Goal: Task Accomplishment & Management: Manage account settings

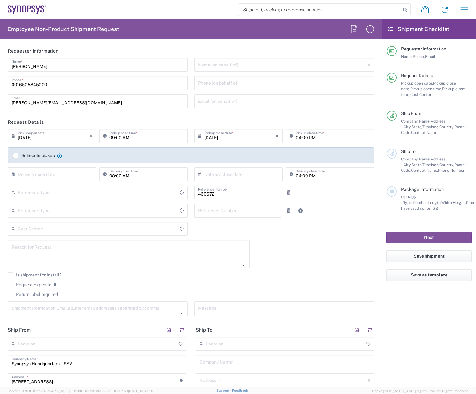
type input "[GEOGRAPHIC_DATA]"
type input "Department"
type input "US01, FIN, Distri 460672"
type input "Delivered at Place"
type input "[US_STATE]"
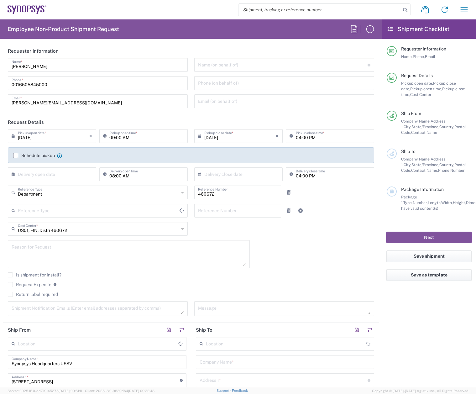
type input "[GEOGRAPHIC_DATA]"
type input "Headquarters USSV"
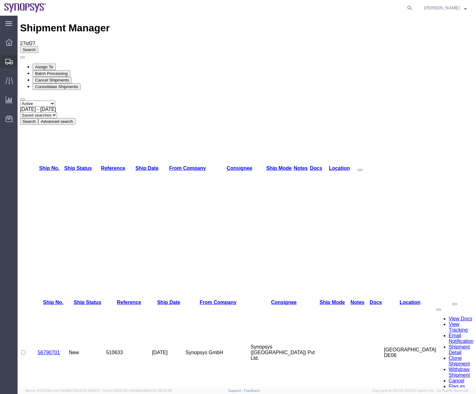
click at [3, 65] on div at bounding box center [9, 61] width 18 height 13
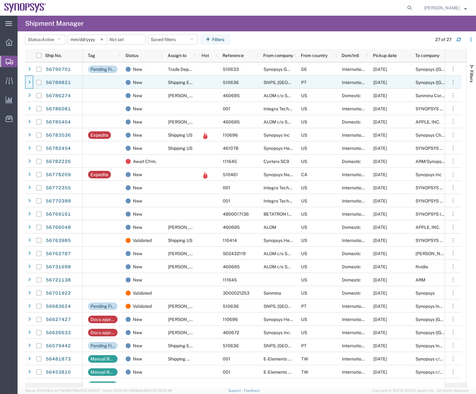
click at [27, 85] on div at bounding box center [29, 82] width 6 height 10
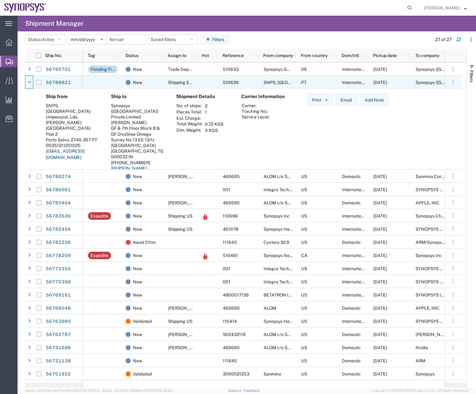
click at [27, 85] on div at bounding box center [29, 82] width 6 height 10
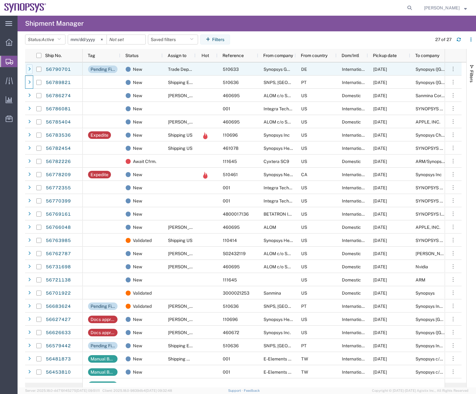
click at [27, 69] on div at bounding box center [29, 69] width 6 height 10
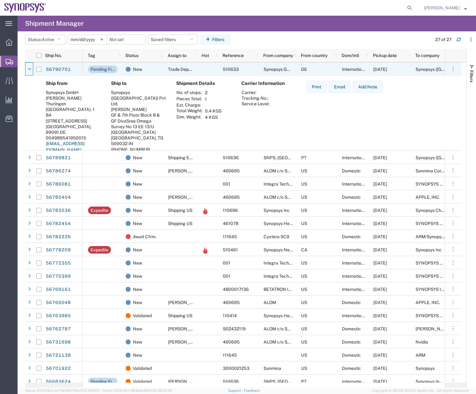
click at [27, 69] on div at bounding box center [29, 69] width 6 height 10
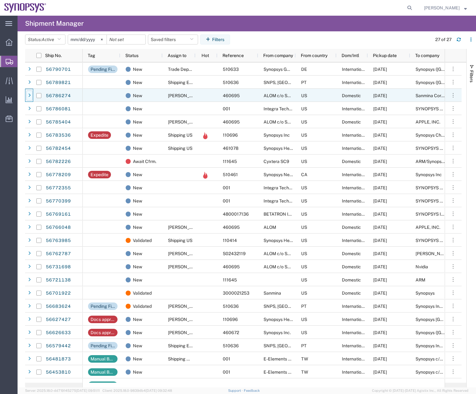
click at [30, 92] on div at bounding box center [29, 96] width 6 height 10
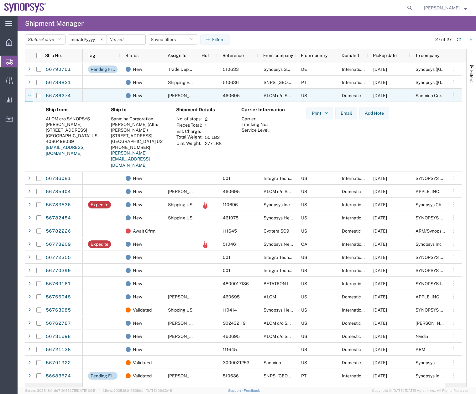
click at [30, 92] on div at bounding box center [29, 96] width 6 height 10
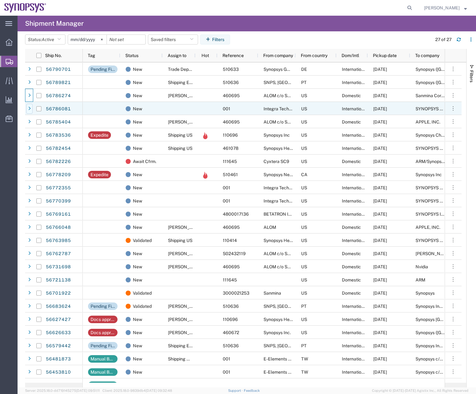
click at [31, 108] on div at bounding box center [29, 109] width 6 height 10
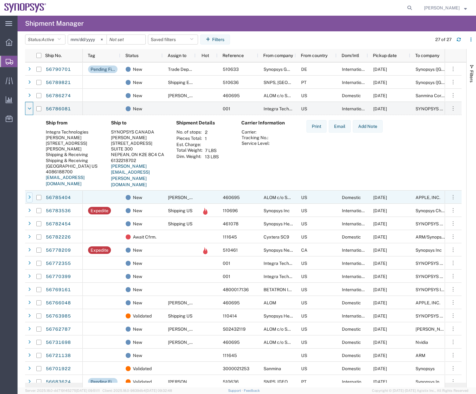
click at [29, 197] on icon at bounding box center [29, 197] width 3 height 4
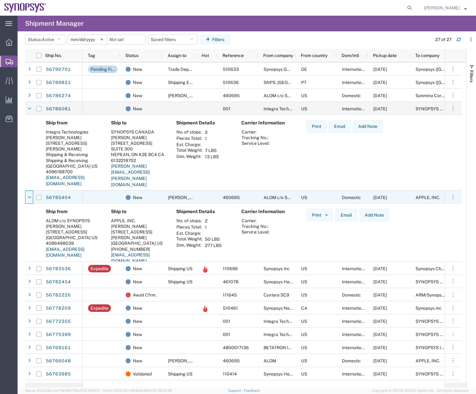
click at [29, 197] on icon at bounding box center [30, 197] width 4 height 4
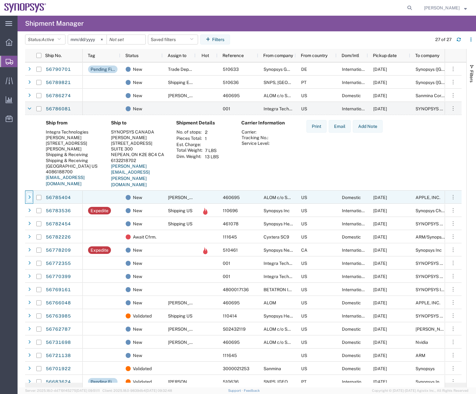
click at [29, 197] on icon at bounding box center [29, 197] width 3 height 4
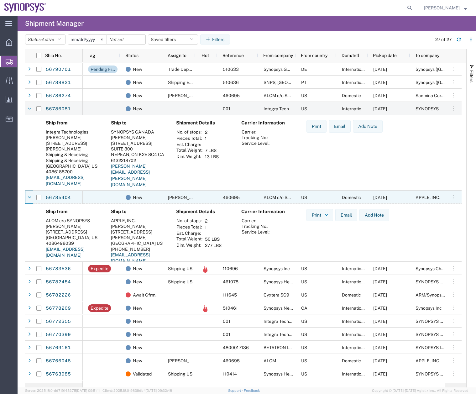
click at [29, 197] on icon at bounding box center [30, 197] width 4 height 4
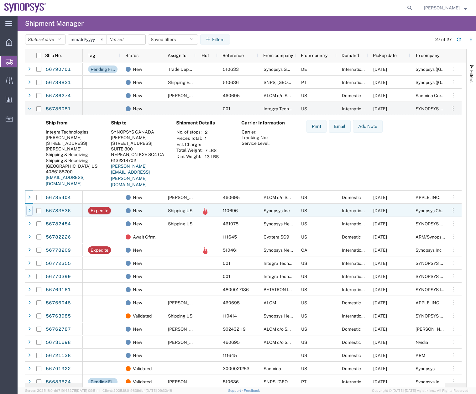
click at [27, 213] on div at bounding box center [29, 211] width 6 height 10
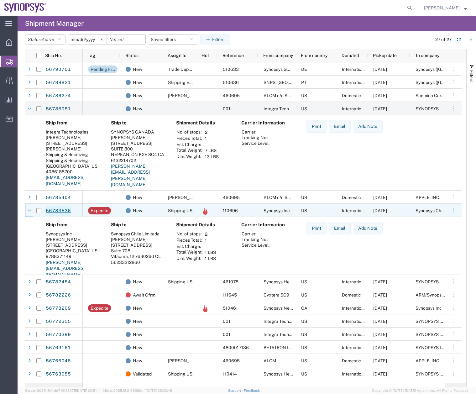
click at [53, 208] on link "56783536" at bounding box center [58, 211] width 26 height 10
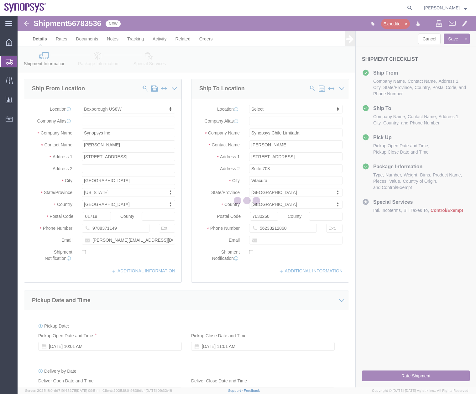
select select "63185"
select select
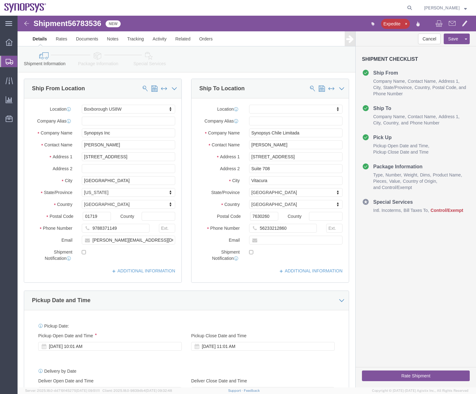
click icon
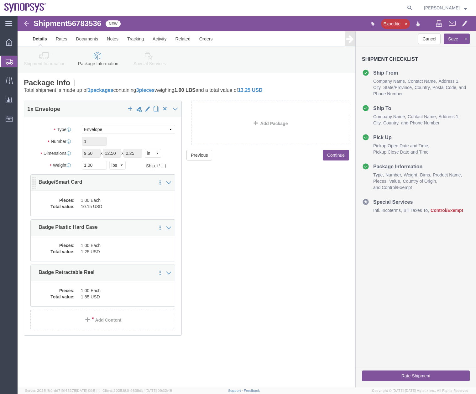
click div "Pieces: 1.00 Each Total value: 10.15 USD"
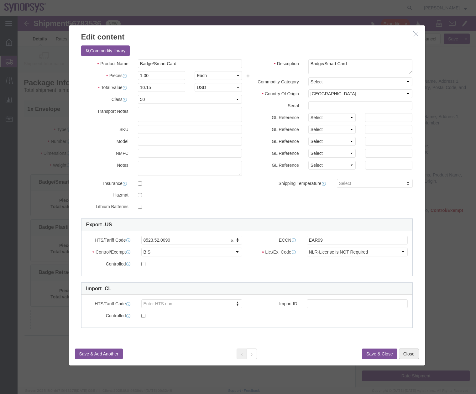
click button "Close"
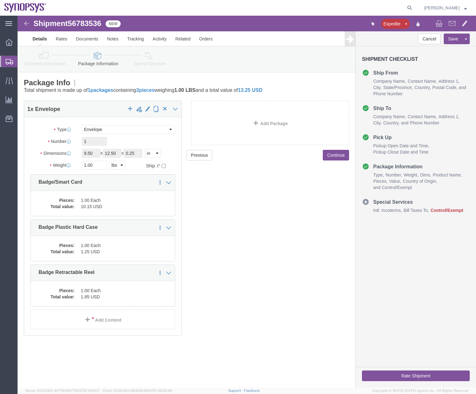
click icon
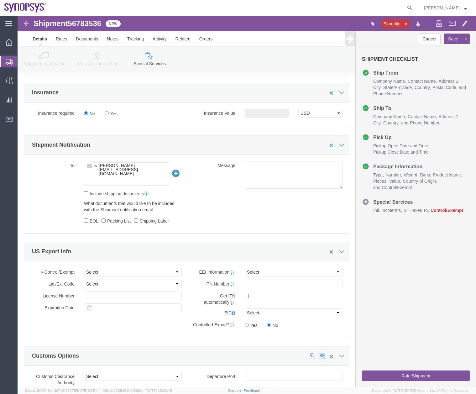
scroll to position [440, 0]
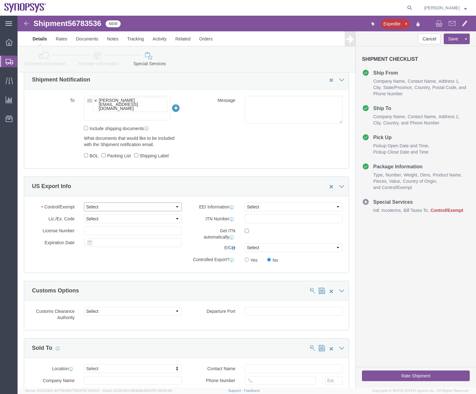
click select "Select ATF BIS DEA EPA FDA FTR ITAR OFAC Other (OPA)"
select select "FTR"
click select "Select ATF BIS DEA EPA FDA FTR ITAR OFAC Other (OPA)"
click select "Select AES-Direct EEI Carrier File EEI EEI Exempt"
select select "EXEM"
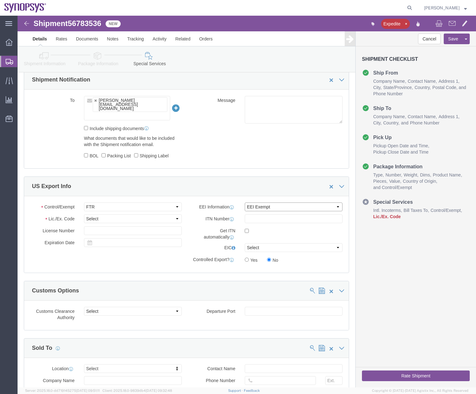
click select "Select AES-Direct EEI Carrier File EEI EEI Exempt"
click select "Select 30.2(d)(2) 30.36 30.37(a) 30.37(f) 30.37(g) 30.37(h) 30.37(i) 30.37(j) 3…"
select select "30.37(a)"
click select "Select 30.2(d)(2) 30.36 30.37(a) 30.37(f) 30.37(g) 30.37(h) 30.37(i) 30.37(j) 3…"
click icon
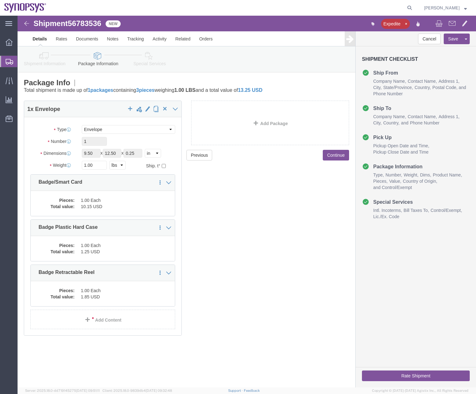
click link "Special Services"
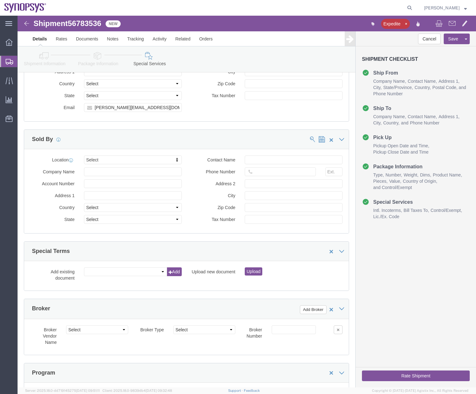
scroll to position [891, 0]
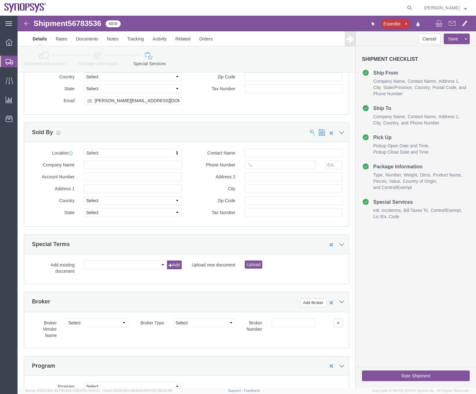
click button "Rate Shipment"
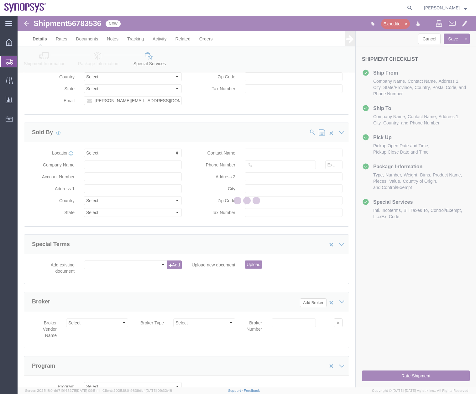
scroll to position [0, 0]
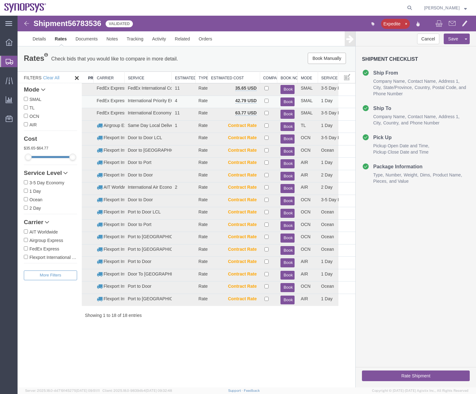
click at [289, 98] on button "Book" at bounding box center [288, 101] width 14 height 9
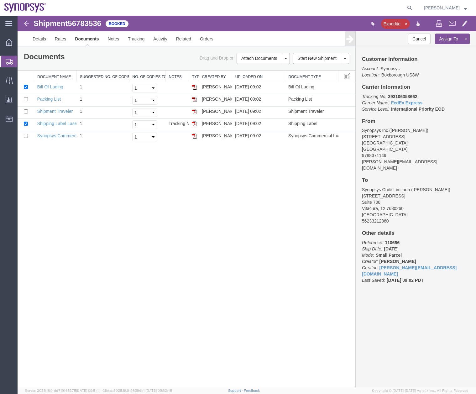
click at [8, 63] on icon at bounding box center [10, 62] width 8 height 6
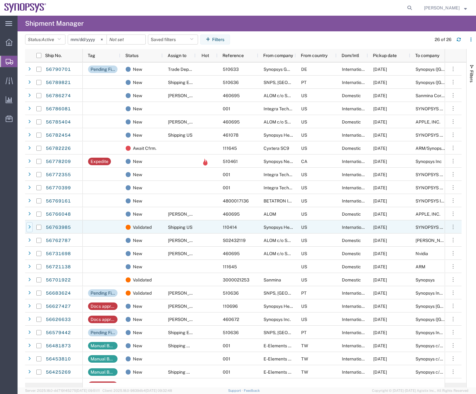
click at [29, 226] on icon at bounding box center [29, 227] width 3 height 4
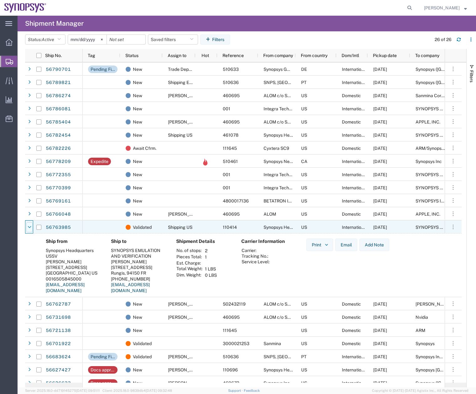
click at [30, 226] on icon at bounding box center [30, 227] width 4 height 4
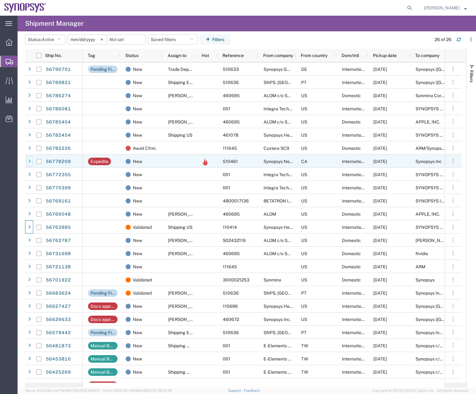
click at [29, 162] on icon at bounding box center [29, 161] width 3 height 4
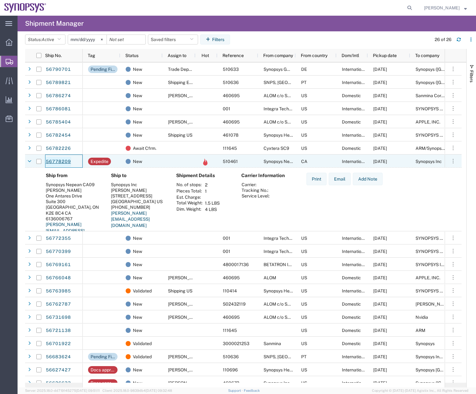
click at [57, 165] on link "56778209" at bounding box center [58, 162] width 26 height 10
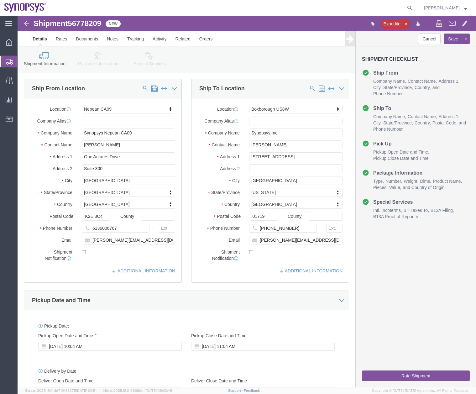
select select "63079"
select select "63185"
click icon
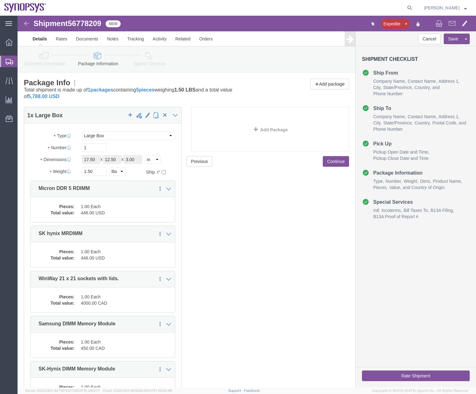
click icon
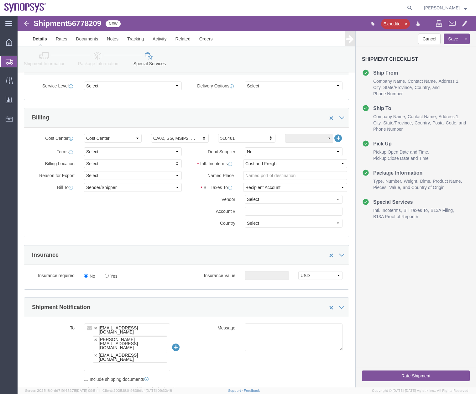
scroll to position [244, 0]
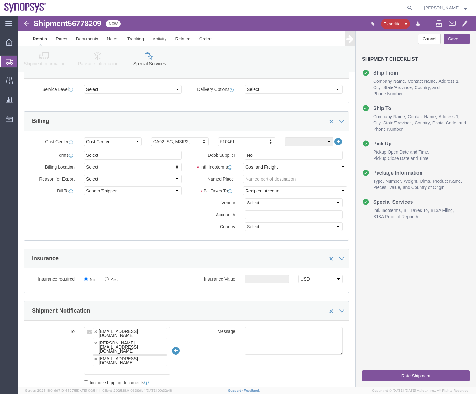
click icon
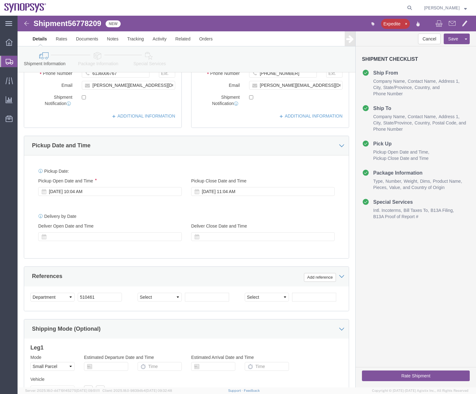
scroll to position [42, 0]
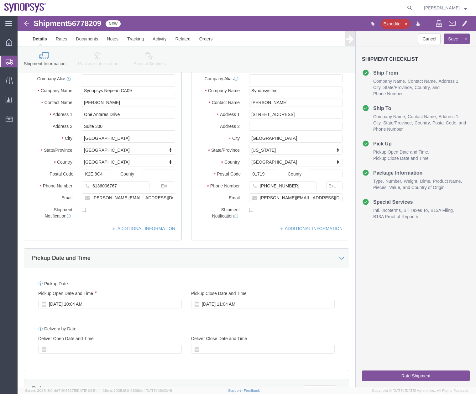
click icon
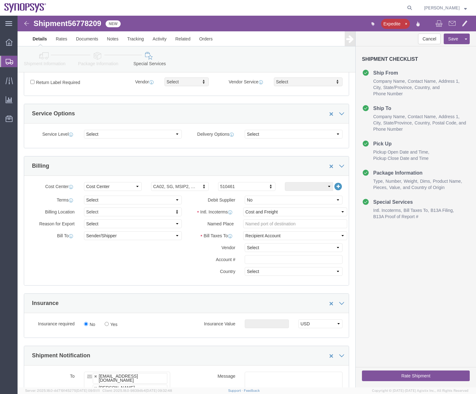
scroll to position [238, 0]
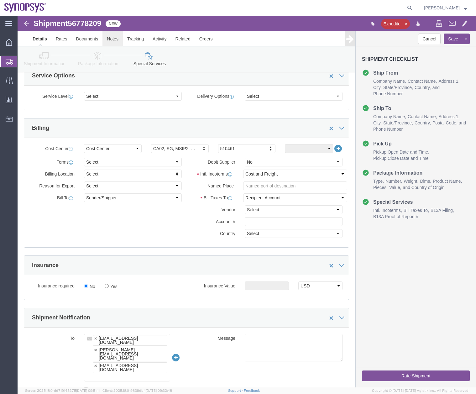
click link "Notes"
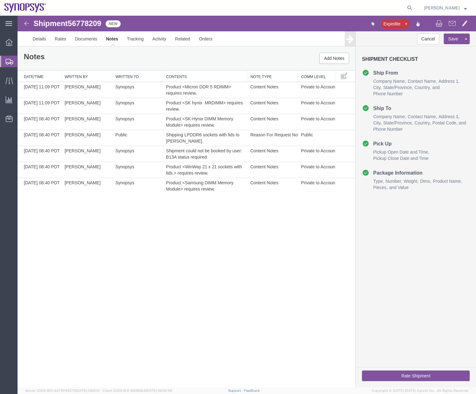
click at [5, 61] on div at bounding box center [9, 61] width 18 height 11
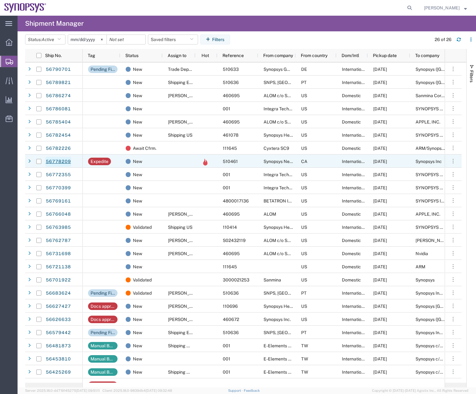
click at [52, 161] on link "56778209" at bounding box center [58, 162] width 26 height 10
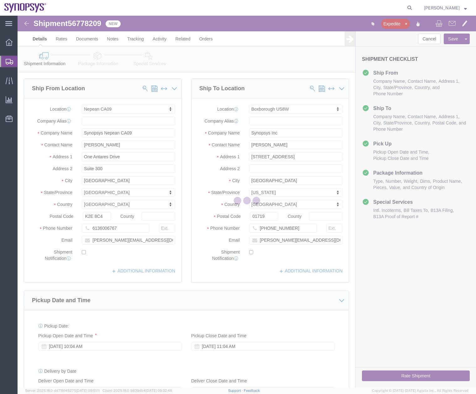
click at [99, 60] on div at bounding box center [247, 202] width 459 height 372
select select "63079"
select select "63185"
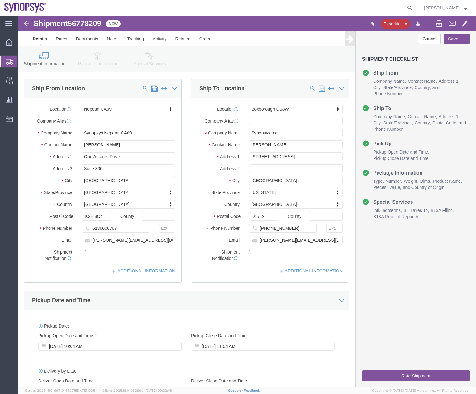
click link "Package Information"
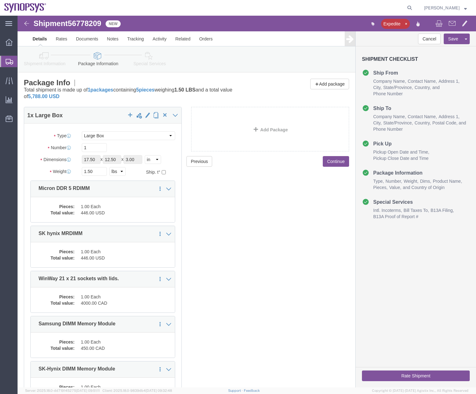
click icon
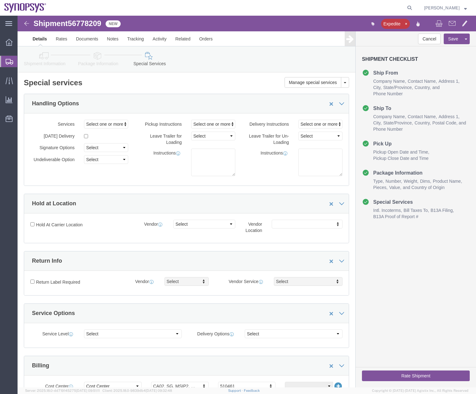
click icon
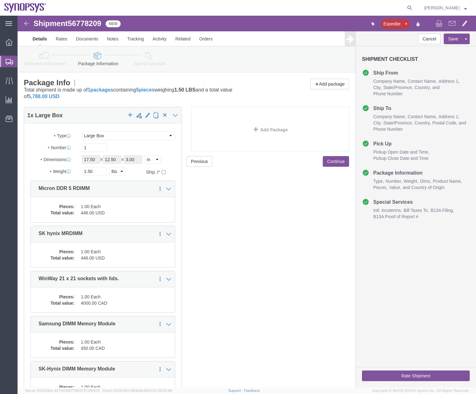
click icon
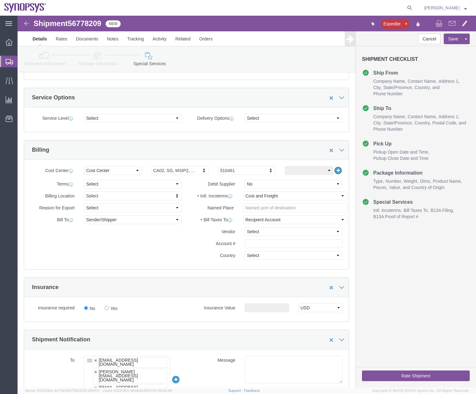
scroll to position [217, 0]
click select "Select Carriage Insurance Paid Carriage Paid To Cost and Freight Cost Insurance…"
select select "DAP"
click select "Select Carriage Insurance Paid Carriage Paid To Cost and Freight Cost Insurance…"
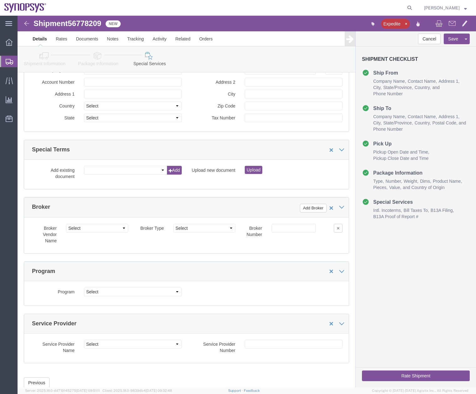
scroll to position [996, 0]
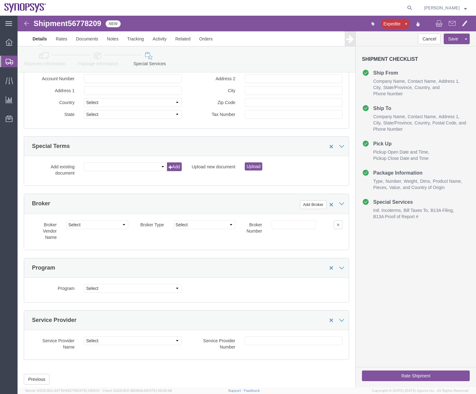
click button "Rate Shipment"
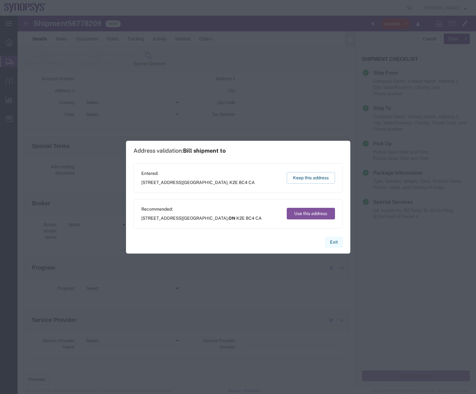
click at [338, 240] on button "Exit" at bounding box center [334, 242] width 18 height 11
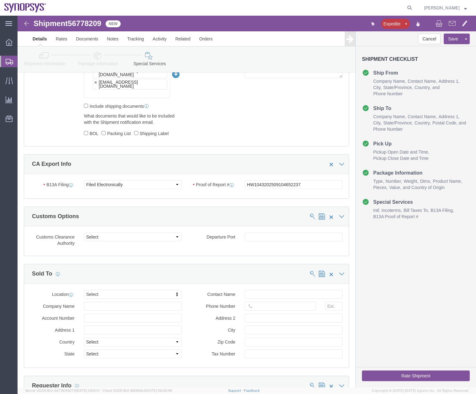
scroll to position [521, 0]
click button "Rate Shipment"
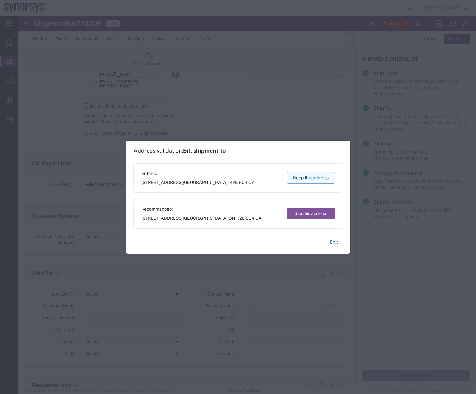
click at [309, 180] on button "Keep this address" at bounding box center [311, 178] width 48 height 12
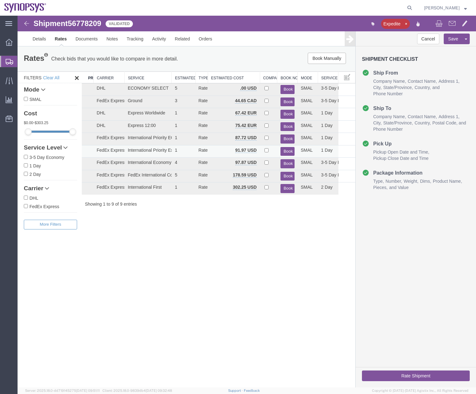
click at [288, 149] on button "Book" at bounding box center [288, 151] width 14 height 9
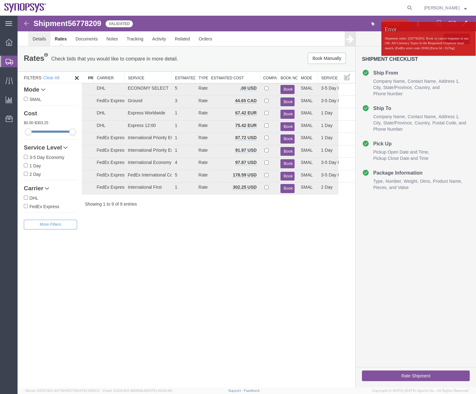
click at [46, 39] on link "Details" at bounding box center [39, 38] width 22 height 15
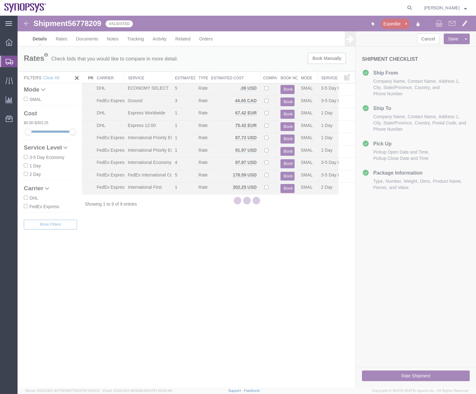
select select "63079"
select select "63185"
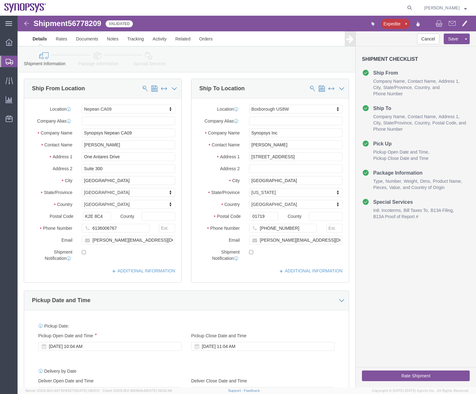
click icon
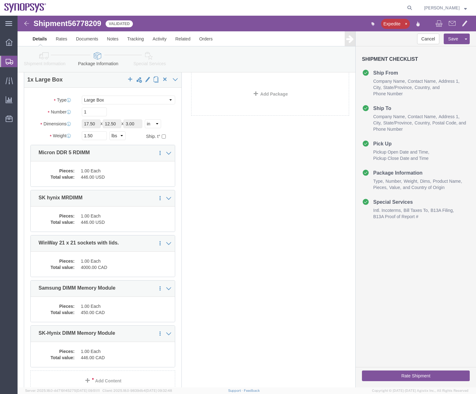
scroll to position [42, 0]
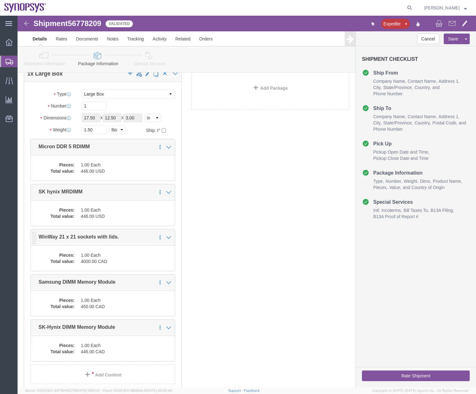
click dd "1.00 Each"
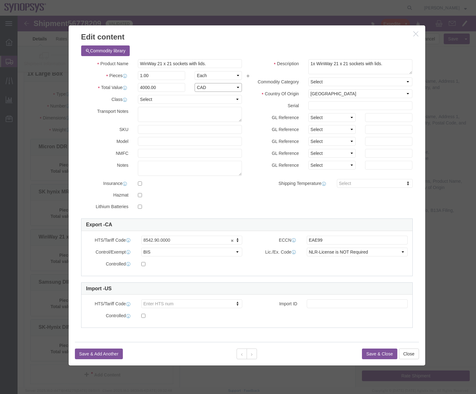
click select "Select ADP AED AFN ALL AMD AOA ARS ATS AUD AWG AZN BAM BBD BDT BGL BGN BHD BIF …"
select select "USD"
click select "Select ADP AED AFN ALL AMD AOA ARS ATS AUD AWG AZN BAM BBD BDT BGL BGN BHD BIF …"
click button "Close"
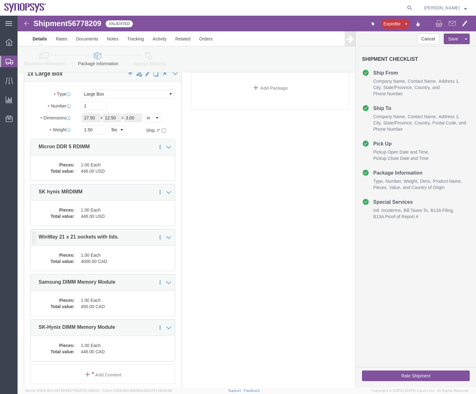
click dd "1.00 Each"
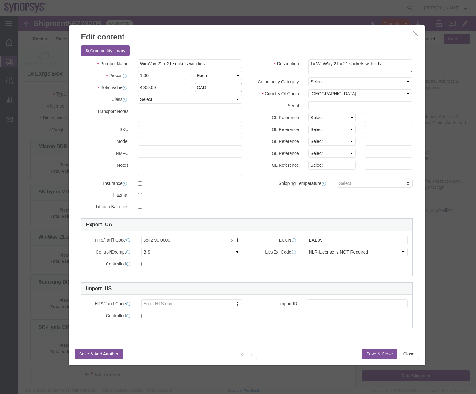
click select "Select ADP AED AFN ALL AMD AOA ARS ATS AUD AWG AZN BAM BBD BDT BGL BGN BHD BIF …"
select select "USD"
click select "Select ADP AED AFN ALL AMD AOA ARS ATS AUD AWG AZN BAM BBD BDT BGL BGN BHD BIF …"
click button
click select "Select ADP AED AFN ALL AMD AOA ARS ATS AUD AWG AZN BAM BBD BDT BGL BGN BHD BIF …"
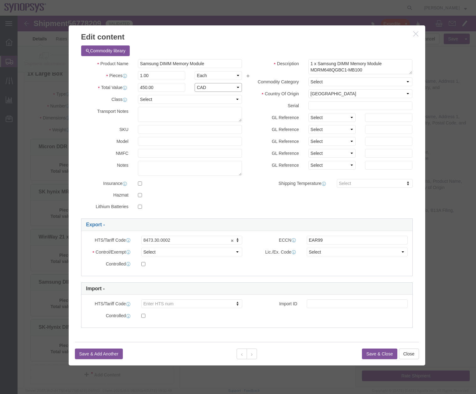
select select "USD"
click select "Select ADP AED AFN ALL AMD AOA ARS ATS AUD AWG AZN BAM BBD BDT BGL BGN BHD BIF …"
click button
click select "Select ADP AED AFN ALL AMD AOA ARS ATS AUD AWG AZN BAM BBD BDT BGL BGN BHD BIF …"
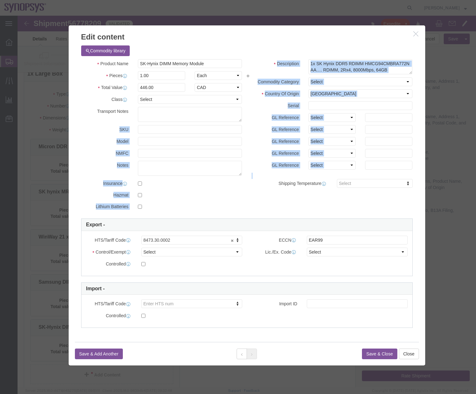
drag, startPoint x: 230, startPoint y: 127, endPoint x: 236, endPoint y: 174, distance: 47.3
click div "Product Name SK-Hynix DIMM Memory Module Pieces 1.00 Select Bag Barrels 100Boar…"
drag, startPoint x: 236, startPoint y: 174, endPoint x: 208, endPoint y: 178, distance: 28.2
click label
click input "checkbox"
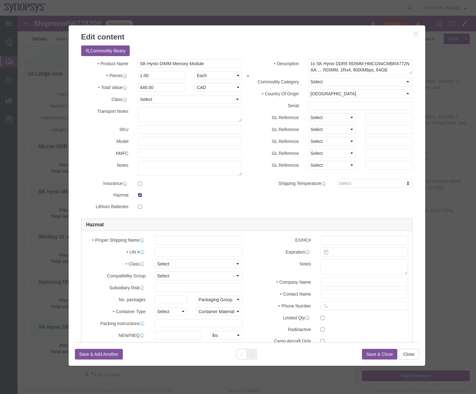
click input "checkbox"
checkbox input "false"
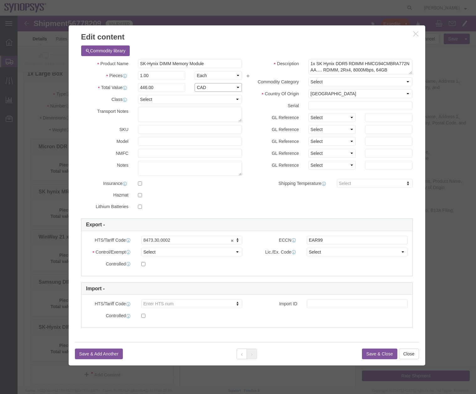
click select "Select ADP AED AFN ALL AMD AOA ARS ATS AUD AWG AZN BAM BBD BDT BGL BGN BHD BIF …"
select select "USD"
click select "Select ADP AED AFN ALL AMD AOA ARS ATS AUD AWG AZN BAM BBD BDT BGL BGN BHD BIF …"
click button "Save & Close"
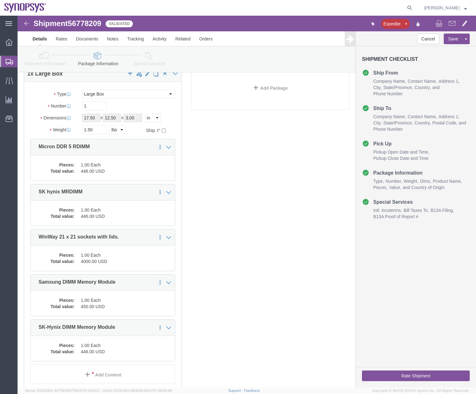
click button "Rate Shipment"
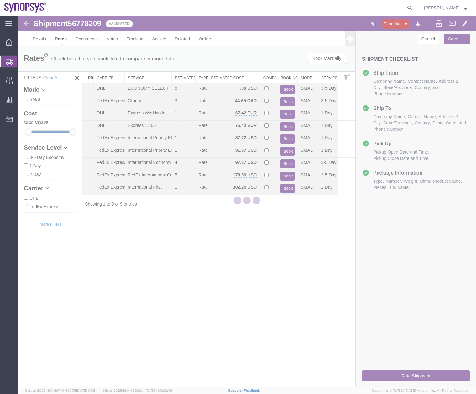
scroll to position [0, 0]
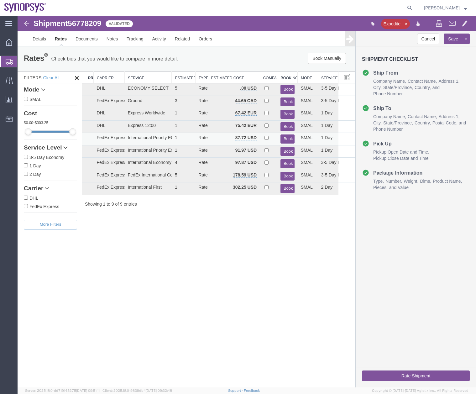
click at [288, 138] on button "Book" at bounding box center [288, 138] width 14 height 9
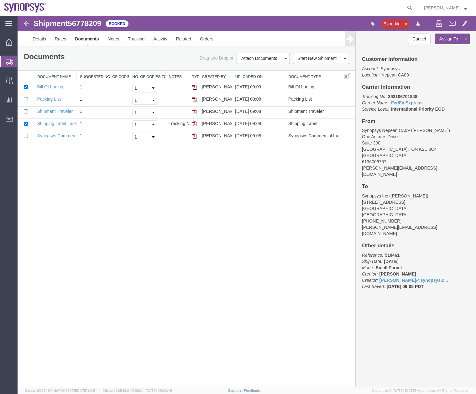
click at [8, 62] on icon at bounding box center [10, 62] width 8 height 6
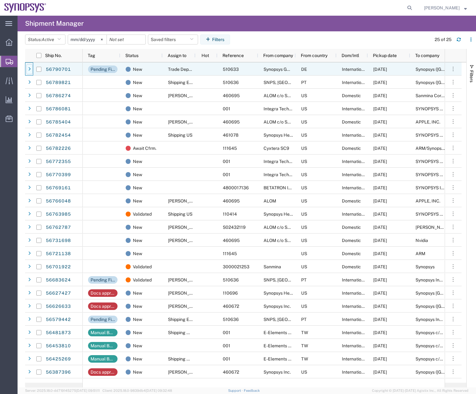
click at [31, 68] on div at bounding box center [29, 69] width 6 height 10
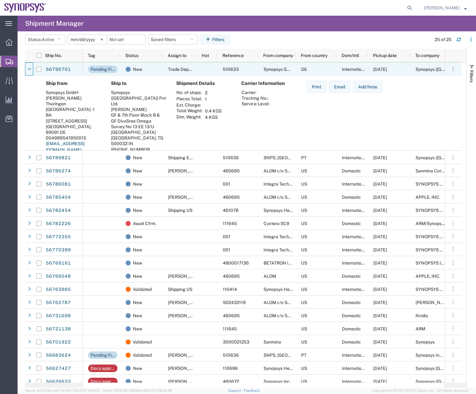
click at [31, 68] on div at bounding box center [29, 69] width 6 height 10
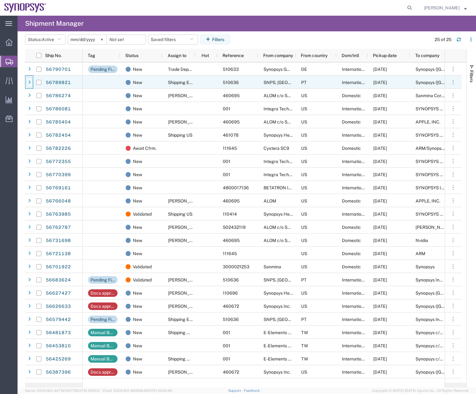
click at [26, 86] on div at bounding box center [29, 82] width 8 height 13
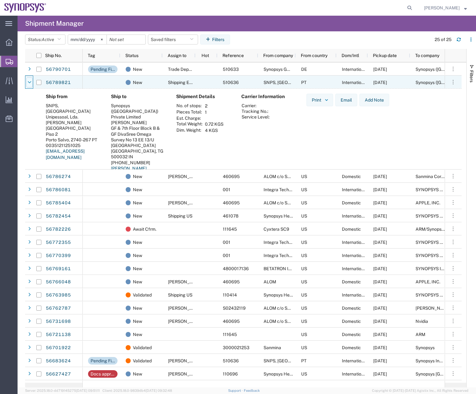
click at [26, 86] on div at bounding box center [29, 82] width 6 height 10
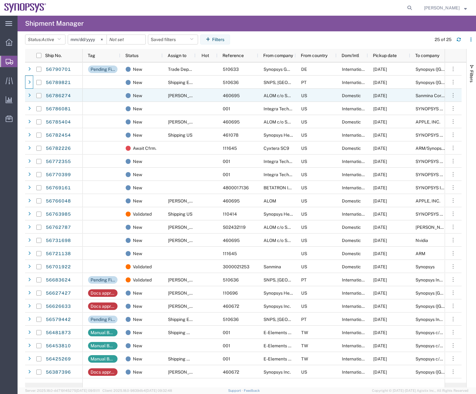
click at [25, 100] on div at bounding box center [29, 95] width 8 height 13
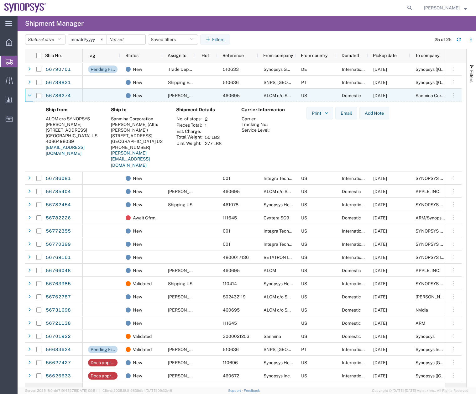
click at [25, 100] on div at bounding box center [29, 95] width 8 height 13
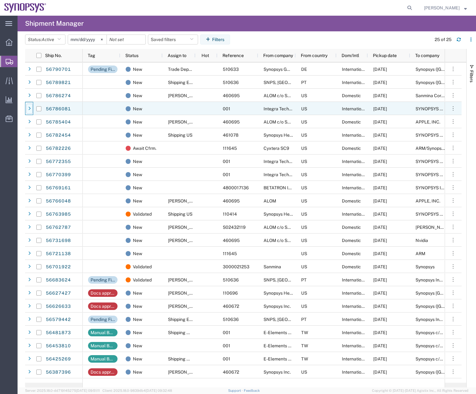
click at [29, 108] on icon at bounding box center [29, 109] width 3 height 4
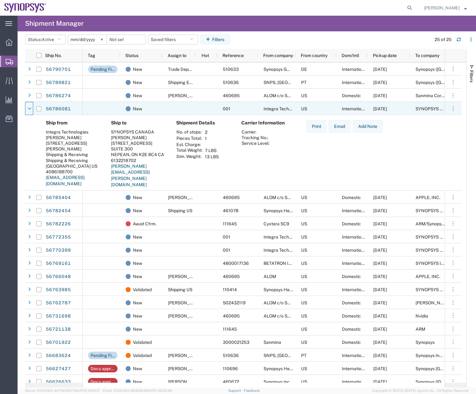
click at [29, 108] on icon at bounding box center [30, 109] width 4 height 4
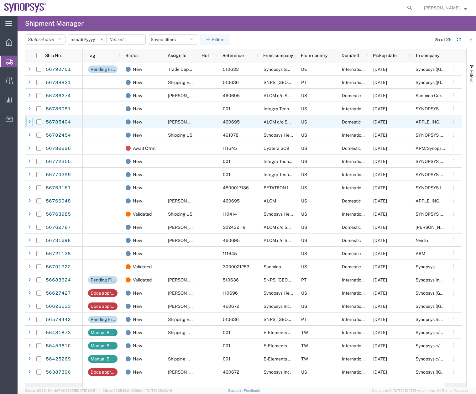
click at [30, 120] on icon at bounding box center [29, 122] width 3 height 4
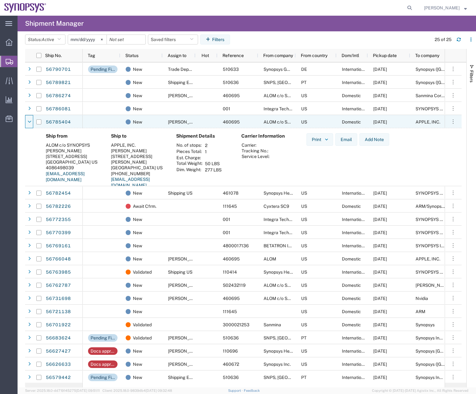
click at [30, 120] on icon at bounding box center [30, 122] width 4 height 4
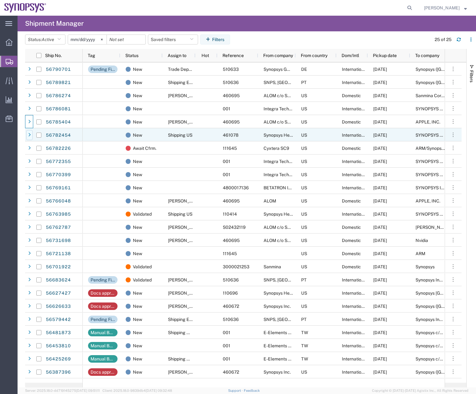
click at [32, 135] on div at bounding box center [29, 135] width 6 height 10
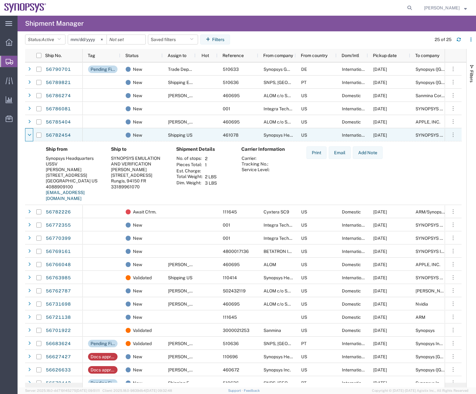
click at [32, 135] on div at bounding box center [29, 135] width 6 height 10
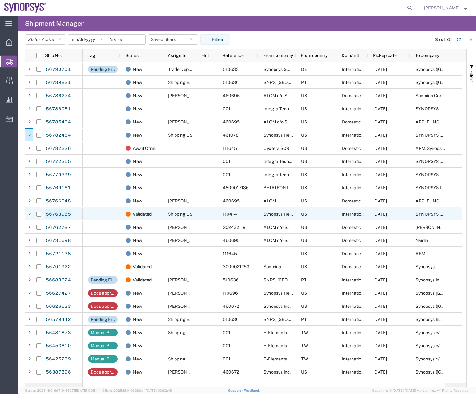
click at [56, 211] on link "56763985" at bounding box center [58, 214] width 26 height 10
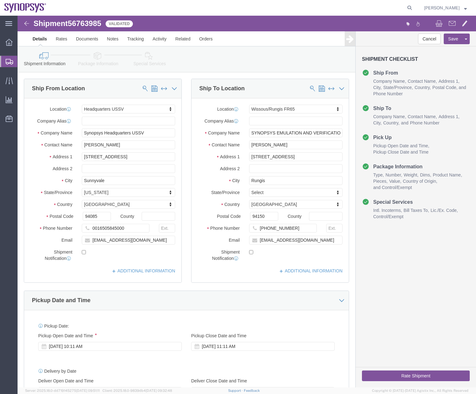
select select "63204"
select select "63109"
click link "Notes"
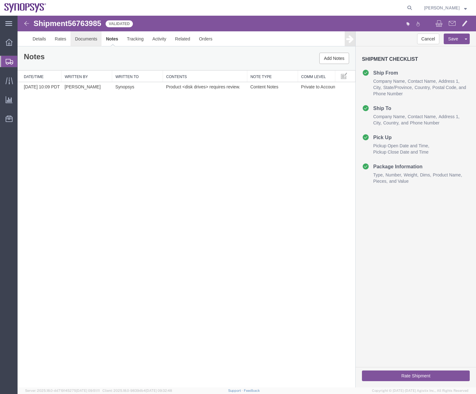
click at [84, 39] on link "Documents" at bounding box center [86, 38] width 31 height 15
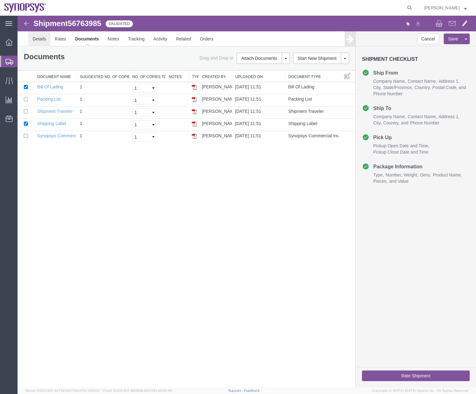
click at [43, 39] on link "Details" at bounding box center [39, 38] width 22 height 15
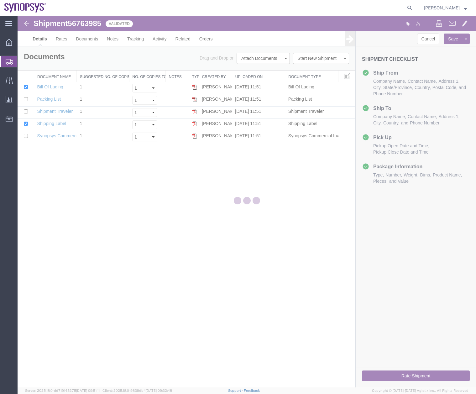
select select "63204"
select select "63109"
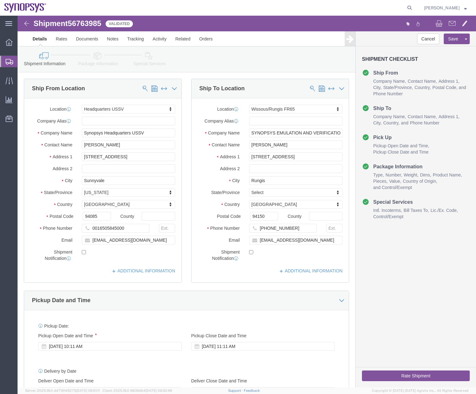
click button "Rate Shipment"
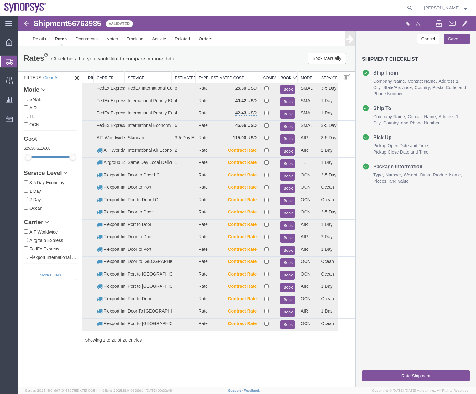
click at [6, 59] on icon at bounding box center [10, 62] width 8 height 6
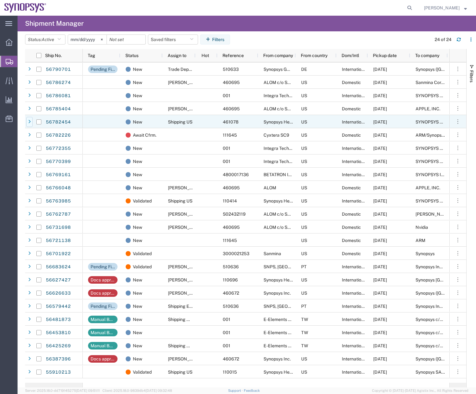
click at [31, 122] on div at bounding box center [29, 122] width 6 height 10
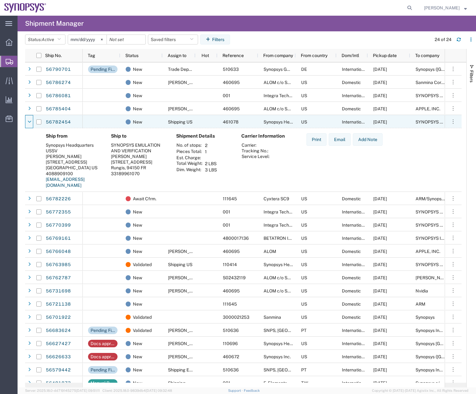
click at [31, 122] on icon at bounding box center [30, 122] width 4 height 4
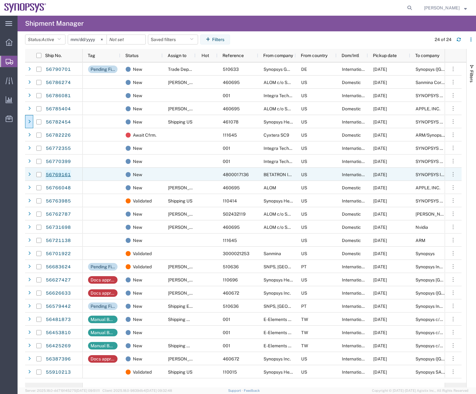
click at [60, 172] on link "56769161" at bounding box center [58, 175] width 26 height 10
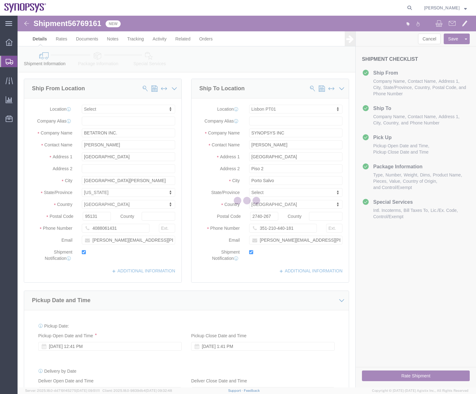
select select
select select "63152"
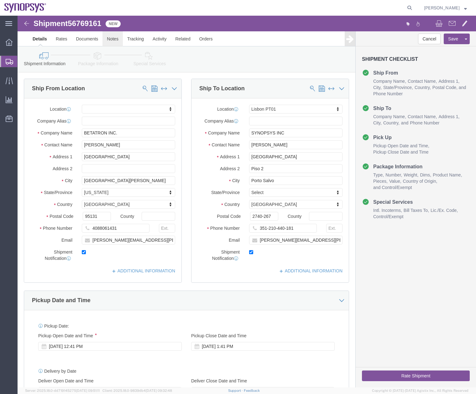
click link "Notes"
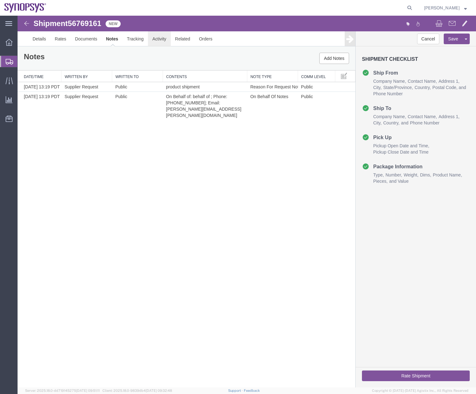
click at [160, 40] on link "Activity" at bounding box center [159, 38] width 23 height 15
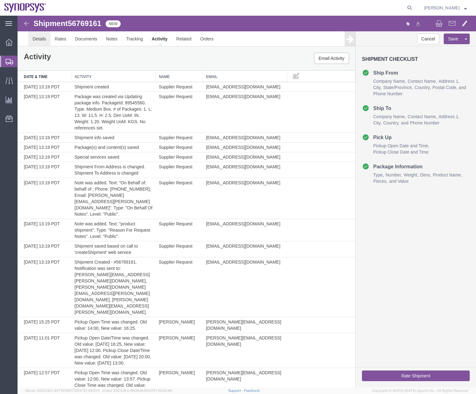
click at [40, 38] on link "Details" at bounding box center [39, 38] width 22 height 15
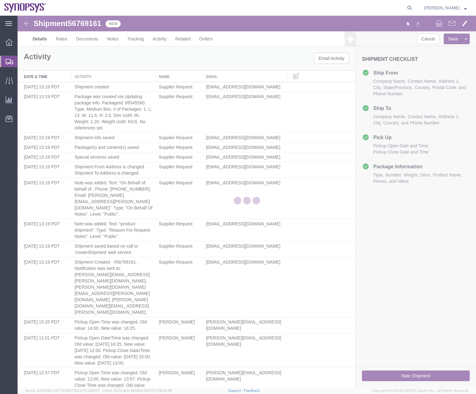
select select "63152"
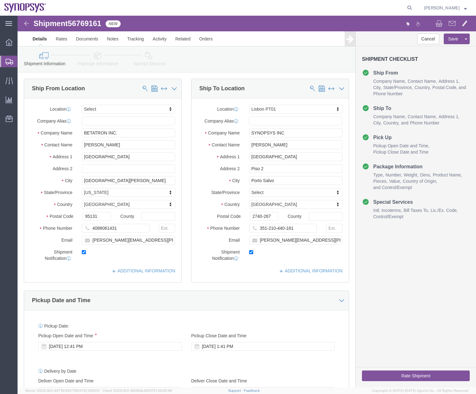
click link "Package Information"
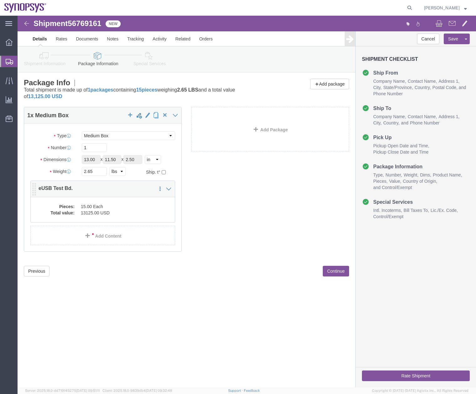
click dd "13125.00 USD"
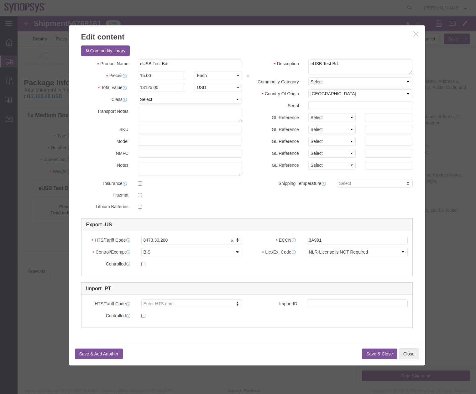
click button "Close"
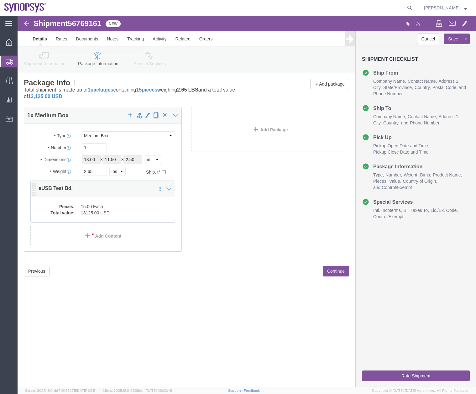
click dd "15.00 Each"
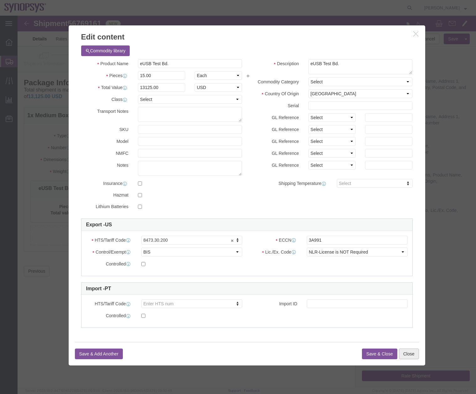
click button "Close"
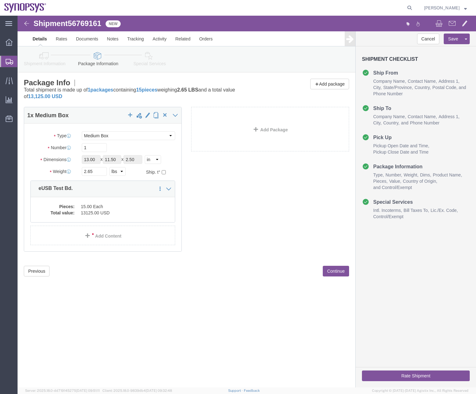
click icon
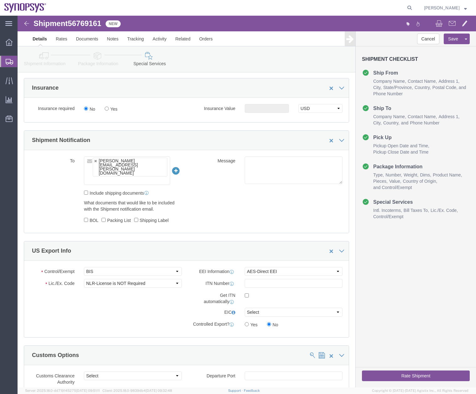
scroll to position [449, 0]
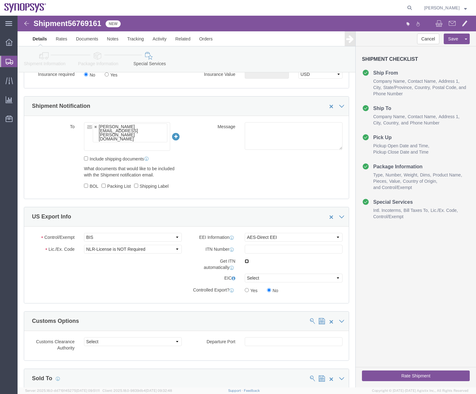
click input "checkbox"
checkbox input "true"
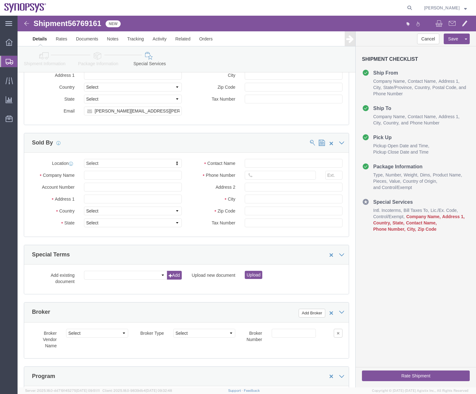
scroll to position [922, 0]
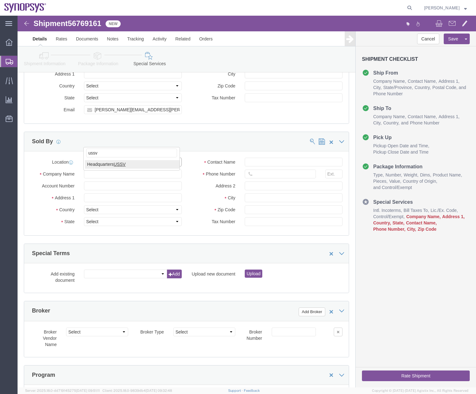
type input "ussv"
select select "63204"
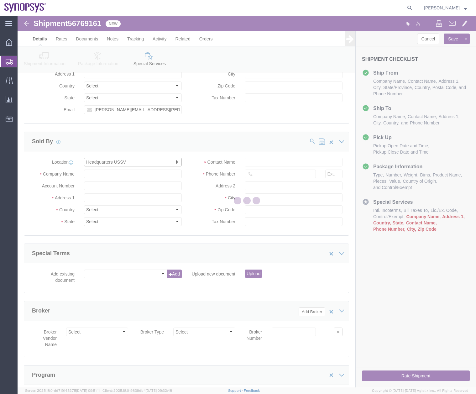
select select "US"
select select "CA"
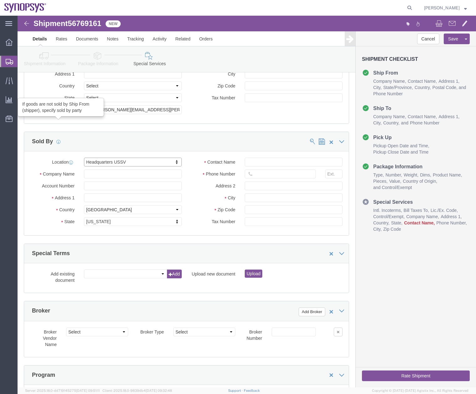
click icon
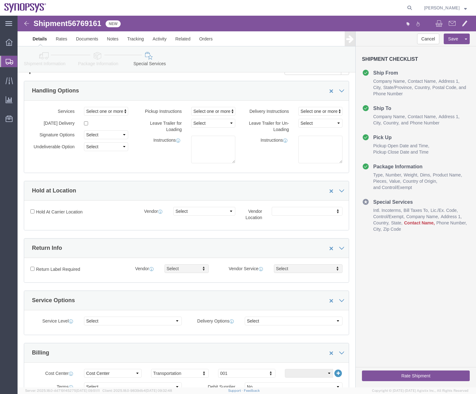
scroll to position [0, 0]
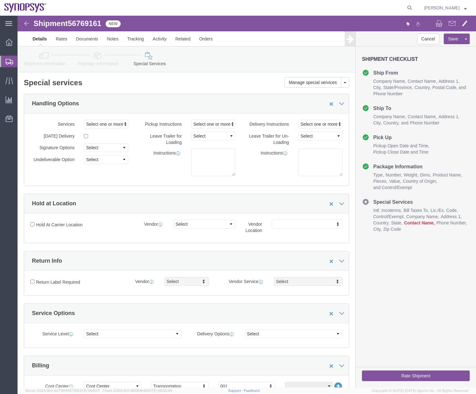
click link "Shipment Information"
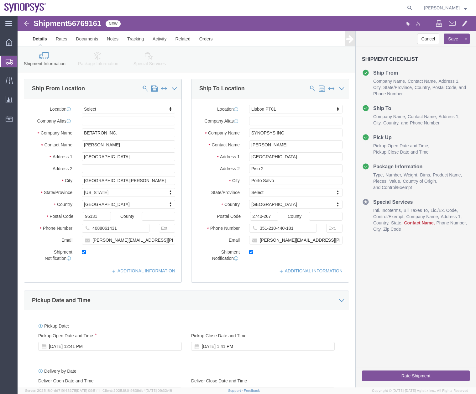
click icon
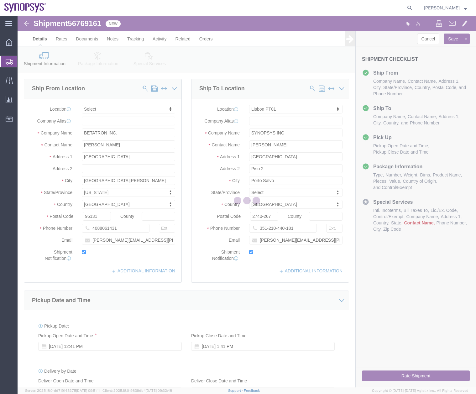
select select
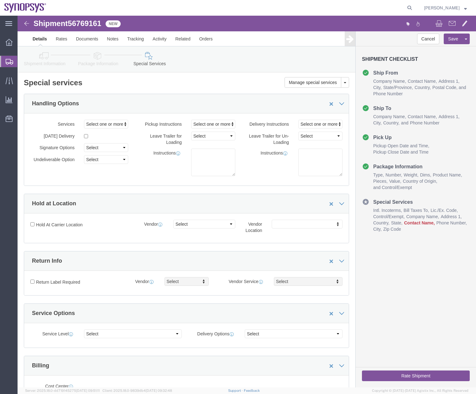
select select "COSTCENTER"
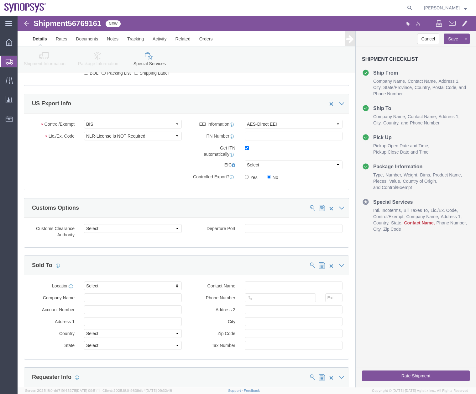
scroll to position [579, 0]
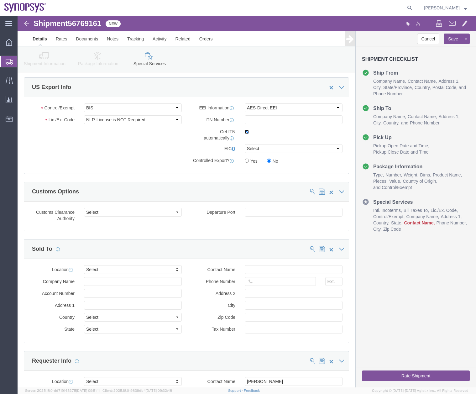
click input "checkbox"
checkbox input "false"
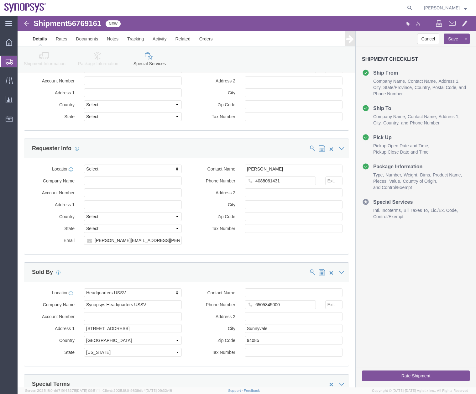
scroll to position [769, 0]
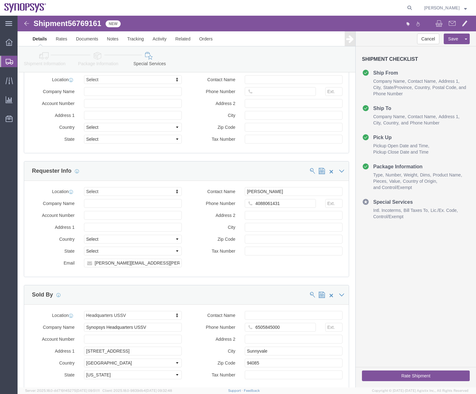
click at [13, 56] on div at bounding box center [9, 61] width 18 height 11
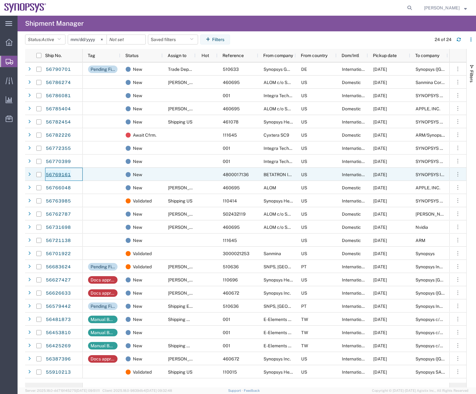
click at [59, 172] on link "56769161" at bounding box center [58, 175] width 26 height 10
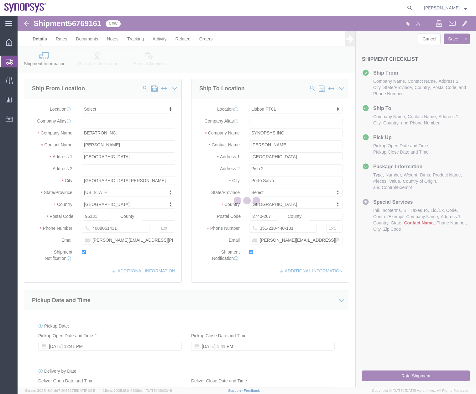
select select
select select "63152"
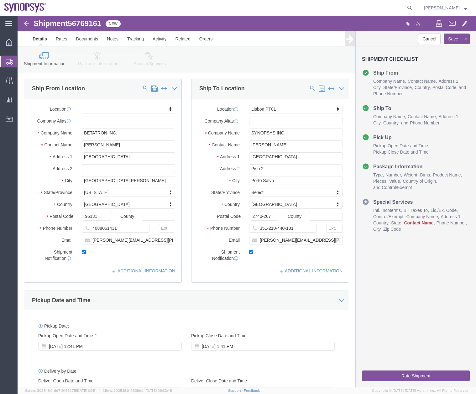
drag, startPoint x: 151, startPoint y: 60, endPoint x: 133, endPoint y: 45, distance: 23.5
click link "Special Services"
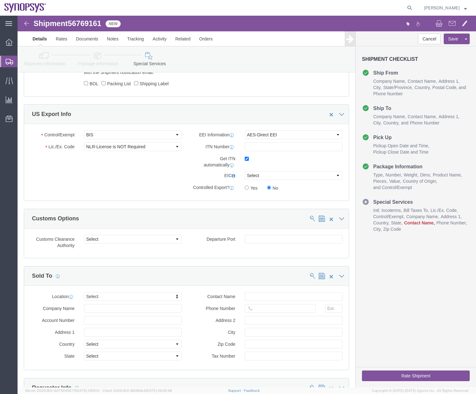
scroll to position [536, 0]
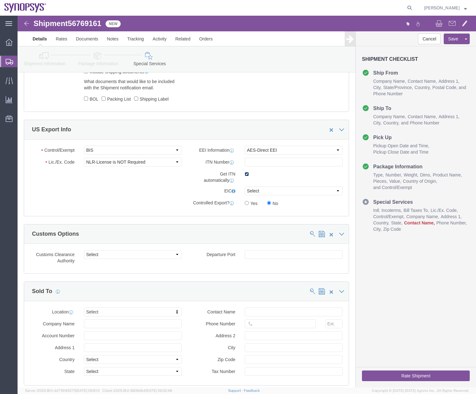
click input "checkbox"
checkbox input "false"
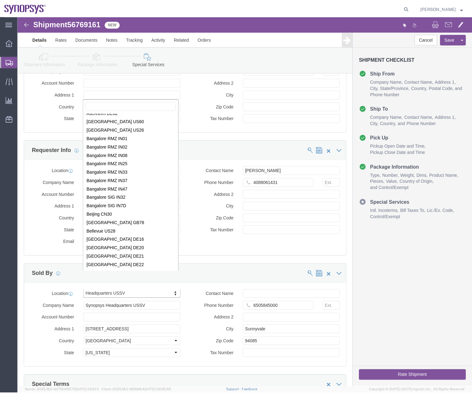
scroll to position [0, 0]
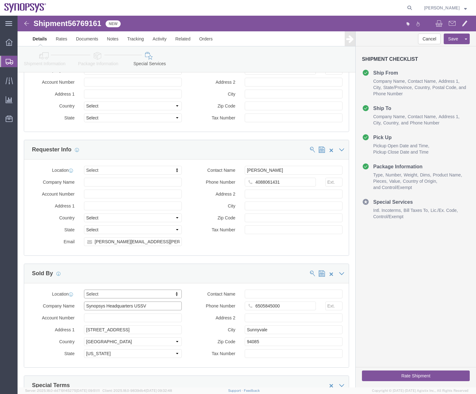
drag, startPoint x: 139, startPoint y: 267, endPoint x: 146, endPoint y: 268, distance: 7.3
click input "Synopsys Headquarters USSV"
type input "S"
click input "675 Almano"
type input "6"
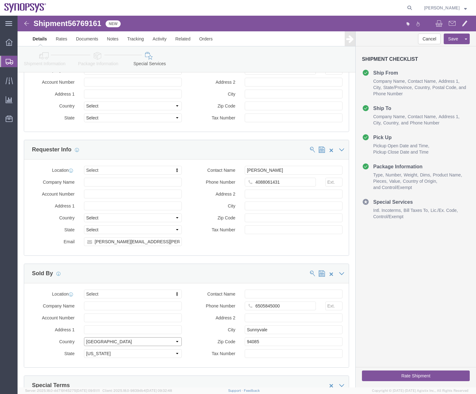
click select "Select [GEOGRAPHIC_DATA] [GEOGRAPHIC_DATA] [GEOGRAPHIC_DATA] [GEOGRAPHIC_DATA] …"
click div "Location Select Select My Profile Location Aachen DE04 Agrate Brianza IT01 Asch…"
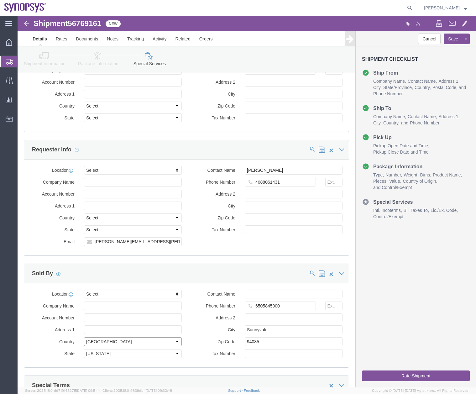
click select "Select [GEOGRAPHIC_DATA] [GEOGRAPHIC_DATA] [GEOGRAPHIC_DATA] [GEOGRAPHIC_DATA] …"
select select "AF"
click select "Select [GEOGRAPHIC_DATA] [GEOGRAPHIC_DATA] [GEOGRAPHIC_DATA] [GEOGRAPHIC_DATA] …"
select select
click select "Select [GEOGRAPHIC_DATA] [GEOGRAPHIC_DATA] [GEOGRAPHIC_DATA] [GEOGRAPHIC_DATA] …"
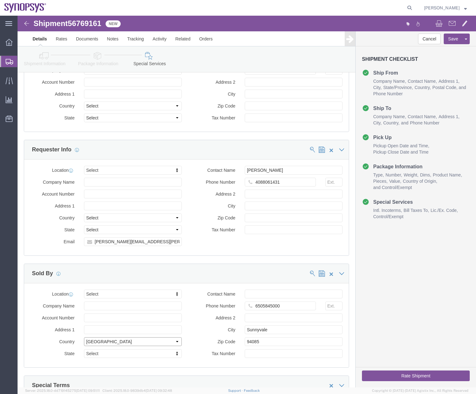
select select
click select "Select [GEOGRAPHIC_DATA] [GEOGRAPHIC_DATA] [GEOGRAPHIC_DATA] [GEOGRAPHIC_DATA] …"
click input "6505845000"
type input "6"
click input "Sunnyvale"
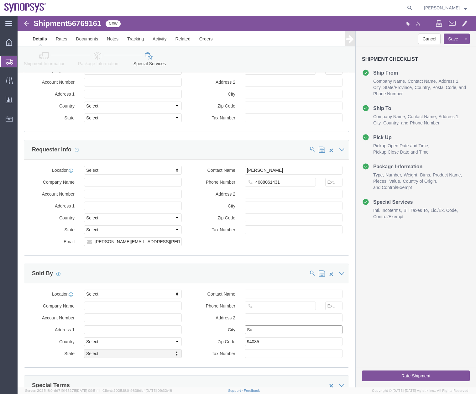
type input "S"
click input "9408"
type input "9"
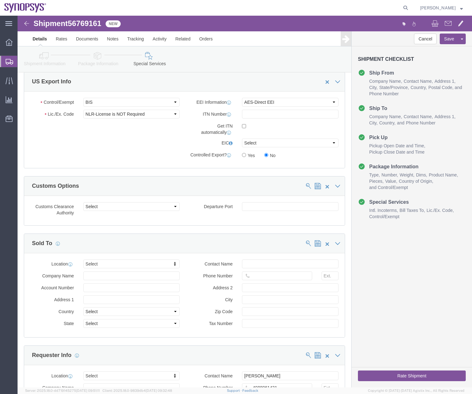
scroll to position [581, 0]
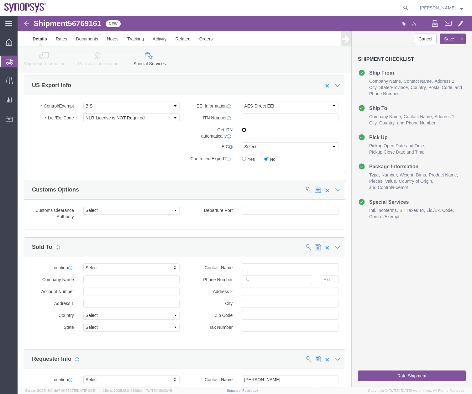
click input "checkbox"
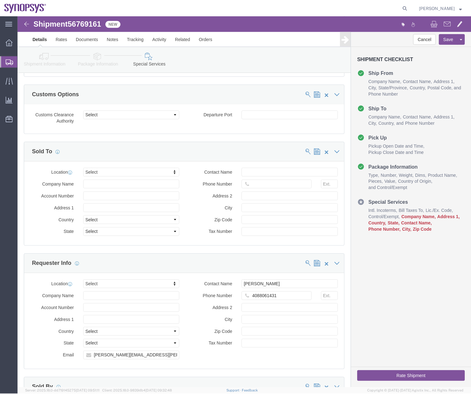
scroll to position [562, 0]
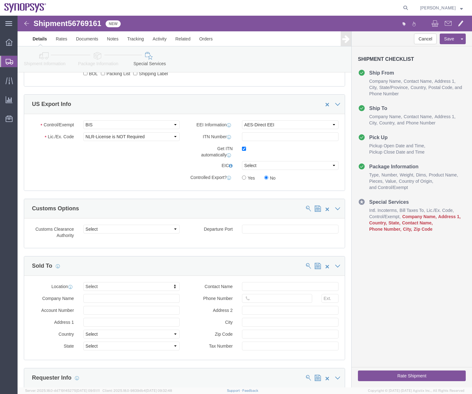
click div
click input "checkbox"
checkbox input "false"
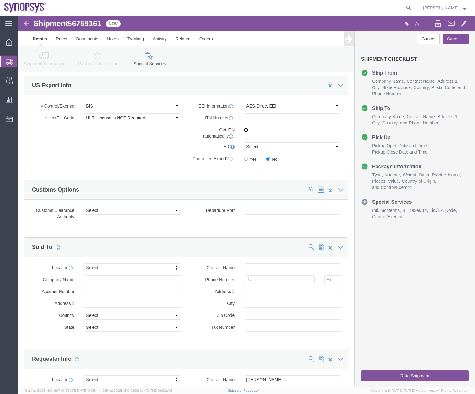
scroll to position [531, 0]
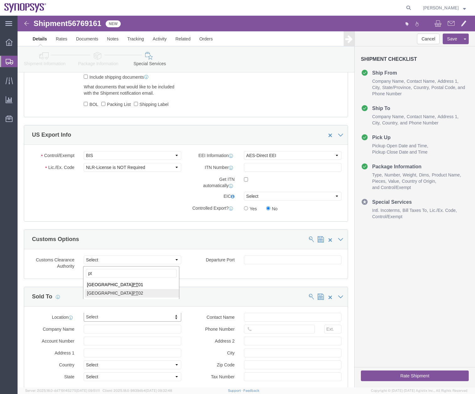
type input "pt"
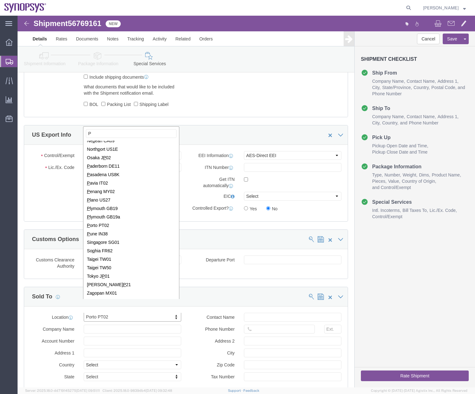
scroll to position [0, 0]
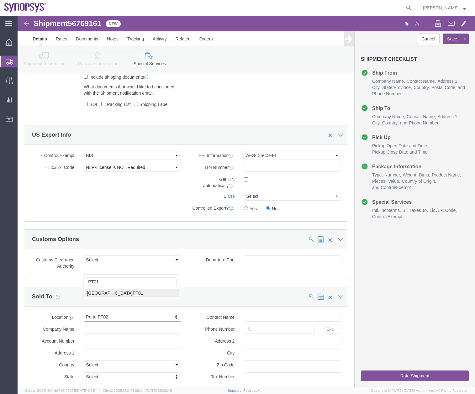
type input "PT01"
click input "text"
type input "Tiago Inocencio"
click input "text"
paste input "351.915.185.726"
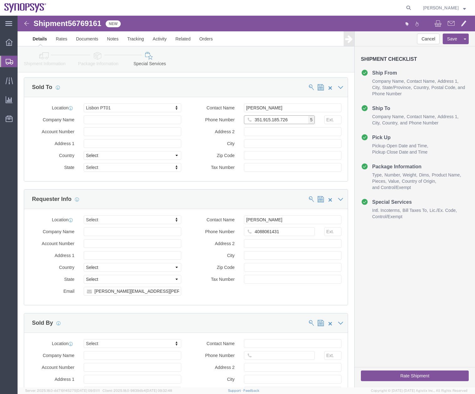
scroll to position [784, 0]
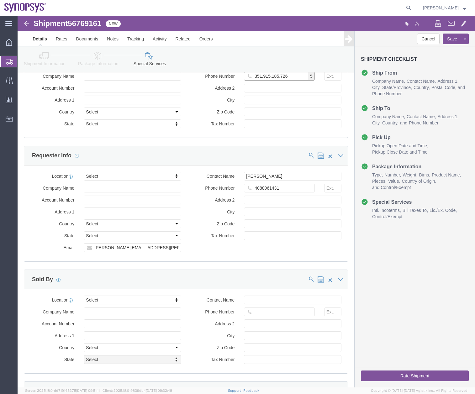
type input "351.915.185.726"
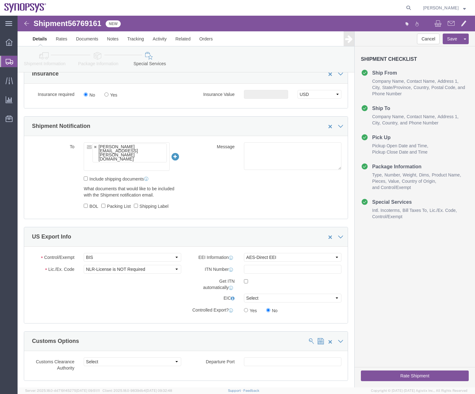
scroll to position [241, 0]
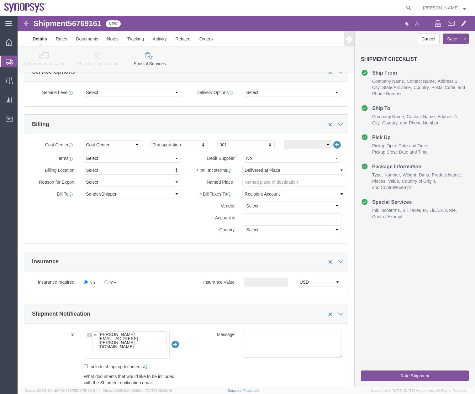
click link "Package Information"
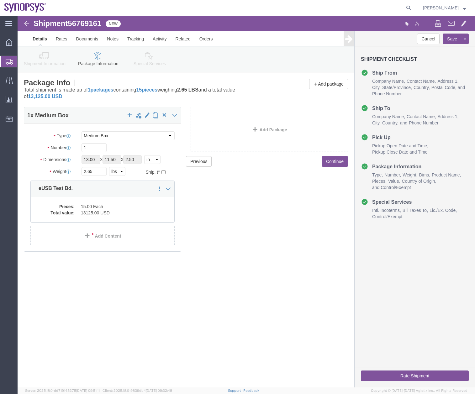
click icon
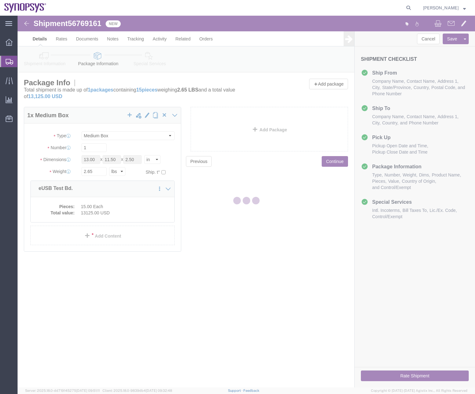
select select
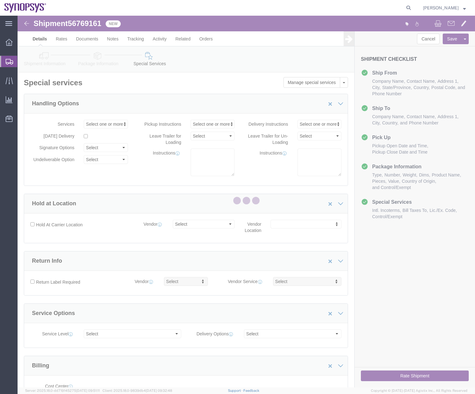
select select "COSTCENTER"
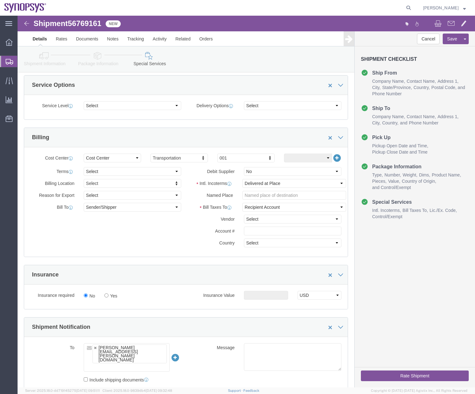
scroll to position [61, 0]
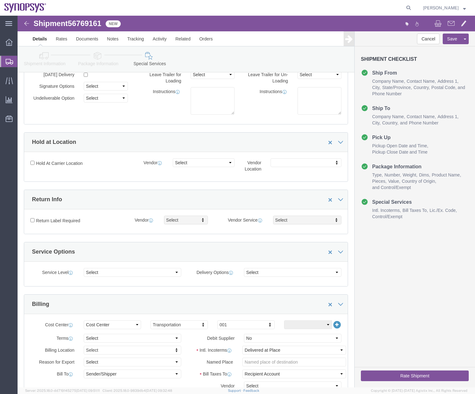
click icon
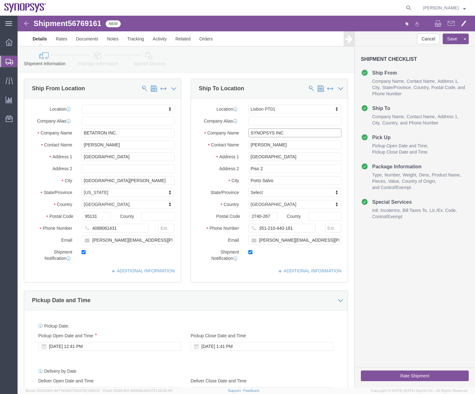
click input "SYNOPSYS INC"
type input "SYNOPSYS Portugal"
click icon
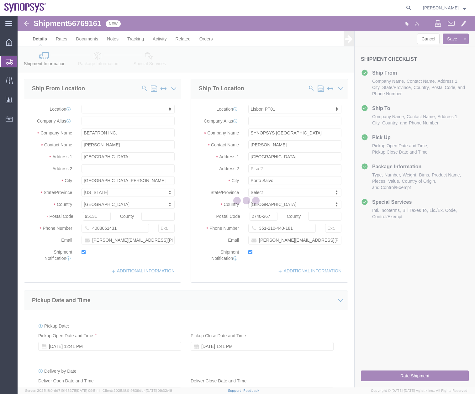
select select
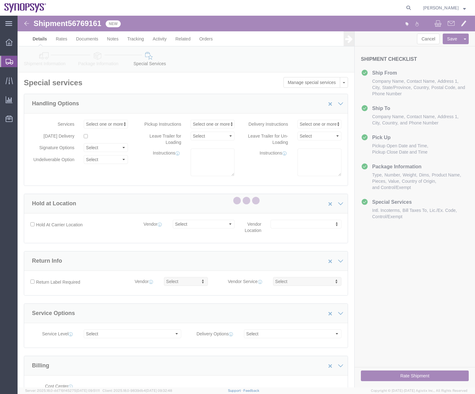
select select "COSTCENTER"
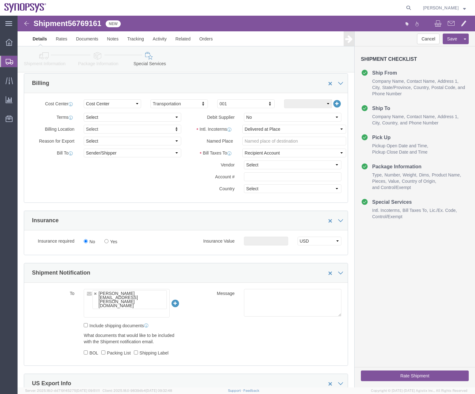
scroll to position [194, 0]
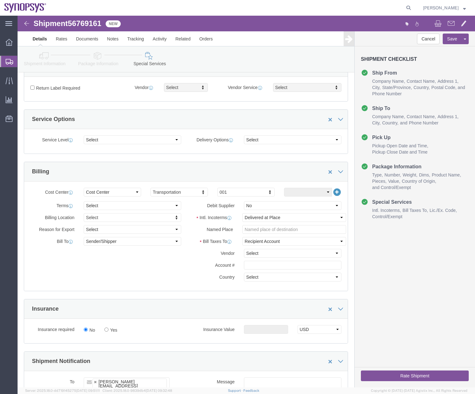
click icon
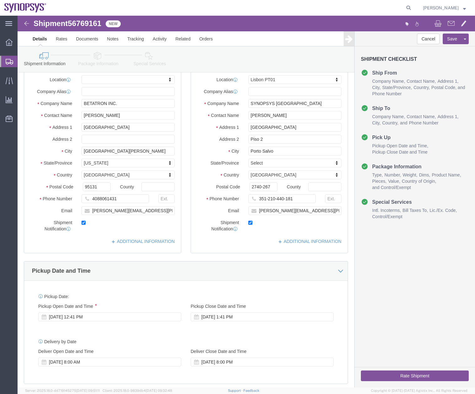
scroll to position [8, 0]
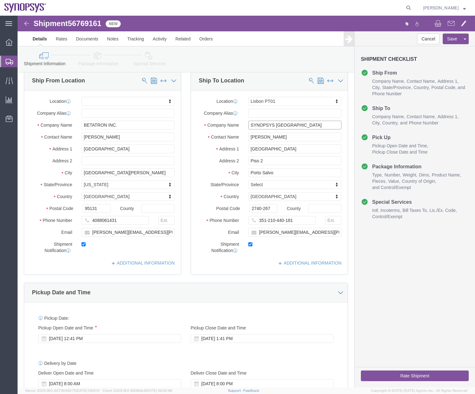
drag, startPoint x: 281, startPoint y: 108, endPoint x: 187, endPoint y: 115, distance: 95.3
click div "Location Lisbon PT01 My Profile Location Aachen DE04 Agrate Brianza IT01 Aschhe…"
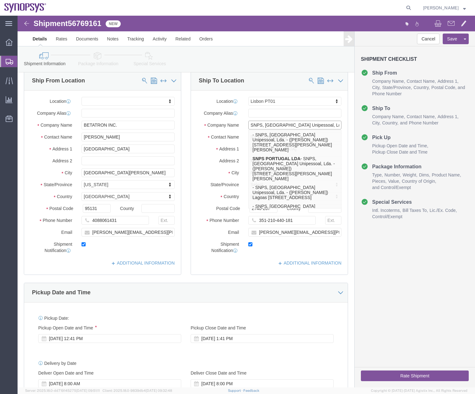
type input "SNPS, [GEOGRAPHIC_DATA] Unipessoal, Lda."
click div "Cancel Save Assign To Clone Shipment Save As Template Shipment Checklist Ship F…"
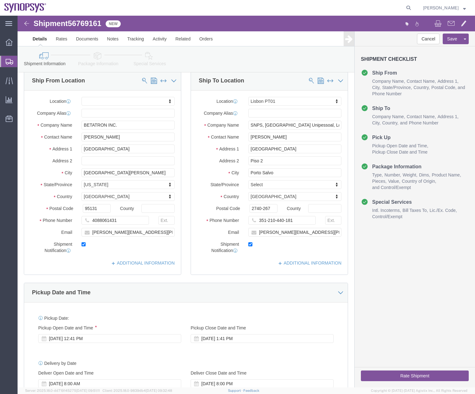
click icon
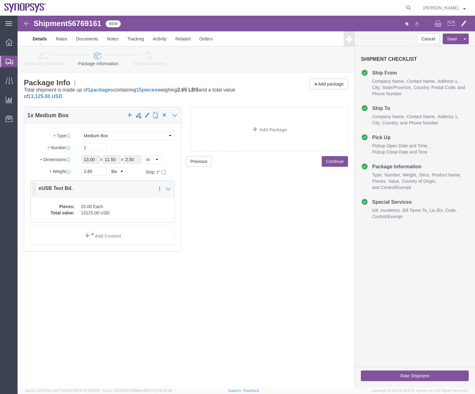
click div "Pieces: 15.00 Each Total value: 13125.00 USD"
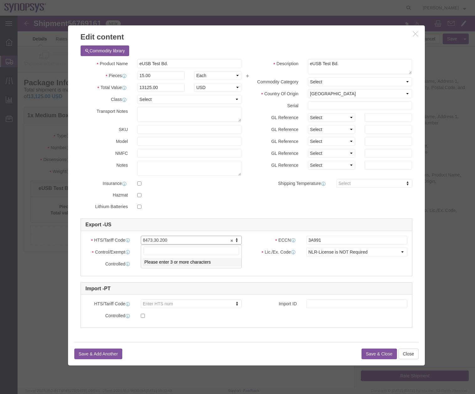
type input "0"
click button "Close"
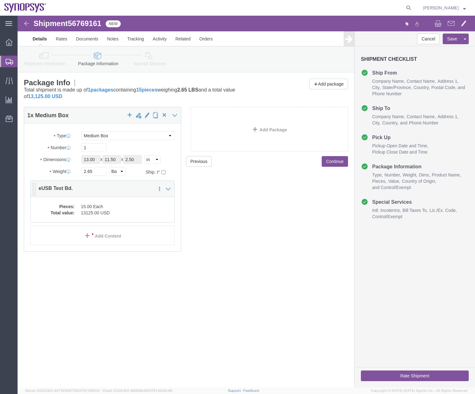
click dd "15.00 Each"
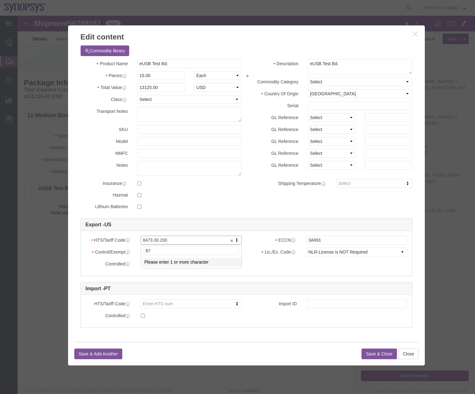
click input "87"
type input "8743.30.2000"
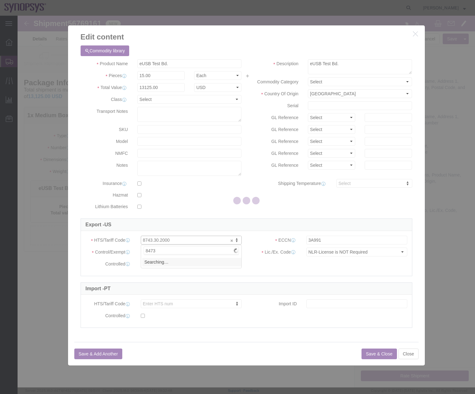
type input "8473."
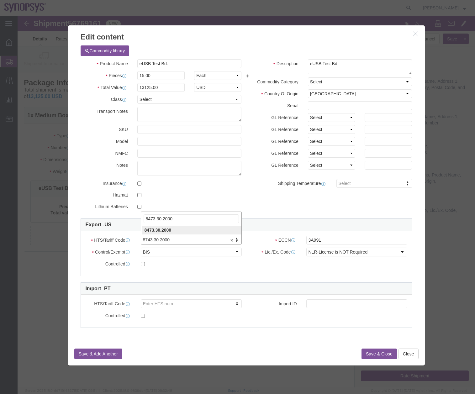
type input "8473.30.2000"
click div "Product Name eUSB Test Bd. Pieces 15.00 Select Bag Barrels 100Board Feet Bottle…"
click button "Save & Close"
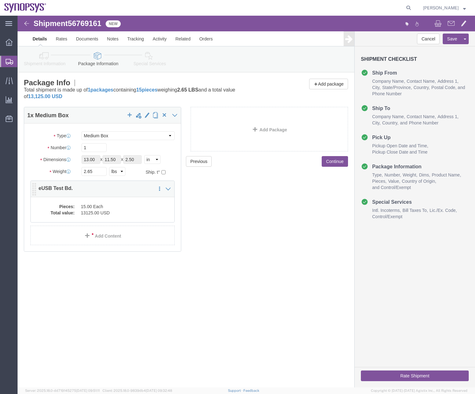
click dd "13125.00 USD"
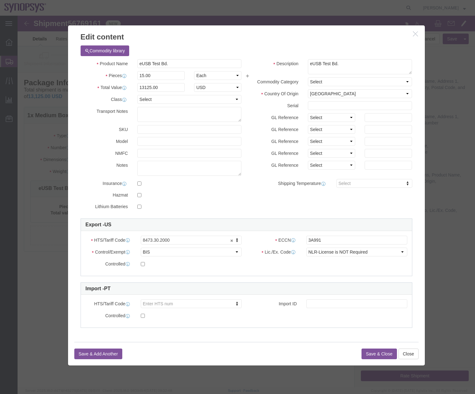
click h3 "Edit content"
click icon "button"
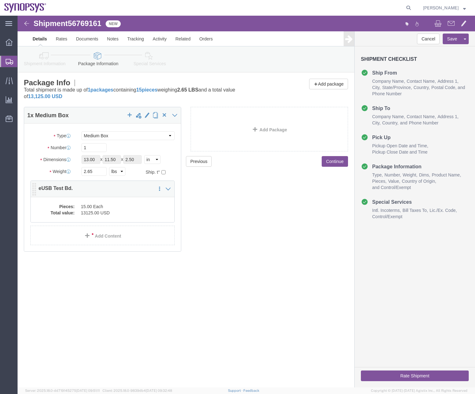
click dd "15.00 Each"
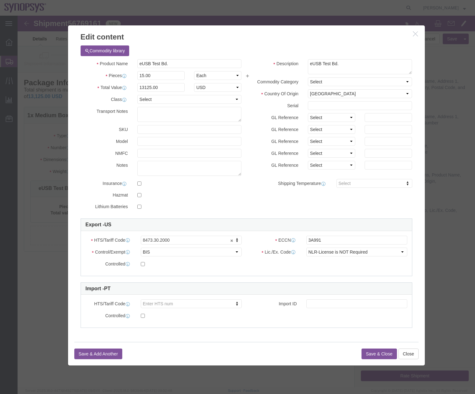
click button "button"
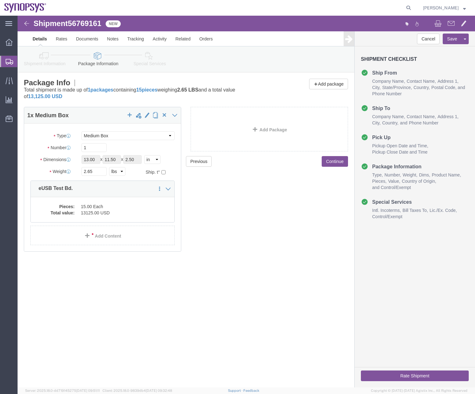
click icon
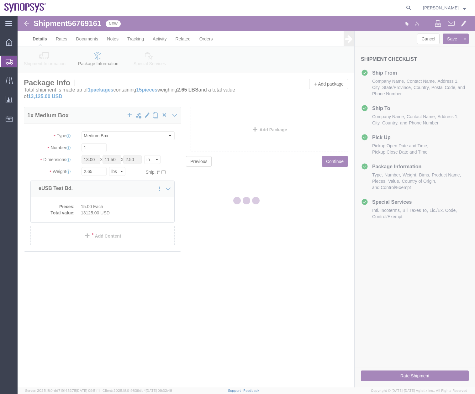
select select
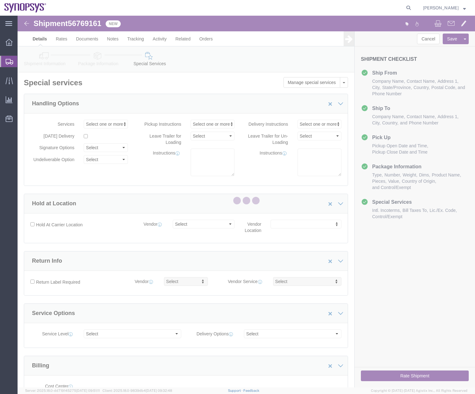
select select "COSTCENTER"
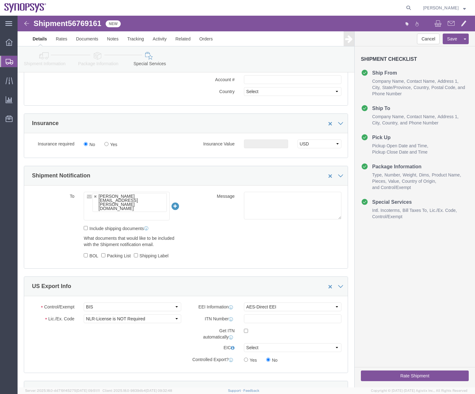
scroll to position [434, 0]
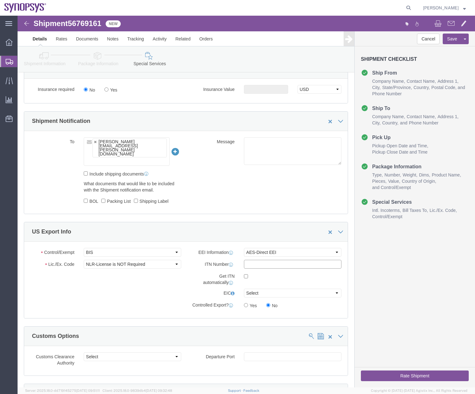
paste input "X20250911250685"
type input "X20250911250685"
click button "Rate Shipment"
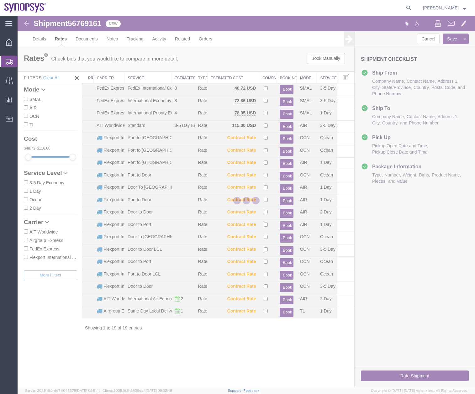
scroll to position [0, 0]
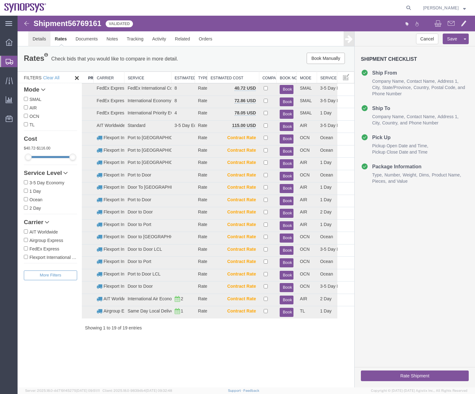
click at [42, 43] on link "Details" at bounding box center [39, 38] width 22 height 15
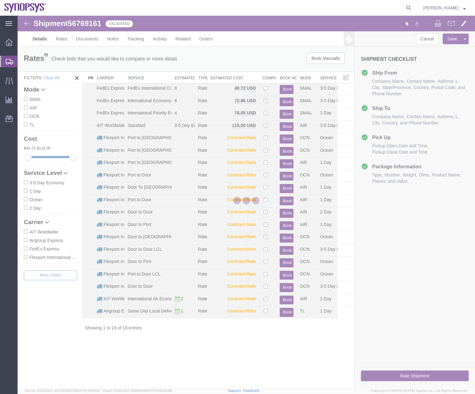
select select "63152"
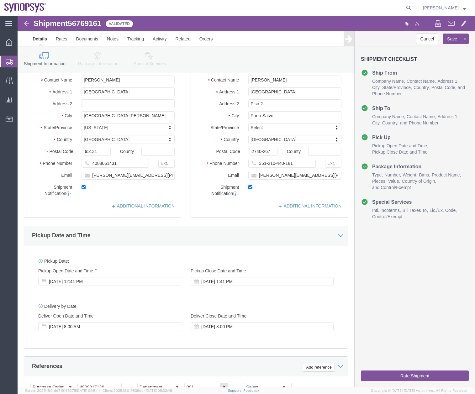
scroll to position [66, 0]
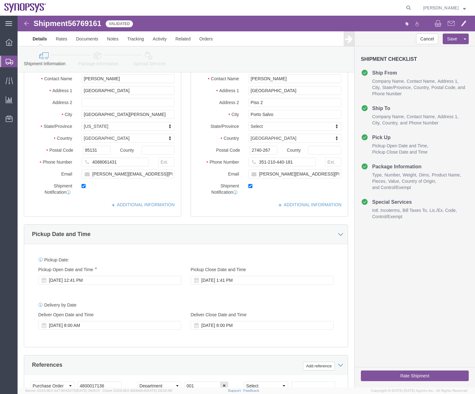
click button "Rate Shipment"
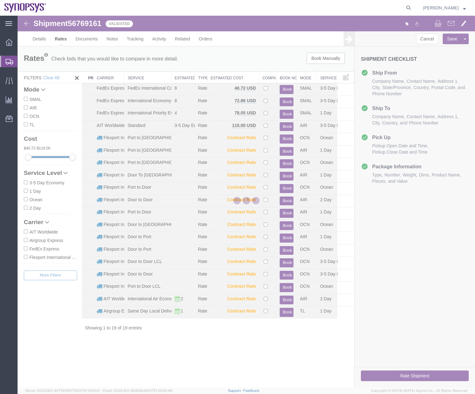
scroll to position [0, 0]
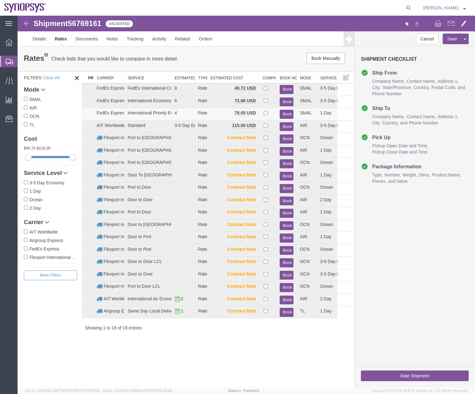
click at [283, 113] on button "Book" at bounding box center [287, 114] width 14 height 9
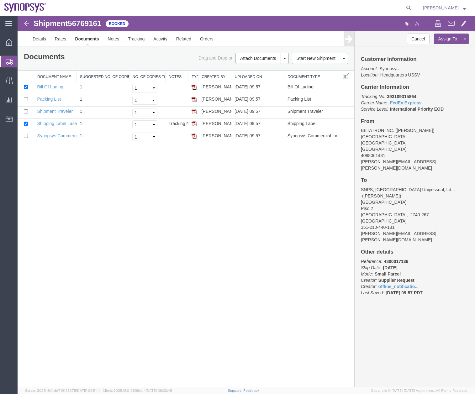
click at [90, 37] on link "Documents" at bounding box center [87, 38] width 33 height 15
click at [25, 88] on input "checkbox" at bounding box center [26, 87] width 4 height 4
checkbox input "false"
click at [27, 97] on td at bounding box center [26, 100] width 17 height 12
click at [26, 98] on input "checkbox" at bounding box center [26, 99] width 4 height 4
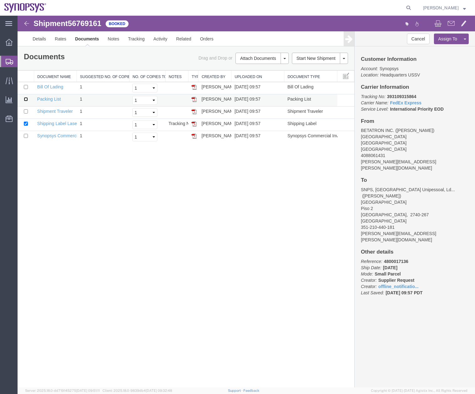
checkbox input "true"
click at [25, 135] on input "checkbox" at bounding box center [26, 136] width 4 height 4
checkbox input "true"
click at [249, 78] on link "Email Documents" at bounding box center [261, 78] width 55 height 9
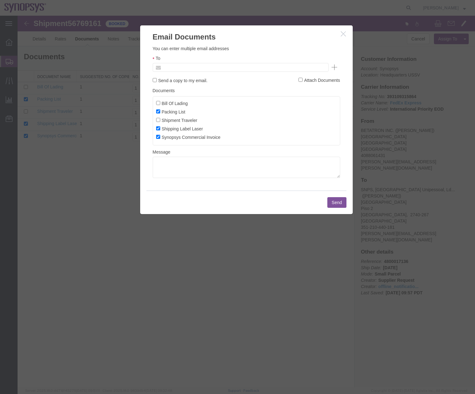
click at [230, 68] on input "text" at bounding box center [197, 67] width 73 height 8
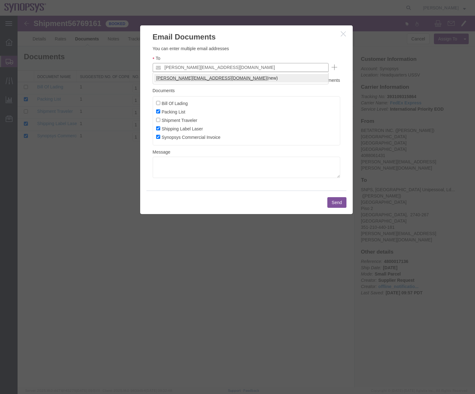
type input "[PERSON_NAME][EMAIL_ADDRESS][DOMAIN_NAME]"
click at [333, 204] on button "Send" at bounding box center [336, 202] width 19 height 11
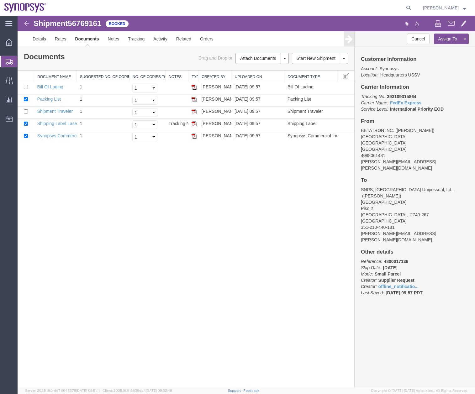
click at [9, 61] on icon at bounding box center [10, 62] width 8 height 6
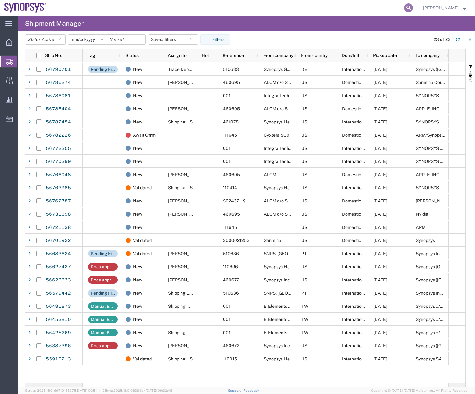
click at [411, 7] on icon at bounding box center [408, 7] width 9 height 9
click at [267, 7] on input "search" at bounding box center [308, 7] width 191 height 15
type input "56769161"
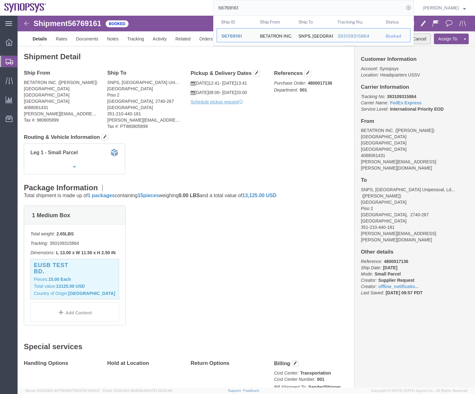
click at [410, 42] on td "Status Booked" at bounding box center [395, 35] width 29 height 14
click div "Ship From BETATRON INC. (MIKE YOUNG) 1722 RINGWOOD AVENUE San Jose, CA 95131 Un…"
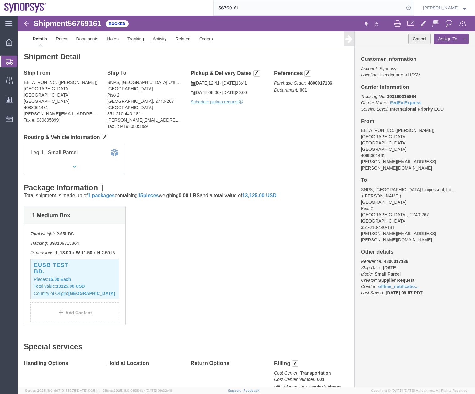
click button "Cancel"
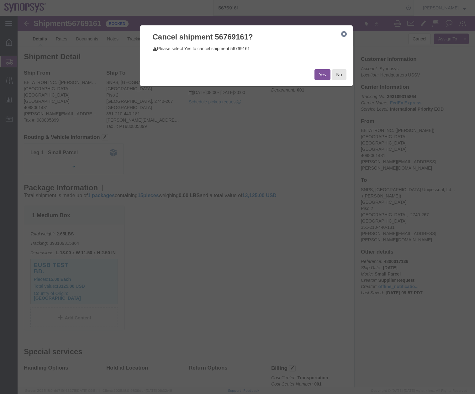
click button "Yes"
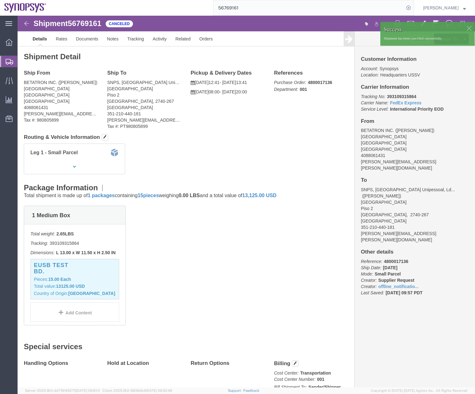
click div
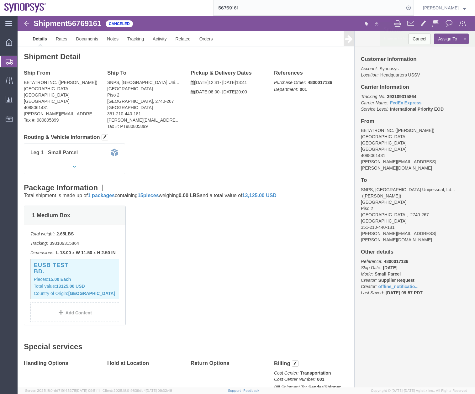
click p "Shipment has been cancelled successfully."
click link "Clone Shipment"
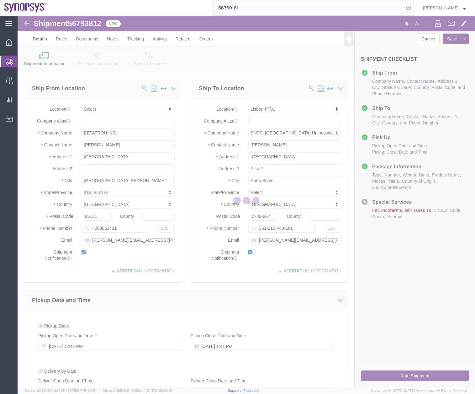
select select
select select "63152"
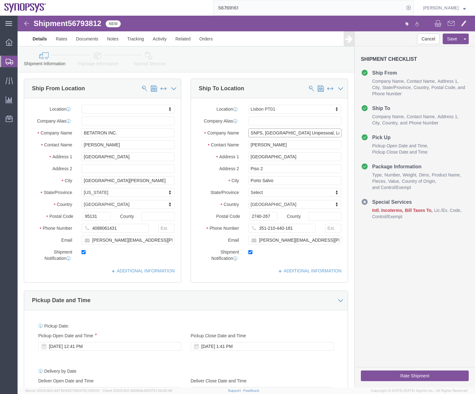
click input "SNPS, [GEOGRAPHIC_DATA] Unipessoal, Lda."
click input "SNPS, INC."
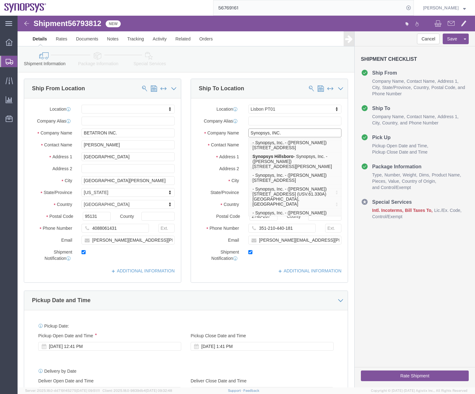
type input "Synopsys, INC."
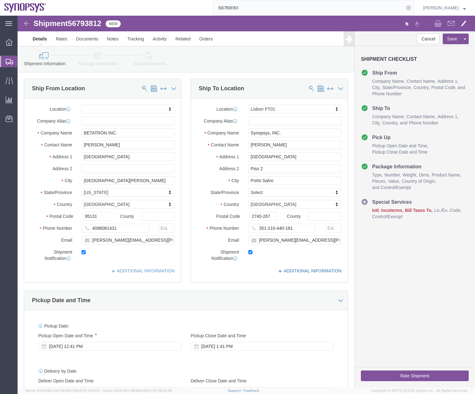
click link "ADDITIONAL INFORMATION"
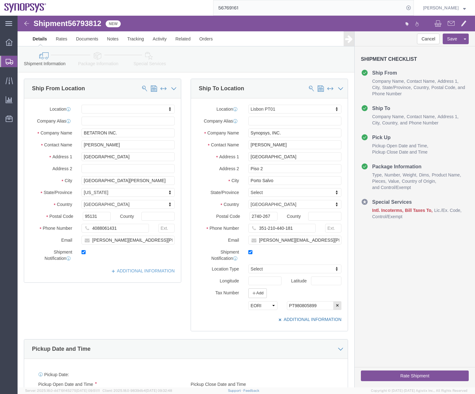
click icon
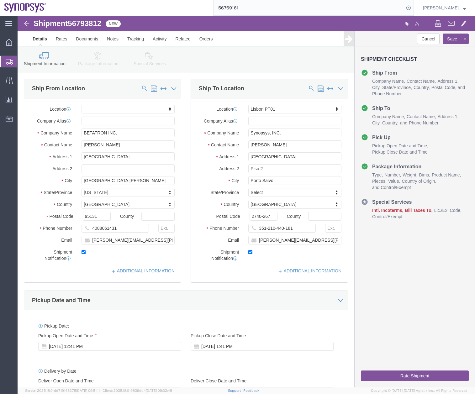
click link "Package Information"
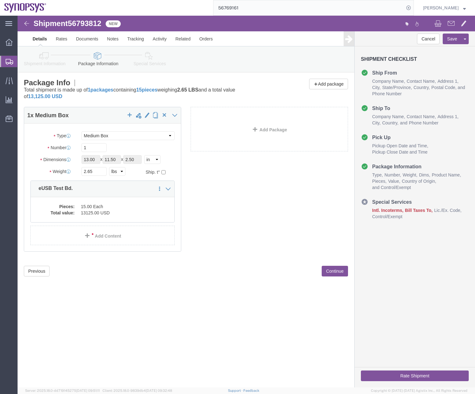
click icon
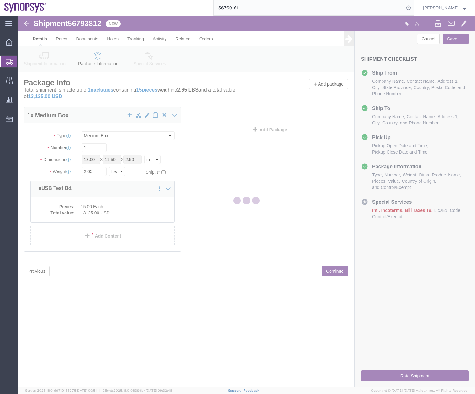
select select
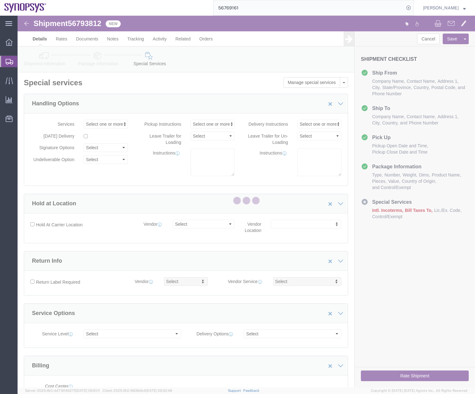
select select "COSTCENTER"
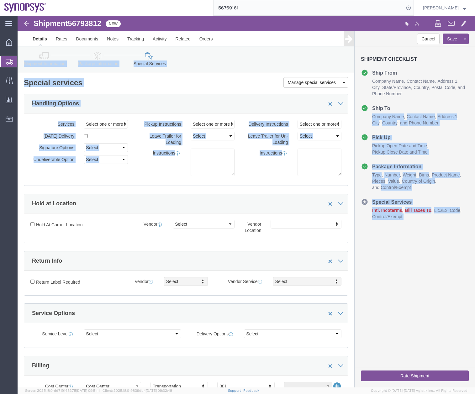
drag, startPoint x: 453, startPoint y: 87, endPoint x: 456, endPoint y: 163, distance: 76.5
click html "Shipment 56793812 New Details Rates Documents Notes Tracking Activity Related O…"
click div "Cancel Save Assign To Clone Shipment Save As Template Shipment Checklist Ship F…"
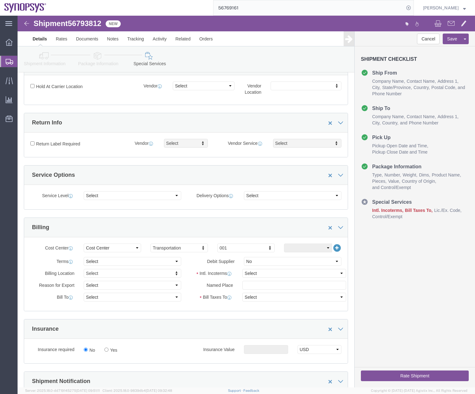
scroll to position [234, 0]
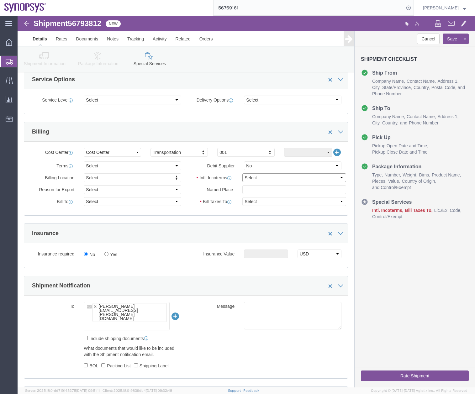
click select "Select Carriage Insurance Paid Carriage Paid To Cost and Freight Cost Insurance…"
select select "DAP"
click select "Select Carriage Insurance Paid Carriage Paid To Cost and Freight Cost Insurance…"
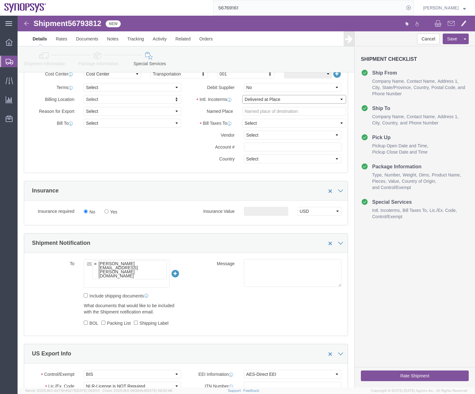
scroll to position [435, 0]
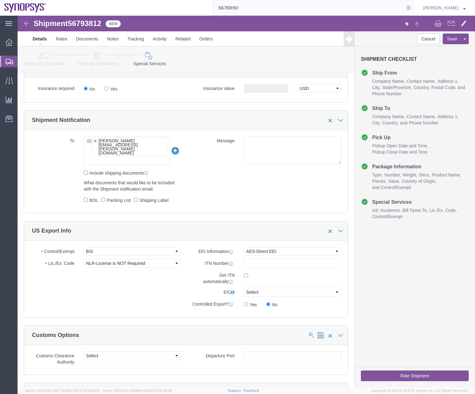
click icon
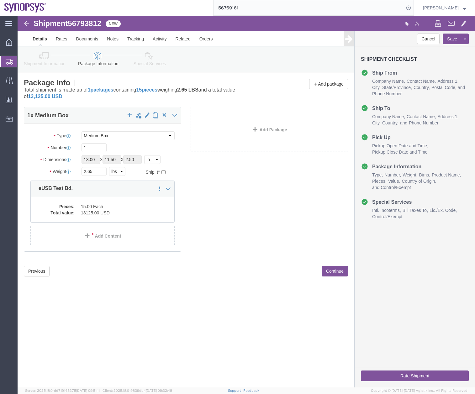
click icon
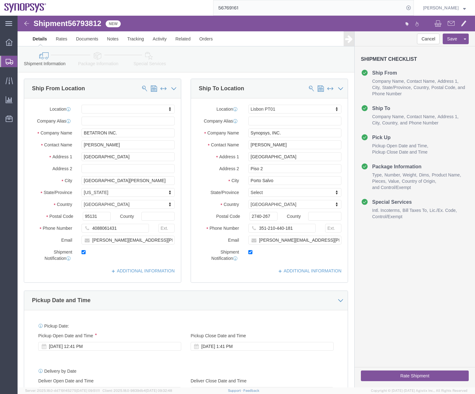
click icon
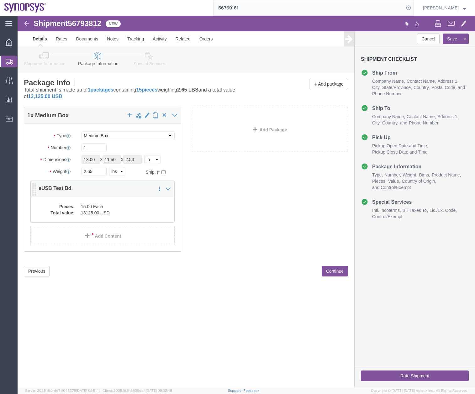
click dd "13125.00 USD"
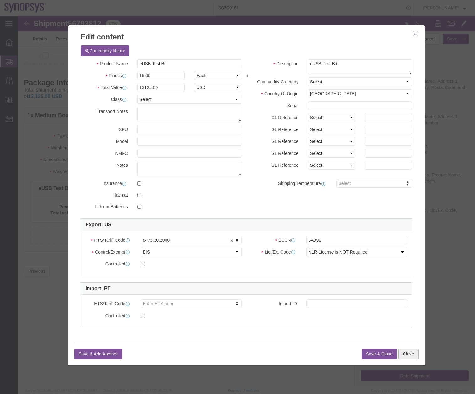
click button "Close"
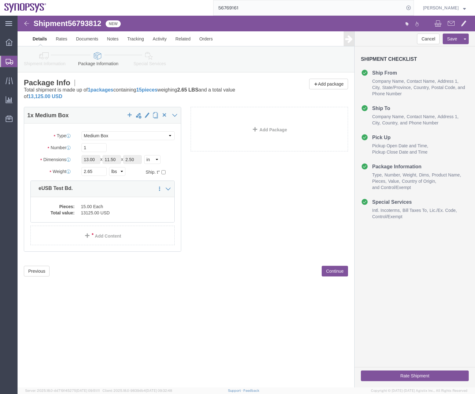
click icon
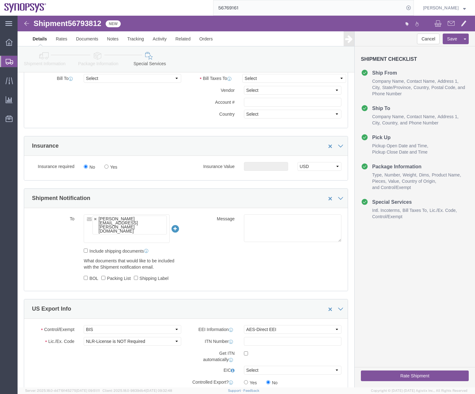
scroll to position [379, 0]
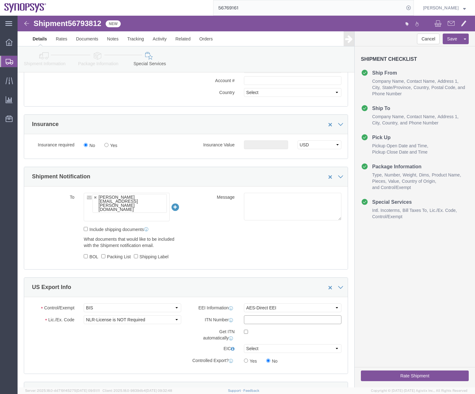
paste input "X20250911254180"
type input "X20250911254180"
click button "Rate Shipment"
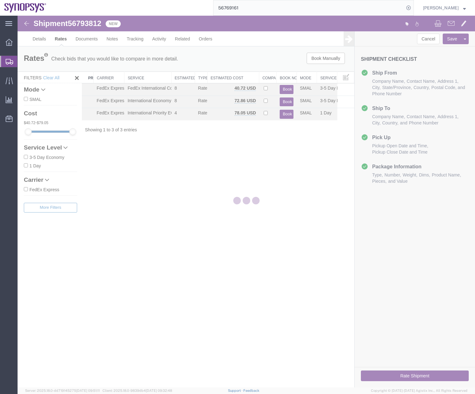
scroll to position [0, 0]
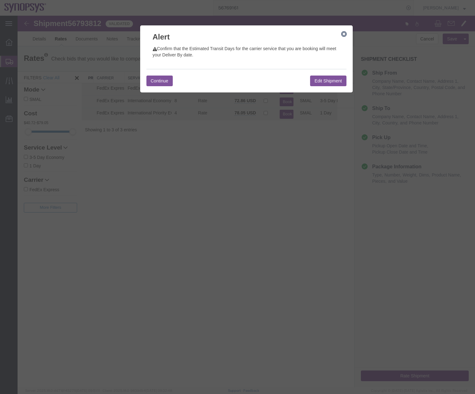
click at [150, 81] on button "Continue" at bounding box center [159, 81] width 26 height 11
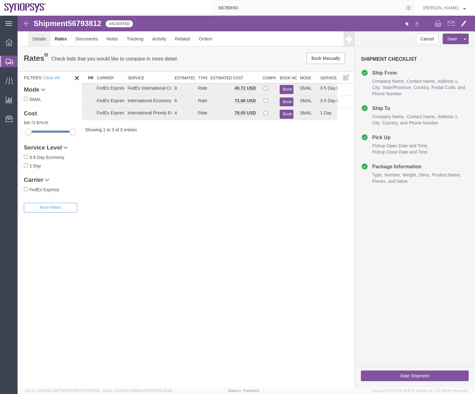
click at [31, 37] on link "Details" at bounding box center [39, 38] width 22 height 15
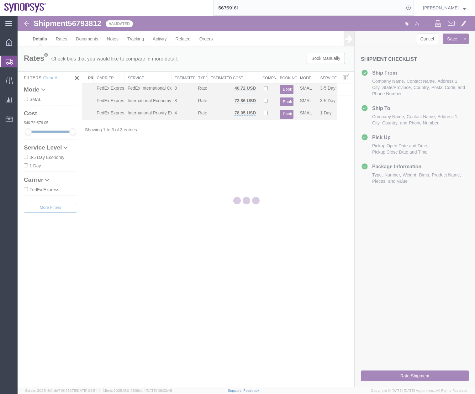
select select "63152"
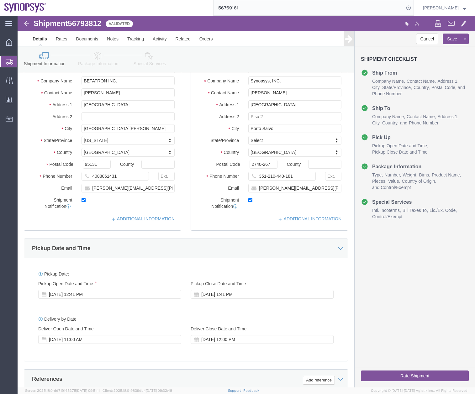
scroll to position [64, 0]
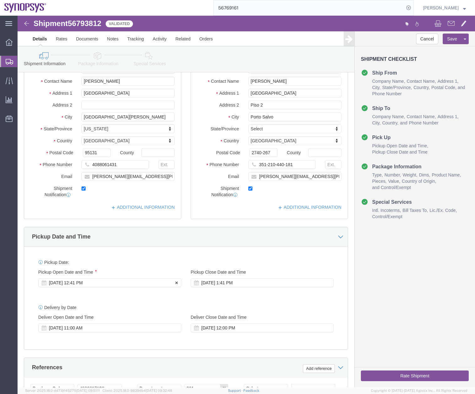
click div "Sep 11 2025 12:41 PM"
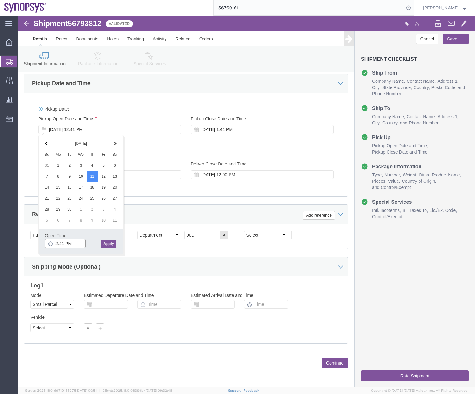
click input "2:41 PM"
type input "2:00PM"
click div "Pickup Date: Pickup Start Date Pickup Start Time Pickup Open Date and Time Sep …"
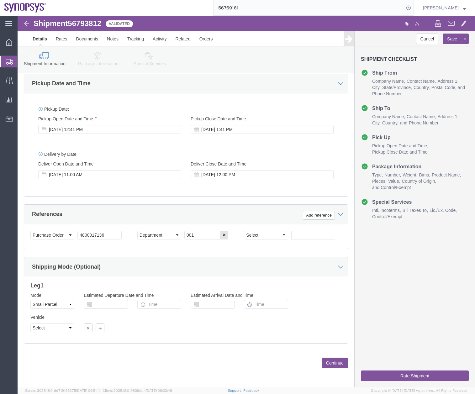
click button "Rate Shipment"
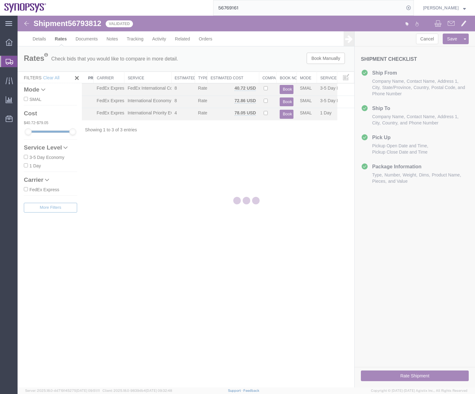
scroll to position [0, 0]
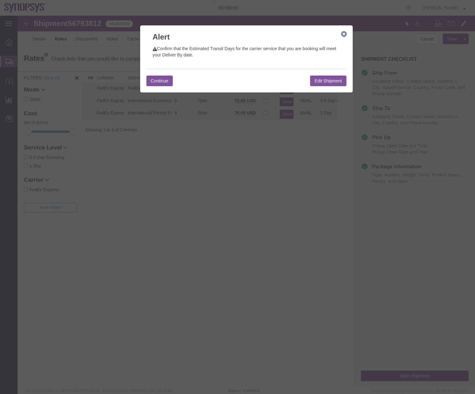
click at [161, 76] on button "Continue" at bounding box center [159, 81] width 26 height 11
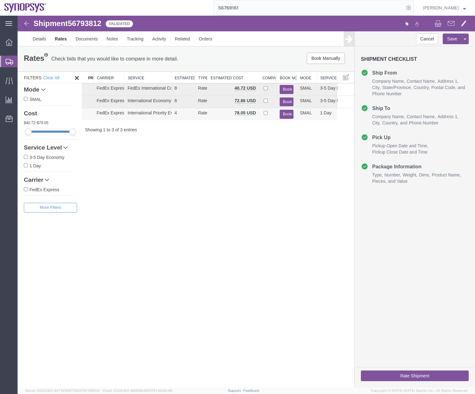
click at [284, 113] on button "Book" at bounding box center [287, 114] width 14 height 9
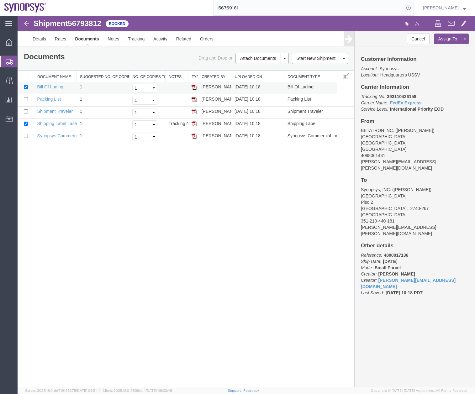
click at [26, 84] on td at bounding box center [26, 88] width 17 height 12
click at [25, 86] on input "checkbox" at bounding box center [26, 87] width 4 height 4
checkbox input "false"
click at [25, 137] on input "checkbox" at bounding box center [26, 136] width 4 height 4
checkbox input "true"
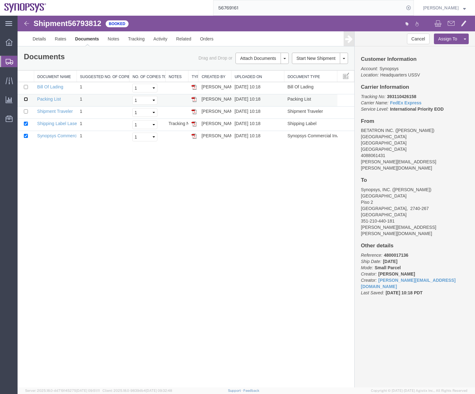
drag, startPoint x: 24, startPoint y: 99, endPoint x: 28, endPoint y: 98, distance: 3.6
click at [28, 98] on input "checkbox" at bounding box center [26, 99] width 4 height 4
checkbox input "true"
click at [250, 77] on link "Email Documents" at bounding box center [261, 78] width 55 height 9
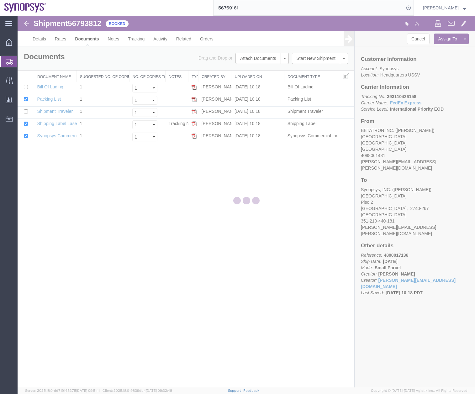
checkbox input "true"
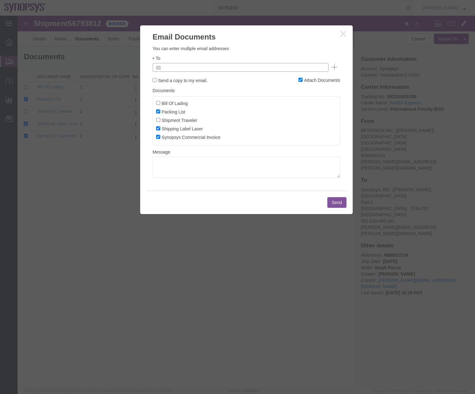
click at [176, 67] on input "text" at bounding box center [197, 67] width 73 height 8
type input "[PERSON_NAME][EMAIL_ADDRESS][DOMAIN_NAME]"
click at [341, 201] on button "Send" at bounding box center [336, 202] width 19 height 11
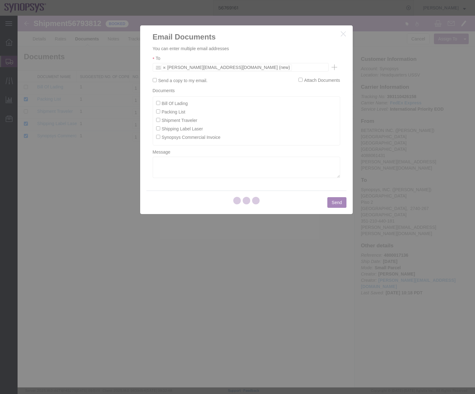
checkbox input "false"
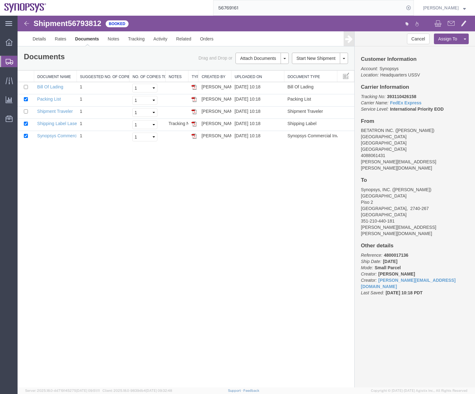
click at [6, 60] on icon at bounding box center [10, 62] width 8 height 6
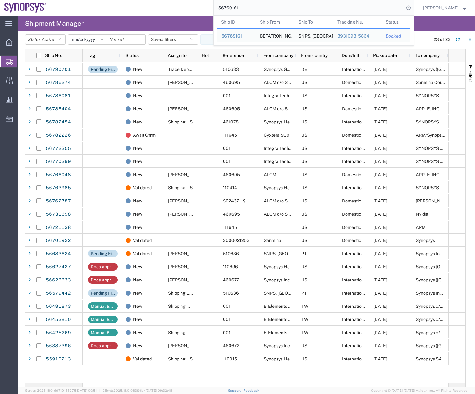
click at [260, 6] on input "56769161" at bounding box center [308, 7] width 191 height 15
drag, startPoint x: 245, startPoint y: 8, endPoint x: 200, endPoint y: 11, distance: 45.2
click at [193, 14] on div "56769161 Ship ID Ship From Ship To Tracking Nu. Status Ship ID 56769161 Ship Fr…" at bounding box center [232, 8] width 363 height 16
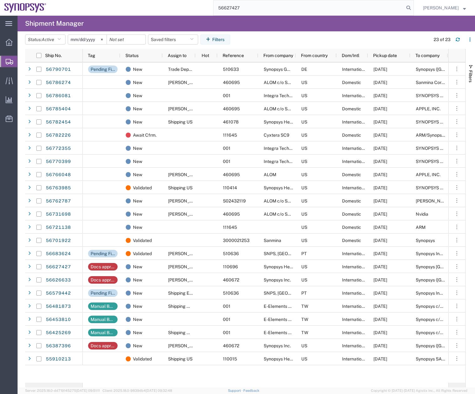
type input "56627427"
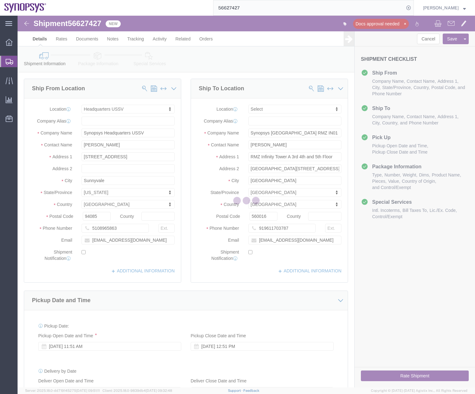
select select "63204"
select select
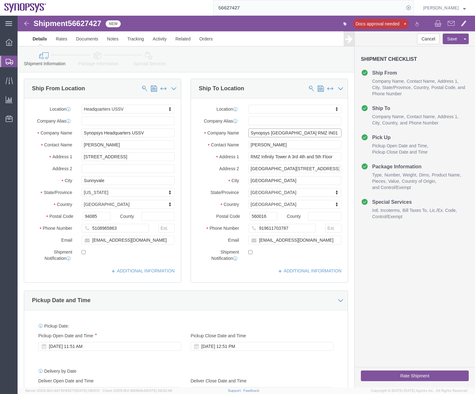
click input "Synopsys Bangalore RMZ IN01"
type input "Synopsys ([GEOGRAPHIC_DATA]) Pvt. Ltd."
click div "Shipment Checklist Ship From Company Name Contact Name Address 1 City State/Pro…"
drag, startPoint x: 314, startPoint y: 141, endPoint x: 133, endPoint y: 169, distance: 182.6
click div "Ship From Location Location Headquarters USSV My Profile Location Aachen DE04 A…"
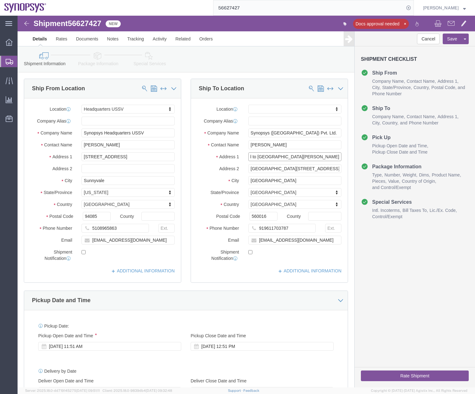
scroll to position [0, 20]
type input "3rd to 13th Floor, Troy Bagmane Capital Business Park"
drag, startPoint x: 297, startPoint y: 154, endPoint x: 227, endPoint y: 162, distance: 70.1
click div "Location My Profile Location Aachen DE04 Agrate Brianza IT01 Aschheim DE02 Atla…"
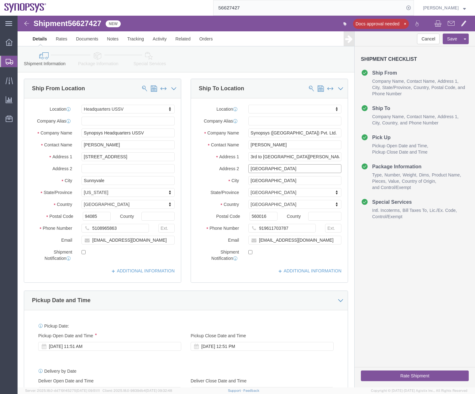
type input "Outer Ring Road, Mahadevapura Village"
click input "Bengaluru"
click input "KR Puram Hobli, Bengaluru"
type input "KR Puram Hobli, Bengaluru Urban"
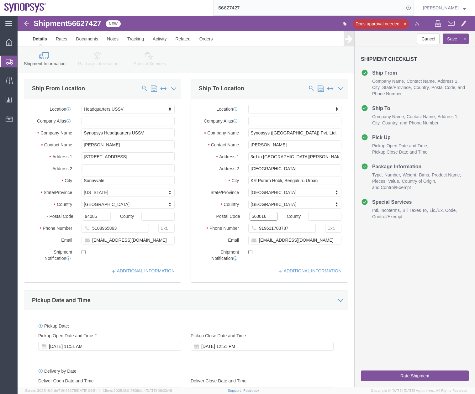
click input "560016"
type input "560048"
click input "Synopsys Headquarters USSV"
type input "Synopsys Inc."
click div "Location My Profile Location Aachen DE04 Agrate Brianza IT01 Aschheim DE02 Atla…"
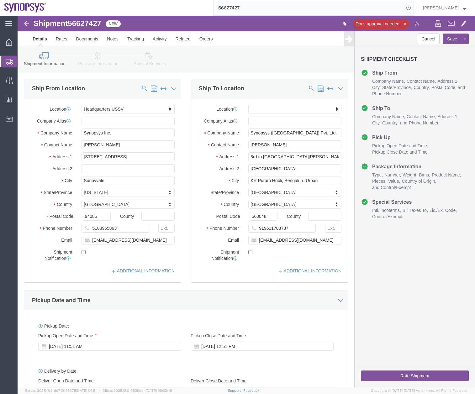
click link "Special Services"
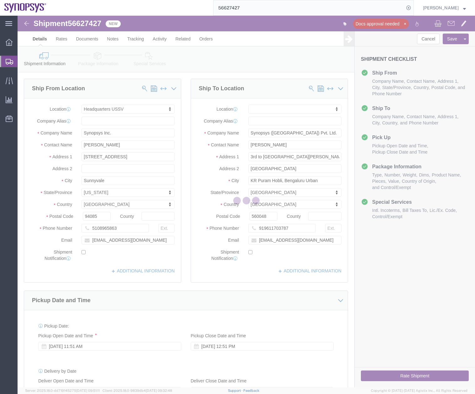
select select
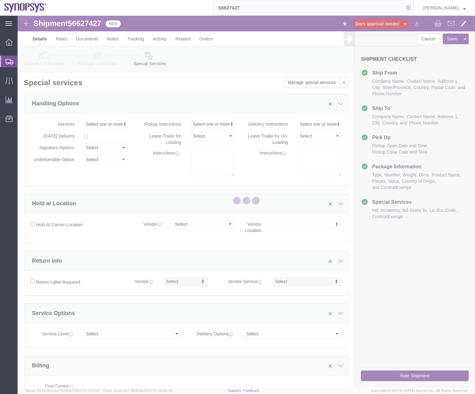
select select "COSTCENTER"
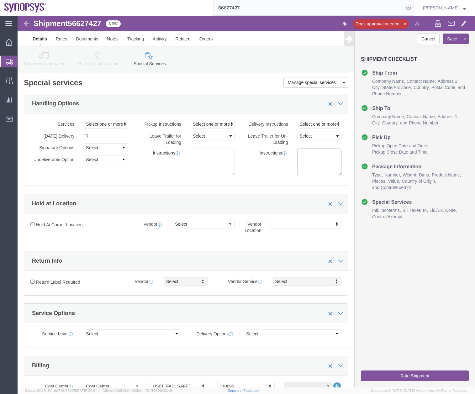
click textarea
paste textarea "“Free of Charge ,Value for Customs Only. This shipment contains Internal Compan…"
type textarea "“Free of Charge ,Value for Customs Only. This shipment contains Internal Compan…"
click icon
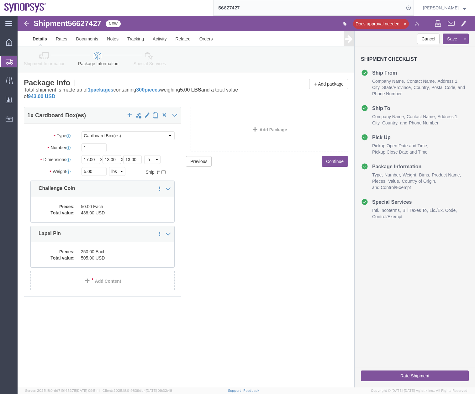
click link "Special Services"
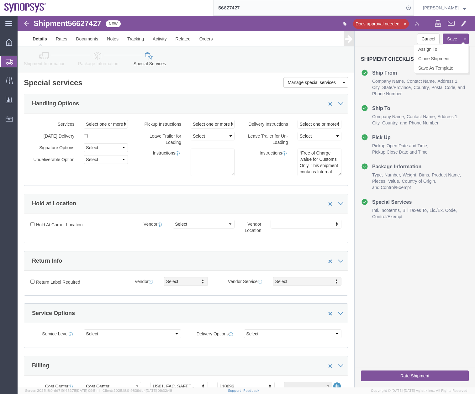
click button "Save"
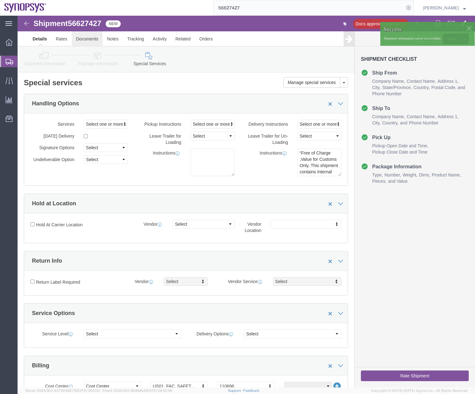
click link "Documents"
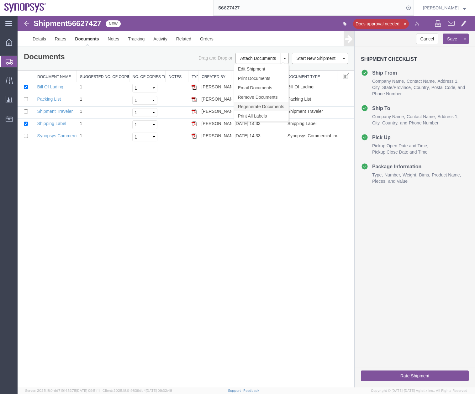
click at [250, 104] on link "Regenerate Documents" at bounding box center [261, 106] width 55 height 9
click at [188, 234] on div "Shipment 56627427 5 of 5 New Docs approval needed Details Rates Documents Notes…" at bounding box center [246, 202] width 457 height 372
click at [25, 85] on input "checkbox" at bounding box center [26, 87] width 4 height 4
checkbox input "false"
click at [26, 100] on input "checkbox" at bounding box center [26, 99] width 4 height 4
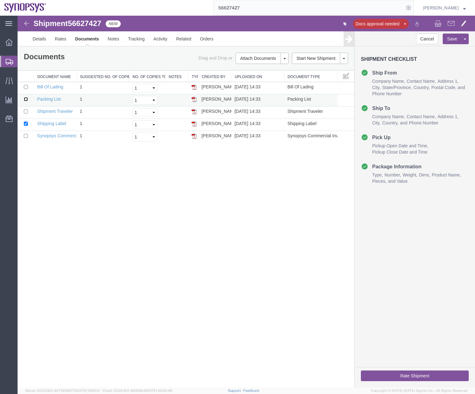
checkbox input "true"
click at [24, 135] on input "checkbox" at bounding box center [26, 136] width 4 height 4
checkbox input "true"
click at [194, 137] on img at bounding box center [194, 136] width 5 height 5
click at [250, 90] on link "Email Documents" at bounding box center [261, 87] width 55 height 9
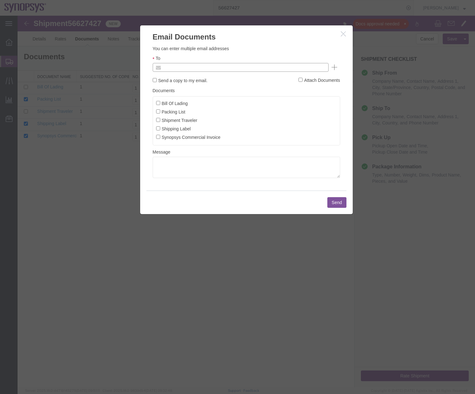
click at [201, 68] on input "text" at bounding box center [197, 67] width 73 height 8
type input "[PERSON_NAME][EMAIL_ADDRESS][DOMAIN_NAME]"
click at [158, 112] on input "Packing List" at bounding box center [158, 111] width 4 height 4
checkbox input "true"
click at [157, 129] on input "Shipping Label" at bounding box center [158, 128] width 4 height 4
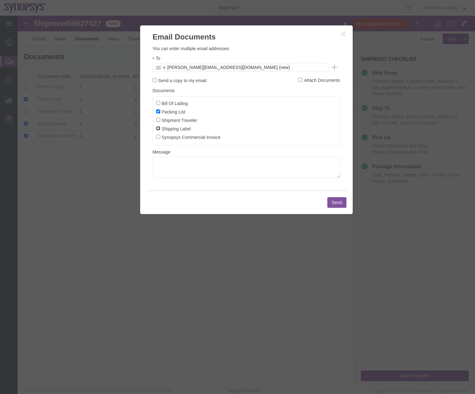
checkbox input "true"
click at [158, 136] on input "Synopsys Commercial Invoice" at bounding box center [158, 137] width 4 height 4
checkbox input "true"
click at [335, 200] on button "Send" at bounding box center [336, 202] width 19 height 11
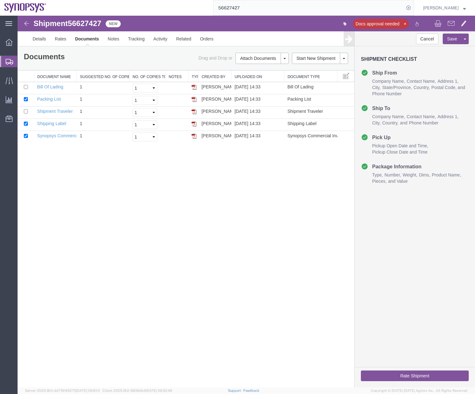
click at [250, 252] on div "Shipment 56627427 5 of 5 New Docs approval needed Details Rates Documents Notes…" at bounding box center [246, 202] width 457 height 372
click at [40, 40] on link "Details" at bounding box center [39, 38] width 22 height 15
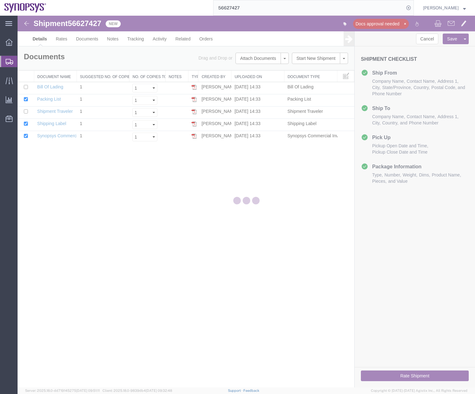
select select "63204"
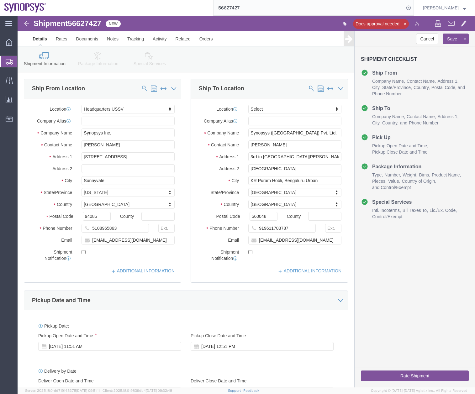
click at [4, 63] on div at bounding box center [9, 61] width 18 height 11
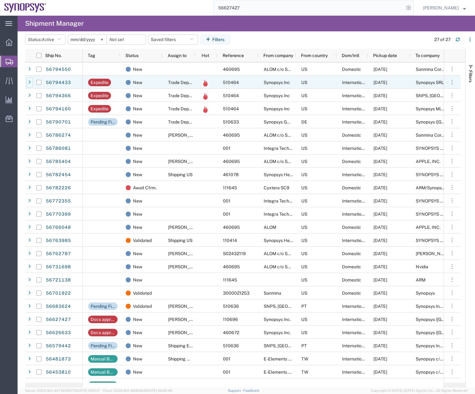
click at [31, 82] on div at bounding box center [29, 82] width 6 height 10
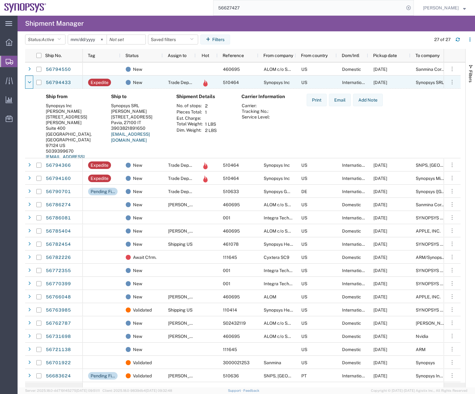
click at [31, 82] on icon at bounding box center [30, 82] width 4 height 4
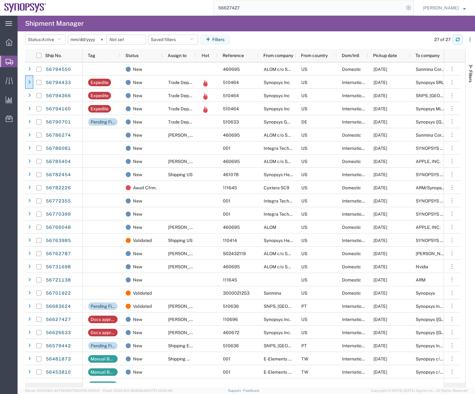
click at [458, 39] on icon "button" at bounding box center [457, 39] width 4 height 4
click at [22, 81] on span "Traffic" at bounding box center [19, 80] width 4 height 13
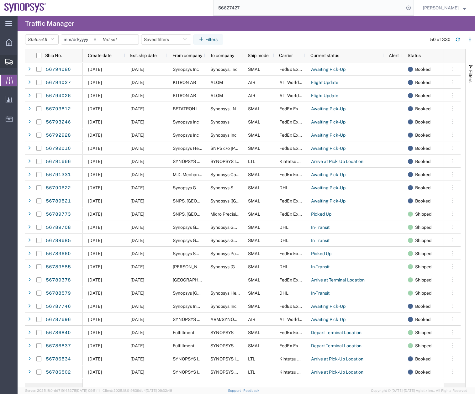
click at [4, 64] on div at bounding box center [9, 61] width 18 height 13
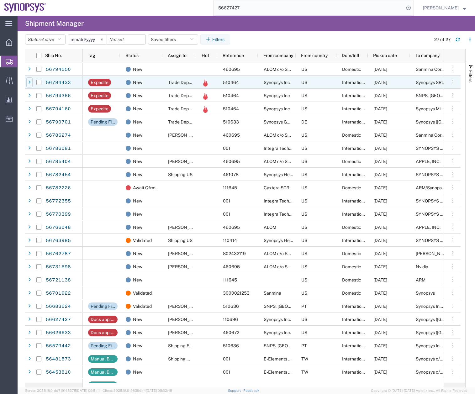
click at [31, 80] on div at bounding box center [29, 82] width 6 height 10
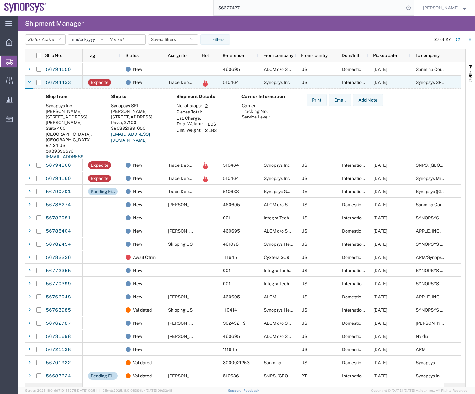
click at [31, 80] on icon at bounding box center [30, 82] width 4 height 4
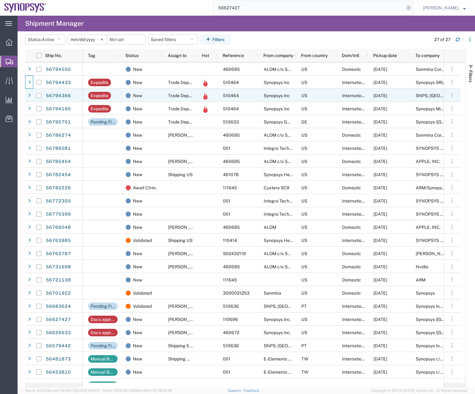
click at [30, 95] on div at bounding box center [29, 96] width 6 height 10
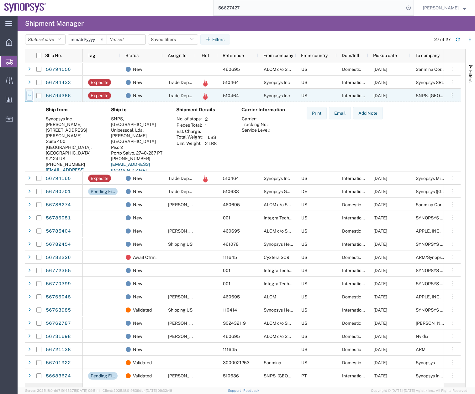
click at [30, 95] on icon at bounding box center [30, 95] width 4 height 4
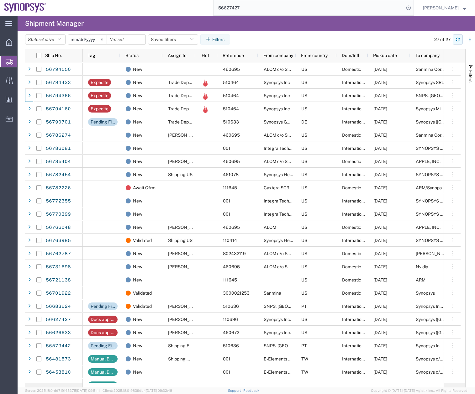
click at [458, 38] on icon "button" at bounding box center [457, 39] width 4 height 4
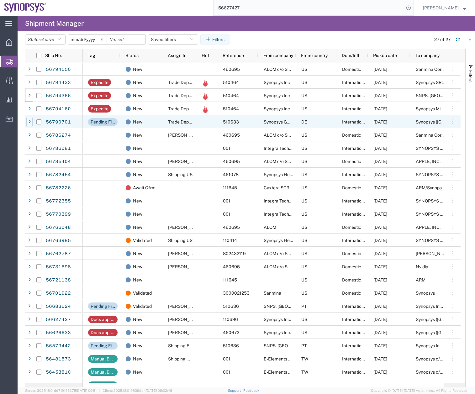
click at [29, 122] on icon at bounding box center [29, 122] width 3 height 4
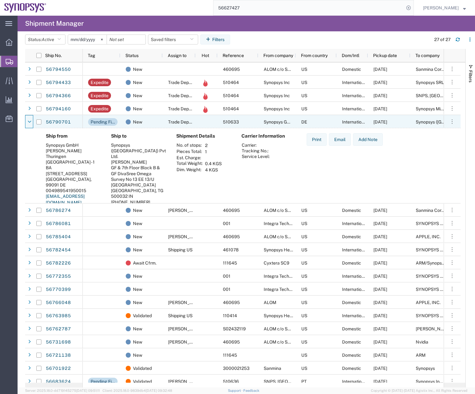
click at [29, 122] on icon at bounding box center [30, 122] width 4 height 4
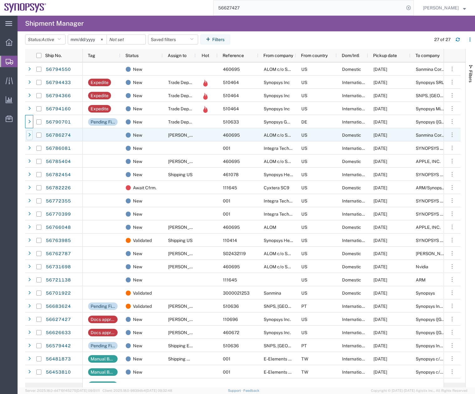
click at [30, 135] on icon at bounding box center [29, 135] width 3 height 4
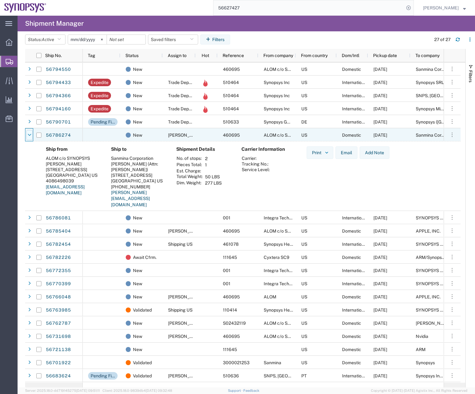
click at [30, 135] on icon at bounding box center [30, 135] width 4 height 4
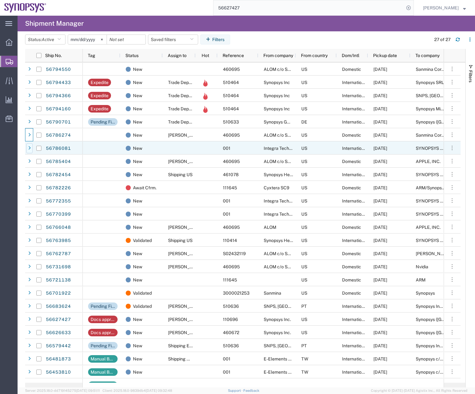
click at [32, 148] on div at bounding box center [29, 148] width 6 height 10
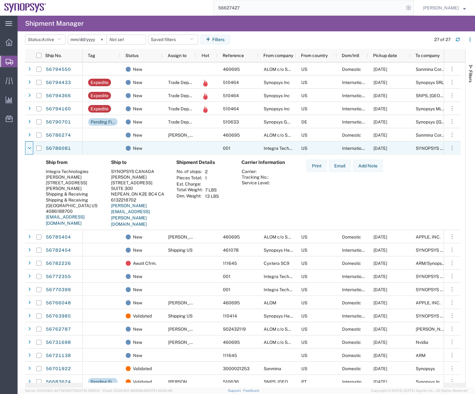
click at [32, 148] on div at bounding box center [29, 148] width 6 height 10
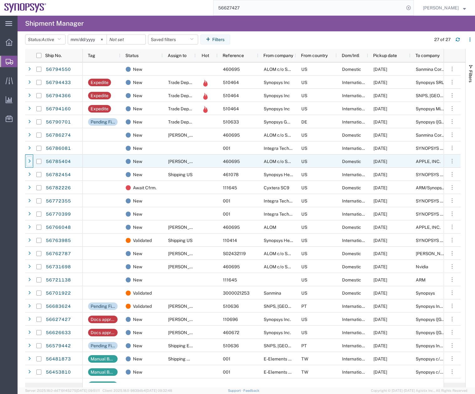
click at [32, 160] on div at bounding box center [29, 161] width 6 height 10
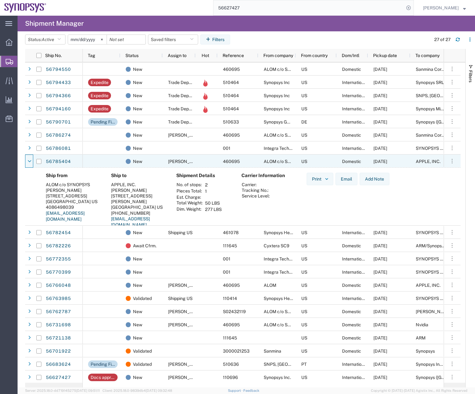
click at [32, 160] on div at bounding box center [29, 161] width 6 height 10
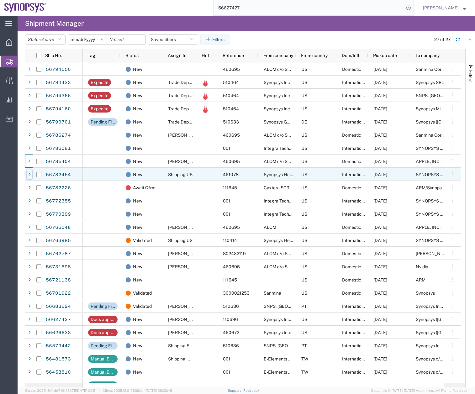
click at [31, 174] on div at bounding box center [29, 175] width 6 height 10
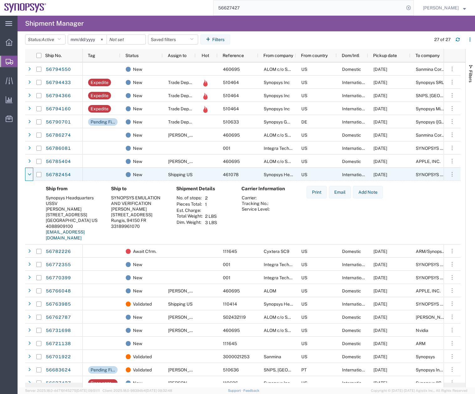
click at [31, 174] on div at bounding box center [29, 175] width 6 height 10
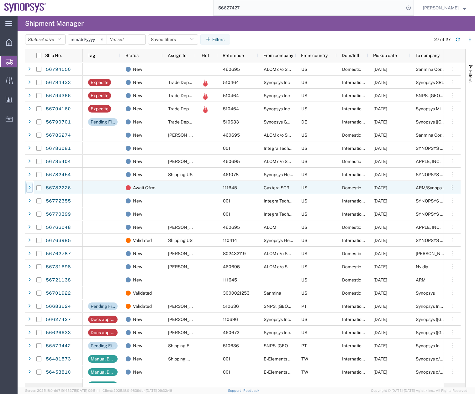
click at [29, 188] on icon at bounding box center [29, 188] width 3 height 4
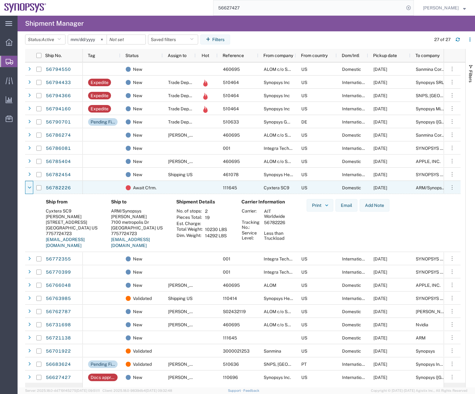
click at [29, 188] on icon at bounding box center [30, 188] width 4 height 4
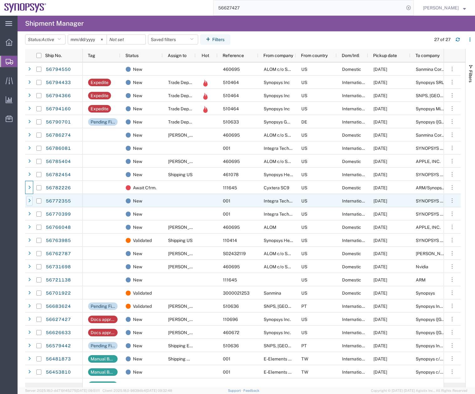
click at [27, 202] on div at bounding box center [29, 201] width 6 height 10
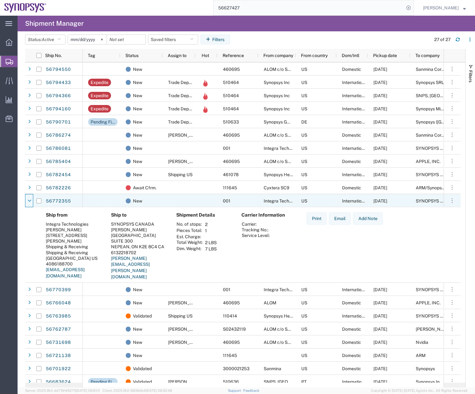
click at [27, 202] on div at bounding box center [29, 201] width 6 height 10
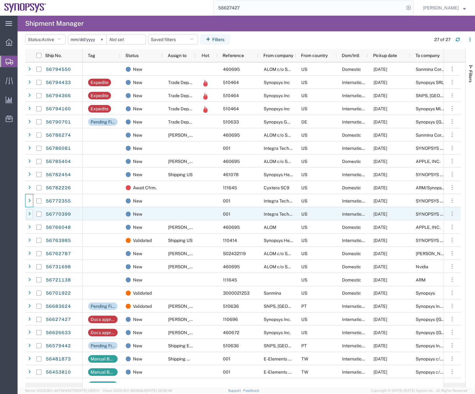
click at [27, 215] on div at bounding box center [29, 214] width 6 height 10
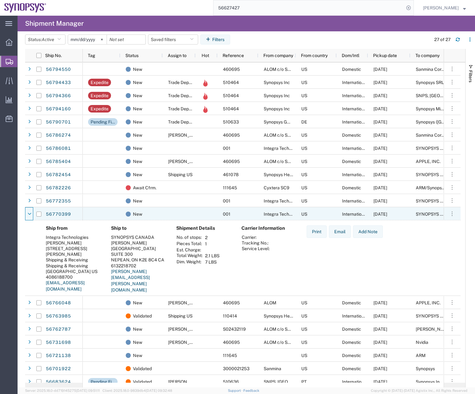
click at [27, 215] on div at bounding box center [29, 214] width 6 height 10
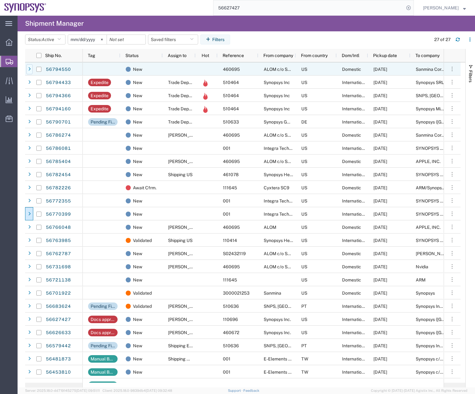
click at [31, 70] on div at bounding box center [29, 69] width 6 height 10
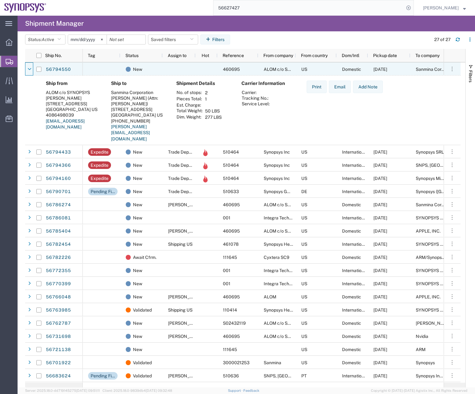
click at [31, 70] on icon at bounding box center [30, 69] width 4 height 4
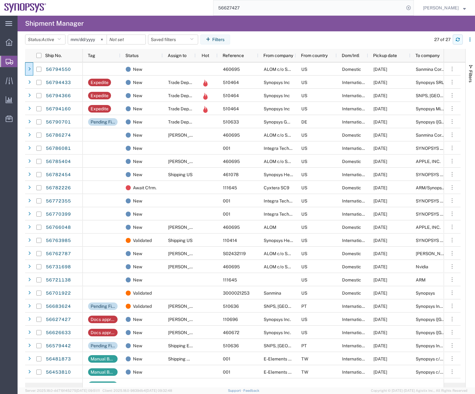
click at [456, 39] on icon "button" at bounding box center [458, 39] width 4 height 2
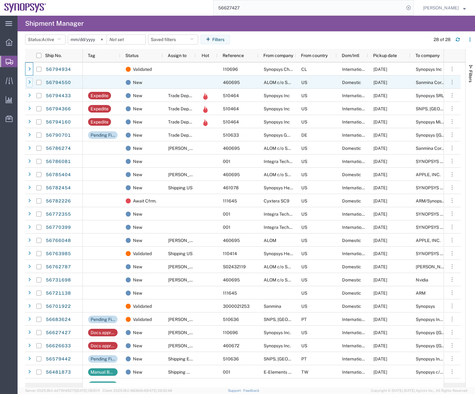
click at [29, 83] on icon at bounding box center [29, 82] width 3 height 4
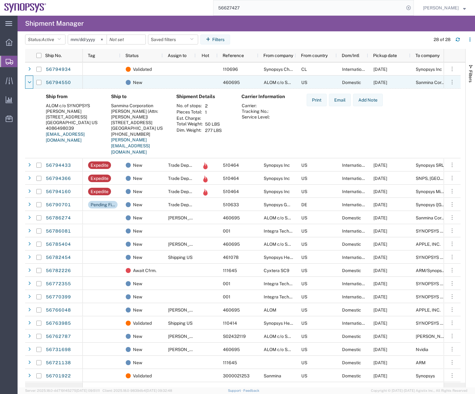
click at [29, 83] on icon at bounding box center [30, 82] width 4 height 4
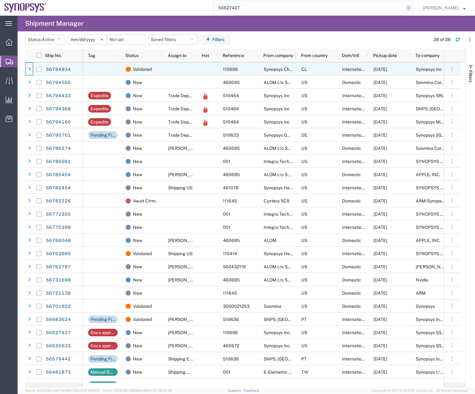
click at [27, 71] on div at bounding box center [29, 69] width 6 height 10
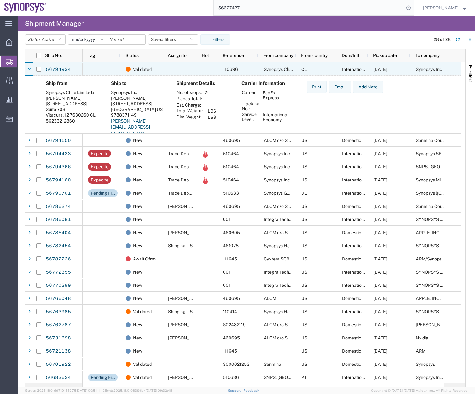
click at [27, 71] on div at bounding box center [29, 69] width 6 height 10
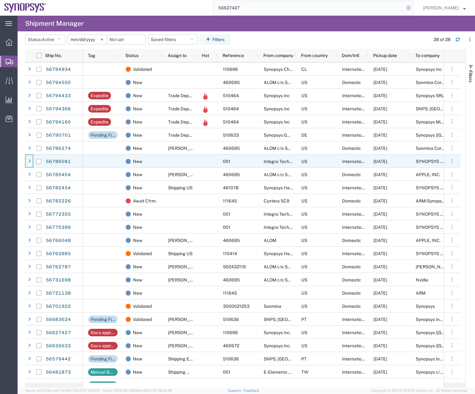
click at [31, 160] on div at bounding box center [29, 161] width 6 height 10
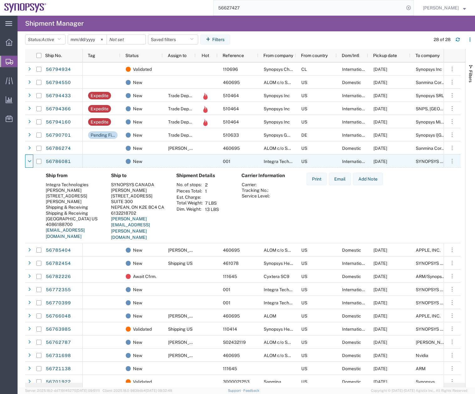
click at [31, 160] on div at bounding box center [29, 161] width 6 height 10
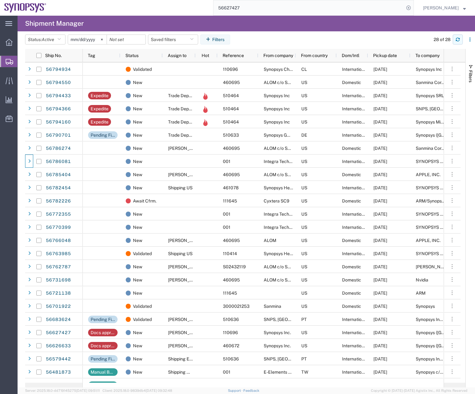
click at [457, 39] on icon "button" at bounding box center [457, 39] width 4 height 4
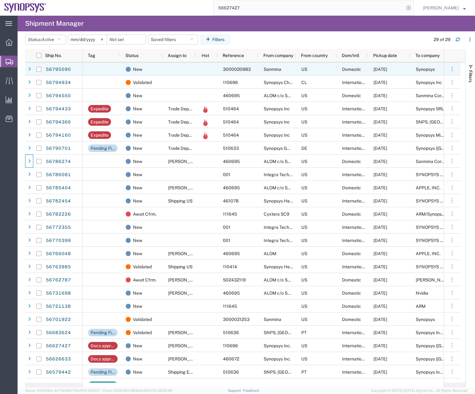
click at [31, 69] on div at bounding box center [29, 69] width 6 height 10
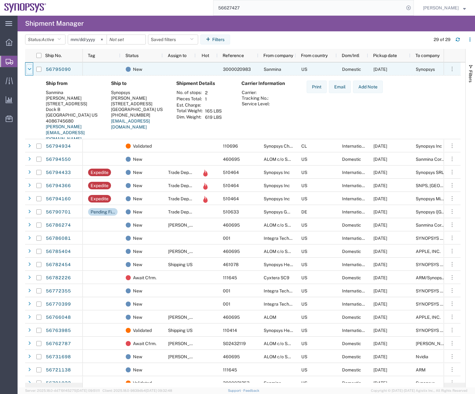
click at [31, 69] on icon at bounding box center [30, 69] width 4 height 4
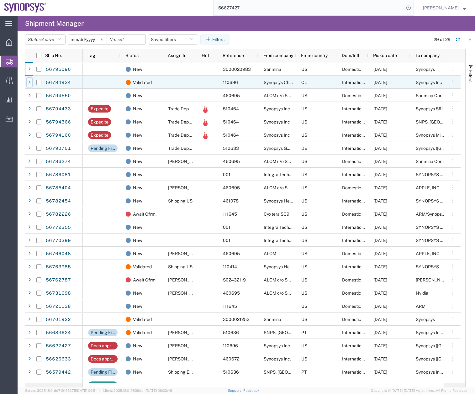
click at [29, 81] on icon at bounding box center [29, 82] width 3 height 4
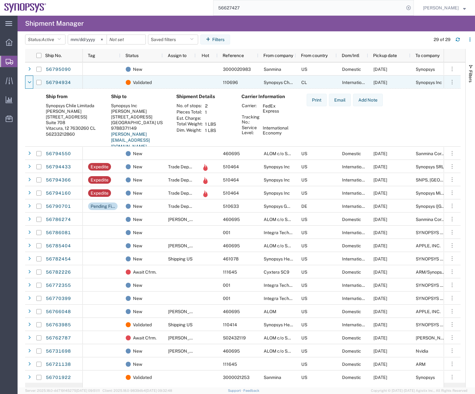
click at [29, 81] on icon at bounding box center [30, 82] width 4 height 4
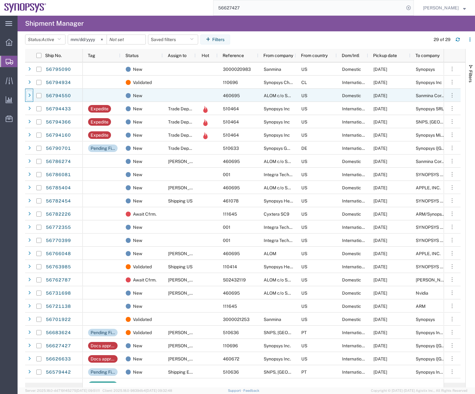
click at [30, 94] on icon at bounding box center [29, 95] width 3 height 4
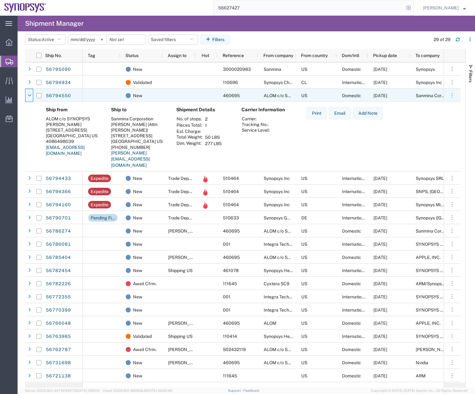
click at [30, 94] on icon at bounding box center [30, 95] width 4 height 4
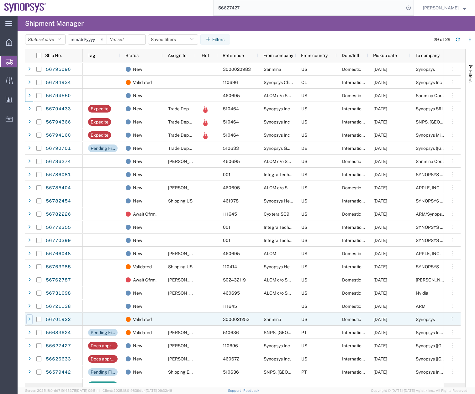
click at [28, 318] on div at bounding box center [29, 319] width 6 height 10
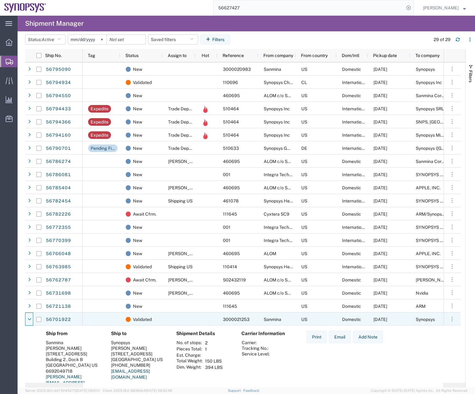
click at [28, 318] on icon at bounding box center [30, 319] width 4 height 4
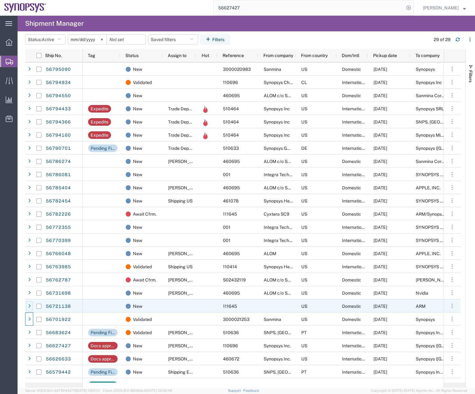
click at [26, 304] on div at bounding box center [29, 306] width 6 height 10
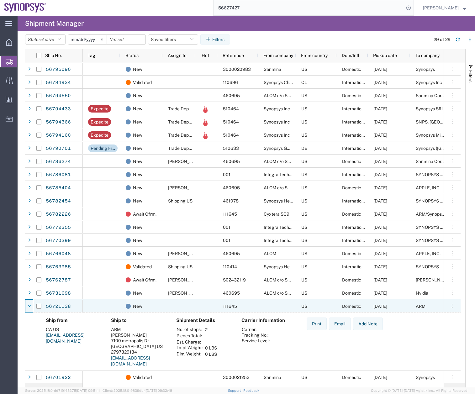
click at [26, 304] on div at bounding box center [29, 306] width 6 height 10
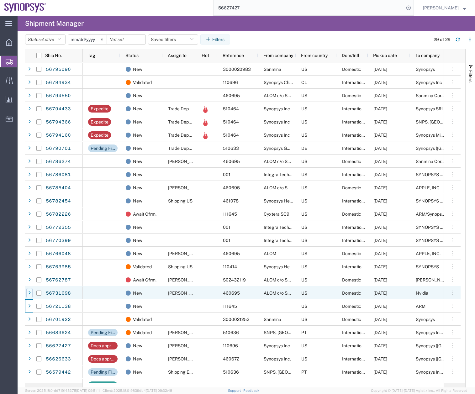
click at [29, 291] on icon at bounding box center [29, 293] width 3 height 4
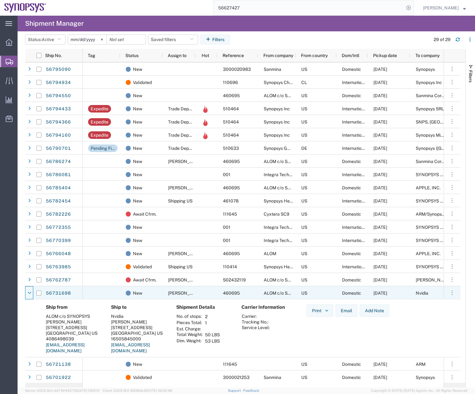
click at [29, 291] on icon at bounding box center [30, 293] width 4 height 4
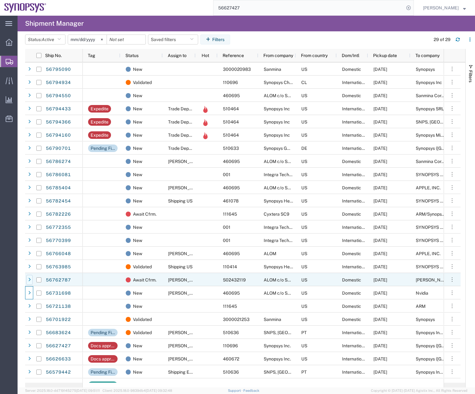
click at [31, 277] on div at bounding box center [29, 280] width 6 height 10
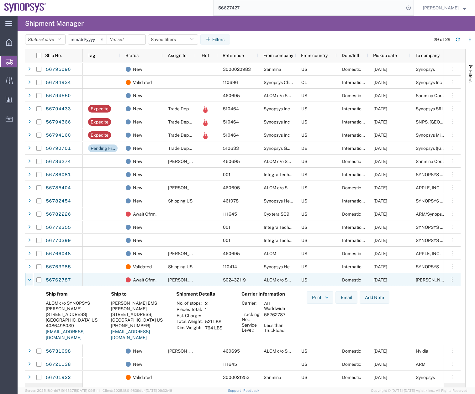
click at [31, 278] on icon at bounding box center [30, 280] width 4 height 4
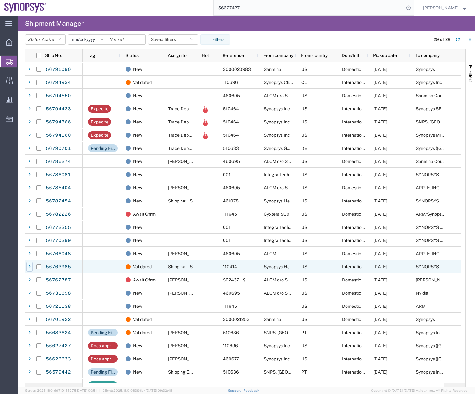
click at [29, 264] on div at bounding box center [29, 267] width 6 height 10
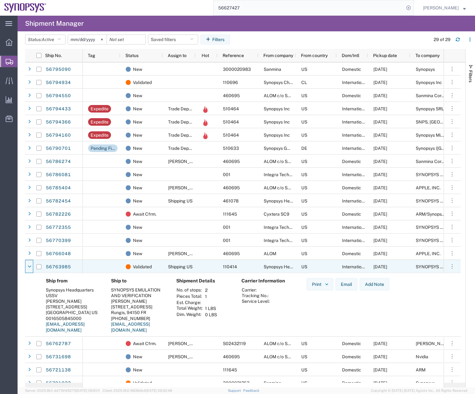
click at [29, 264] on div at bounding box center [29, 267] width 6 height 10
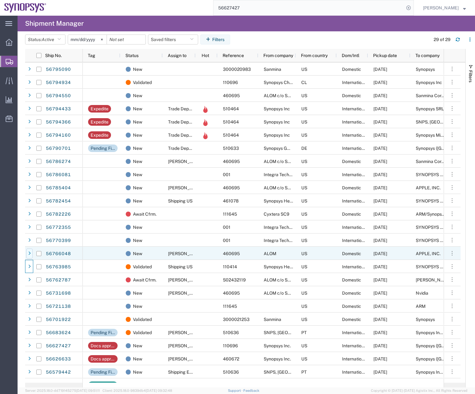
click at [27, 251] on div at bounding box center [29, 254] width 6 height 10
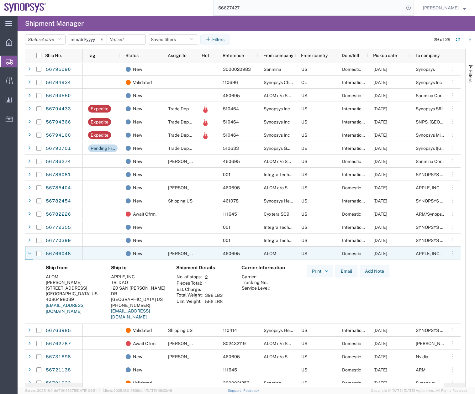
click at [27, 251] on div at bounding box center [29, 254] width 6 height 10
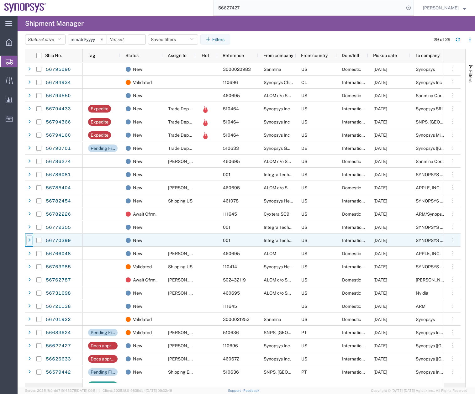
click at [29, 240] on icon at bounding box center [29, 240] width 3 height 4
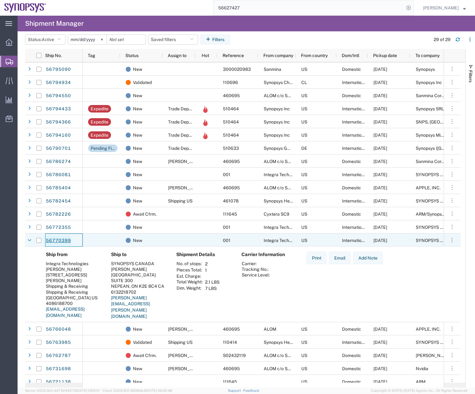
click at [57, 237] on link "56770399" at bounding box center [58, 241] width 26 height 10
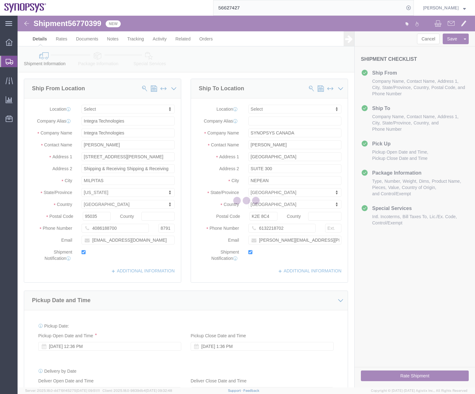
select select
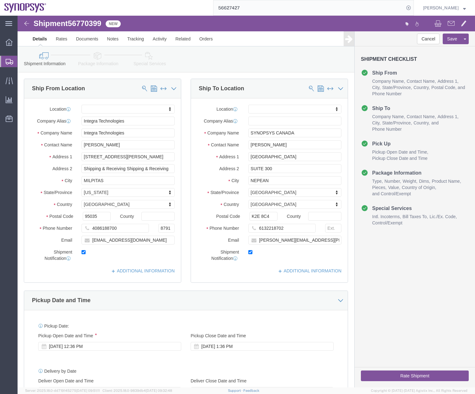
click img
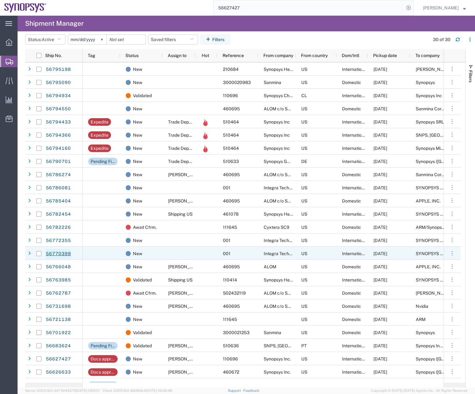
click at [60, 253] on link "56770399" at bounding box center [58, 254] width 26 height 10
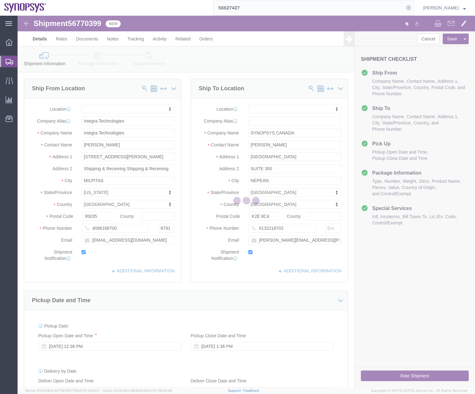
select select
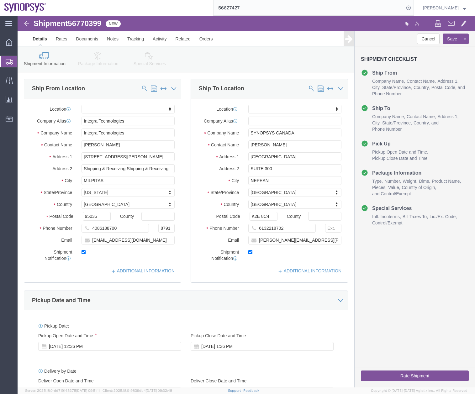
click link "Package Information"
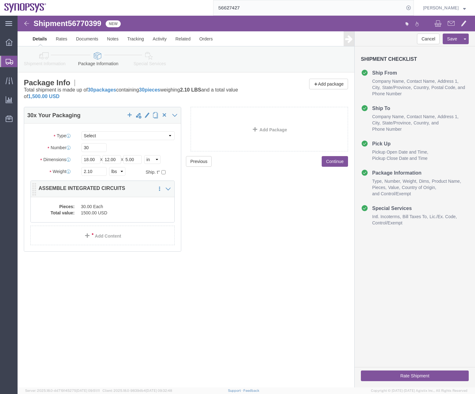
click dd "1500.00 USD"
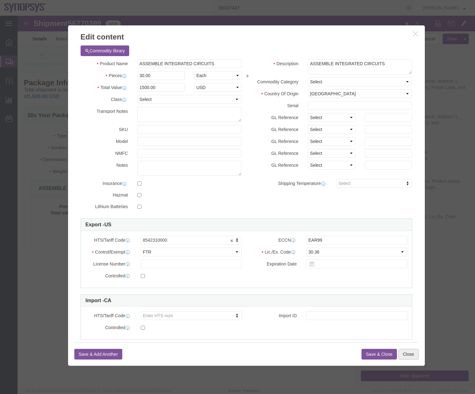
click button "Close"
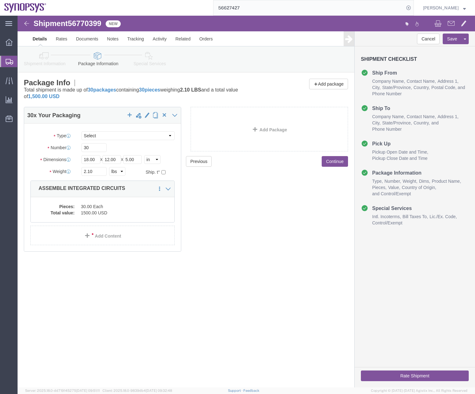
click icon
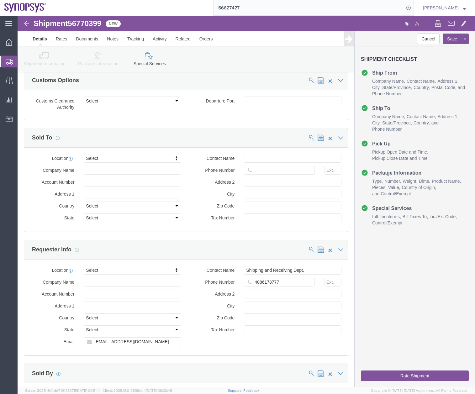
scroll to position [695, 0]
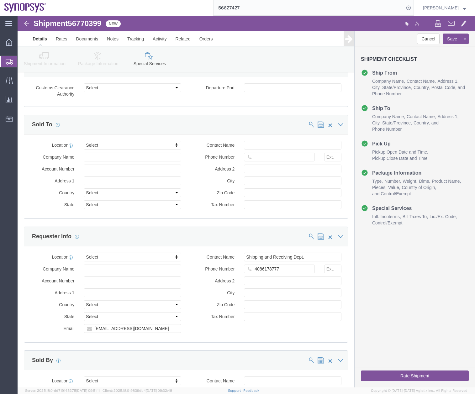
click button "Rate Shipment"
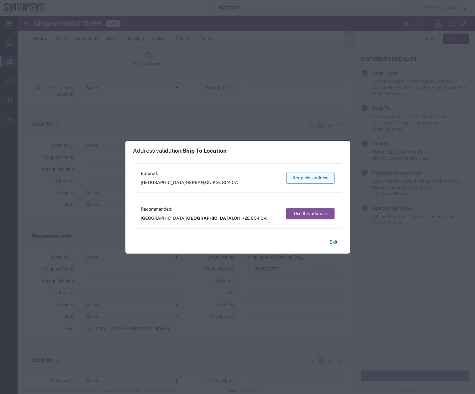
click at [313, 178] on button "Keep this address" at bounding box center [310, 178] width 48 height 12
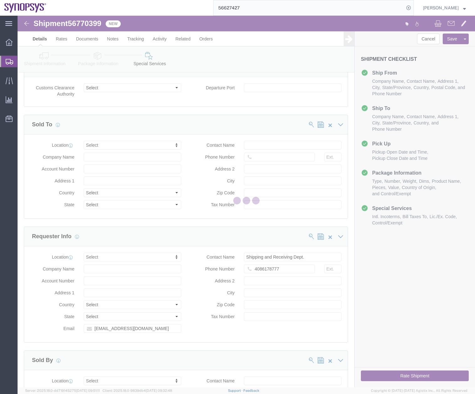
scroll to position [0, 0]
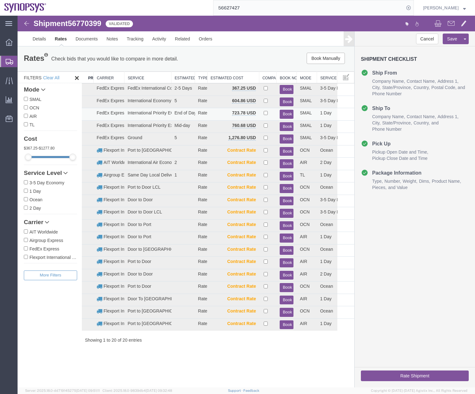
click at [284, 114] on button "Book" at bounding box center [287, 114] width 14 height 9
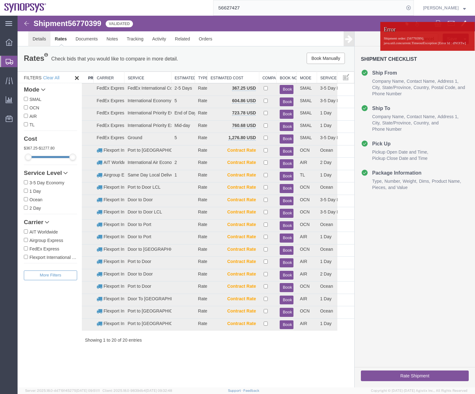
click at [36, 43] on link "Details" at bounding box center [39, 38] width 22 height 15
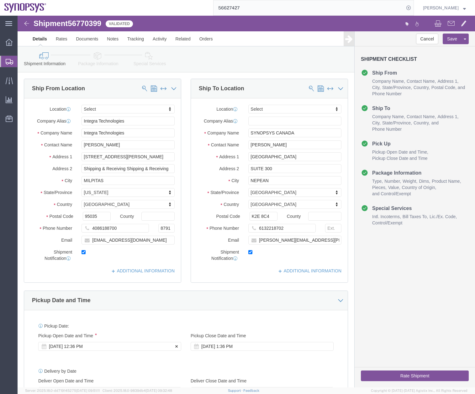
click div "Sep 11 2025 12:36 PM"
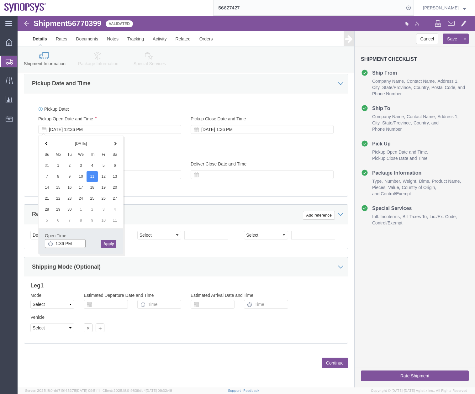
type input "1:36 PM"
click button "Apply"
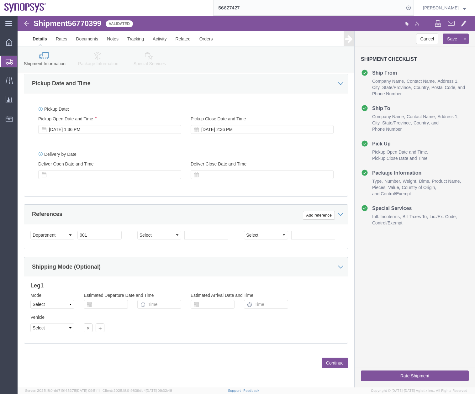
click button "Rate Shipment"
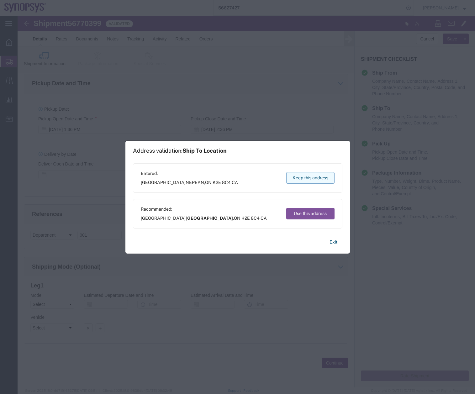
click at [307, 175] on button "Keep this address" at bounding box center [310, 178] width 48 height 12
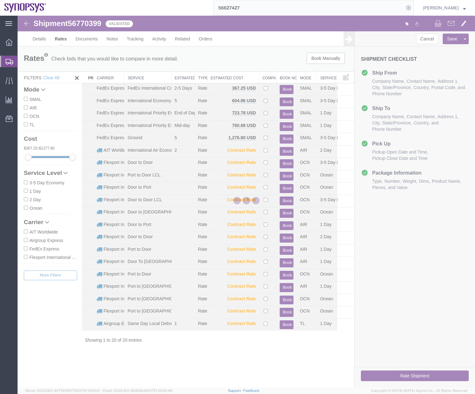
scroll to position [0, 0]
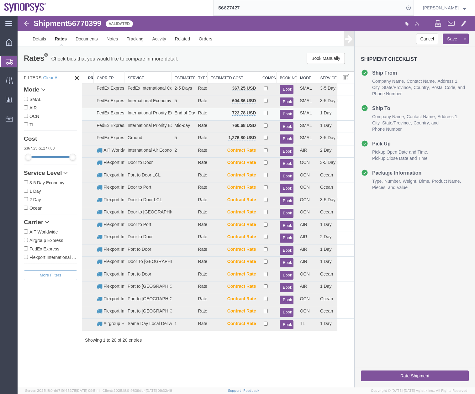
click at [284, 112] on button "Book" at bounding box center [287, 114] width 14 height 9
click at [33, 40] on link "Details" at bounding box center [39, 38] width 22 height 15
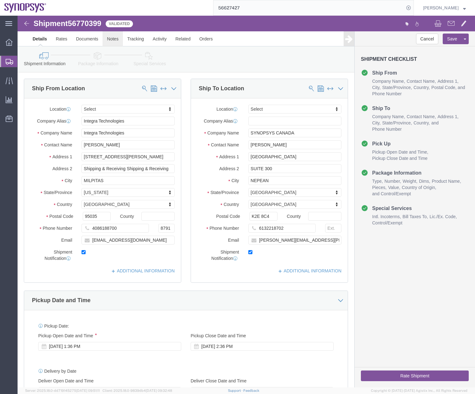
click link "Notes"
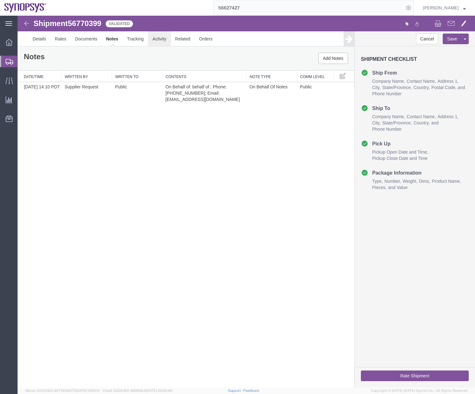
click at [152, 41] on link "Activity" at bounding box center [159, 38] width 23 height 15
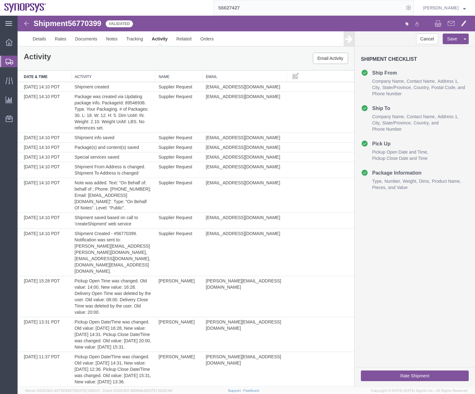
click at [6, 60] on icon at bounding box center [10, 62] width 8 height 6
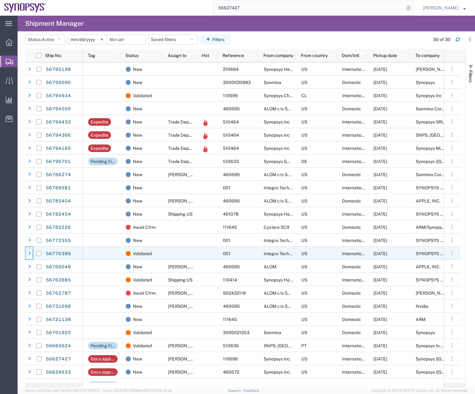
click at [32, 253] on div at bounding box center [29, 254] width 6 height 10
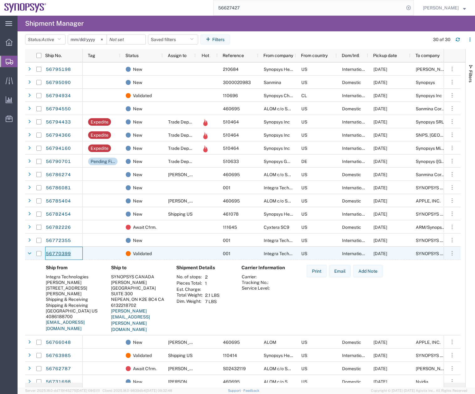
click at [50, 252] on link "56770399" at bounding box center [58, 254] width 26 height 10
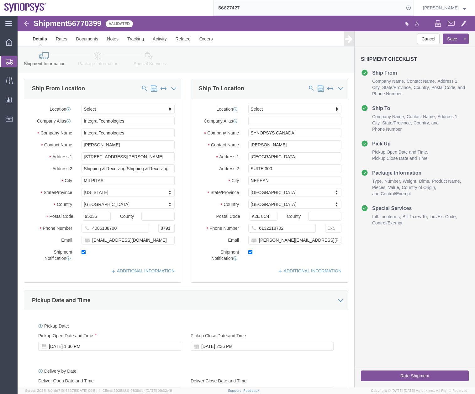
select select
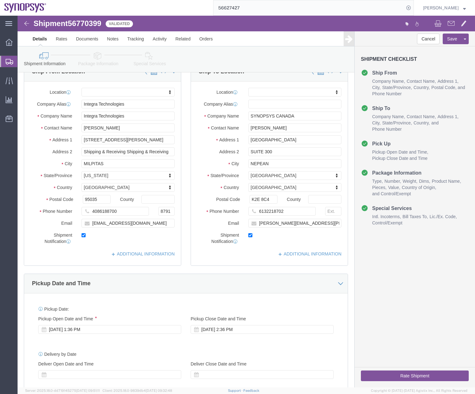
scroll to position [8, 0]
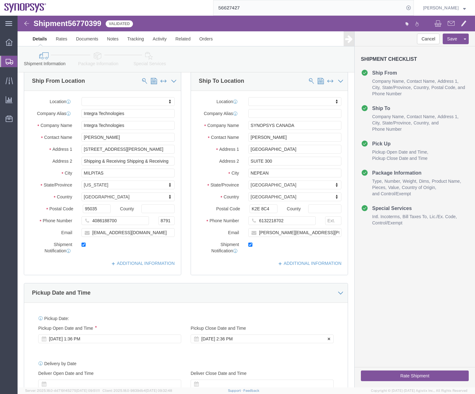
click div "Sep 11 2025 2:36 PM"
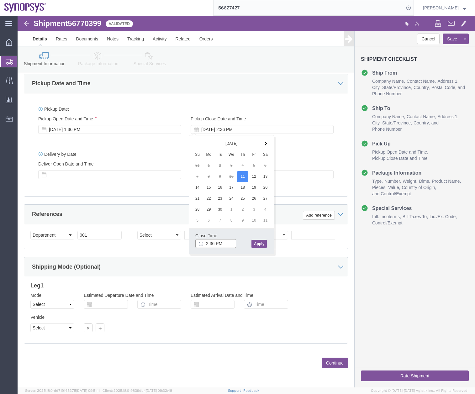
type input "3:36 PM"
click button "Apply"
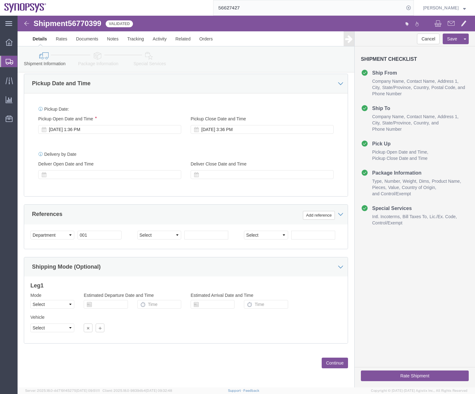
click icon
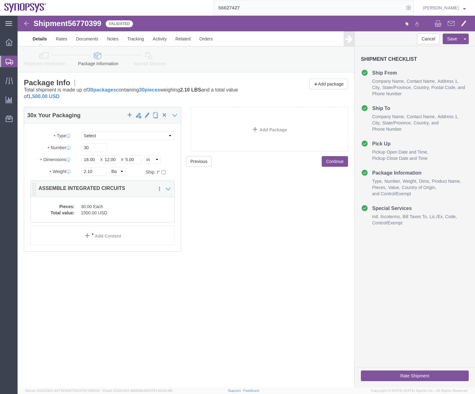
click dd "1500.00 USD"
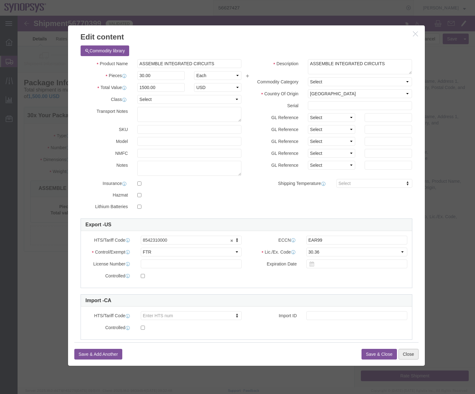
click button "Close"
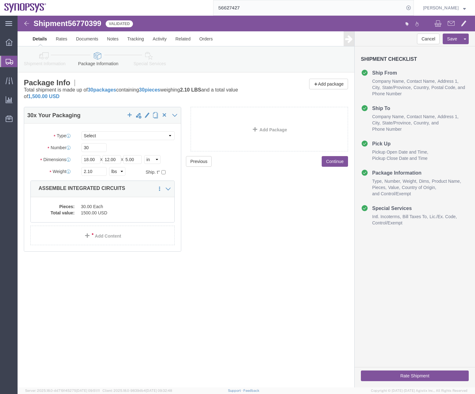
click icon
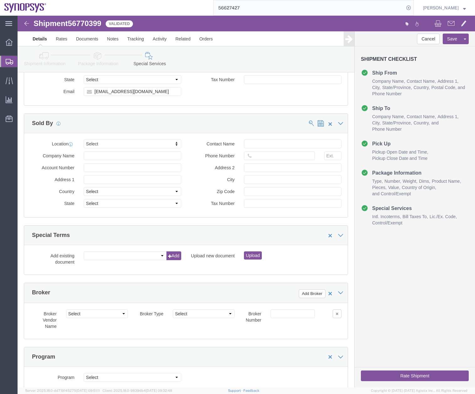
scroll to position [947, 0]
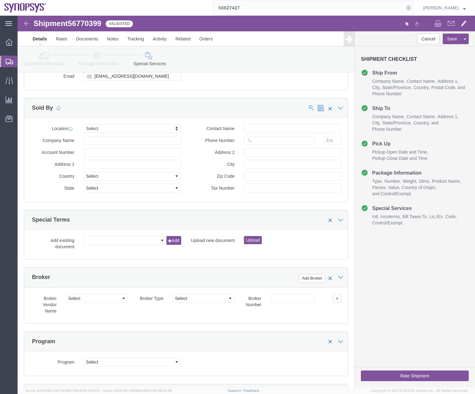
click button "Rate Shipment"
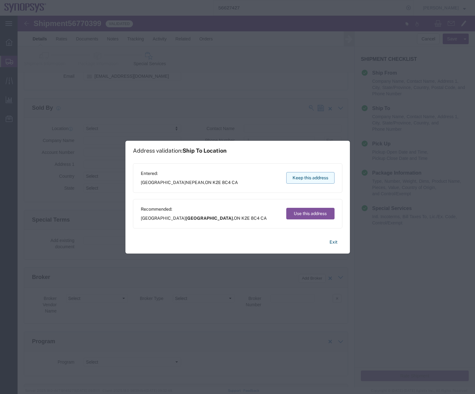
click at [303, 175] on button "Keep this address" at bounding box center [310, 178] width 48 height 12
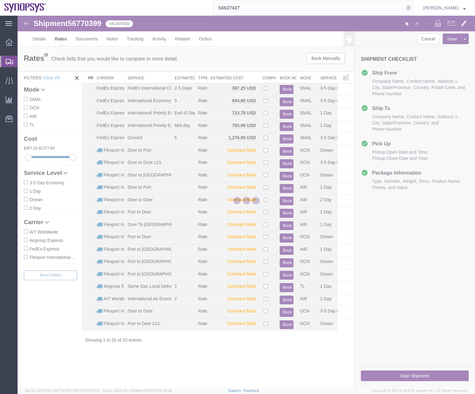
scroll to position [0, 0]
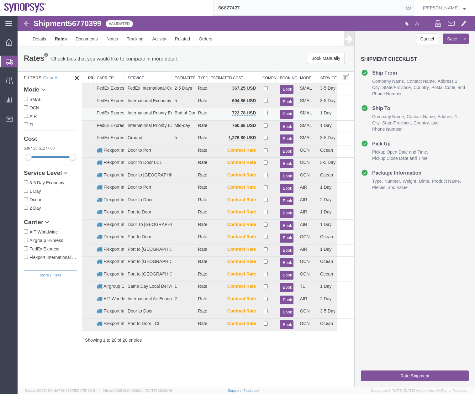
click at [285, 115] on button "Book" at bounding box center [287, 114] width 14 height 9
click at [7, 61] on icon at bounding box center [10, 62] width 8 height 6
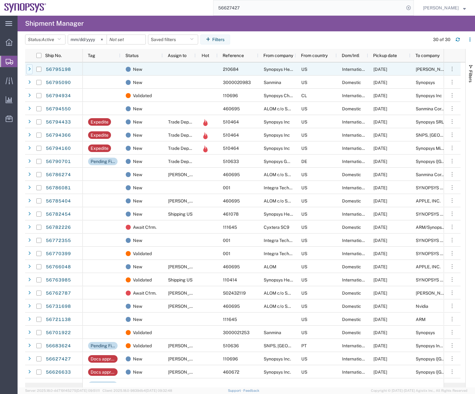
click at [29, 68] on icon at bounding box center [29, 69] width 3 height 4
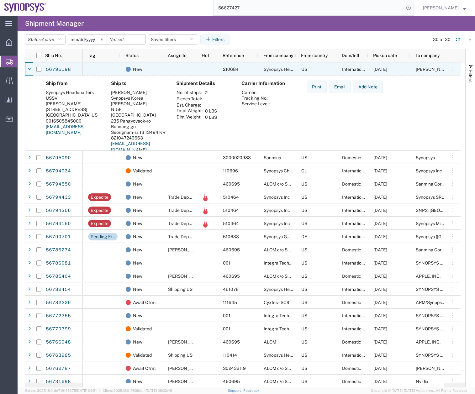
click at [29, 68] on icon at bounding box center [30, 69] width 4 height 4
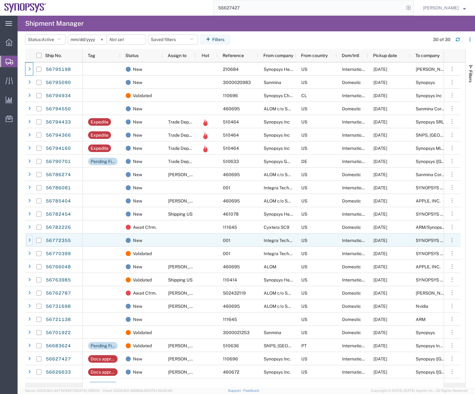
click at [28, 240] on icon at bounding box center [29, 240] width 3 height 4
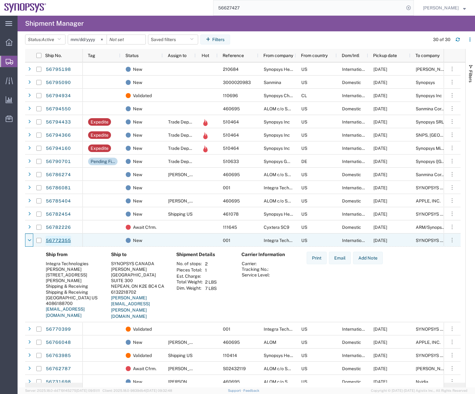
click at [49, 237] on link "56772355" at bounding box center [58, 241] width 26 height 10
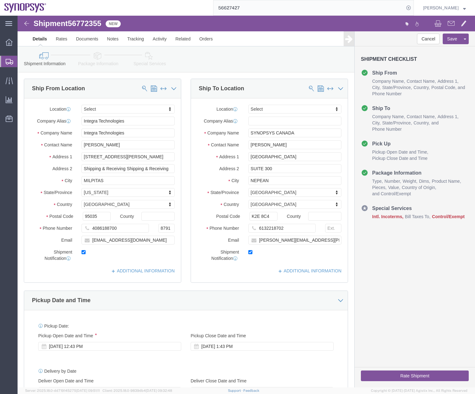
select select
click icon
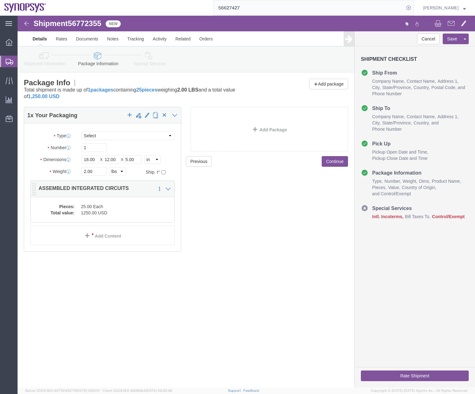
click dd "25.00 Each"
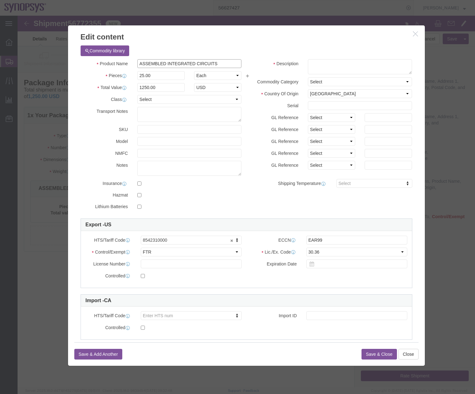
drag, startPoint x: 167, startPoint y: 48, endPoint x: 148, endPoint y: 49, distance: 18.8
click div "Product Name ASSEMBLED INTEGRATED CIRCUITS Pieces 25.00 Select Bag Barrels 100B…"
click textarea
paste textarea "ASSEMBLED INTEGRATED CIRCUITS"
type textarea "ASSEMBLED INTEGRATED CIRCUITS"
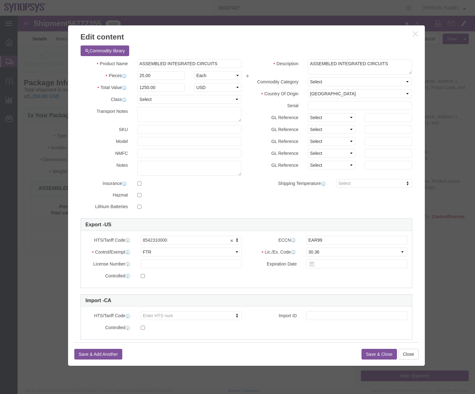
click button "Save & Close"
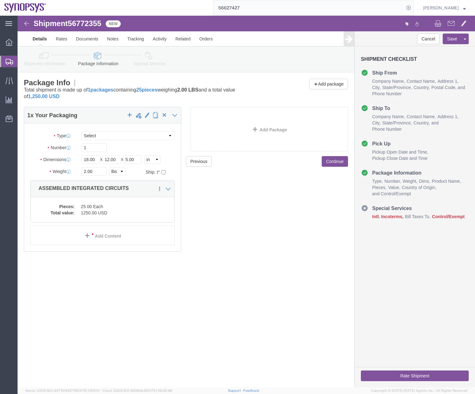
click icon
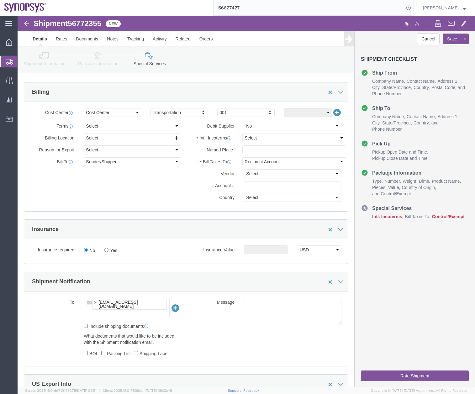
scroll to position [276, 0]
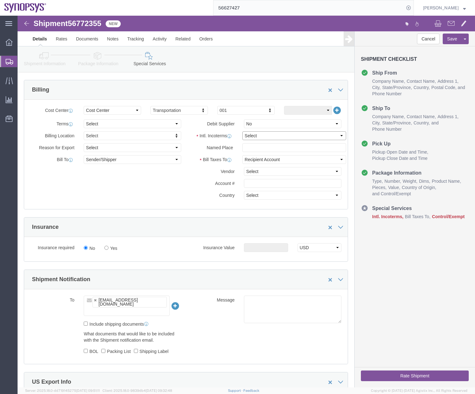
click select "Select Carriage Insurance Paid Carriage Paid To Cost and Freight Cost Insurance…"
select select "DAP"
click select "Select Carriage Insurance Paid Carriage Paid To Cost and Freight Cost Insurance…"
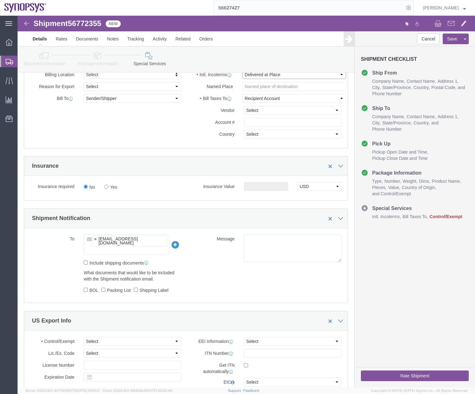
scroll to position [363, 0]
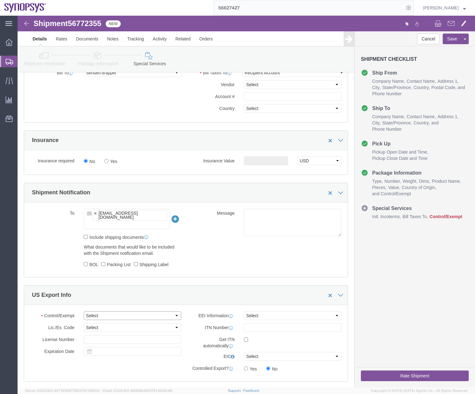
click select "Select ATF BIS DEA EPA FDA FTR ITAR OFAC Other (OPA)"
select select "FTR"
click select "Select ATF BIS DEA EPA FDA FTR ITAR OFAC Other (OPA)"
click select "Select AES-Direct EEI Carrier File EEI EEI Exempt"
select select "EXEM"
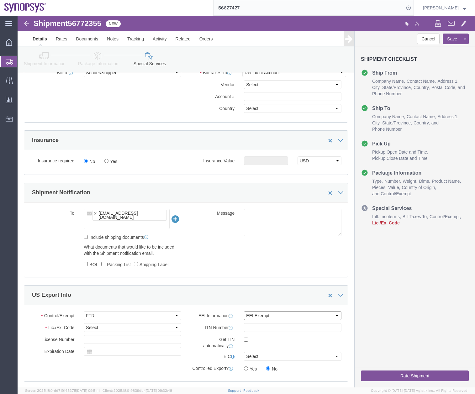
click select "Select AES-Direct EEI Carrier File EEI EEI Exempt"
click select "Select 30.2(d)(2) 30.36 30.37(a) 30.37(f) 30.37(g) 30.37(h) 30.37(i) 30.37(j) 3…"
select select "30.36"
click select "Select 30.2(d)(2) 30.36 30.37(a) 30.37(f) 30.37(g) 30.37(h) 30.37(i) 30.37(j) 3…"
click link "Package Information"
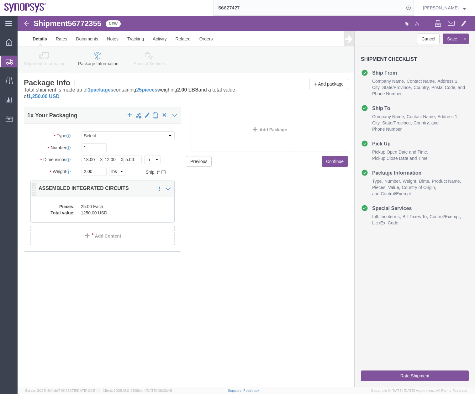
click dd "25.00 Each"
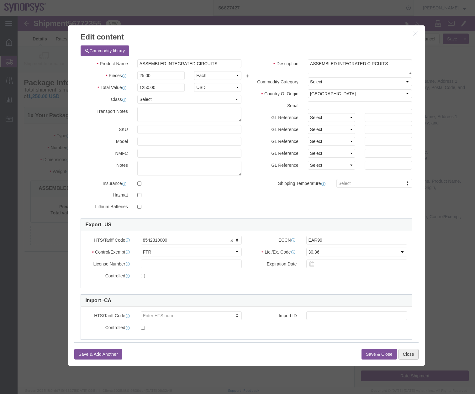
click button "Close"
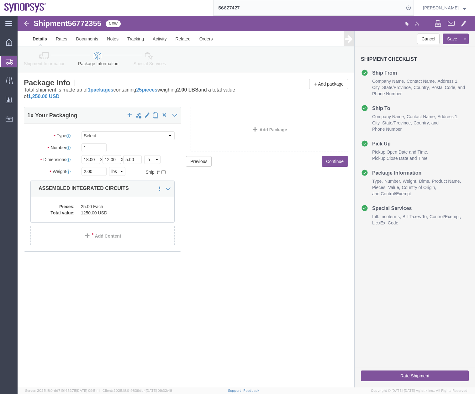
click button "Rate Shipment"
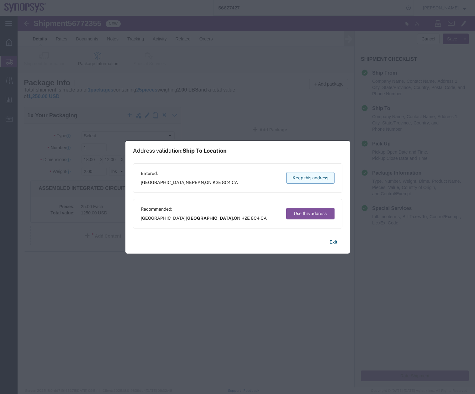
click at [293, 176] on button "Keep this address" at bounding box center [310, 178] width 48 height 12
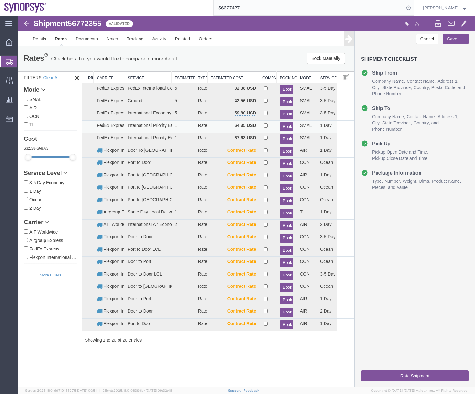
click at [286, 124] on button "Book" at bounding box center [287, 126] width 14 height 9
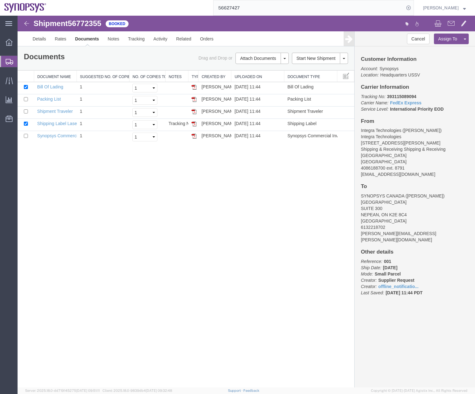
click at [6, 61] on icon at bounding box center [10, 62] width 8 height 6
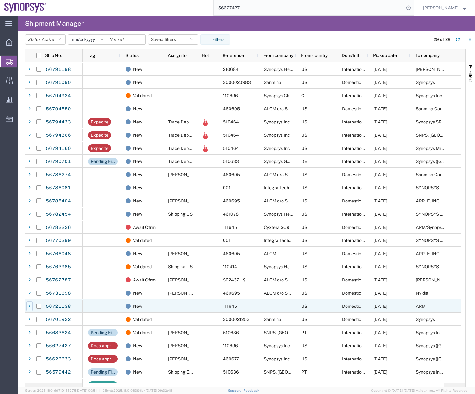
click at [29, 305] on icon at bounding box center [29, 306] width 3 height 4
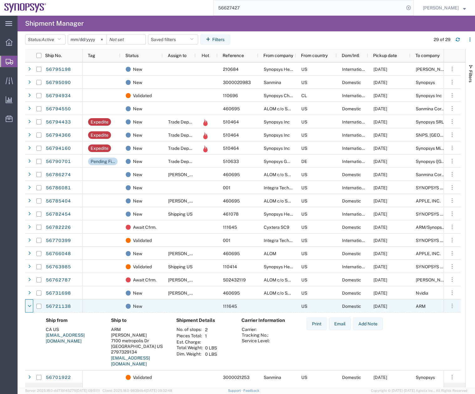
click at [29, 305] on icon at bounding box center [30, 306] width 4 height 4
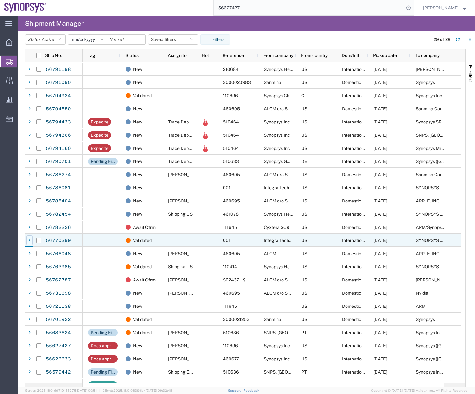
click at [29, 238] on icon at bounding box center [29, 240] width 3 height 4
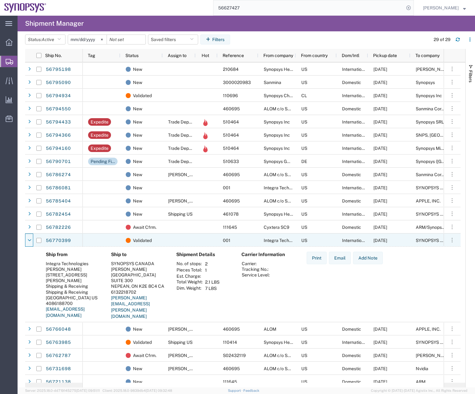
click at [29, 238] on icon at bounding box center [30, 240] width 4 height 4
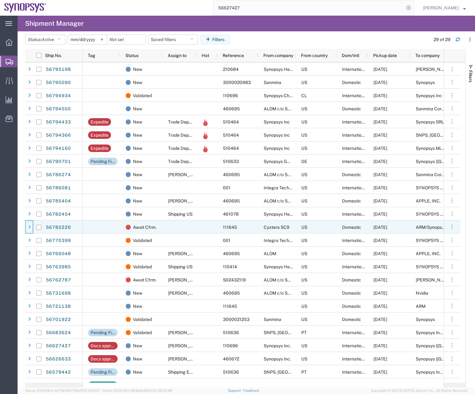
click at [29, 225] on icon at bounding box center [29, 227] width 3 height 4
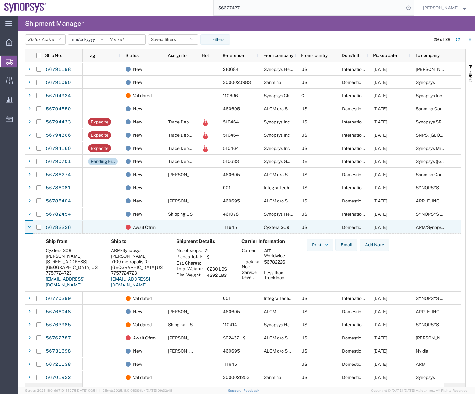
click at [29, 225] on icon at bounding box center [30, 227] width 4 height 4
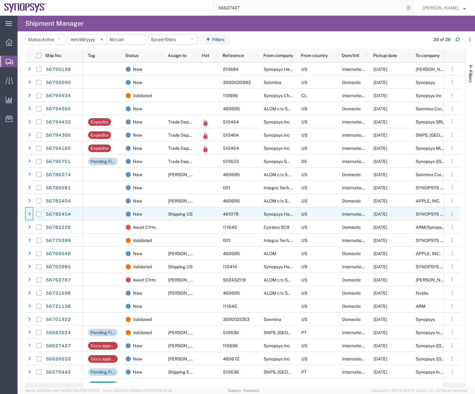
click at [30, 212] on icon at bounding box center [29, 214] width 3 height 4
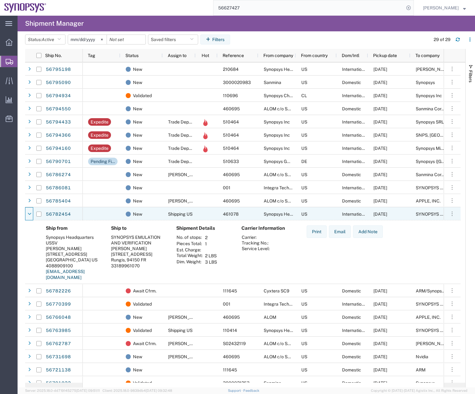
click at [30, 212] on icon at bounding box center [30, 214] width 4 height 4
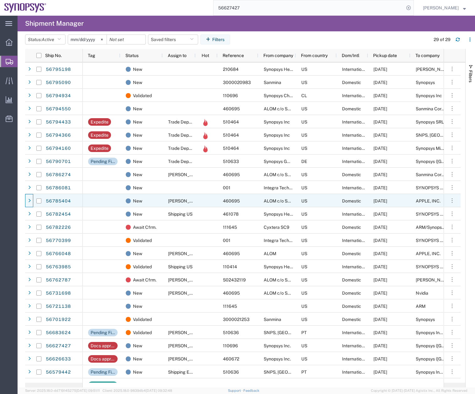
click at [32, 198] on div at bounding box center [29, 201] width 6 height 10
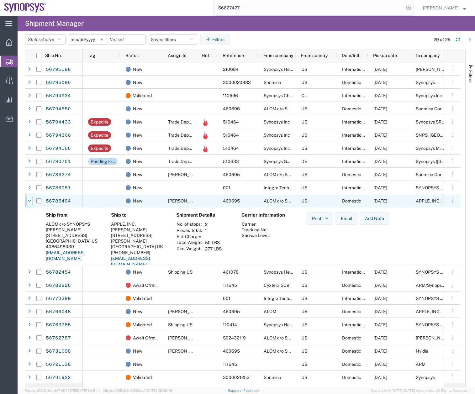
click at [32, 198] on div at bounding box center [29, 201] width 6 height 10
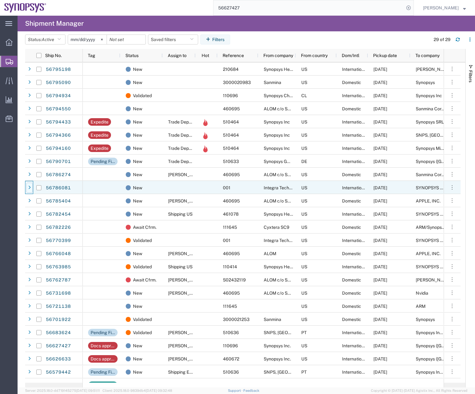
click at [30, 184] on div at bounding box center [29, 188] width 6 height 10
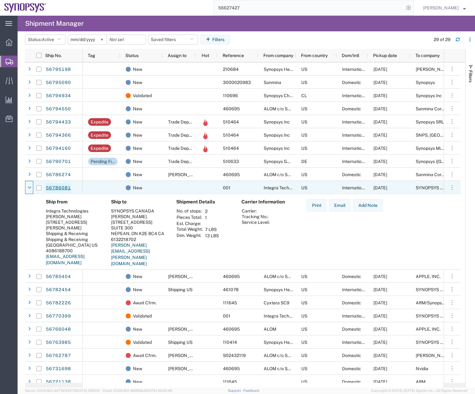
click at [55, 186] on link "56786081" at bounding box center [58, 188] width 26 height 10
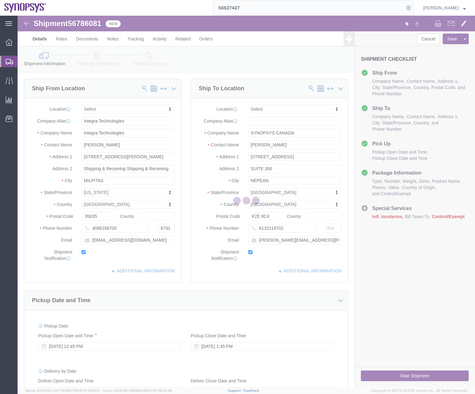
select select
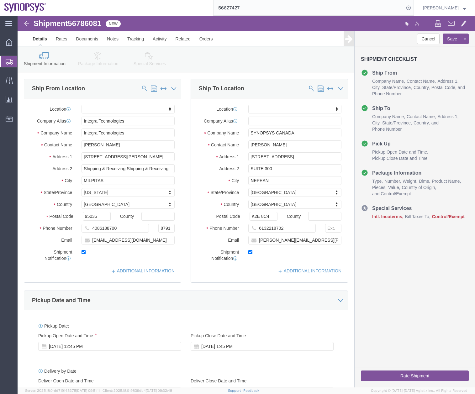
click icon
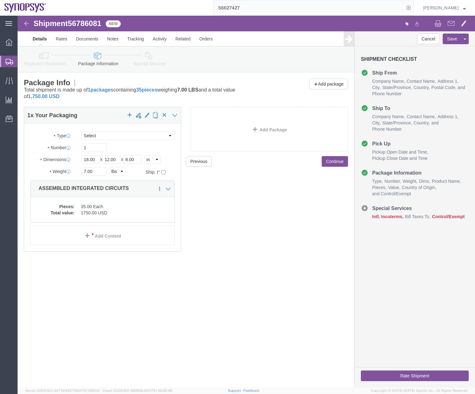
click div "Package Type Select Bale(s) Basket(s) Bolt(s) Bottle(s) Buckets Bulk Bundle(s) …"
click dd "1750.00 USD"
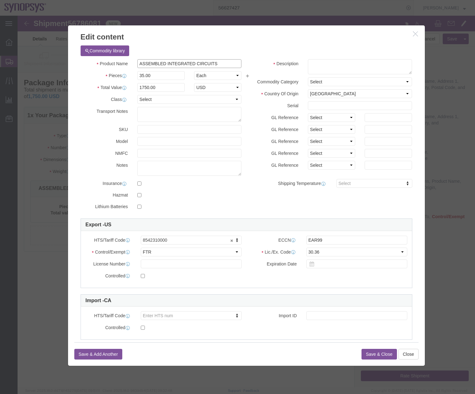
drag, startPoint x: 205, startPoint y: 47, endPoint x: 132, endPoint y: 56, distance: 73.9
click div "Product Name ASSEMBLED INTEGRATED CIRCUITS Pieces 35.00 Select Bag Barrels 100B…"
click input "ASSEMBLED INTEGRATED CIRCUITS"
drag, startPoint x: 205, startPoint y: 49, endPoint x: 119, endPoint y: 52, distance: 86.3
click span "ASSEMBLED INTEGRATED CIRCUITS"
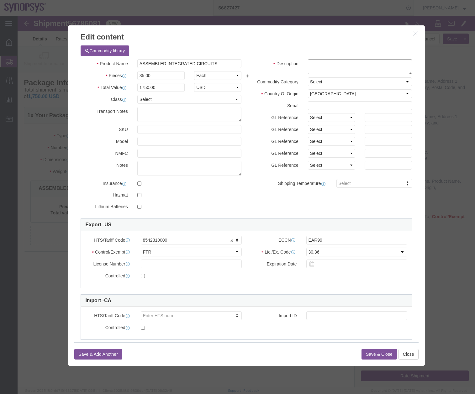
click div "Commodity library Product Name ASSEMBLED INTEGRATED CIRCUITS Pieces 35.00 Selec…"
paste textarea "ASSEMBLED INTEGRATED CIRCUITS"
type textarea "ASSEMBLED INTEGRATED CIRCUITS"
click button "Save & Close"
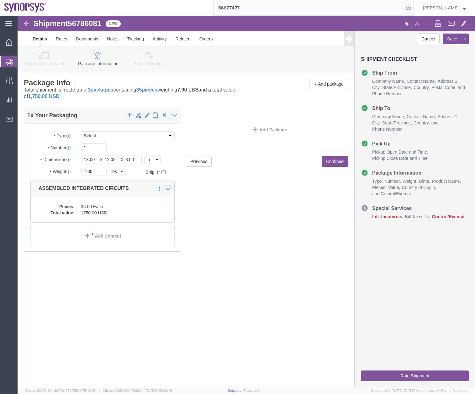
click icon
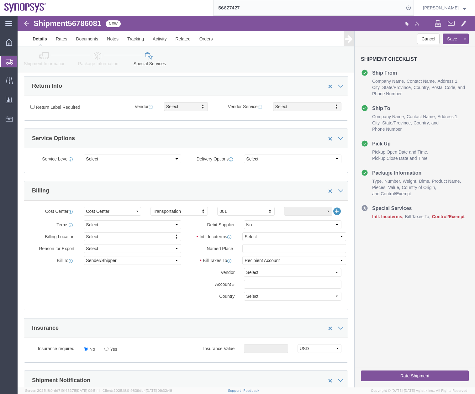
scroll to position [192, 0]
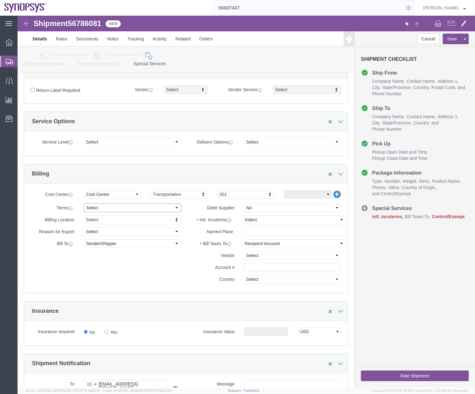
click select "Select Free of Charge Free of Cost NET 30 NET 45 NET 60 See Comment"
click select "Select Carriage Insurance Paid Carriage Paid To Cost and Freight Cost Insurance…"
select select "DAP"
click select "Select Carriage Insurance Paid Carriage Paid To Cost and Freight Cost Insurance…"
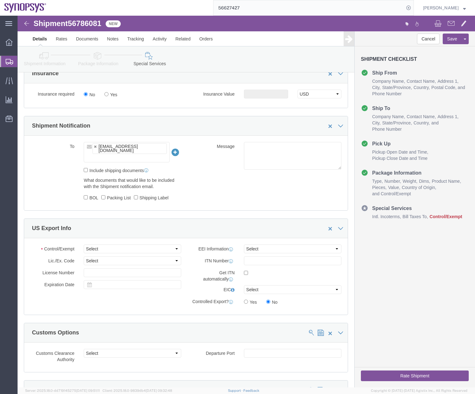
scroll to position [500, 0]
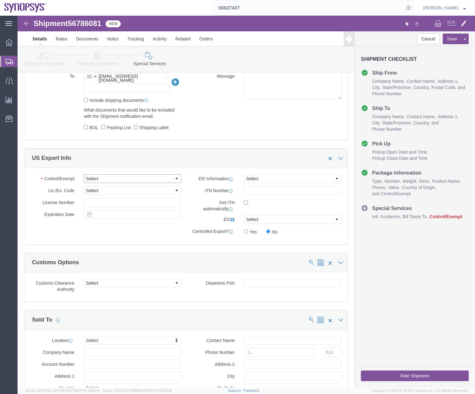
click select "Select ATF BIS DEA EPA FDA FTR ITAR OFAC Other (OPA)"
select select "FTR"
click select "Select ATF BIS DEA EPA FDA FTR ITAR OFAC Other (OPA)"
click select "Select AES-Direct EEI Carrier File EEI EEI Exempt"
select select "EXEM"
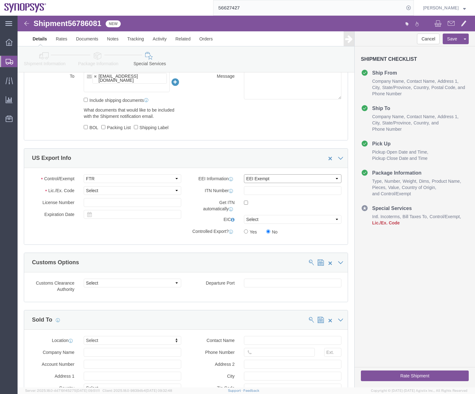
click select "Select AES-Direct EEI Carrier File EEI EEI Exempt"
click select "Select 30.2(d)(2) 30.36 30.37(a) 30.37(f) 30.37(g) 30.37(h) 30.37(i) 30.37(j) 3…"
select select "30.36"
click select "Select 30.2(d)(2) 30.36 30.37(a) 30.37(f) 30.37(g) 30.37(h) 30.37(i) 30.37(j) 3…"
click button "Rate Shipment"
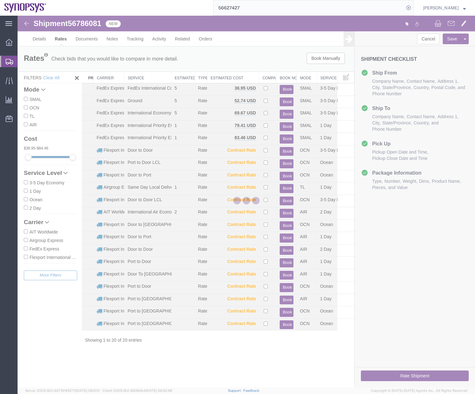
scroll to position [0, 0]
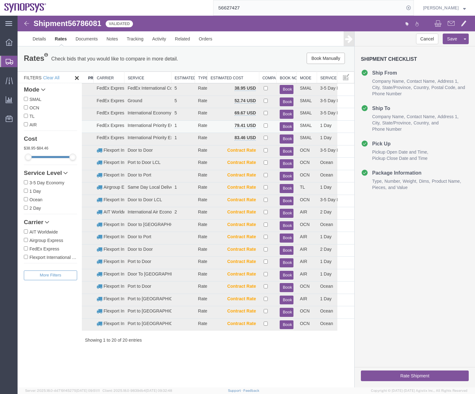
click at [289, 124] on button "Book" at bounding box center [287, 126] width 14 height 9
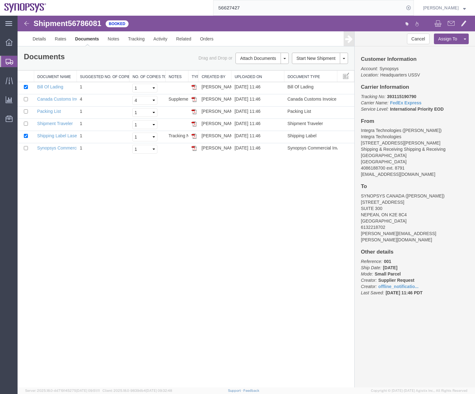
click at [4, 62] on div at bounding box center [9, 61] width 18 height 11
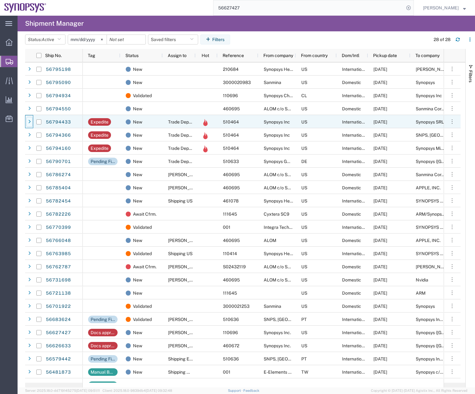
click at [29, 121] on icon at bounding box center [29, 122] width 3 height 4
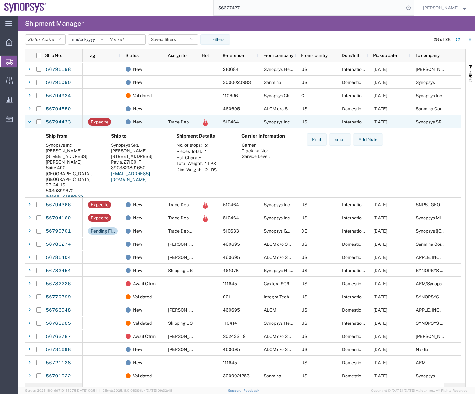
click at [29, 121] on icon at bounding box center [30, 122] width 4 height 4
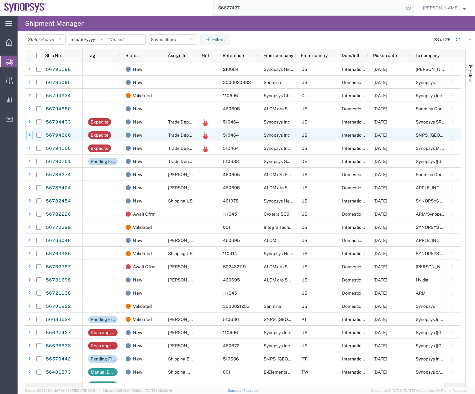
click at [29, 138] on div at bounding box center [29, 135] width 6 height 10
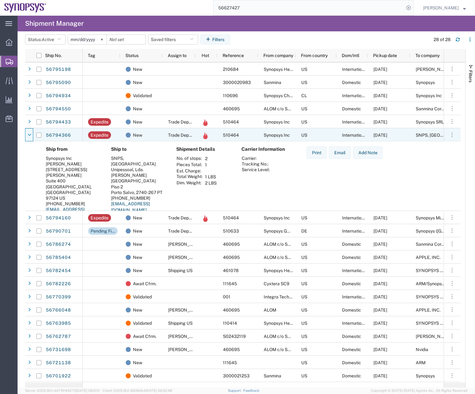
click at [29, 138] on div at bounding box center [29, 135] width 6 height 10
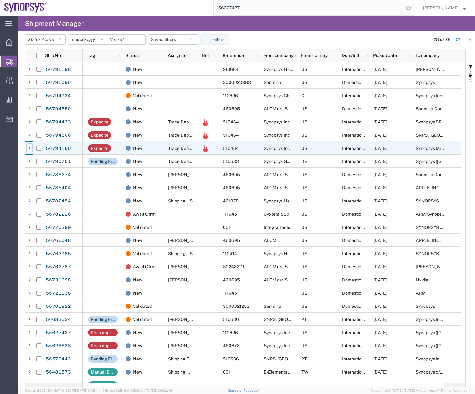
click at [30, 149] on icon at bounding box center [29, 148] width 3 height 4
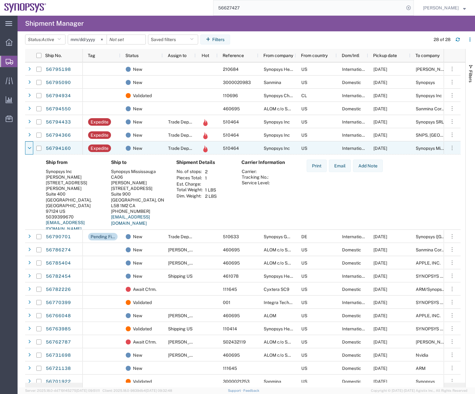
click at [30, 149] on icon at bounding box center [30, 148] width 4 height 4
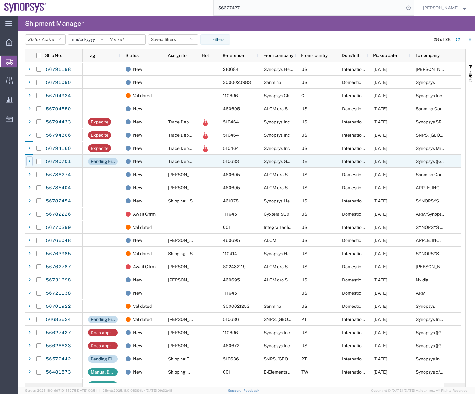
click at [31, 160] on div at bounding box center [29, 161] width 6 height 10
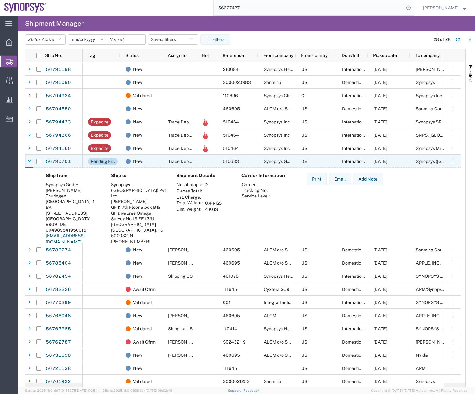
click at [31, 160] on icon at bounding box center [30, 161] width 4 height 4
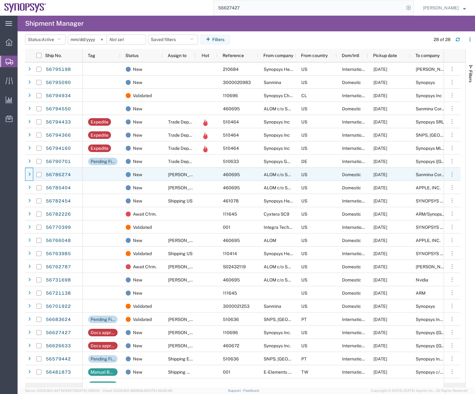
click at [32, 175] on div at bounding box center [29, 175] width 6 height 10
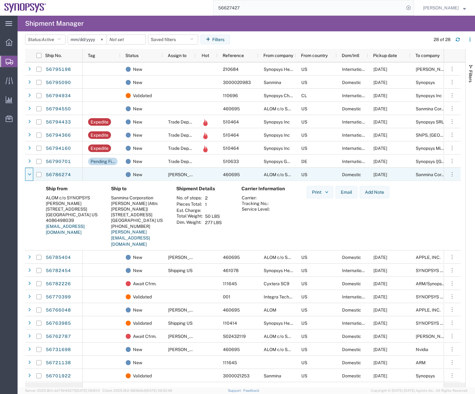
click at [32, 175] on div at bounding box center [29, 175] width 6 height 10
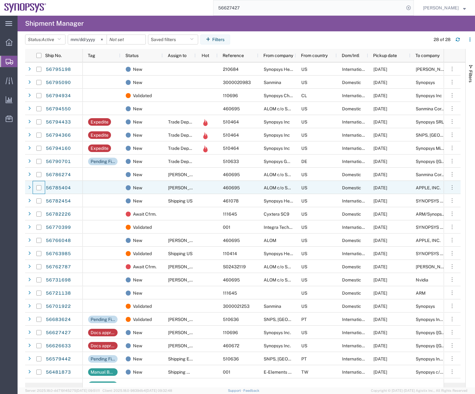
click at [33, 190] on div at bounding box center [39, 187] width 13 height 13
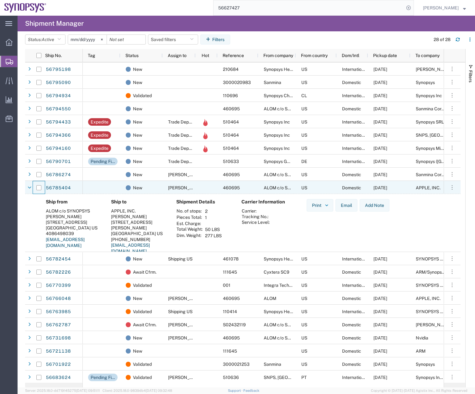
click at [33, 190] on div at bounding box center [39, 187] width 13 height 13
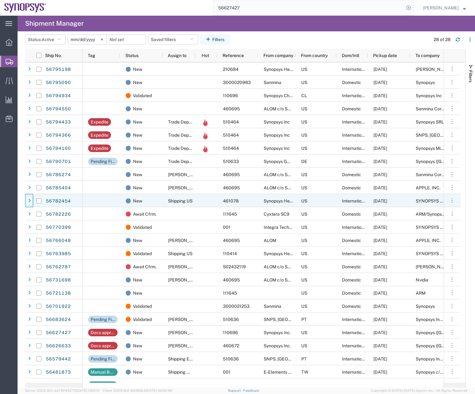
click at [32, 203] on div at bounding box center [29, 201] width 6 height 10
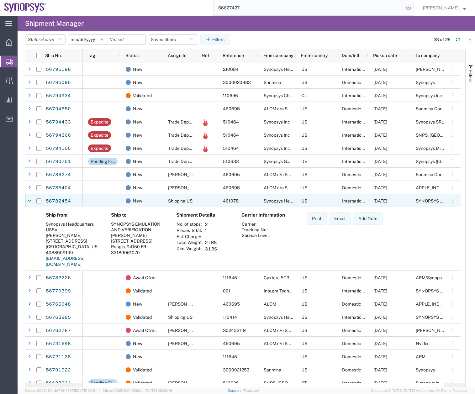
click at [32, 203] on div at bounding box center [29, 201] width 6 height 10
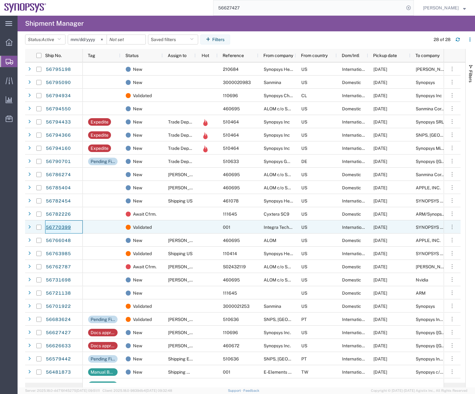
click at [56, 224] on link "56770399" at bounding box center [58, 228] width 26 height 10
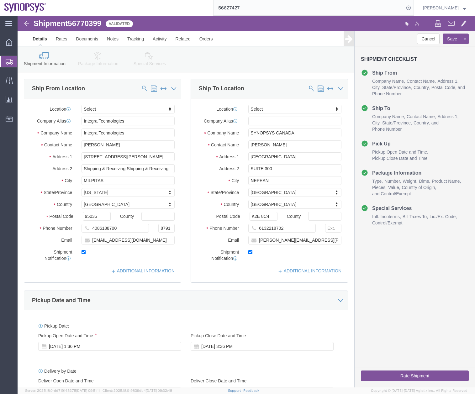
select select
click icon
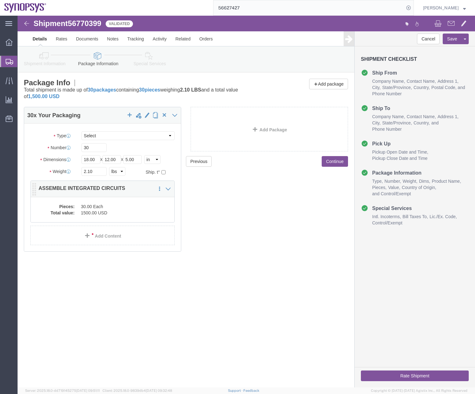
click dd "1500.00 USD"
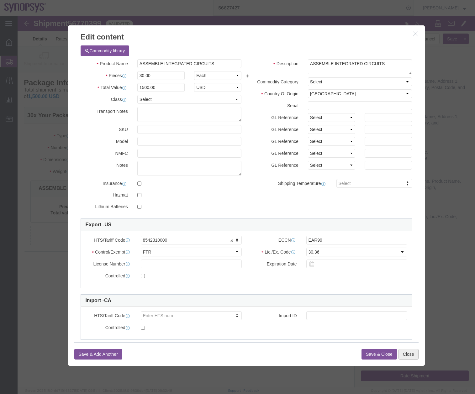
click button "Close"
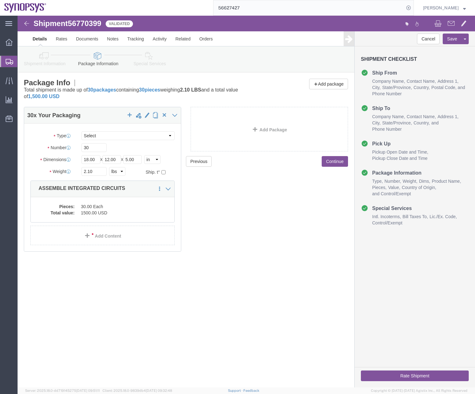
click icon
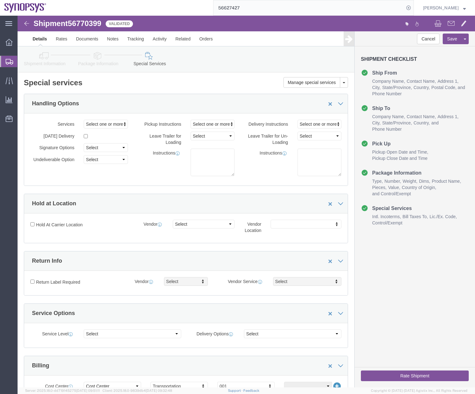
click at [8, 61] on icon at bounding box center [10, 62] width 8 height 6
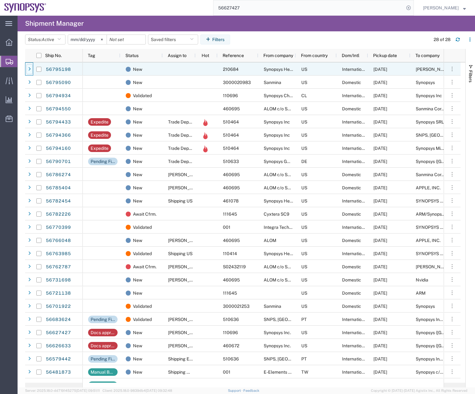
click at [28, 69] on icon at bounding box center [29, 69] width 3 height 4
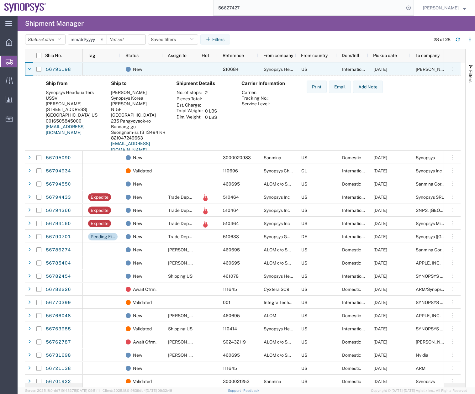
click at [28, 69] on icon at bounding box center [30, 69] width 4 height 4
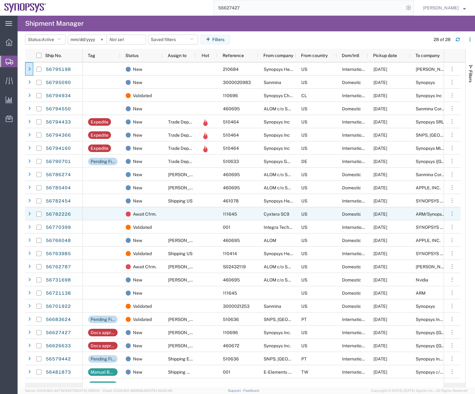
drag, startPoint x: 303, startPoint y: 207, endPoint x: 300, endPoint y: 207, distance: 3.4
click at [303, 207] on div "US" at bounding box center [316, 213] width 41 height 13
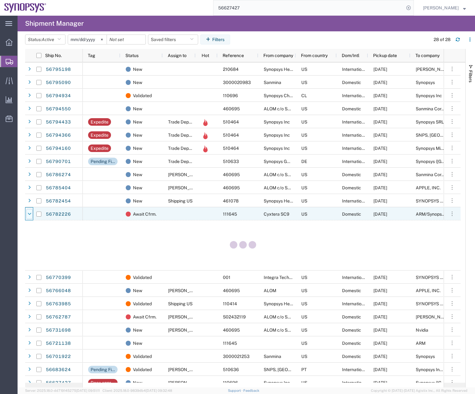
click at [29, 213] on icon at bounding box center [30, 214] width 4 height 4
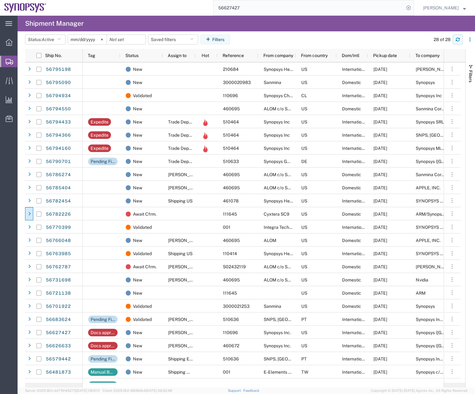
click at [458, 39] on icon "button" at bounding box center [458, 39] width 4 height 2
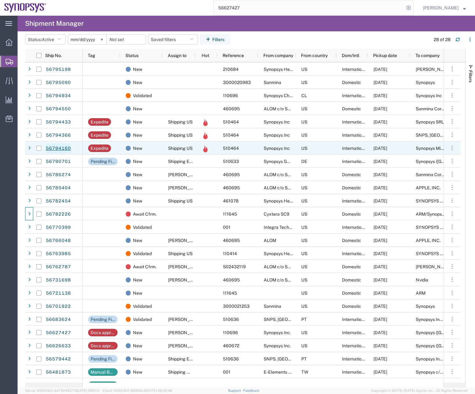
click at [56, 147] on link "56794160" at bounding box center [58, 149] width 26 height 10
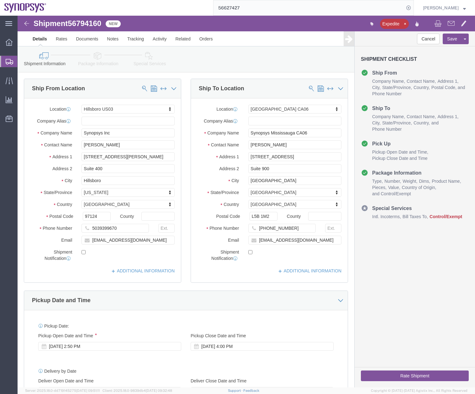
select select "63190"
select select "63078"
click icon
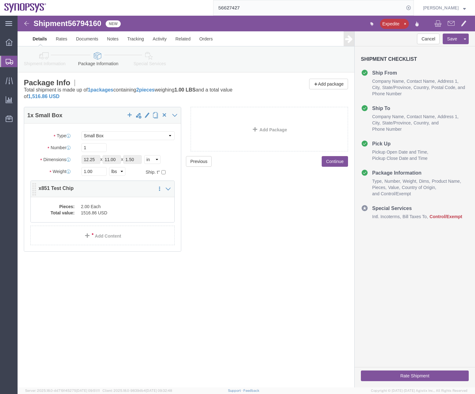
click dd "1516.86 USD"
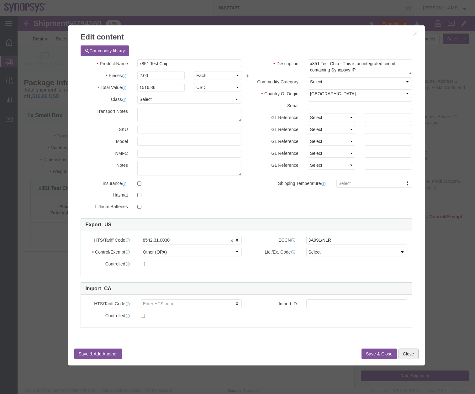
click button "Close"
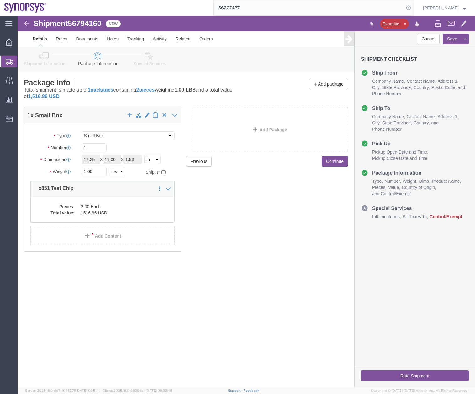
click link "Special Services"
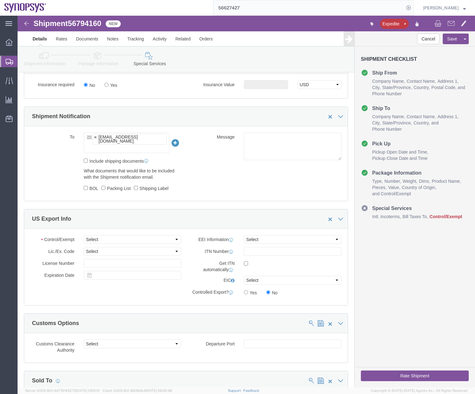
scroll to position [464, 0]
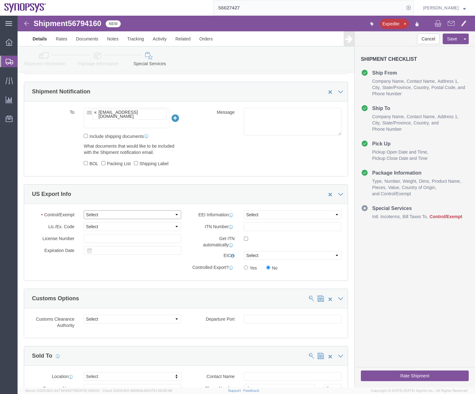
click select "Select ATF BIS DEA EPA FDA FTR ITAR OFAC Other (OPA)"
select select "FTR"
click select "Select ATF BIS DEA EPA FDA FTR ITAR OFAC Other (OPA)"
click select "Select AES-Direct EEI Carrier File EEI EEI Exempt"
select select "EXEM"
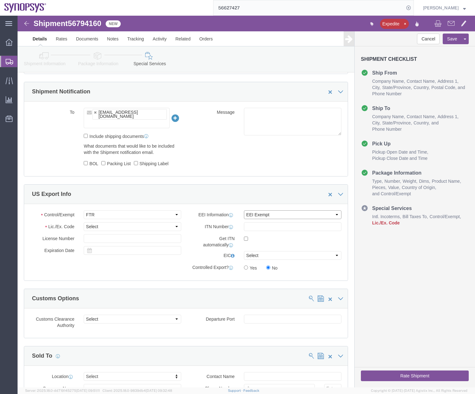
click select "Select AES-Direct EEI Carrier File EEI EEI Exempt"
click select "Select 30.2(d)(2) 30.36 30.37(a) 30.37(f) 30.37(g) 30.37(h) 30.37(i) 30.37(j) 3…"
select select "30.36"
click select "Select 30.2(d)(2) 30.36 30.37(a) 30.37(f) 30.37(g) 30.37(h) 30.37(i) 30.37(j) 3…"
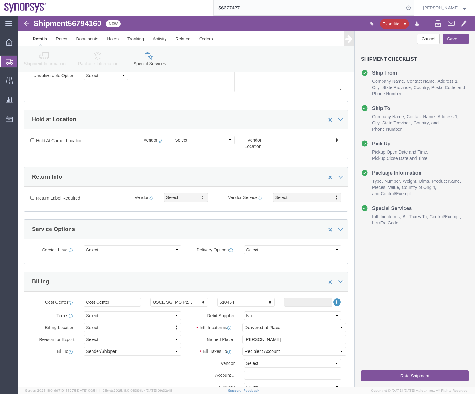
scroll to position [0, 0]
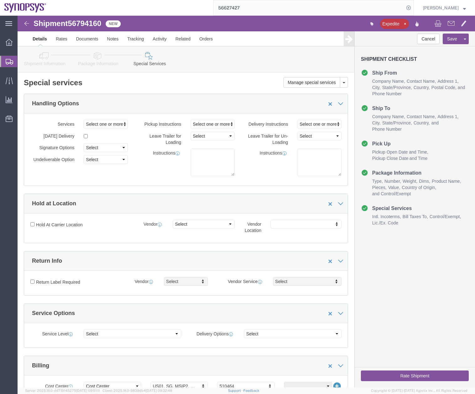
click button "Rate Shipment"
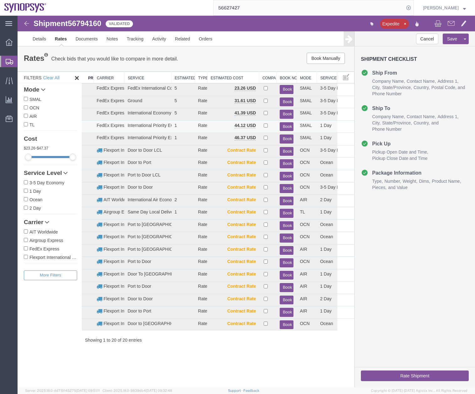
click at [284, 126] on button "Book" at bounding box center [287, 126] width 14 height 9
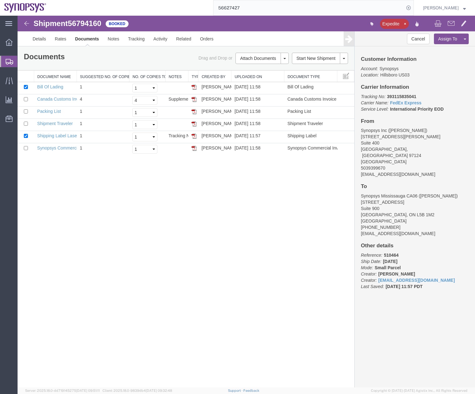
click at [10, 58] on div at bounding box center [9, 61] width 18 height 11
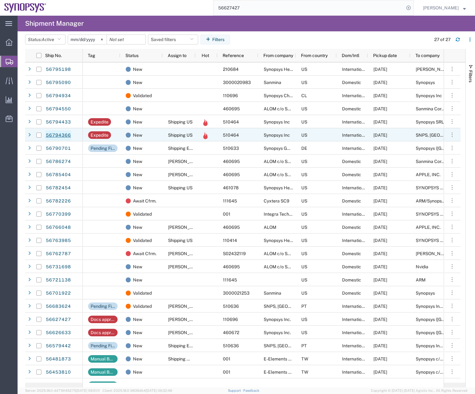
click at [55, 134] on link "56794366" at bounding box center [58, 135] width 26 height 10
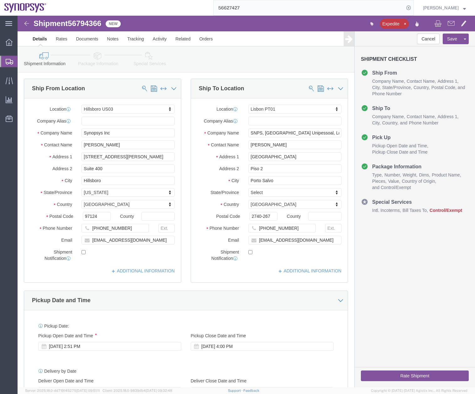
select select "63190"
select select "63152"
click icon
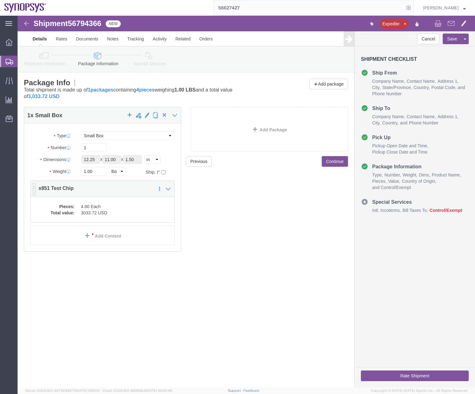
click dd "3033.72 USD"
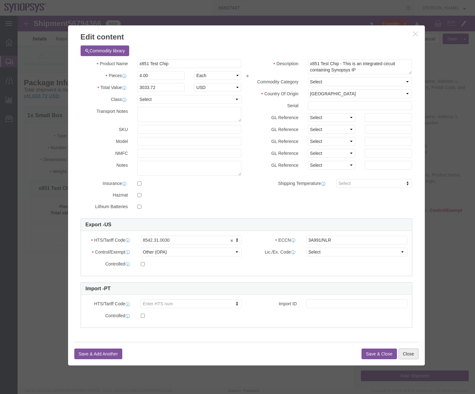
click button "Close"
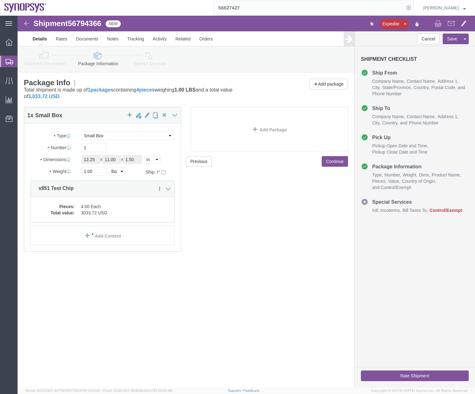
click icon
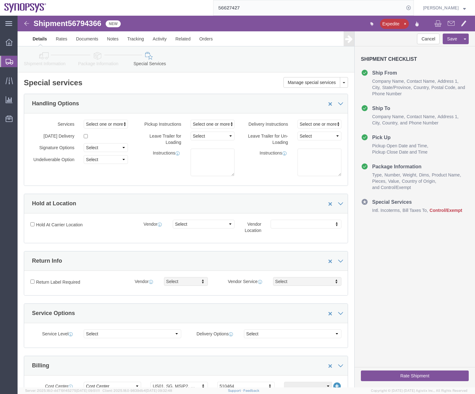
click icon
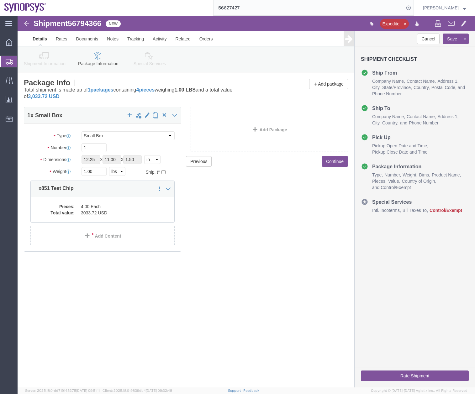
click icon
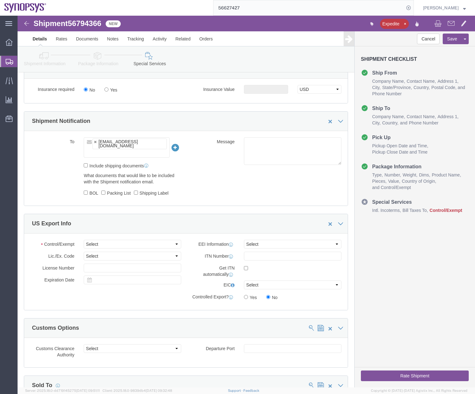
scroll to position [433, 0]
click div "Control/Exempt Select ATF BIS DEA EPA FDA FTR ITAR OFAC Other (OPA) Lic./Ex. Co…"
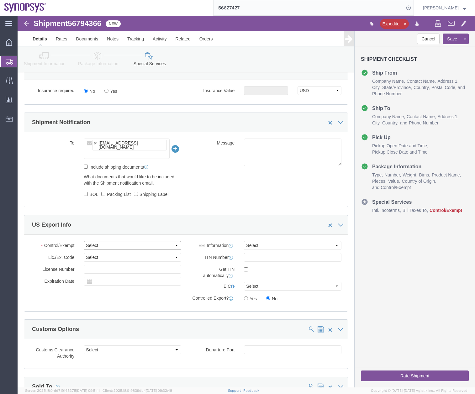
click select "Select ATF BIS DEA EPA FDA FTR ITAR OFAC Other (OPA)"
click select "Select AES-Direct EEI Carrier File EEI EEI Exempt"
select select "AESD"
click select "Select AES-Direct EEI Carrier File EEI EEI Exempt"
click label
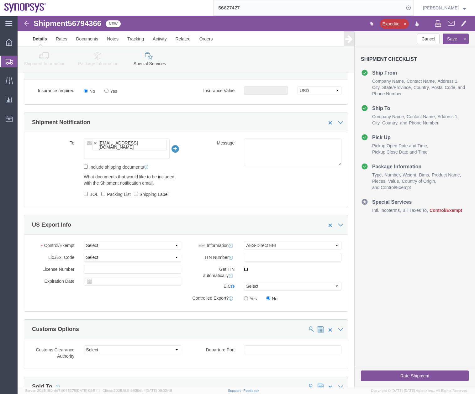
click input "checkbox"
checkbox input "true"
click select "Select ATF BIS DEA EPA FDA FTR ITAR OFAC Other (OPA)"
select select "OPA"
click select "Select ATF BIS DEA EPA FDA FTR ITAR OFAC Other (OPA)"
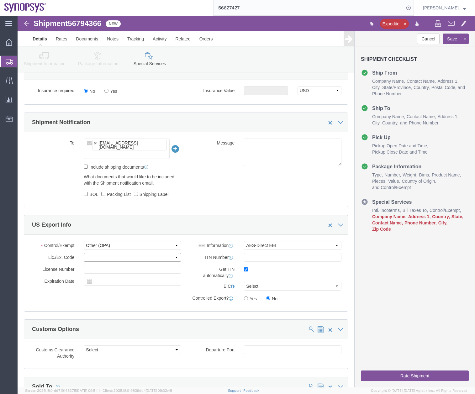
click select
click div "Manage special services Handling Options Hold at Location Return Info Service O…"
click icon
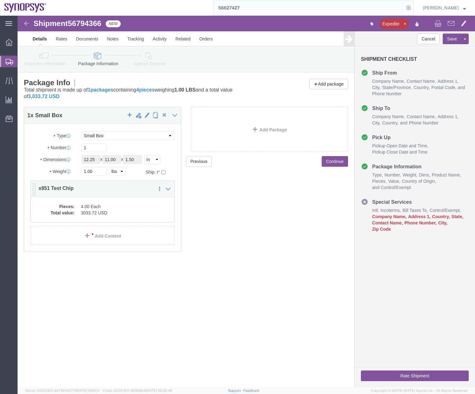
click dd "3033.72 USD"
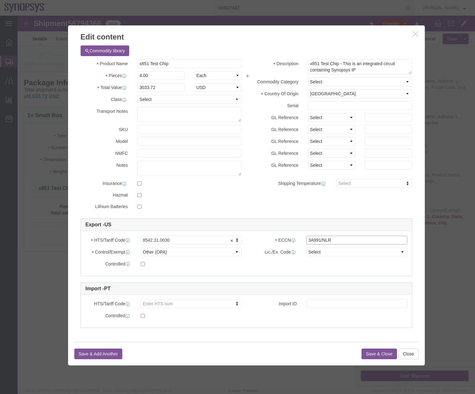
click input "3A991/NLR"
type input "3A991"
click select "Select ATF BIS DEA EPA FDA FTR ITAR OFAC Other (OPA)"
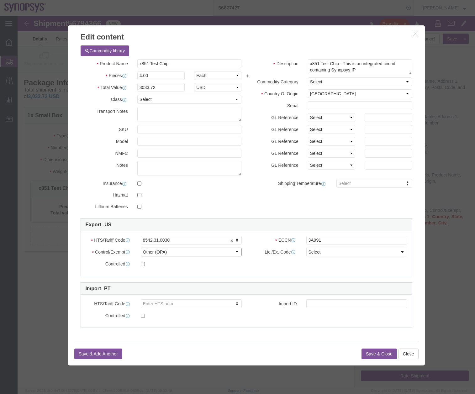
select select "BIS"
click select "Select ATF BIS DEA EPA FDA FTR ITAR OFAC Other (OPA)"
click select "Select AGR-Agricultural APP-Computers APR-Additional Permissive Exports AVS-Air…"
select select "NLR"
click select "Select AGR-Agricultural APP-Computers APR-Additional Permissive Exports AVS-Air…"
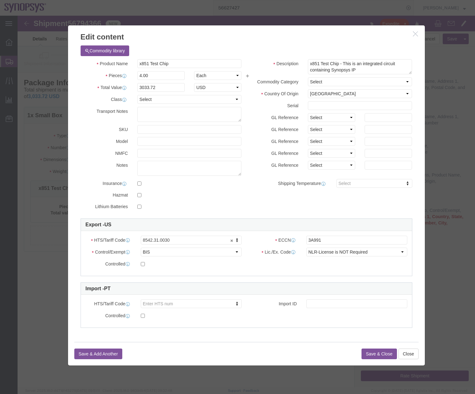
click button "Save & Close"
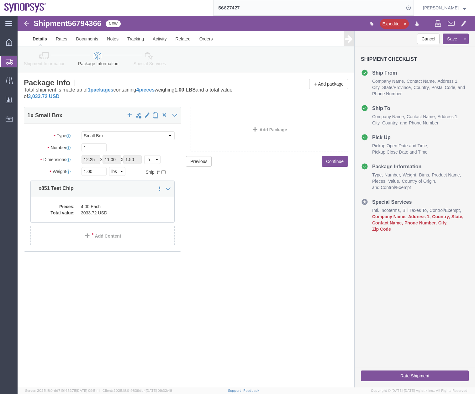
click icon
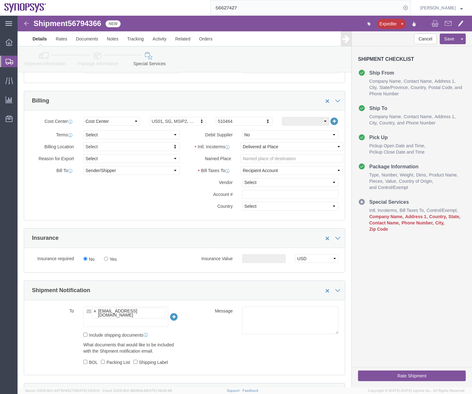
scroll to position [493, 0]
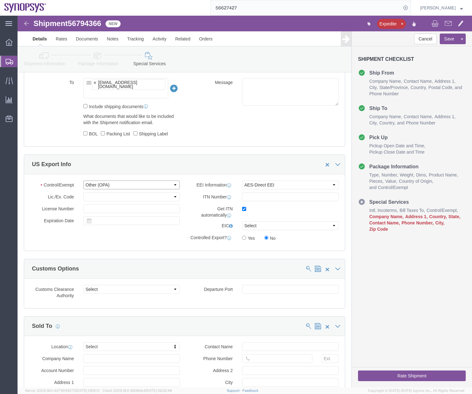
click select "Select ATF BIS DEA EPA FDA FTR ITAR OFAC Other (OPA)"
select select "BIS"
click select "Select ATF BIS DEA EPA FDA FTR ITAR OFAC Other (OPA)"
click select "Select AGR-Agricultural APP-Computers APR-Additional Permissive Exports AVS-Air…"
select select "NLR"
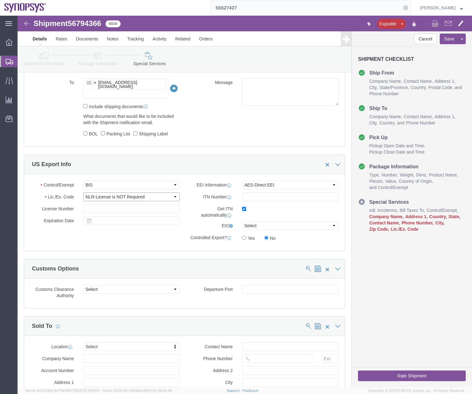
click select "Select AGR-Agricultural APP-Computers APR-Additional Permissive Exports AVS-Air…"
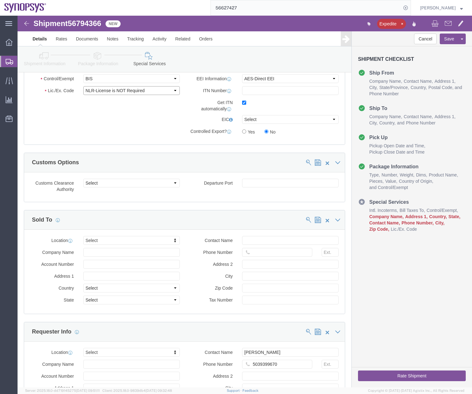
scroll to position [606, 0]
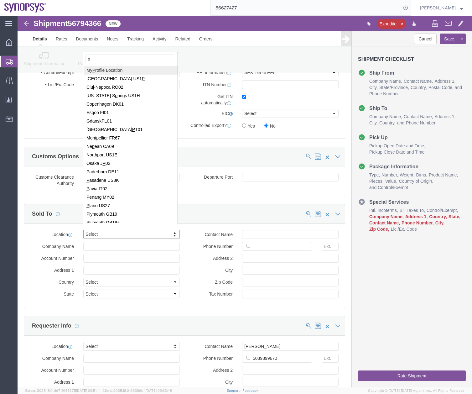
type input "pt"
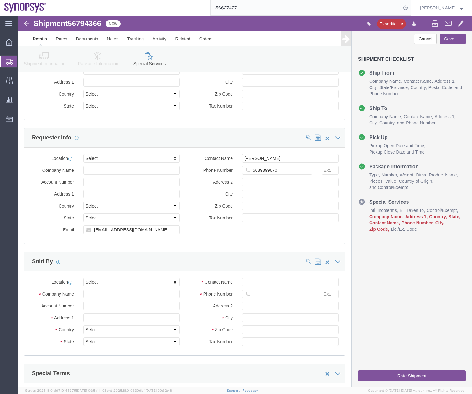
scroll to position [811, 0]
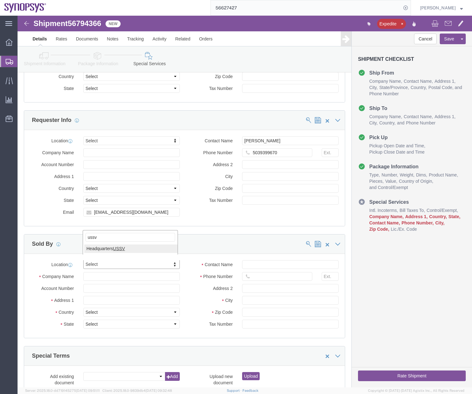
type input "ussv"
select select "CA"
drag, startPoint x: 255, startPoint y: 259, endPoint x: 238, endPoint y: 243, distance: 23.5
click input "Contact Name"
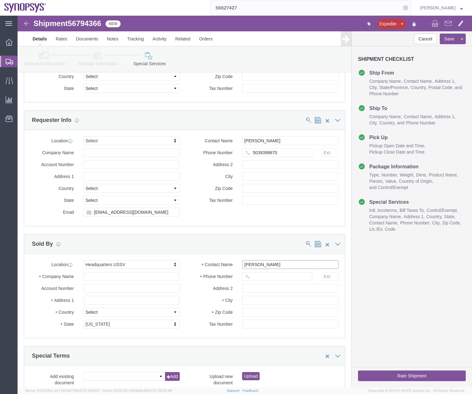
type input "Rafael Chacon"
click div "Cancel Save Assign To Clone Shipment Save As Template Shipment Checklist Ship F…"
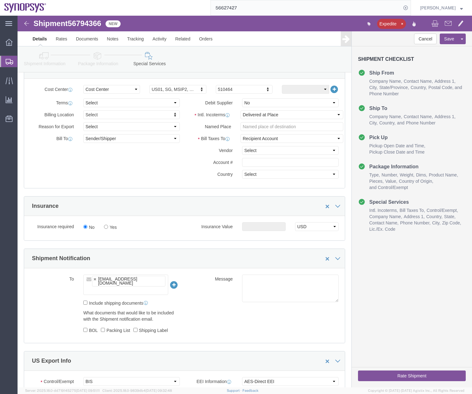
scroll to position [254, 0]
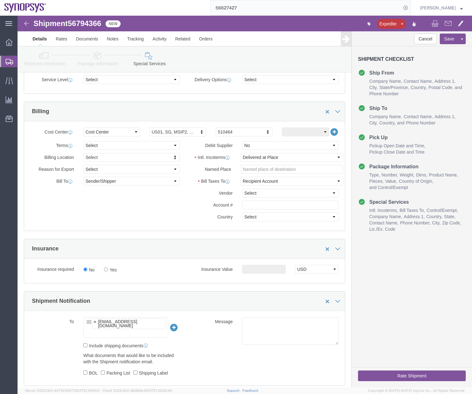
click ul "Ship From Company Name Contact Name Address 1 City State/Province Country Posta…"
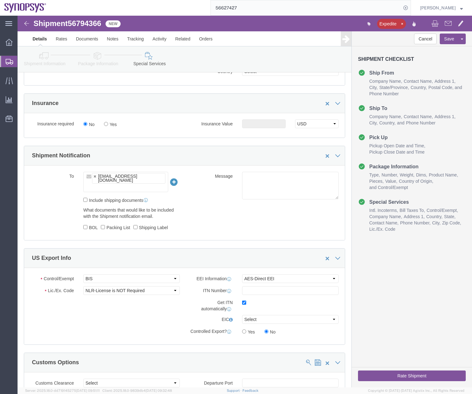
scroll to position [428, 0]
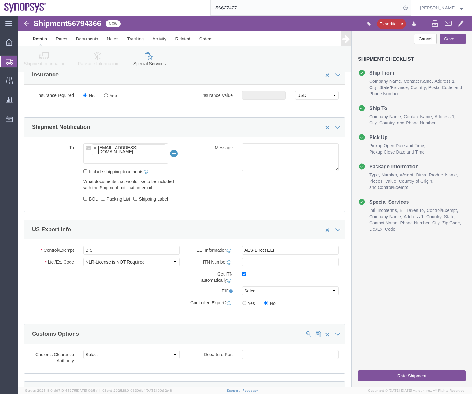
click link "Package Information"
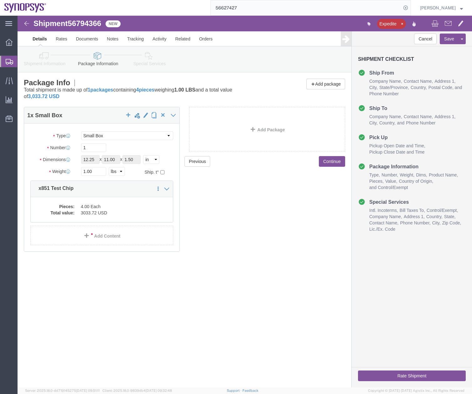
click icon
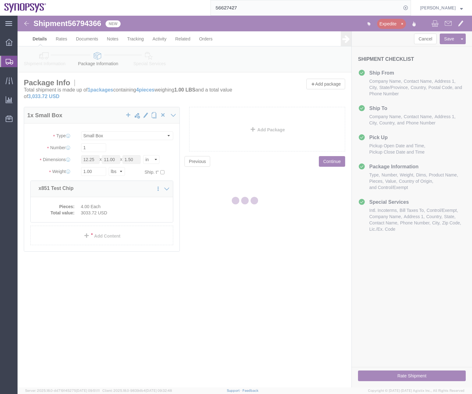
select select
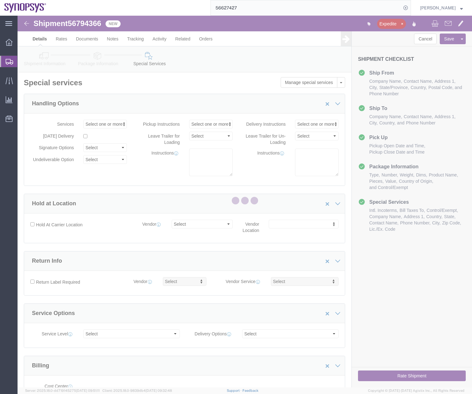
select select "COSTCENTER"
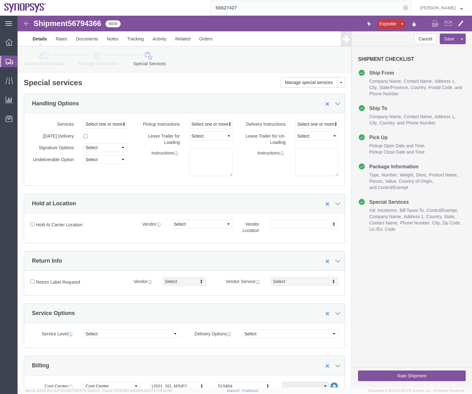
click button "Rate Shipment"
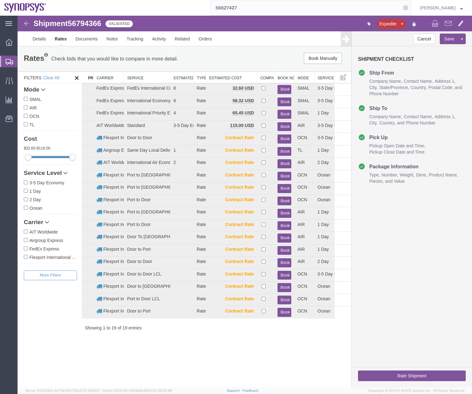
click at [382, 261] on div "Cancel Save Preview Assign To Clone Shipment Save As Template Shipment Checklis…" at bounding box center [412, 209] width 120 height 356
click at [284, 114] on button "Book" at bounding box center [285, 114] width 14 height 9
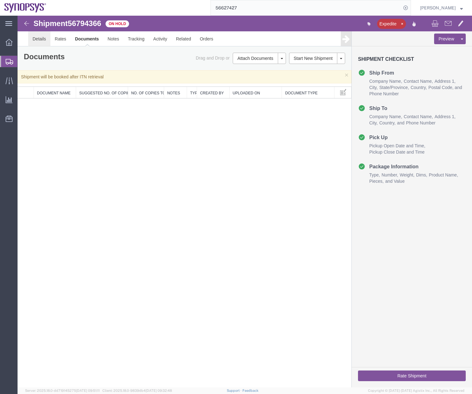
click at [42, 38] on link "Details" at bounding box center [39, 38] width 22 height 15
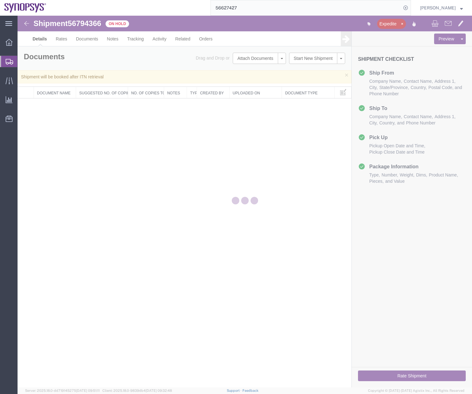
select select "63190"
select select "63152"
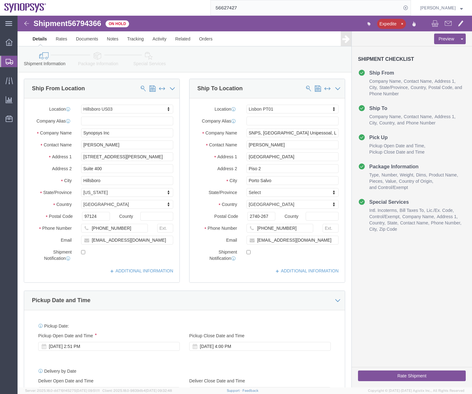
click at [7, 60] on icon at bounding box center [10, 62] width 8 height 6
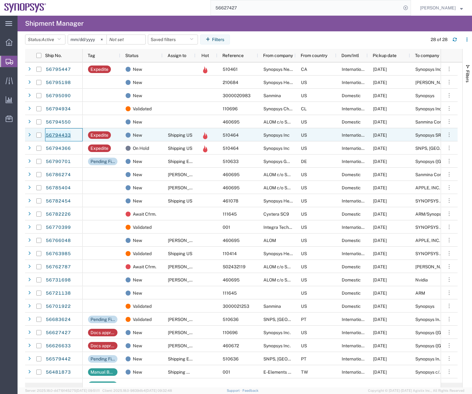
click at [47, 134] on link "56794433" at bounding box center [58, 135] width 26 height 10
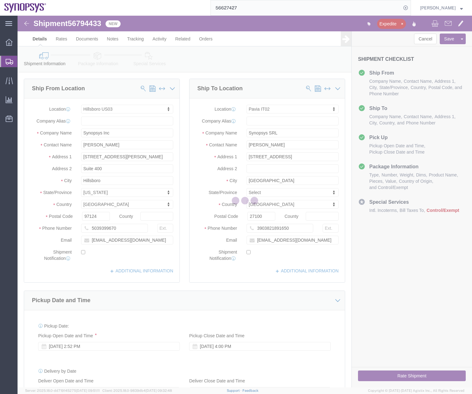
select select "63190"
select select "63138"
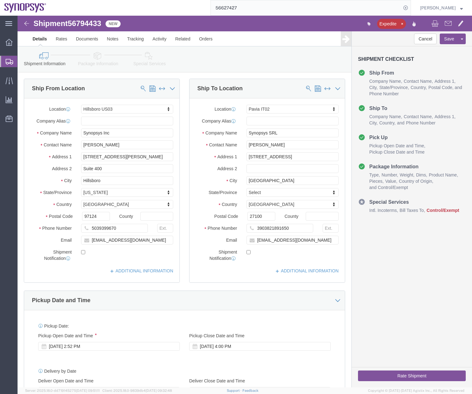
click icon
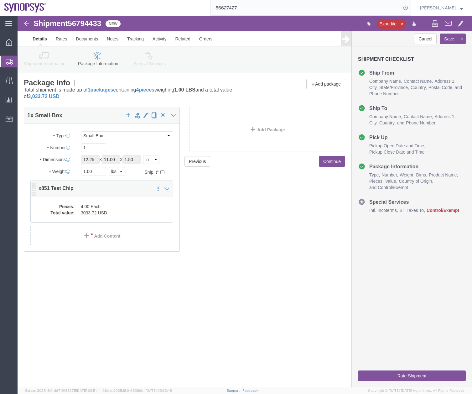
click dd "4.00 Each"
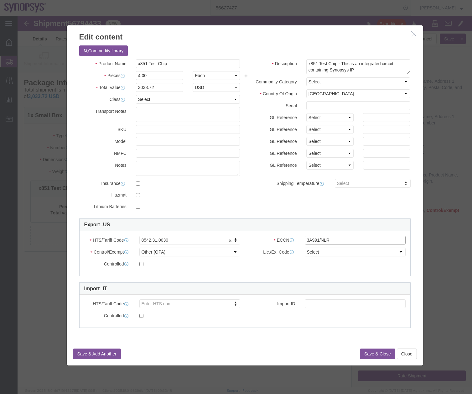
click input "3A991/NLR"
type input "3A991"
click select "Select ATF BIS DEA EPA FDA FTR ITAR OFAC Other (OPA)"
select select "BIS"
click select "Select ATF BIS DEA EPA FDA FTR ITAR OFAC Other (OPA)"
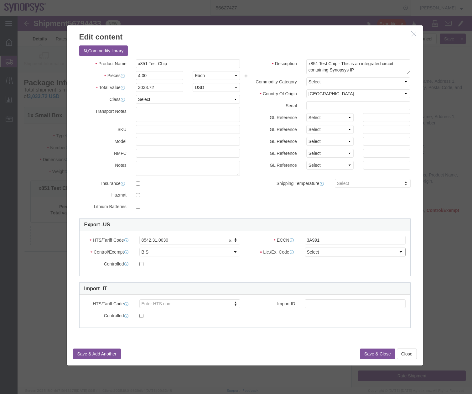
click select "Select AGR-Agricultural APP-Computers APR-Additional Permissive Exports AVS-Air…"
select select "NLR"
click select "Select AGR-Agricultural APP-Computers APR-Additional Permissive Exports AVS-Air…"
click button "Save & Close"
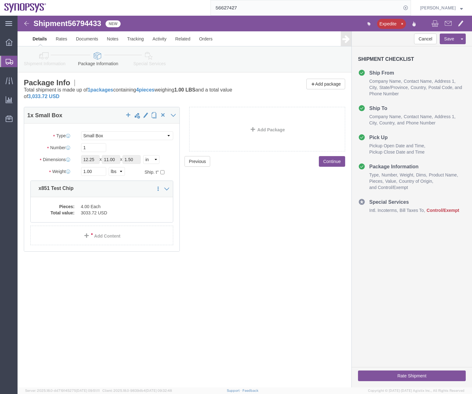
click icon
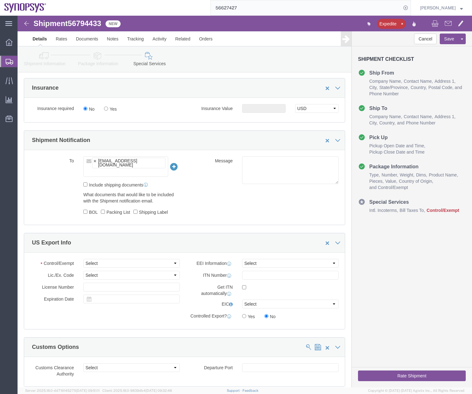
scroll to position [461, 0]
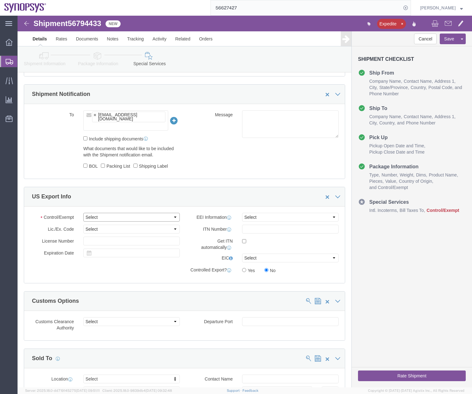
click select "Select ATF BIS DEA EPA FDA FTR ITAR OFAC Other (OPA)"
select select "BIS"
click select "Select ATF BIS DEA EPA FDA FTR ITAR OFAC Other (OPA)"
click select "Select AES-Direct EEI Carrier File EEI EEI Exempt"
select select "AESD"
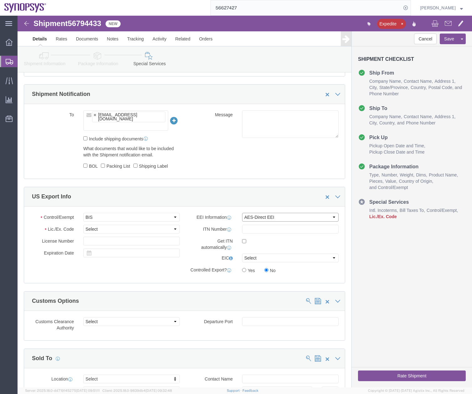
click select "Select AES-Direct EEI Carrier File EEI EEI Exempt"
click select "Select AGR-Agricultural APP-Computers APR-Additional Permissive Exports AVS-Air…"
select select "NLR"
click select "Select AGR-Agricultural APP-Computers APR-Additional Permissive Exports AVS-Air…"
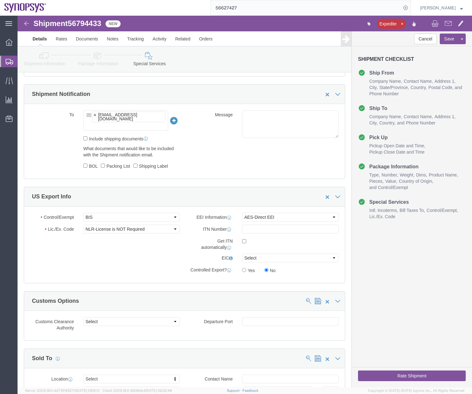
click div "Cancel Save Assign To Clone Shipment Save As Template Shipment Checklist Ship F…"
click div
click input "checkbox"
checkbox input "true"
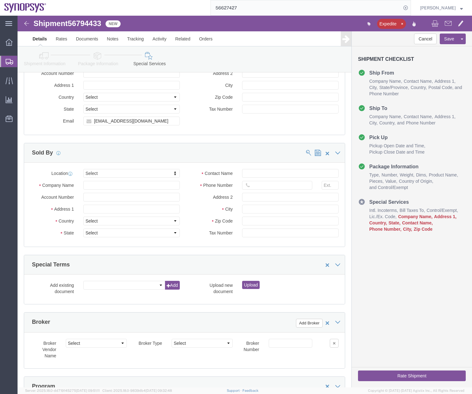
scroll to position [907, 0]
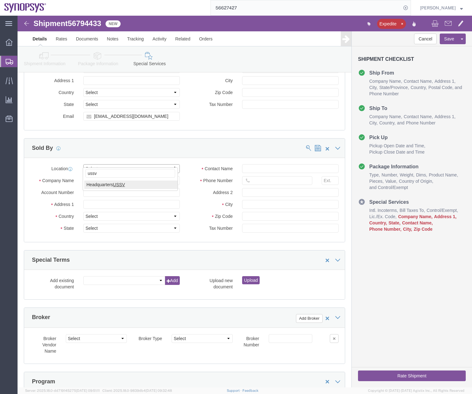
type input "ussv"
select select "CA"
click input "Contact Name"
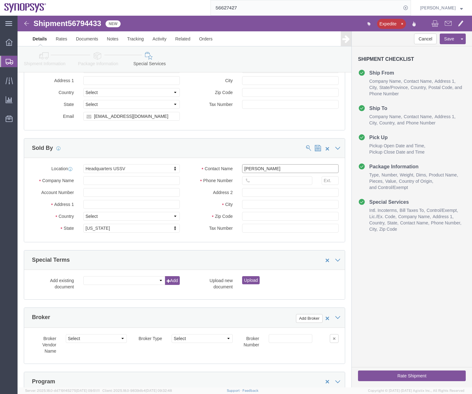
type input "Rafael Chacon"
click button "Rate Shipment"
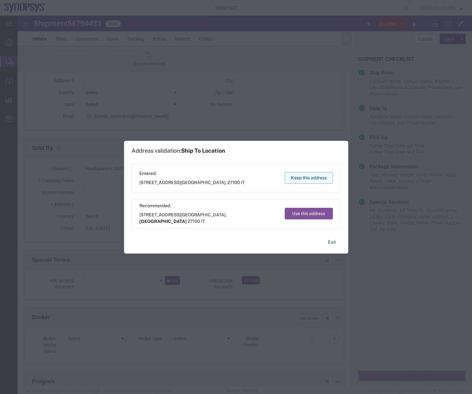
click at [290, 179] on button "Keep this address" at bounding box center [309, 178] width 48 height 12
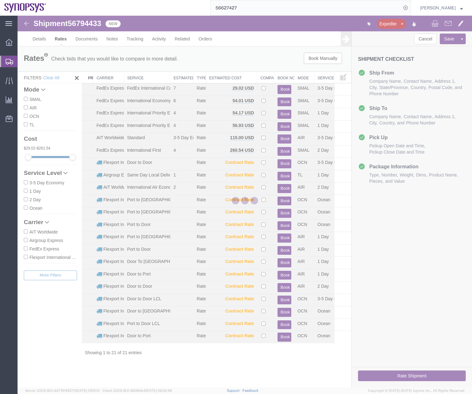
scroll to position [0, 0]
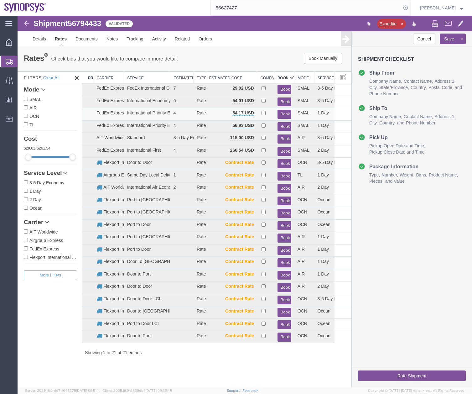
click at [285, 112] on button "Book" at bounding box center [285, 114] width 14 height 9
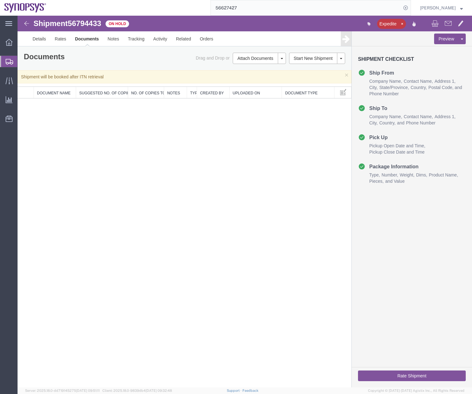
click at [6, 63] on icon at bounding box center [10, 62] width 8 height 6
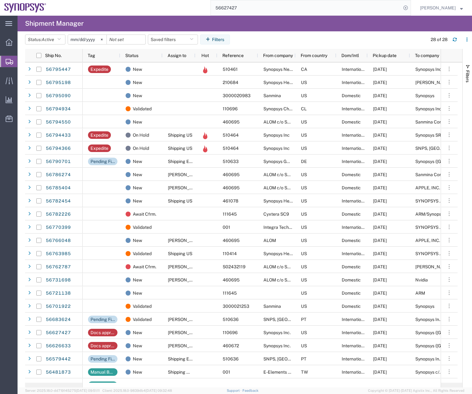
click at [387, 24] on agx-page-header "Shipment Manager" at bounding box center [245, 24] width 455 height 16
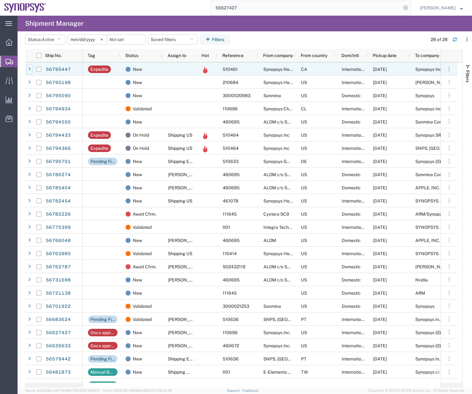
click at [27, 68] on div at bounding box center [29, 69] width 6 height 10
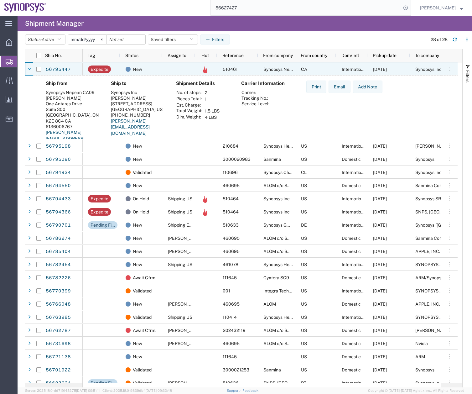
click at [27, 68] on div at bounding box center [29, 69] width 6 height 10
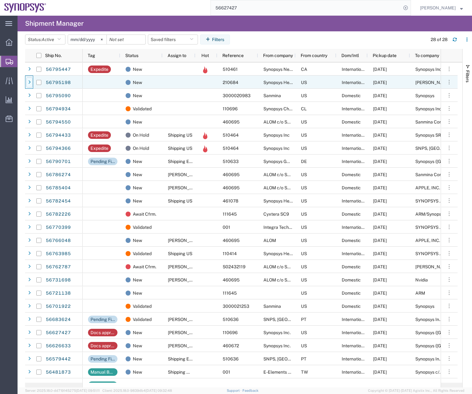
click at [29, 82] on icon at bounding box center [29, 82] width 3 height 4
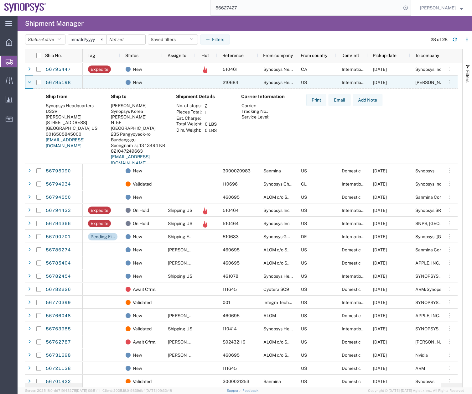
click at [29, 82] on icon at bounding box center [30, 82] width 4 height 4
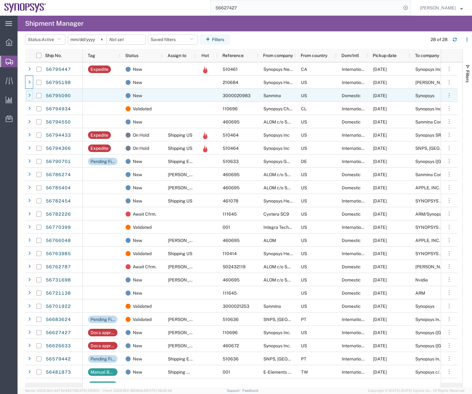
click at [28, 97] on icon at bounding box center [29, 95] width 3 height 4
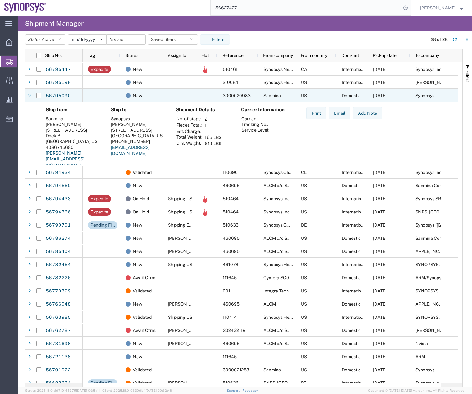
click at [28, 97] on icon at bounding box center [30, 95] width 4 height 4
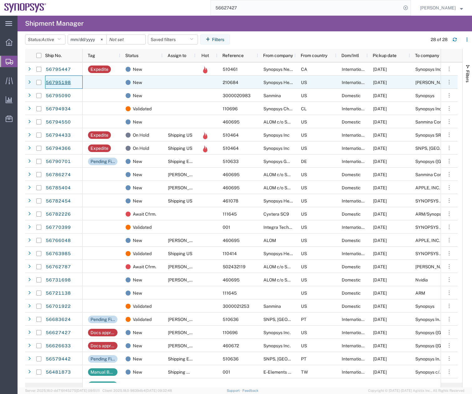
click at [54, 82] on link "56795198" at bounding box center [58, 83] width 26 height 10
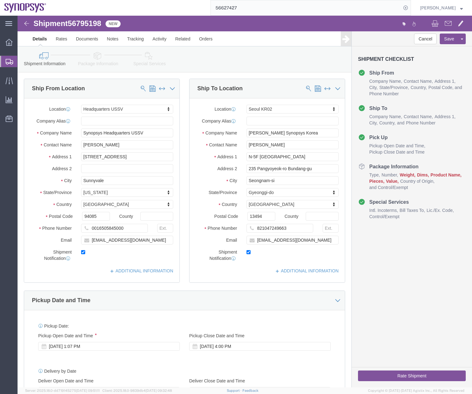
select select "63204"
select select "63142"
click icon
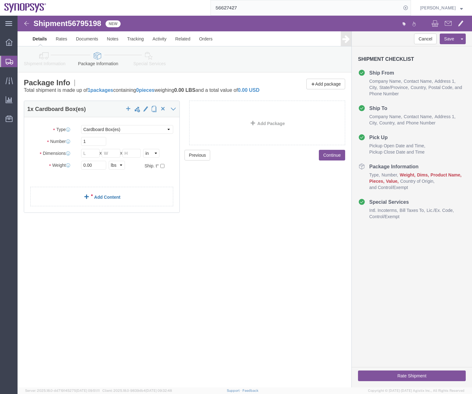
click link "Add Content"
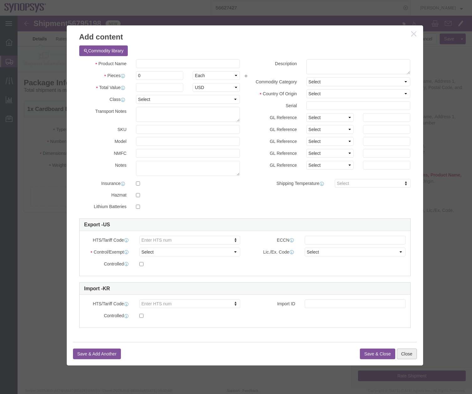
click button "Close"
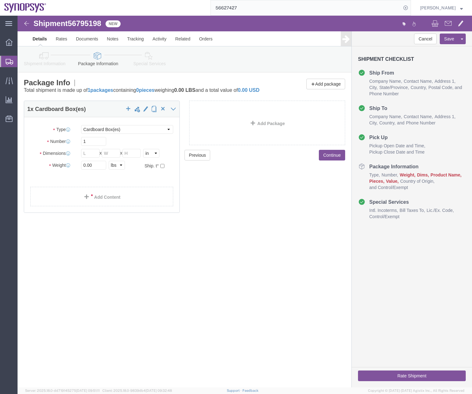
click icon
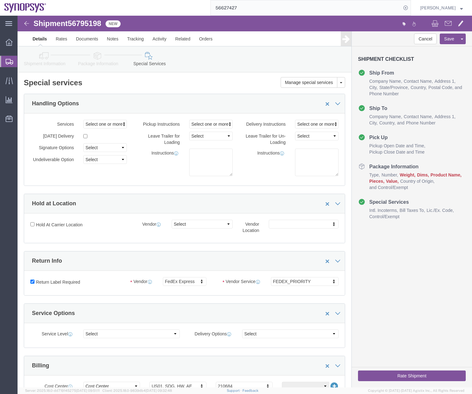
click icon
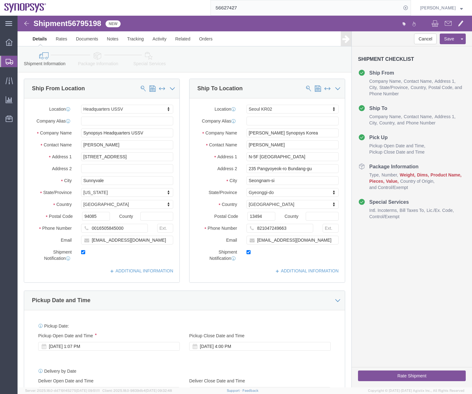
click icon
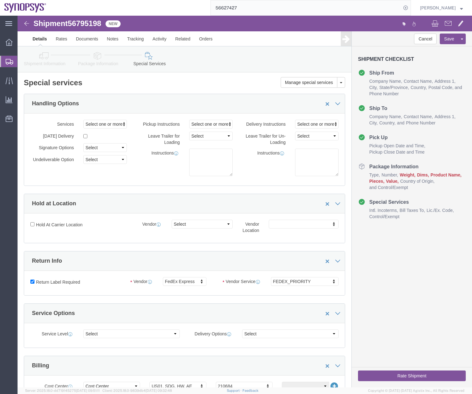
click icon
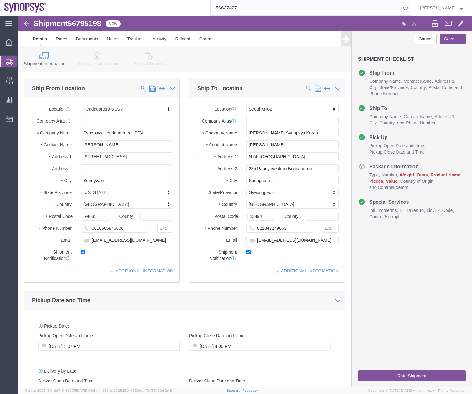
click at [7, 63] on icon at bounding box center [10, 62] width 8 height 6
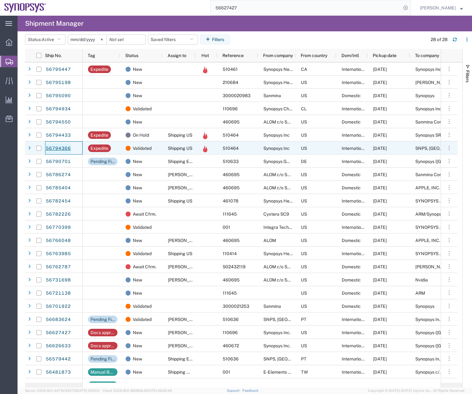
click at [59, 149] on link "56794366" at bounding box center [58, 149] width 26 height 10
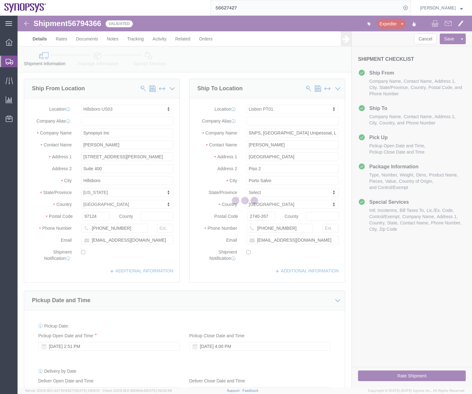
select select "63190"
select select "63152"
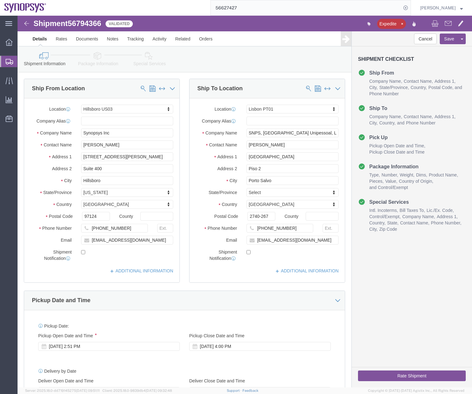
click icon
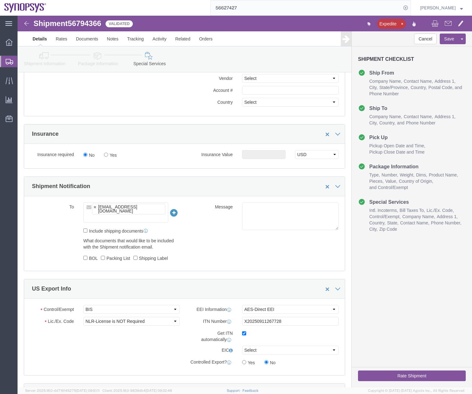
scroll to position [433, 0]
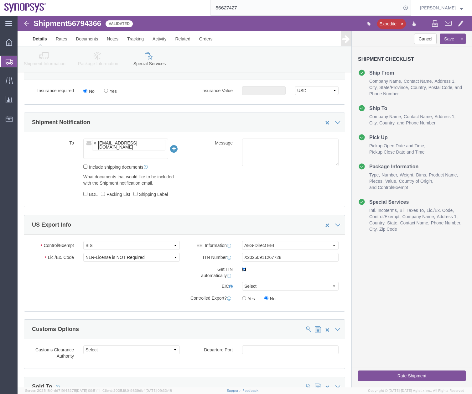
click input "checkbox"
checkbox input "false"
click button "Rate Shipment"
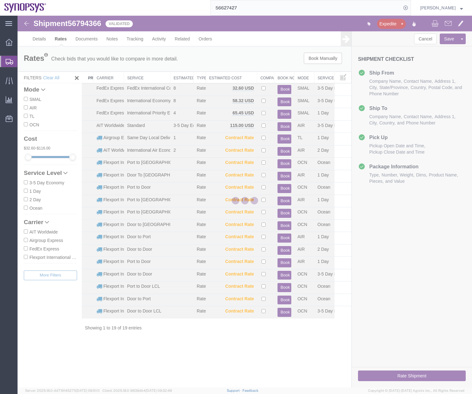
scroll to position [0, 0]
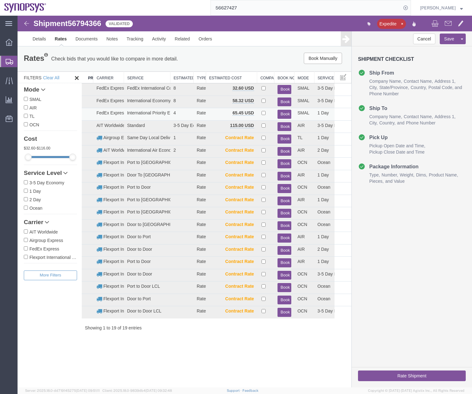
click at [283, 114] on button "Book" at bounding box center [285, 114] width 14 height 9
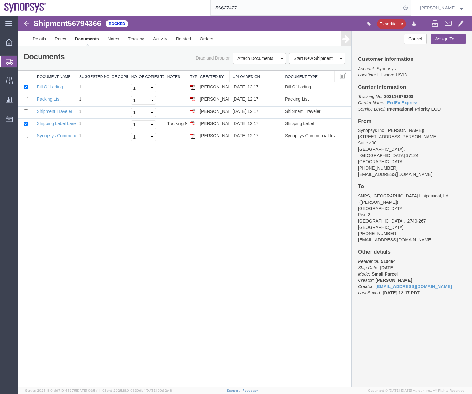
click at [8, 60] on icon at bounding box center [10, 62] width 8 height 6
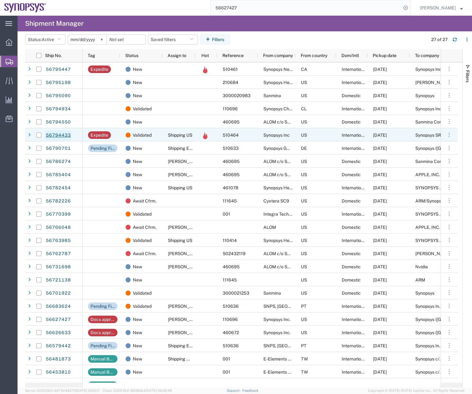
click at [54, 134] on link "56794433" at bounding box center [58, 135] width 26 height 10
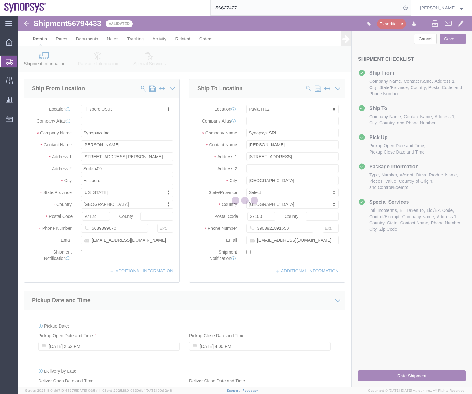
select select "63190"
select select "63138"
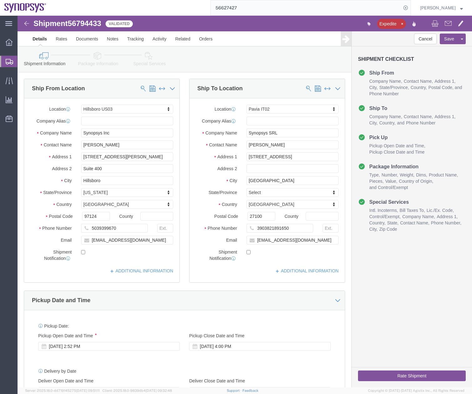
click icon
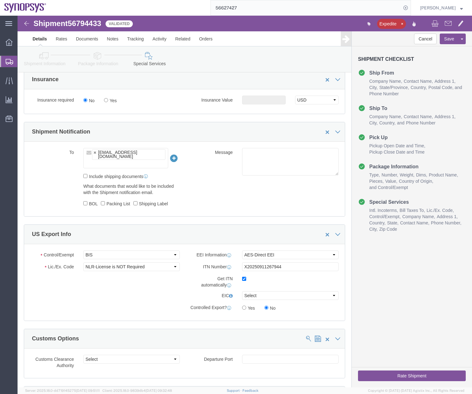
scroll to position [422, 0]
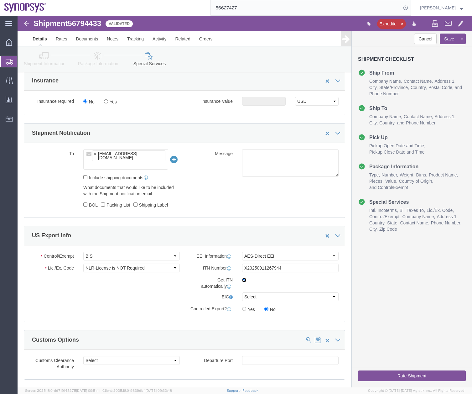
click input "checkbox"
checkbox input "false"
click button "Rate Shipment"
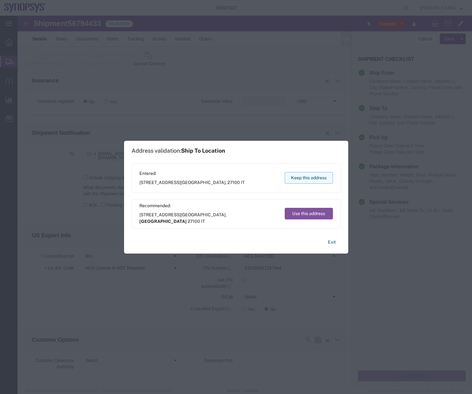
click at [301, 181] on button "Keep this address" at bounding box center [309, 178] width 48 height 12
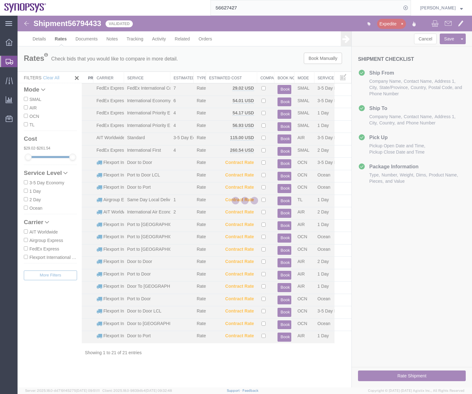
scroll to position [0, 0]
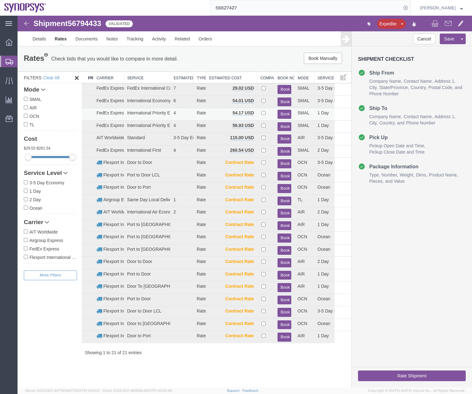
click at [278, 114] on button "Book" at bounding box center [285, 114] width 14 height 9
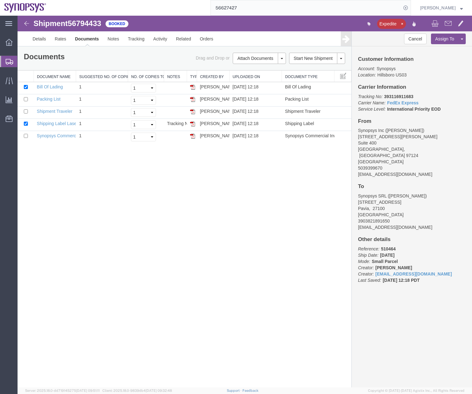
click at [8, 58] on svg-icon at bounding box center [10, 61] width 8 height 6
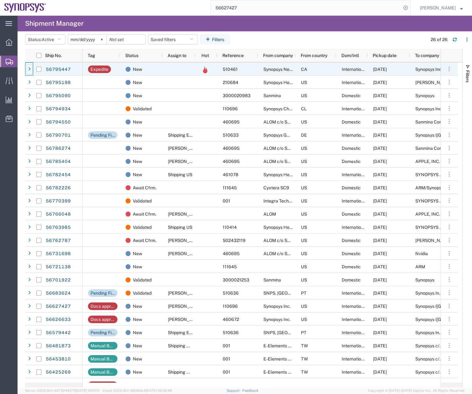
click at [32, 69] on div at bounding box center [29, 69] width 6 height 10
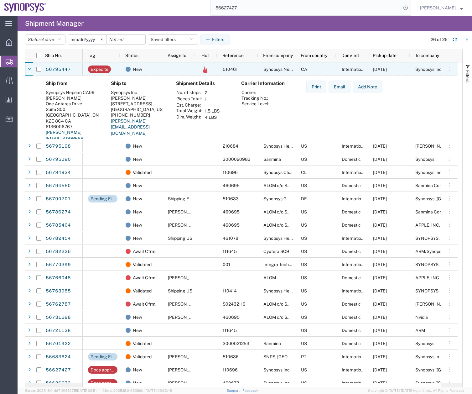
click at [32, 69] on div at bounding box center [29, 69] width 6 height 10
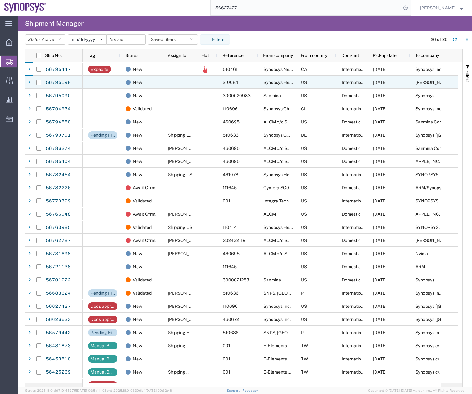
click at [33, 83] on div at bounding box center [39, 82] width 13 height 13
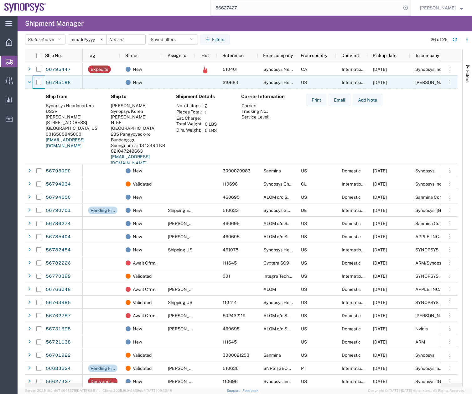
click at [33, 83] on div at bounding box center [39, 82] width 13 height 13
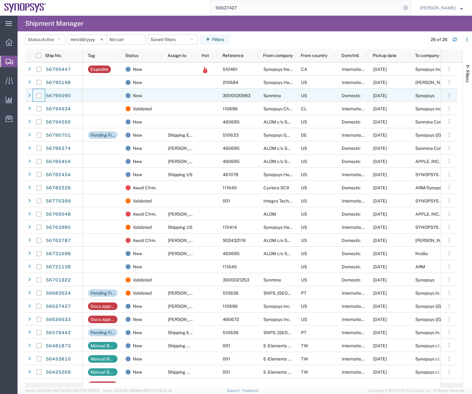
click at [33, 96] on div at bounding box center [39, 95] width 13 height 13
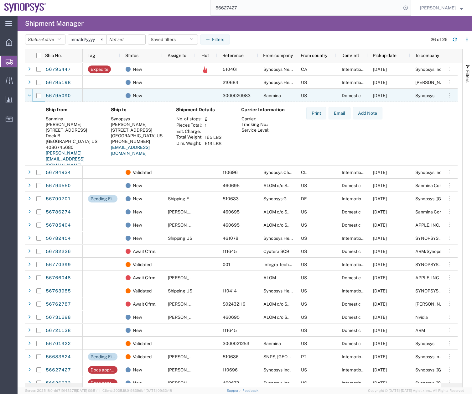
click at [33, 96] on div at bounding box center [39, 95] width 13 height 13
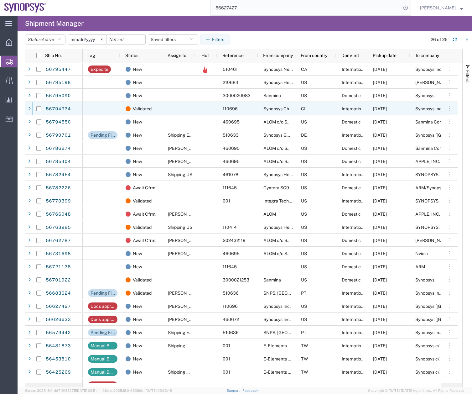
click at [35, 110] on div at bounding box center [39, 108] width 12 height 13
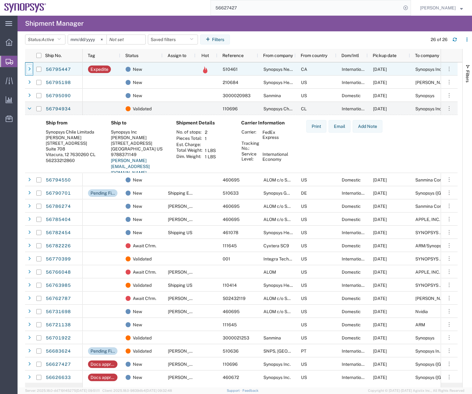
click at [30, 69] on icon at bounding box center [29, 69] width 3 height 4
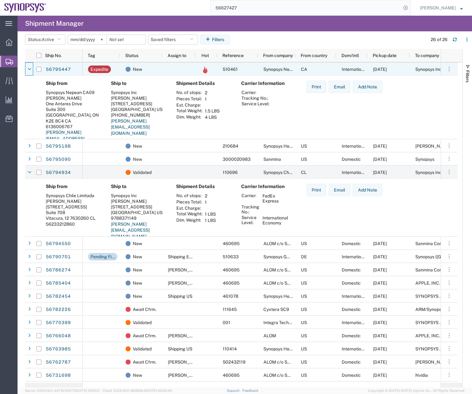
click at [30, 69] on icon at bounding box center [30, 69] width 4 height 4
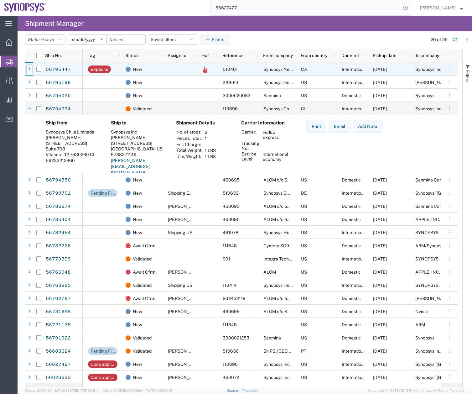
click at [30, 69] on icon at bounding box center [29, 69] width 3 height 4
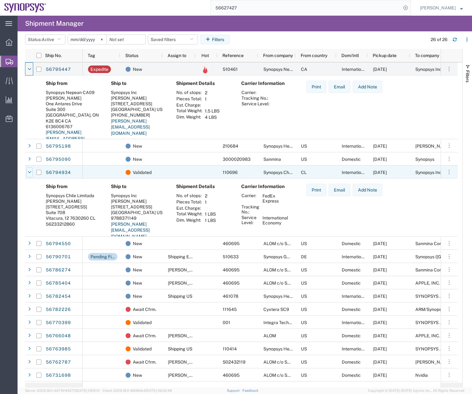
click at [29, 175] on div at bounding box center [29, 172] width 6 height 10
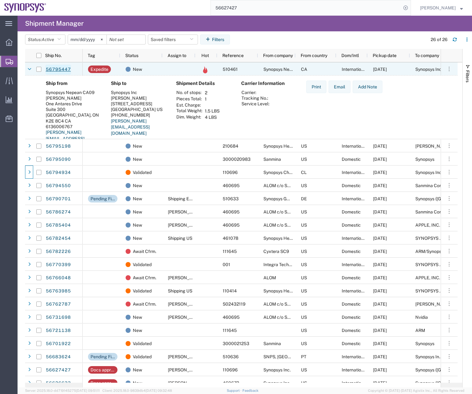
click at [61, 67] on link "56795447" at bounding box center [58, 70] width 26 height 10
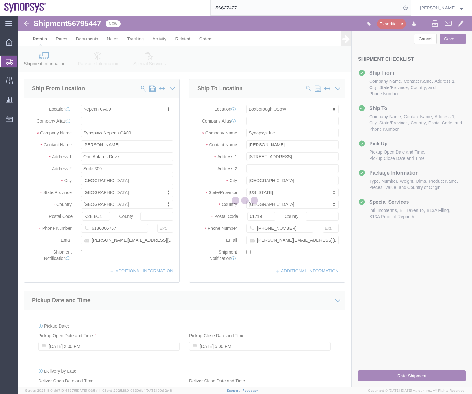
select select "63079"
select select "63185"
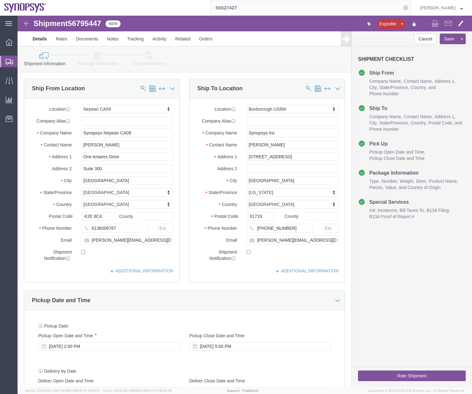
click icon
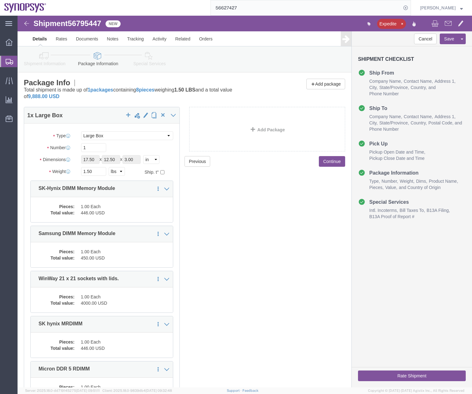
click icon
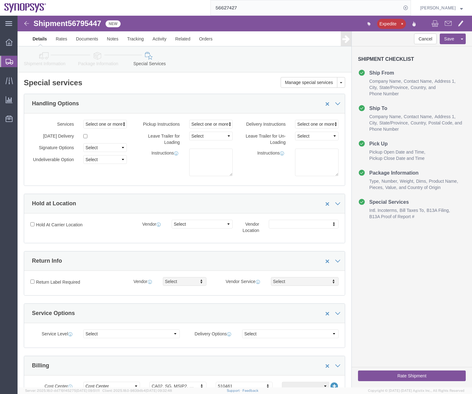
click icon
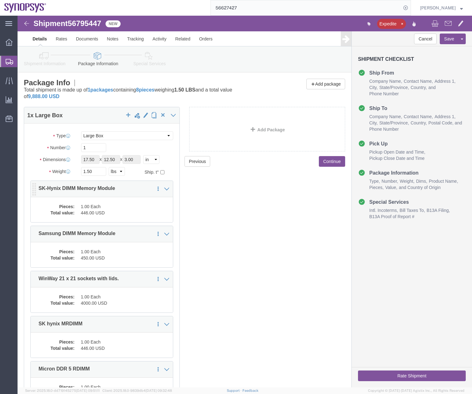
click dd "446.00 USD"
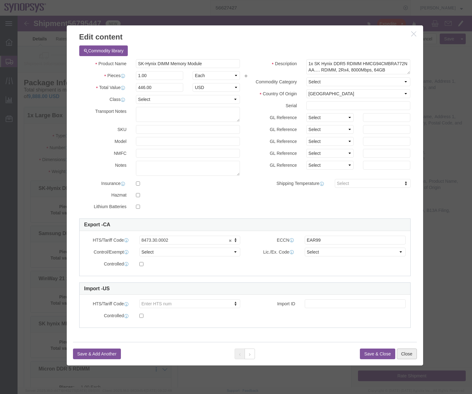
click button "Close"
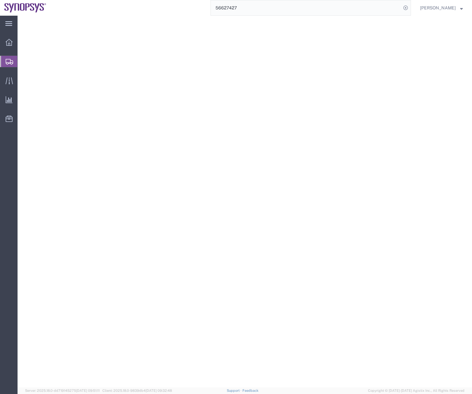
select select "LBX"
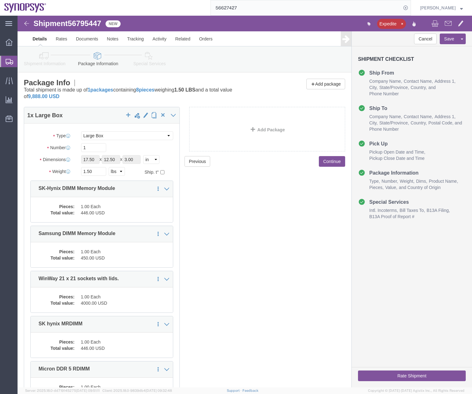
click div "Shipment Information Package Information Special Services"
click link "Special Services"
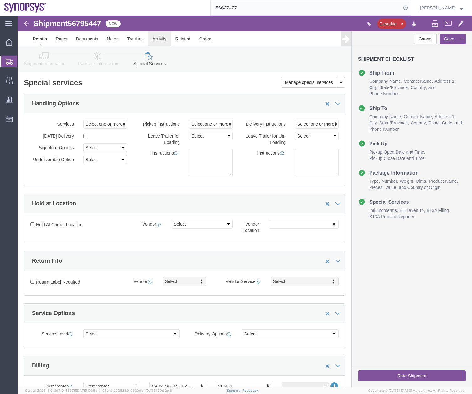
click link "Activity"
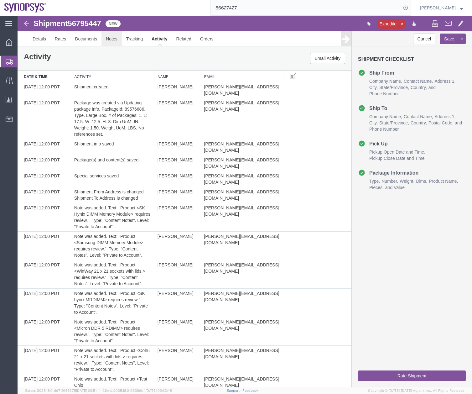
click at [106, 41] on link "Notes" at bounding box center [112, 38] width 20 height 15
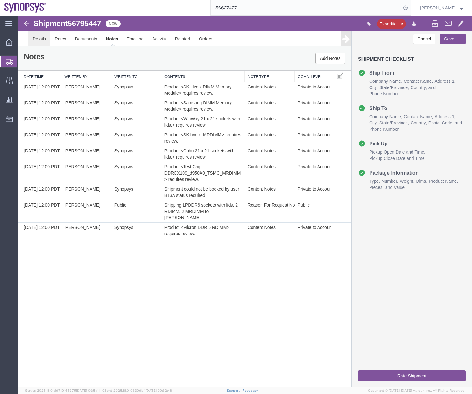
click at [38, 40] on link "Details" at bounding box center [39, 38] width 22 height 15
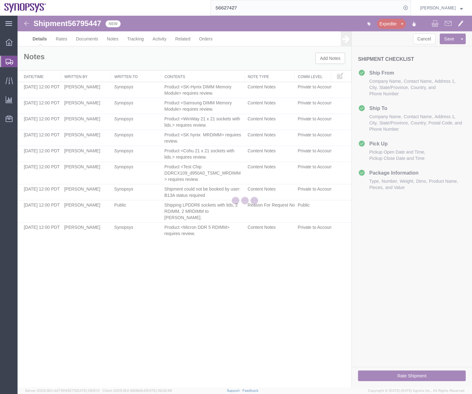
click at [7, 62] on icon at bounding box center [10, 62] width 8 height 6
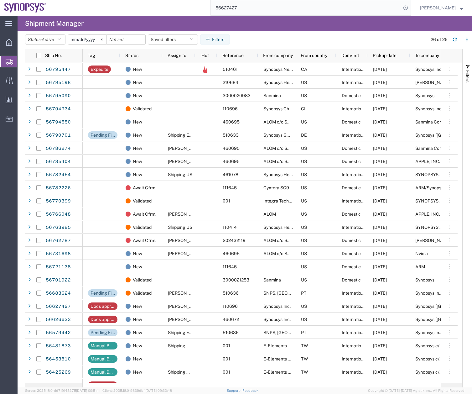
click at [365, 32] on header "Status: Active Active All Approved Booked Canceled Delivered Denied New On Hold…" at bounding box center [248, 40] width 447 height 18
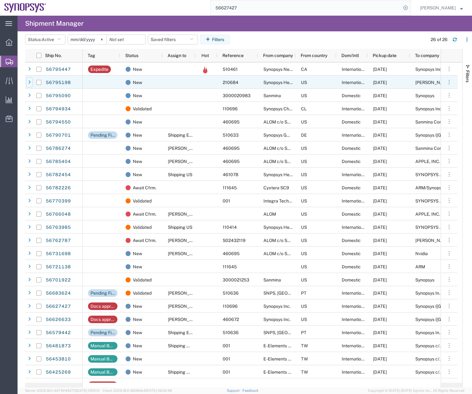
click at [32, 81] on div at bounding box center [29, 82] width 6 height 10
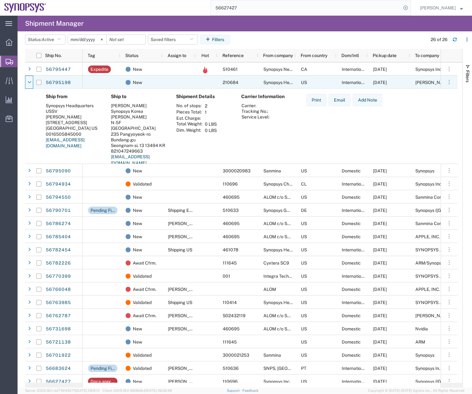
click at [32, 81] on div at bounding box center [29, 82] width 6 height 10
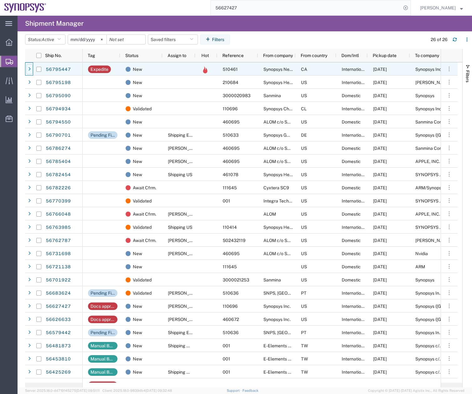
click at [29, 69] on icon at bounding box center [29, 69] width 3 height 4
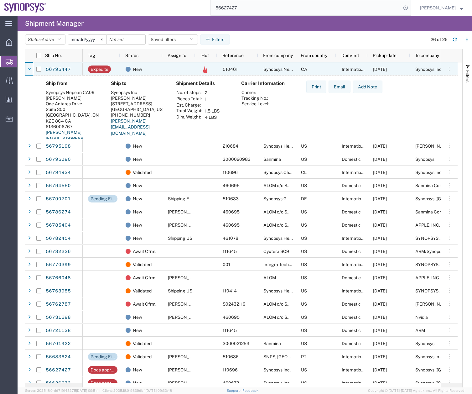
click at [29, 69] on icon at bounding box center [30, 69] width 4 height 4
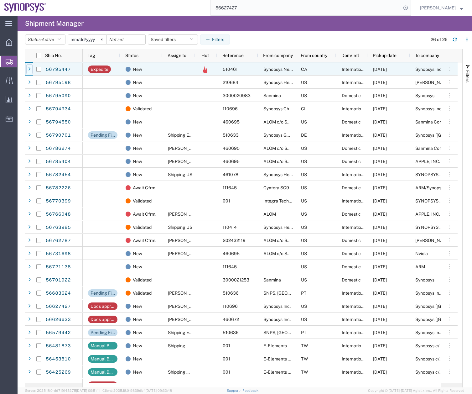
click at [31, 70] on div at bounding box center [29, 69] width 6 height 10
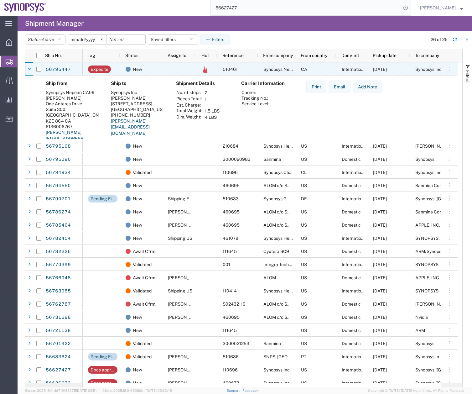
click at [31, 70] on icon at bounding box center [30, 69] width 4 height 4
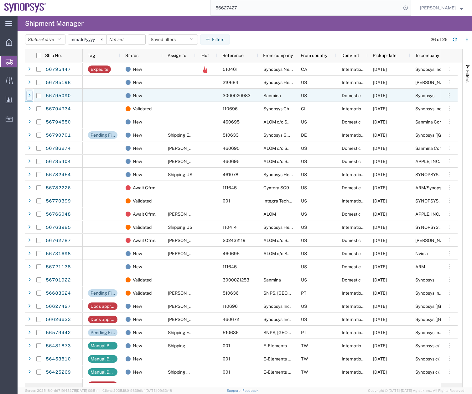
click at [30, 91] on div at bounding box center [29, 96] width 6 height 10
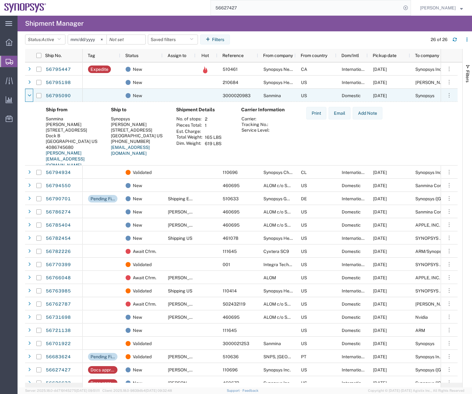
click at [30, 91] on div at bounding box center [29, 96] width 6 height 10
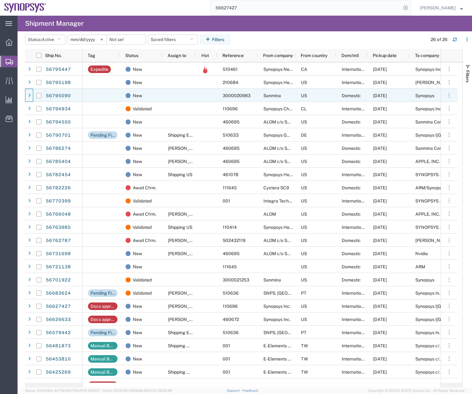
click at [29, 101] on span at bounding box center [29, 95] width 6 height 13
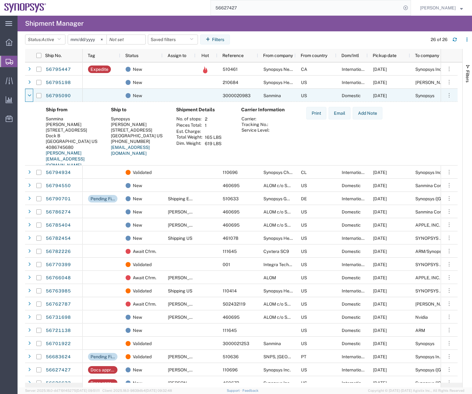
click at [29, 101] on span at bounding box center [29, 95] width 6 height 13
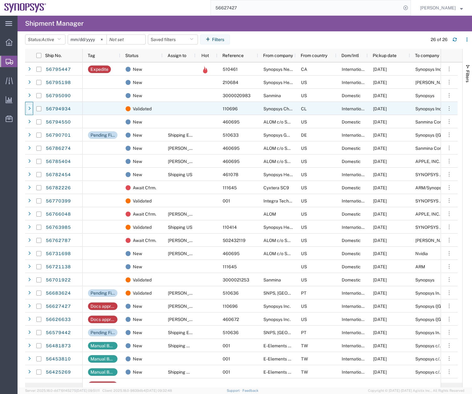
click at [29, 113] on div at bounding box center [29, 109] width 6 height 10
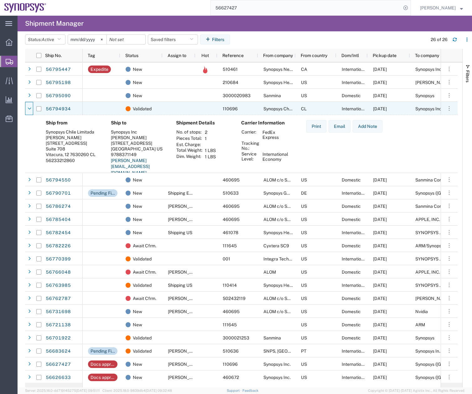
click at [29, 113] on div at bounding box center [29, 109] width 6 height 10
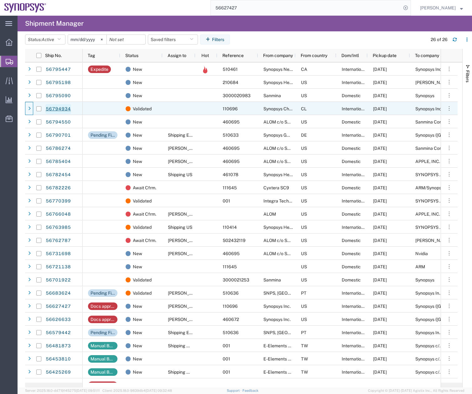
click at [55, 106] on link "56794934" at bounding box center [58, 109] width 26 height 10
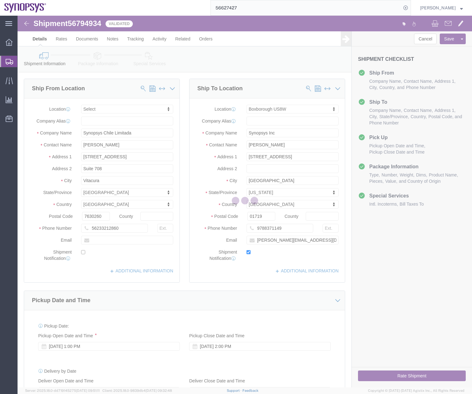
select select
select select "63185"
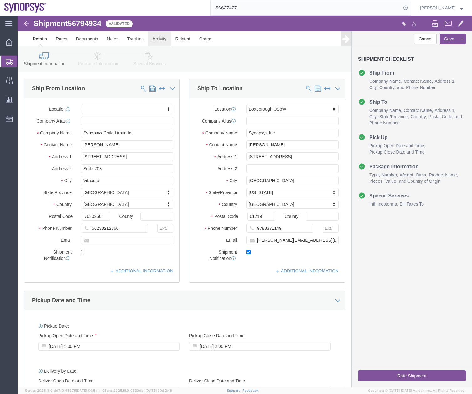
click link "Activity"
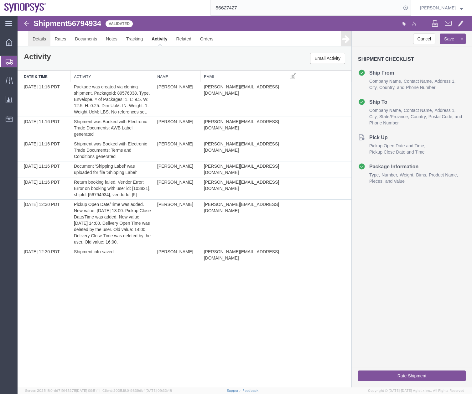
click at [45, 40] on link "Details" at bounding box center [39, 38] width 22 height 15
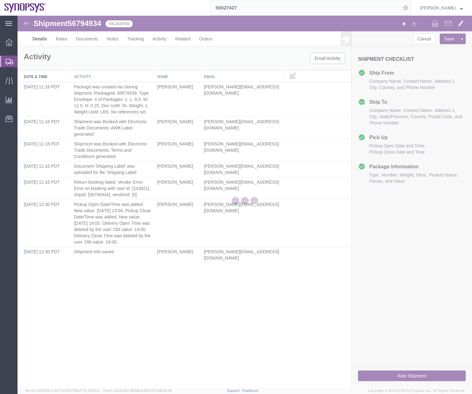
select select "63185"
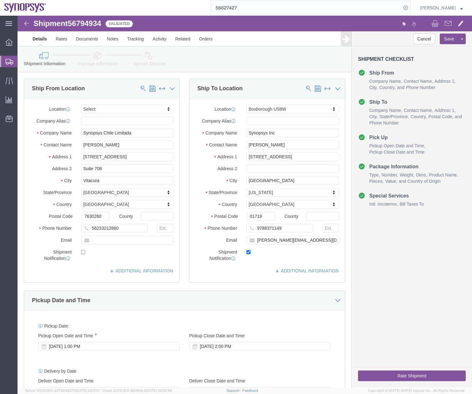
click icon
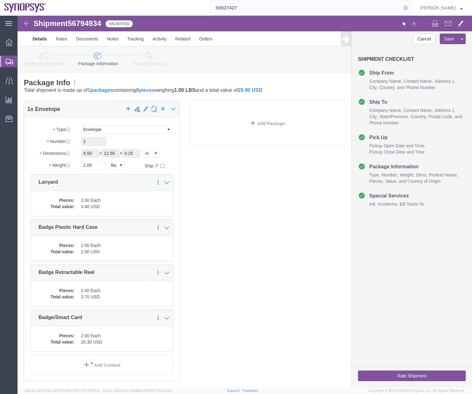
click link "Special Services"
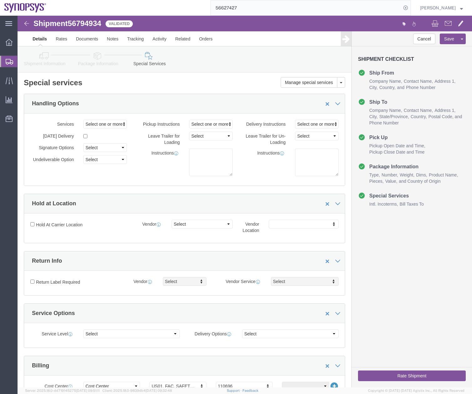
click icon
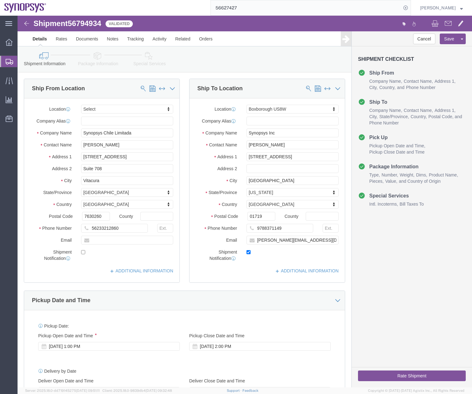
click at [9, 59] on icon at bounding box center [10, 62] width 8 height 6
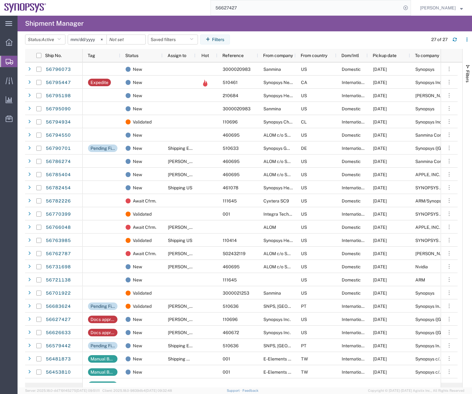
click at [0, 0] on span "Create Shipment" at bounding box center [0, 0] width 0 height 0
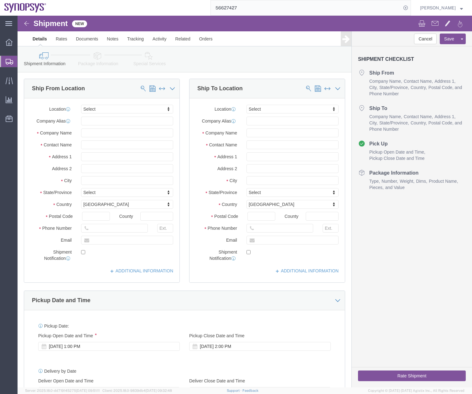
select select
type input "ussv"
select select "63204"
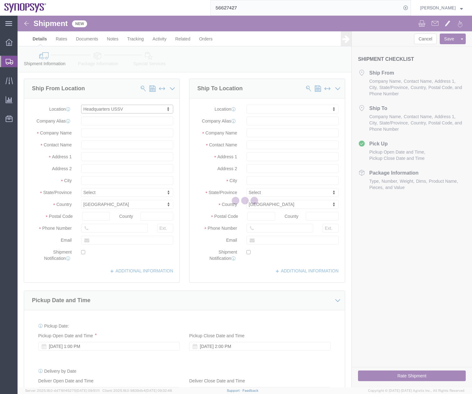
select select "CA"
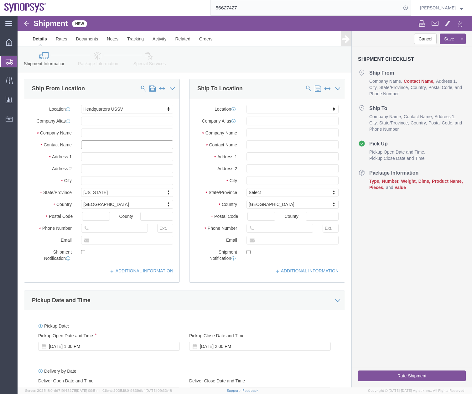
click input "text"
type input "z"
type input "[PERSON_NAME]"
click input "text"
type input "[DEMOGRAPHIC_DATA][PERSON_NAME]"
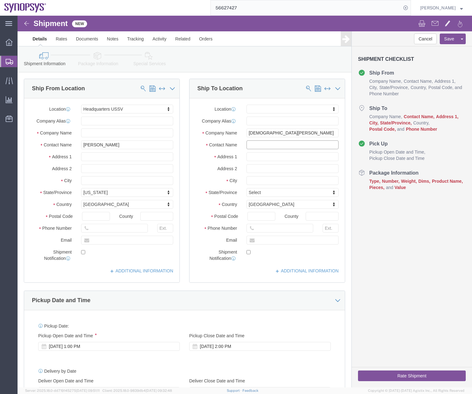
click input "text"
type input "[DEMOGRAPHIC_DATA][PERSON_NAME]"
click input "text"
type input "[STREET_ADDRESS]"
click input "text"
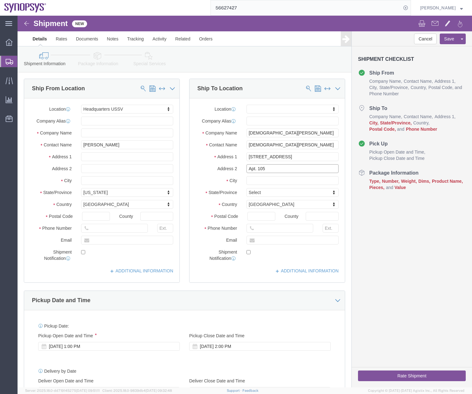
type input "Apt. 105"
click input "text"
type input "[GEOGRAPHIC_DATA]"
type input "mi"
click input "Postal Code"
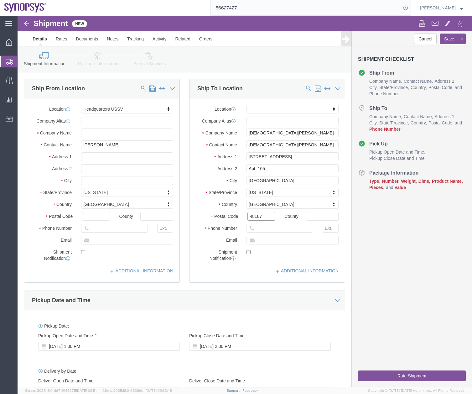
type input "48187"
click input "text"
paste input "[PHONE_NUMBER]"
type input "12489867016"
click input "text"
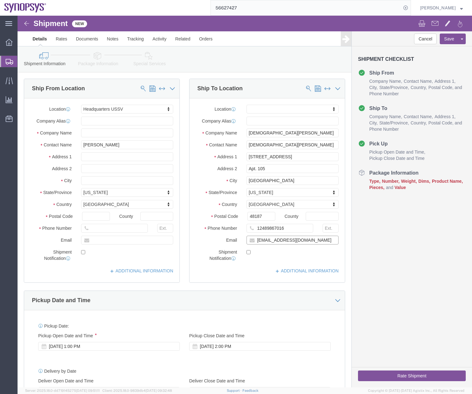
type input "[EMAIL_ADDRESS][DOMAIN_NAME]"
click label
click input "checkbox"
checkbox input "true"
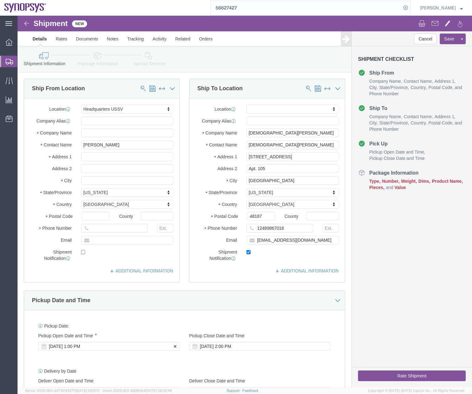
click div "[DATE] 1:00 PM"
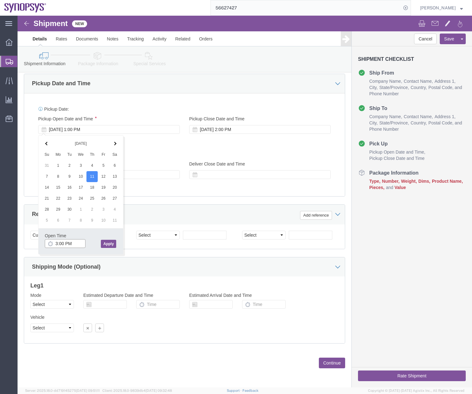
type input "3:00 PM"
click button "Apply"
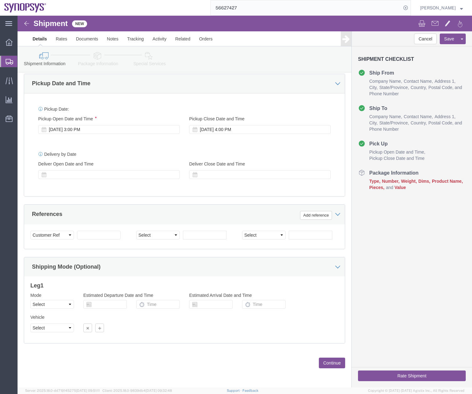
click icon
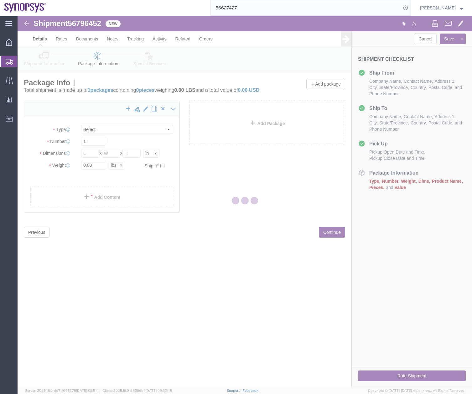
select select "CBOX"
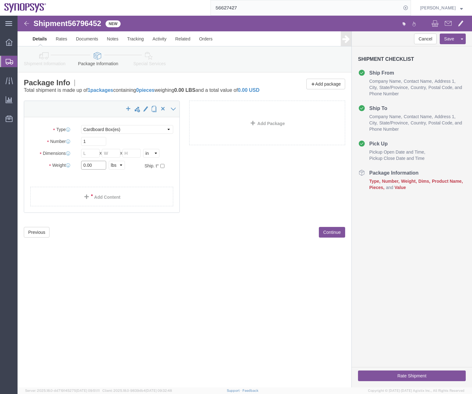
drag, startPoint x: 79, startPoint y: 156, endPoint x: -37, endPoint y: 195, distance: 122.5
click html "Shipment 56796452 New Details Rates Documents Notes Tracking Activity Related O…"
type input "30"
click div "Shipment 56796452 New Details Rates Documents Notes Tracking Activity Related O…"
click input "text"
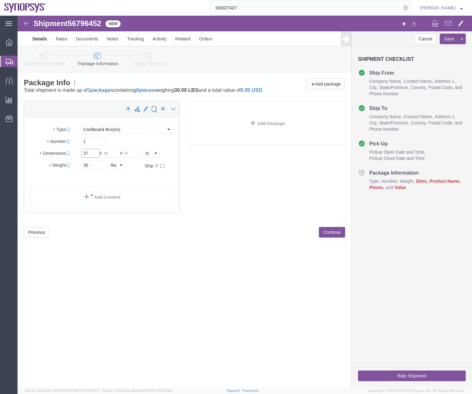
type input "37"
type input "7"
type input "20"
click link "Add Content"
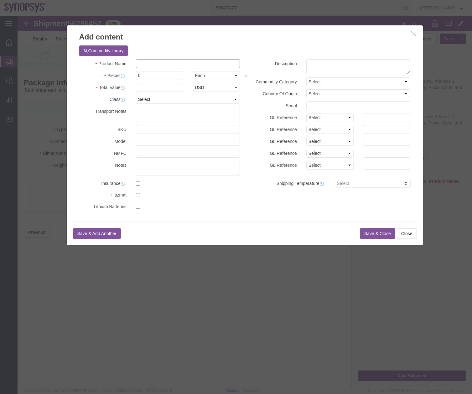
click input "text"
type input "Dell 32" Monitor"
drag, startPoint x: 295, startPoint y: 50, endPoint x: 306, endPoint y: 44, distance: 12.8
click textarea
type textarea "Dell 32" Monitor"
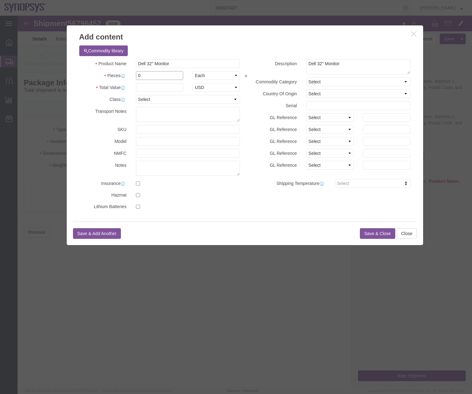
click div "Product Name Dell 32" Monitor Dell Pieces 0 Select Bag Barrels 100Board Feet Bo…"
type input "1"
click input "text"
type input "3"
type input "600"
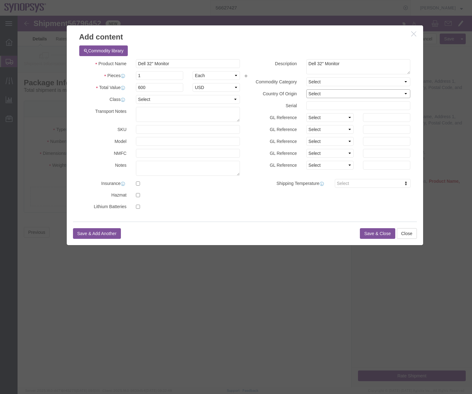
click select "Select [GEOGRAPHIC_DATA] [GEOGRAPHIC_DATA] [GEOGRAPHIC_DATA] [GEOGRAPHIC_DATA] …"
select select "VN"
click select "Select [GEOGRAPHIC_DATA] [GEOGRAPHIC_DATA] [GEOGRAPHIC_DATA] [GEOGRAPHIC_DATA] …"
click button "Save & Close"
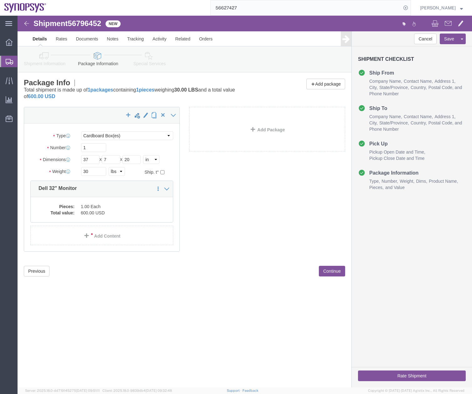
click icon
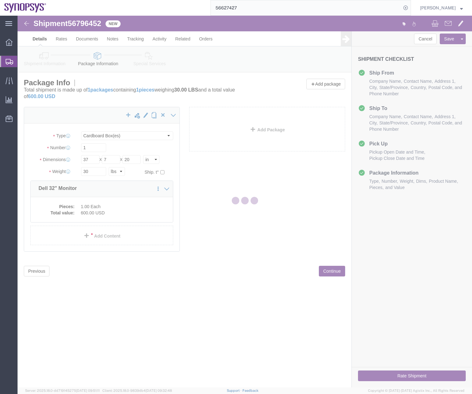
select select
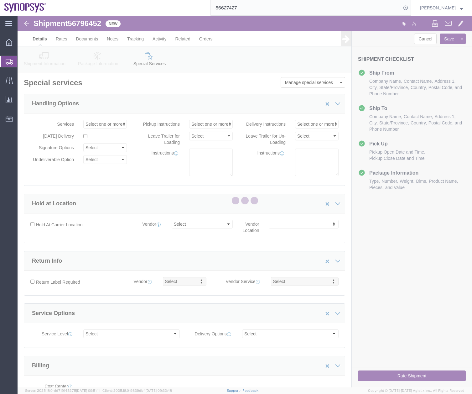
select select "COSTCENTER"
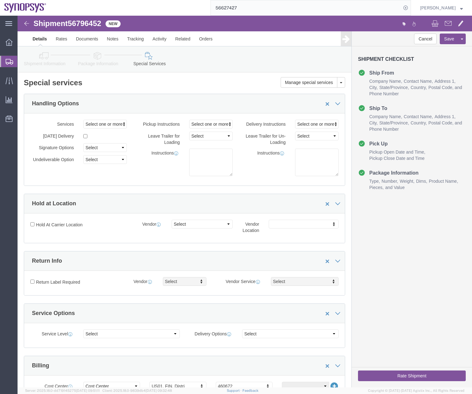
click button "Rate Shipment"
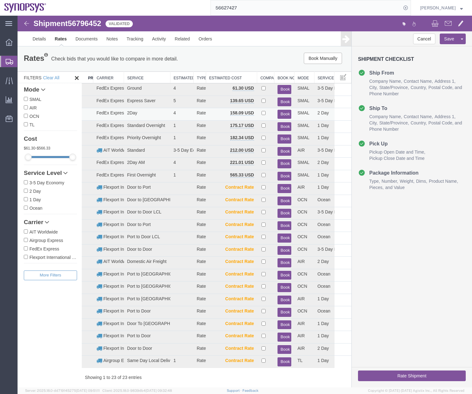
click at [281, 112] on button "Book" at bounding box center [285, 114] width 14 height 9
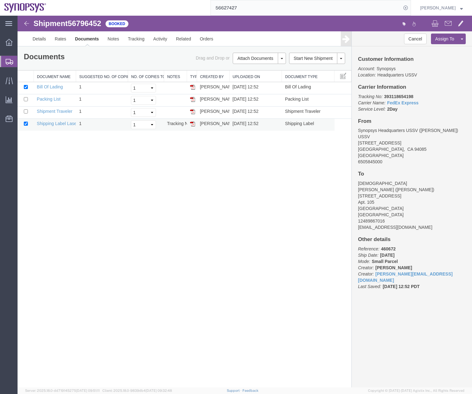
click at [192, 124] on img at bounding box center [192, 123] width 5 height 5
click at [8, 61] on icon at bounding box center [10, 62] width 8 height 6
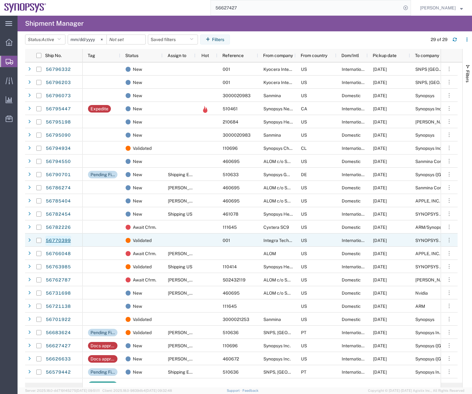
click at [58, 243] on link "56770399" at bounding box center [58, 241] width 26 height 10
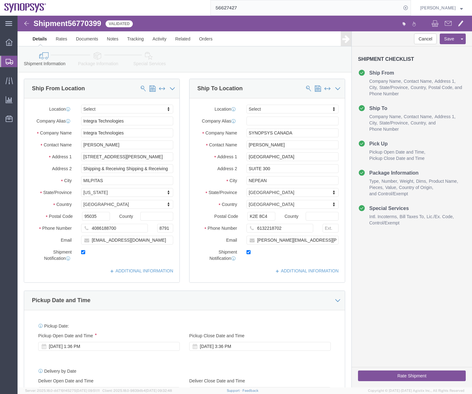
select select
click link "Activity"
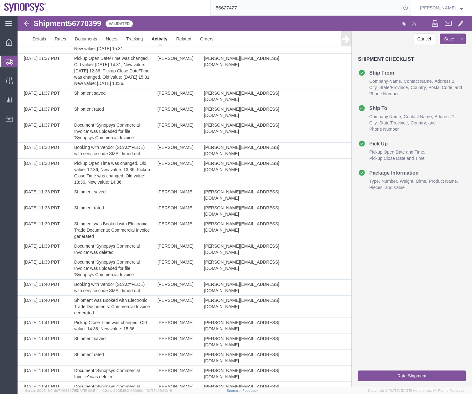
scroll to position [322, 0]
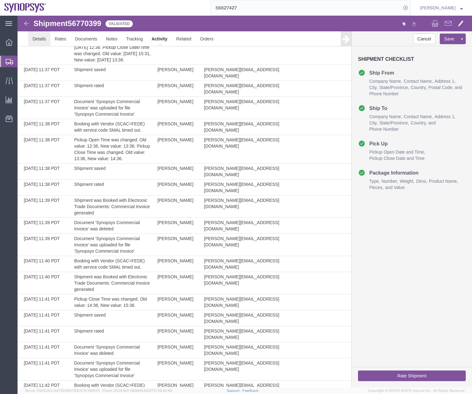
click at [40, 42] on link "Details" at bounding box center [39, 38] width 22 height 15
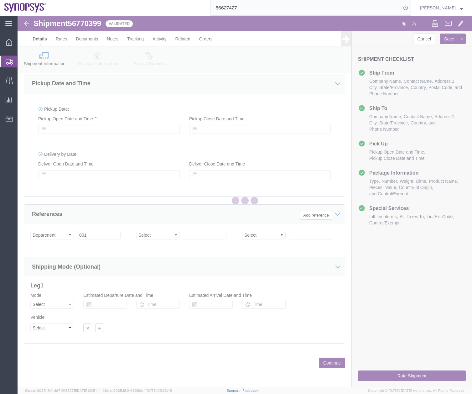
scroll to position [217, 0]
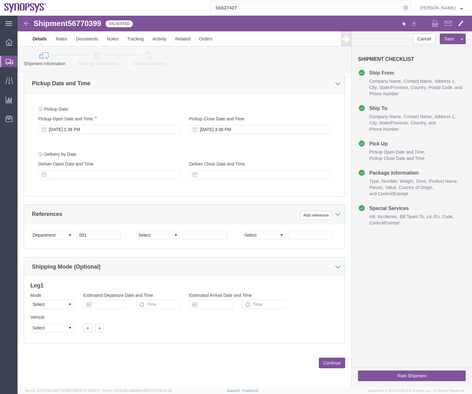
click link "Package Information"
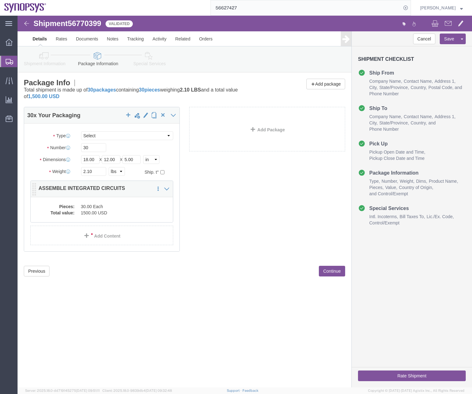
click dd "30.00 Each"
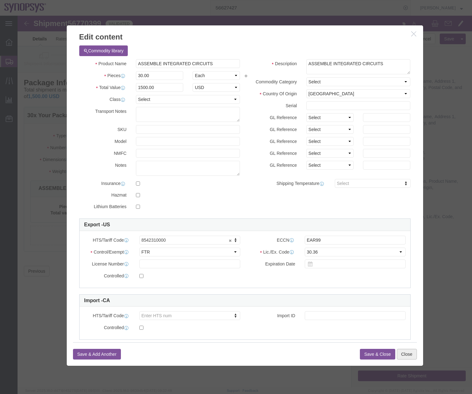
click button "Close"
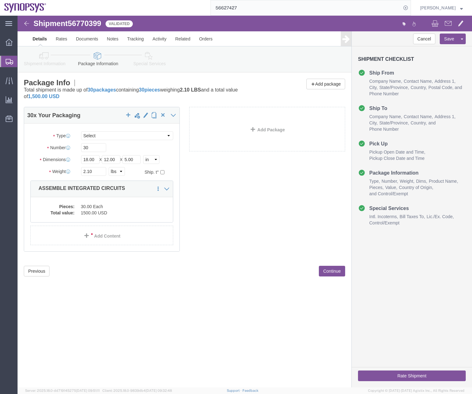
click link "Special Services"
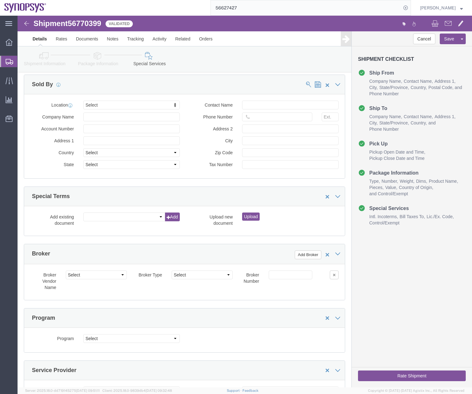
scroll to position [1039, 0]
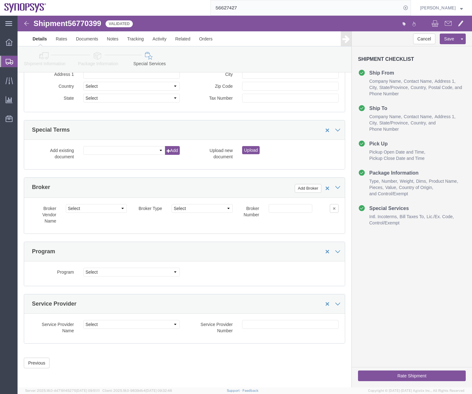
click icon
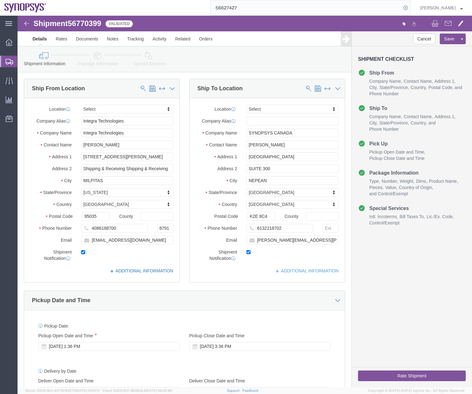
click icon
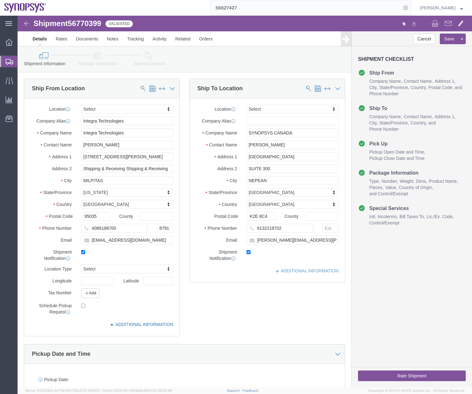
click icon
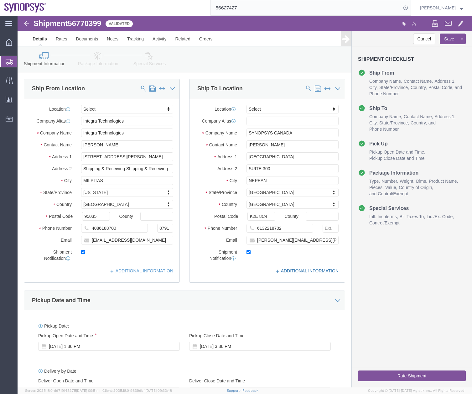
click icon
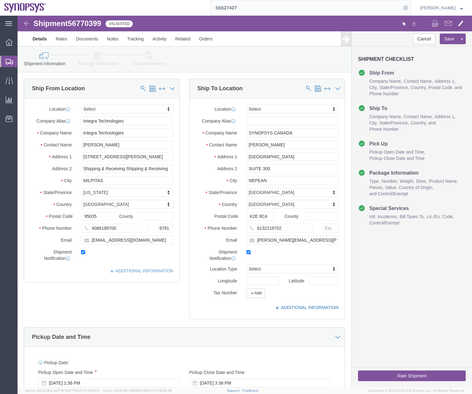
click icon
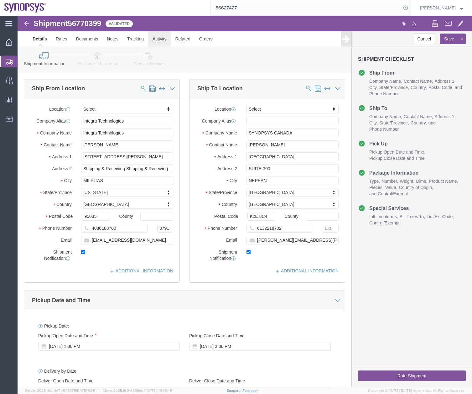
click link "Activity"
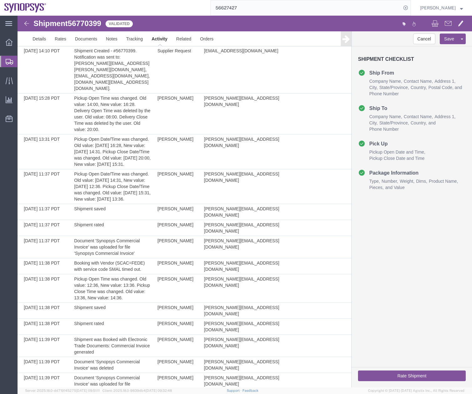
scroll to position [186, 0]
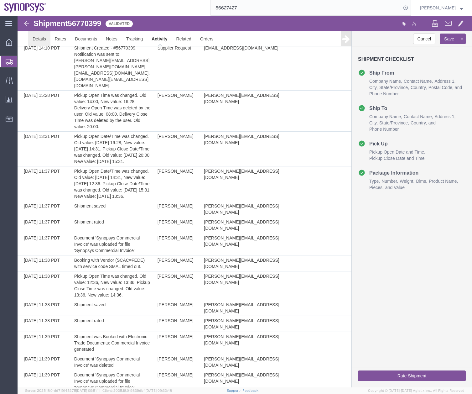
click at [41, 37] on link "Details" at bounding box center [39, 38] width 22 height 15
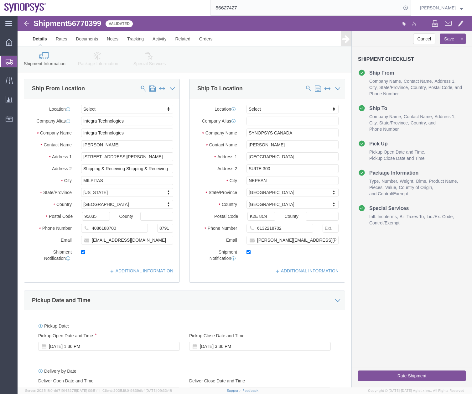
click div "Shipment Information Package Information Special Services"
click link "Package Information"
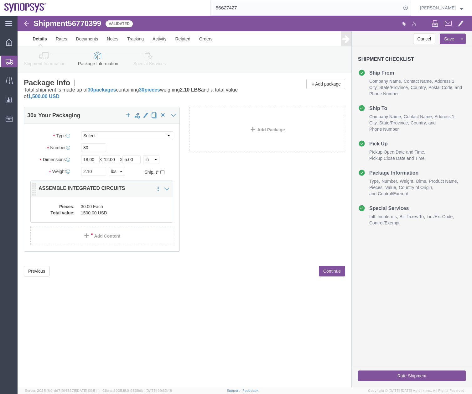
click dd "1500.00 USD"
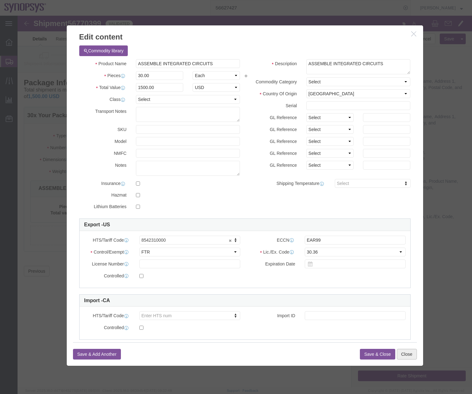
click button "Close"
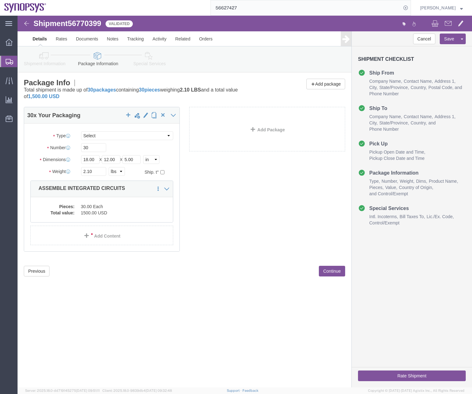
click icon
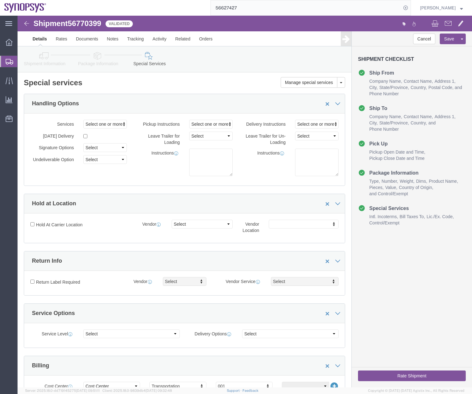
click link "Shipment Information"
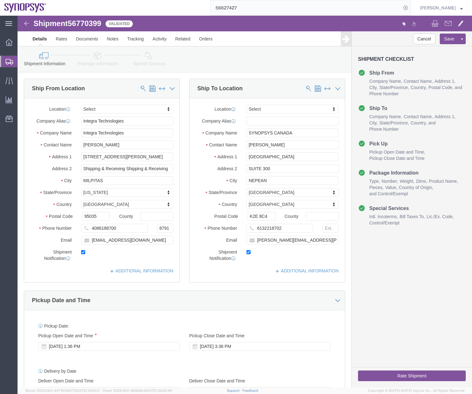
click link "Special Services"
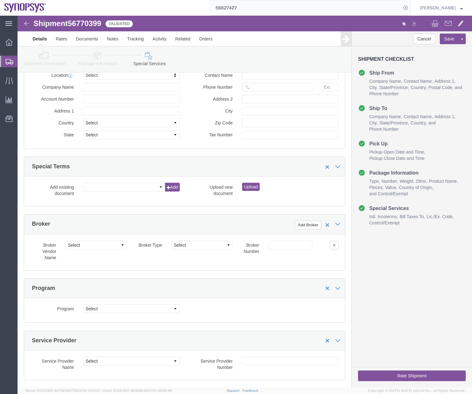
scroll to position [1039, 0]
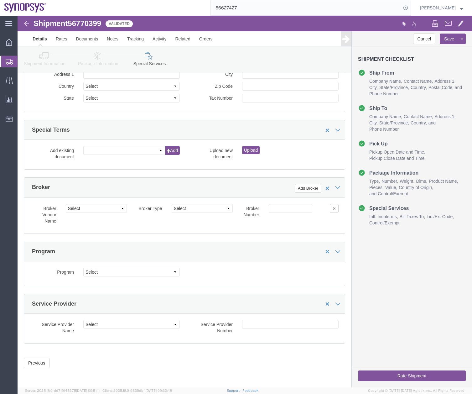
click button "Rate Shipment"
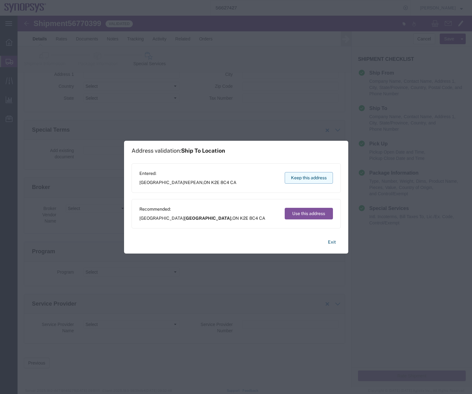
click at [315, 177] on button "Keep this address" at bounding box center [309, 178] width 48 height 12
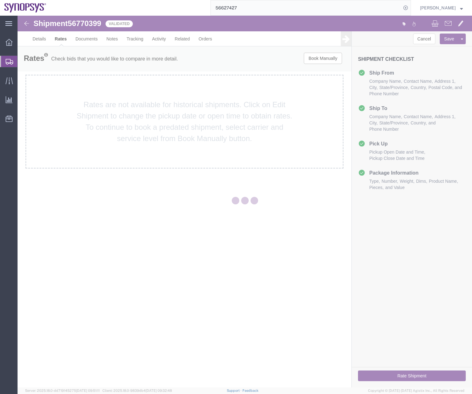
scroll to position [0, 0]
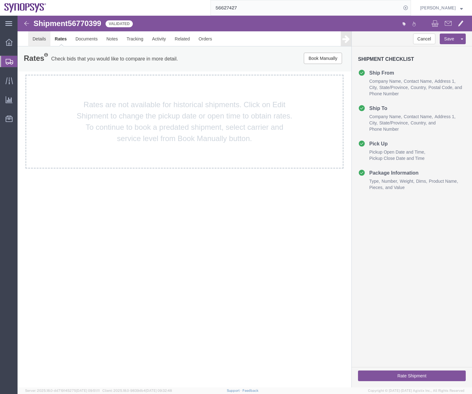
click at [33, 40] on link "Details" at bounding box center [39, 38] width 22 height 15
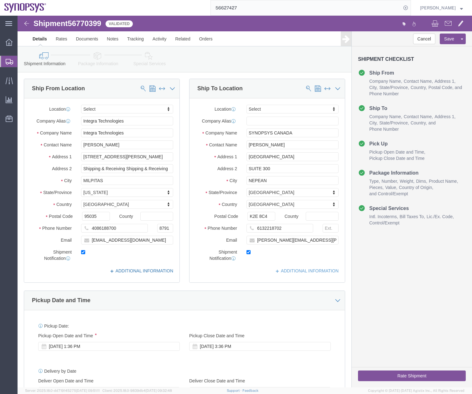
click icon
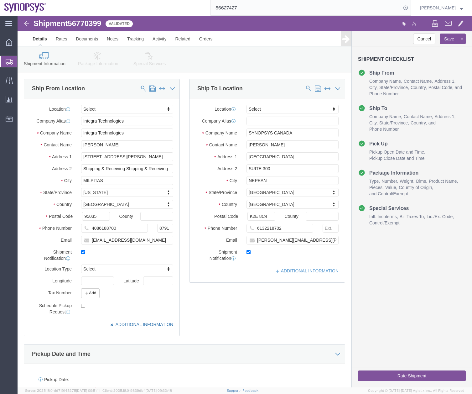
click icon
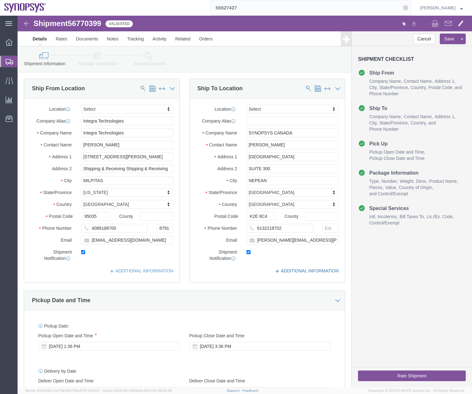
click icon
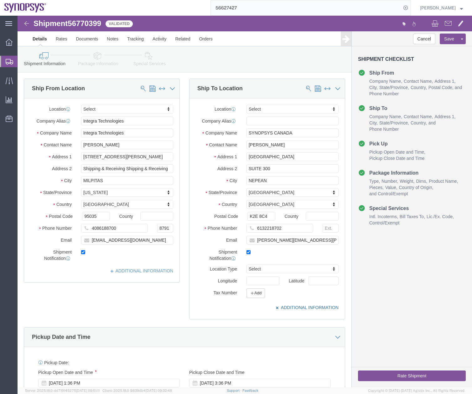
click icon
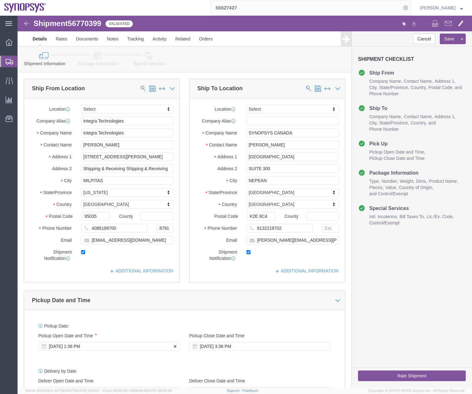
click div "[DATE] 1:36 PM"
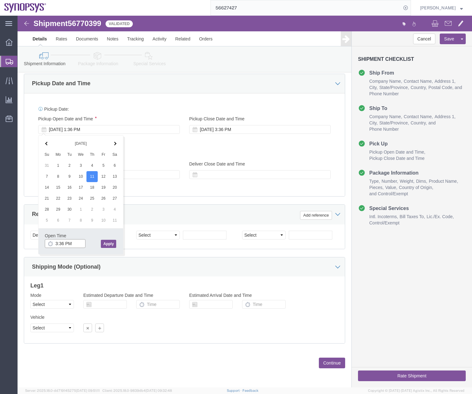
type input "3:36 PM"
click button "Apply"
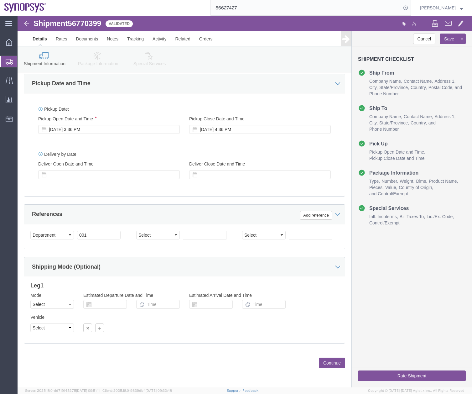
click button "Rate Shipment"
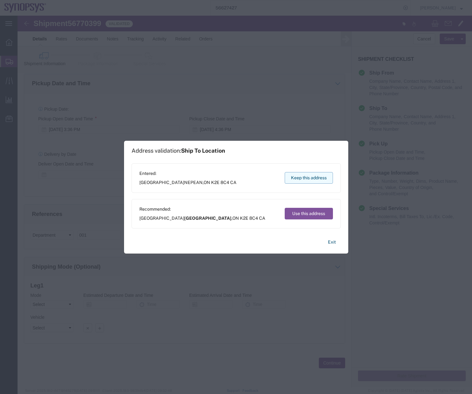
click at [304, 180] on button "Keep this address" at bounding box center [309, 178] width 48 height 12
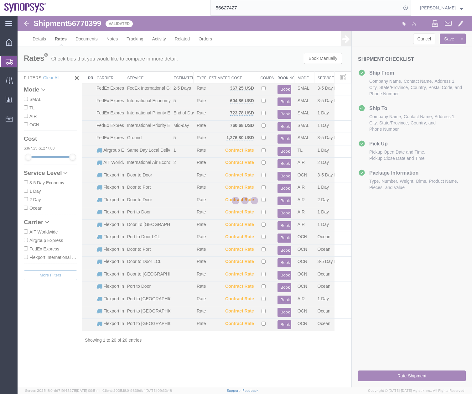
scroll to position [0, 0]
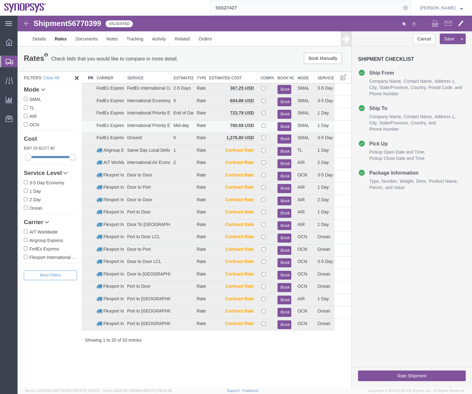
click at [284, 127] on button "Book" at bounding box center [285, 126] width 14 height 9
click at [159, 37] on link "Activity" at bounding box center [159, 38] width 23 height 15
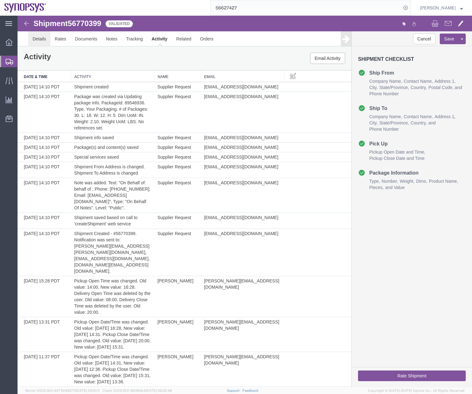
click at [40, 41] on link "Details" at bounding box center [39, 38] width 22 height 15
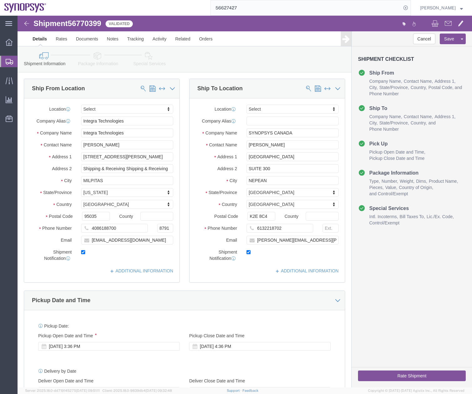
click icon
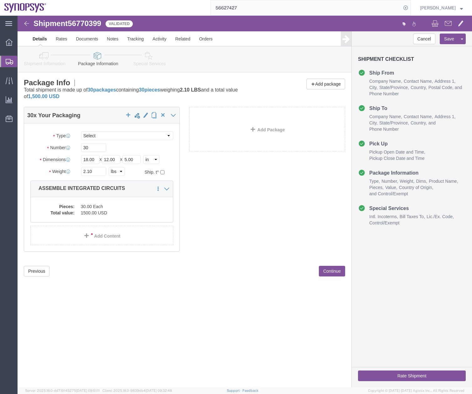
drag, startPoint x: 9, startPoint y: 58, endPoint x: 4, endPoint y: 58, distance: 4.7
click at [9, 58] on svg-icon at bounding box center [10, 61] width 8 height 6
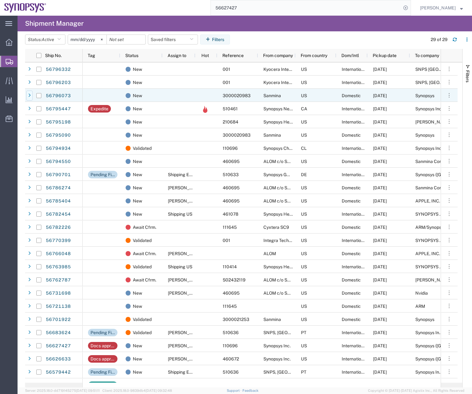
click at [31, 92] on div at bounding box center [29, 96] width 6 height 10
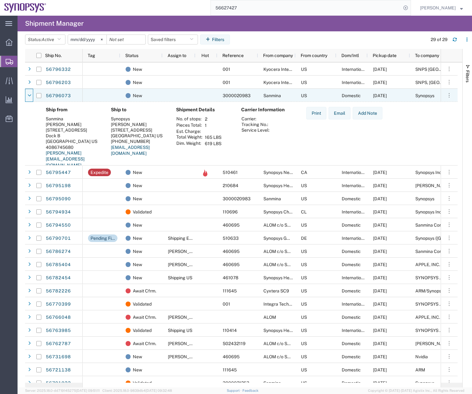
click at [31, 92] on div at bounding box center [29, 96] width 6 height 10
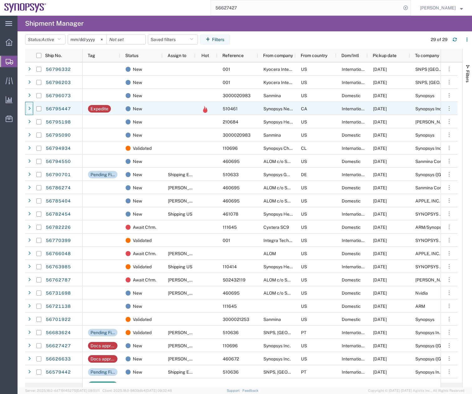
click at [31, 108] on div at bounding box center [29, 109] width 6 height 10
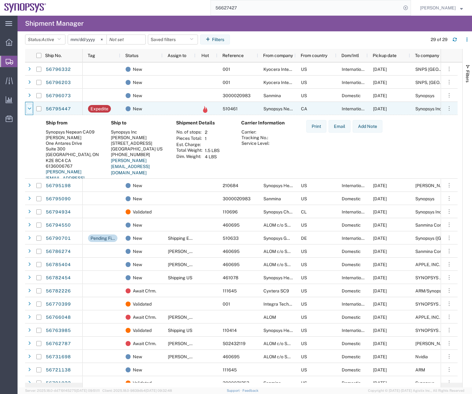
click at [32, 107] on div at bounding box center [29, 109] width 6 height 10
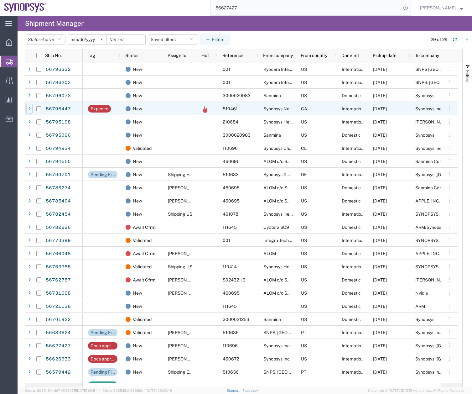
click at [30, 105] on div at bounding box center [29, 109] width 6 height 10
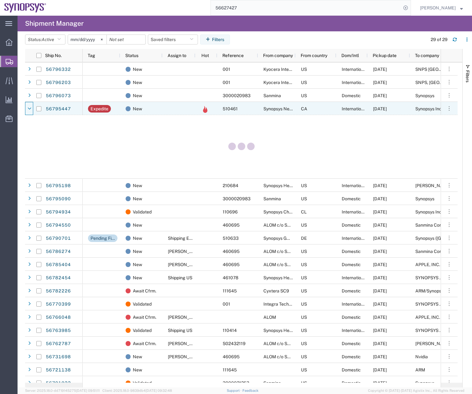
click at [30, 105] on div at bounding box center [29, 109] width 6 height 10
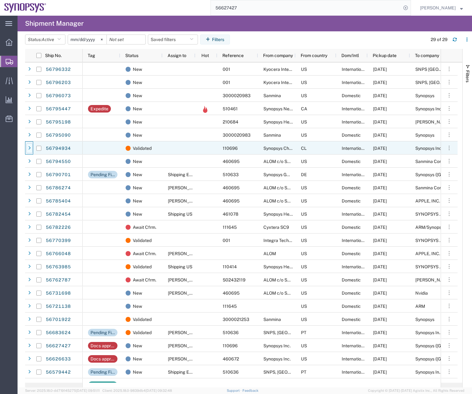
click at [28, 146] on div at bounding box center [29, 148] width 6 height 10
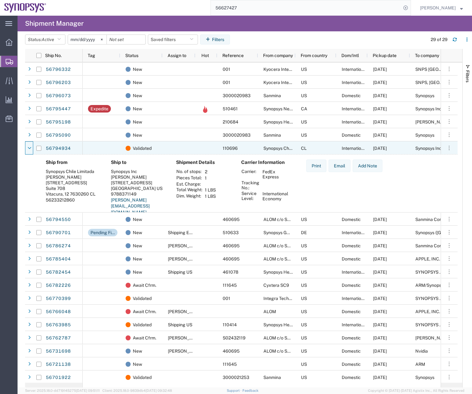
click at [28, 146] on icon at bounding box center [30, 148] width 4 height 4
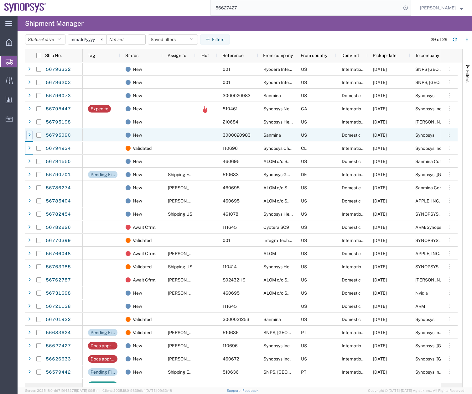
click at [29, 134] on icon at bounding box center [29, 135] width 3 height 4
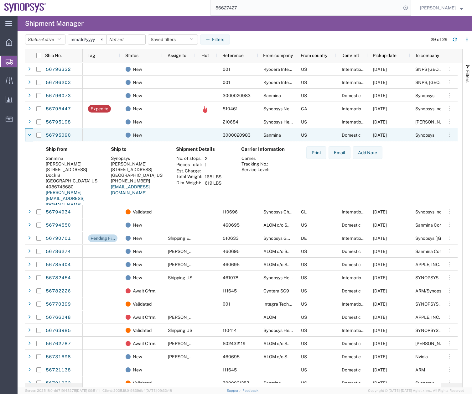
click at [29, 134] on icon at bounding box center [30, 135] width 4 height 4
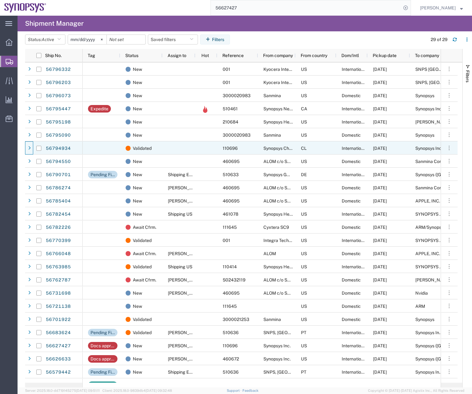
click at [29, 148] on icon at bounding box center [29, 148] width 3 height 4
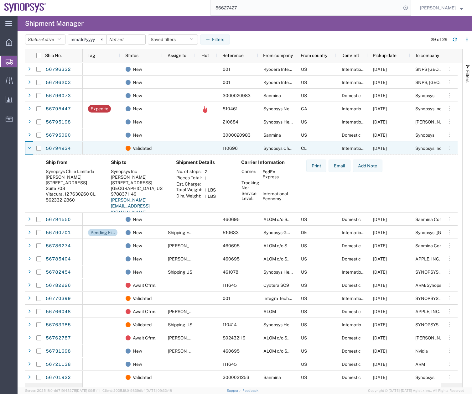
click at [29, 148] on icon at bounding box center [30, 148] width 4 height 4
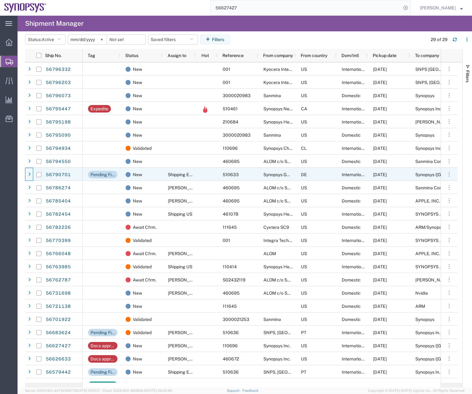
click at [30, 169] on span at bounding box center [29, 174] width 6 height 13
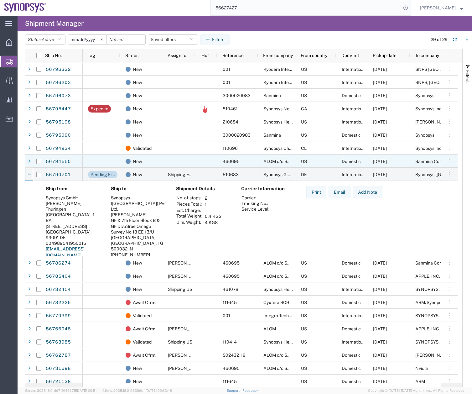
click at [28, 155] on span at bounding box center [29, 161] width 6 height 13
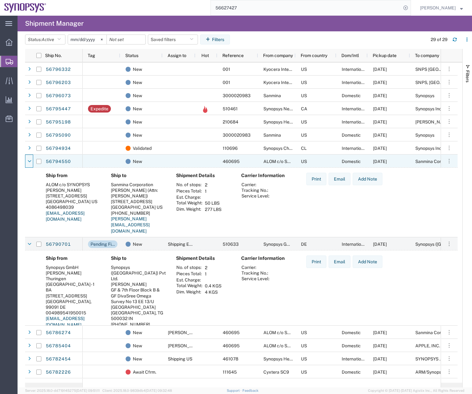
click at [28, 155] on span at bounding box center [29, 161] width 6 height 13
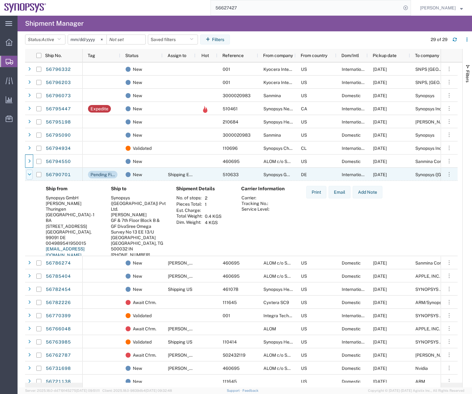
click at [27, 174] on div at bounding box center [29, 175] width 6 height 10
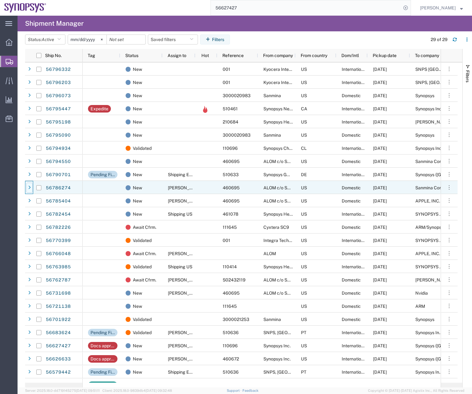
click at [29, 187] on icon at bounding box center [29, 188] width 3 height 4
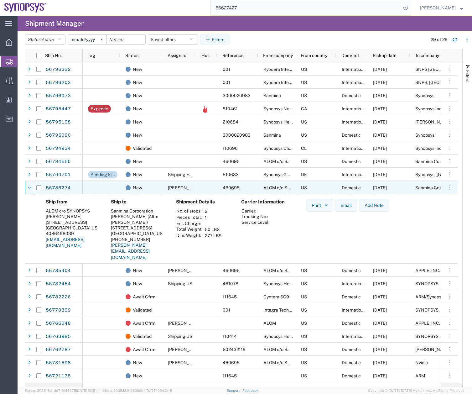
click at [29, 187] on icon at bounding box center [30, 188] width 4 height 4
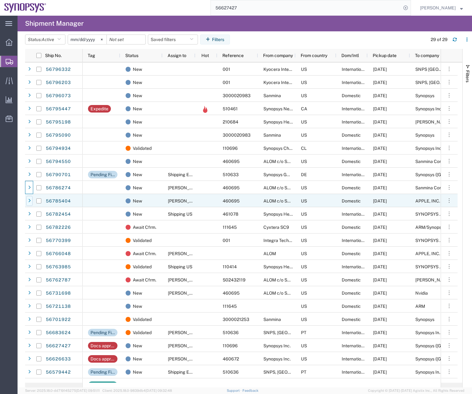
click at [30, 201] on icon at bounding box center [29, 201] width 3 height 4
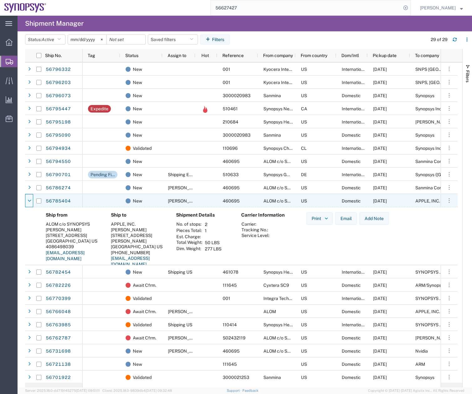
click at [30, 201] on icon at bounding box center [30, 201] width 4 height 4
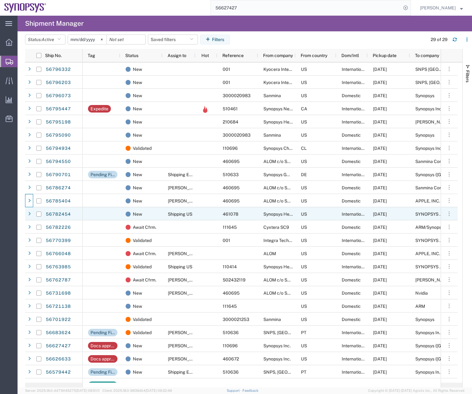
click at [27, 213] on div at bounding box center [29, 214] width 6 height 10
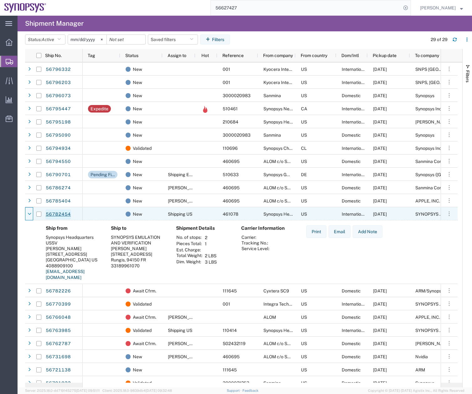
click at [54, 213] on link "56782454" at bounding box center [58, 214] width 26 height 10
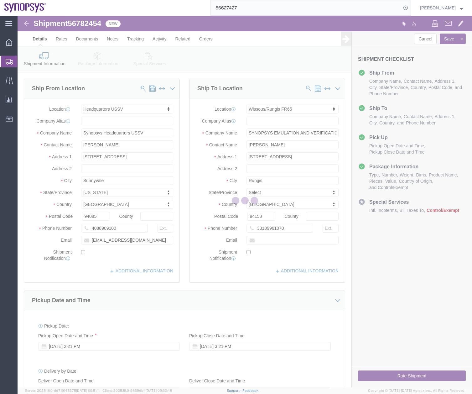
select select "63204"
select select "63109"
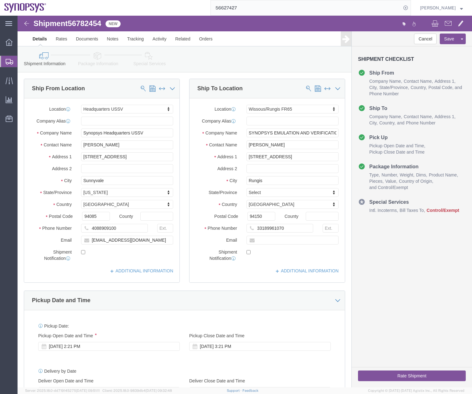
click link "Package Information"
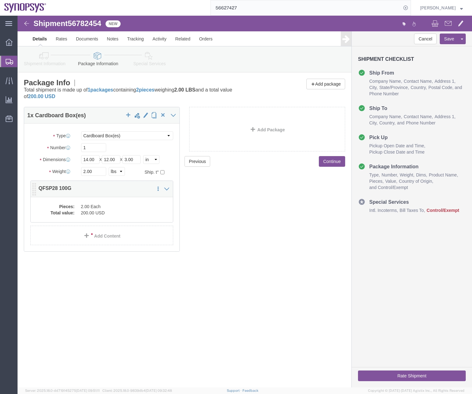
click dd "2.00 Each"
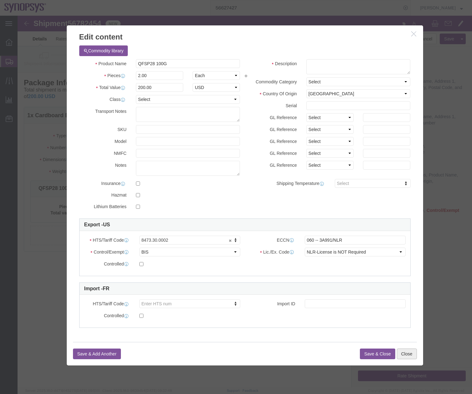
click button "Close"
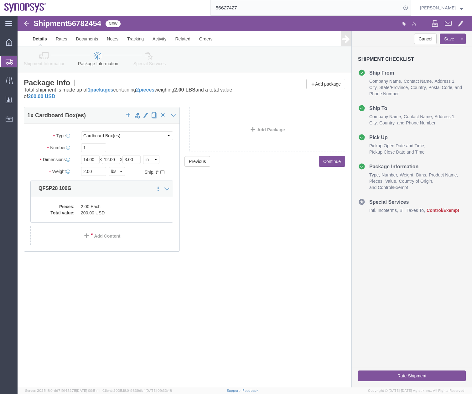
click at [2, 62] on div at bounding box center [9, 61] width 18 height 11
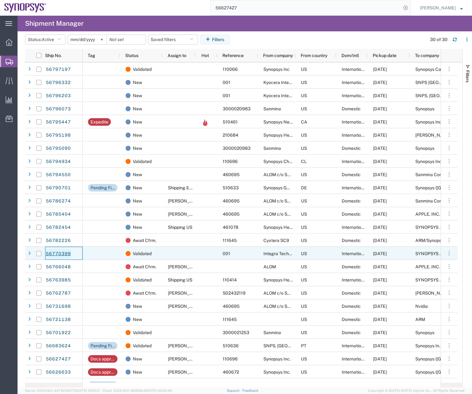
click at [65, 254] on link "56770399" at bounding box center [58, 254] width 26 height 10
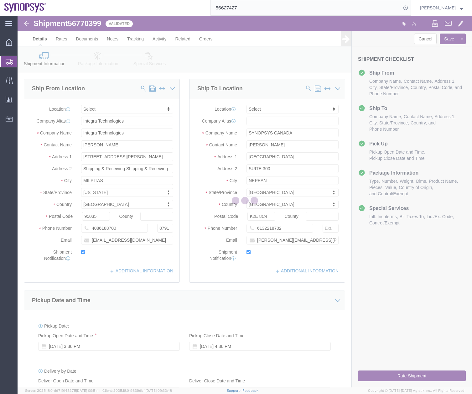
select select
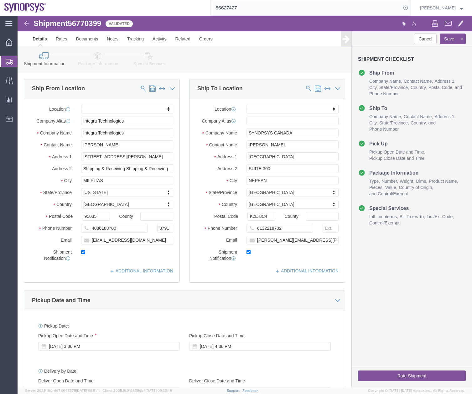
click div "Cancel Save Preview Assign To Clone Shipment Save As Template Shipment Checklis…"
click icon
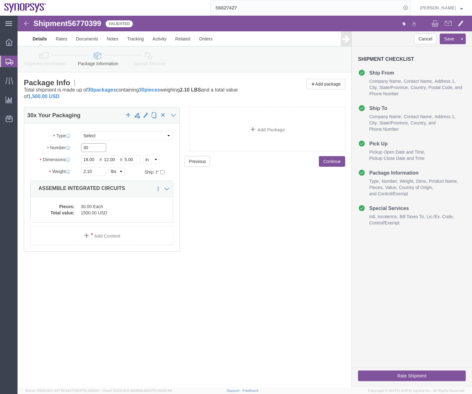
click input "30"
drag, startPoint x: 34, startPoint y: 135, endPoint x: 25, endPoint y: 136, distance: 9.8
click div "Number 30"
type input "1"
click div "Shipment 56770399 Validated Details Rates Documents Notes Tracking Activity Rel…"
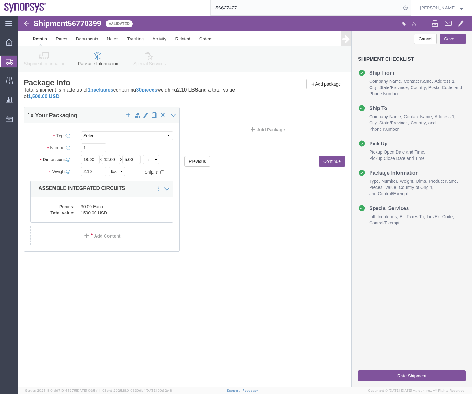
click icon
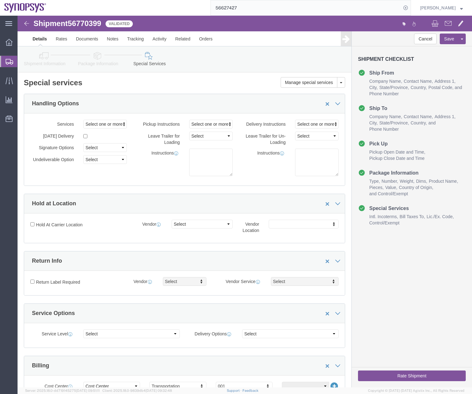
click icon
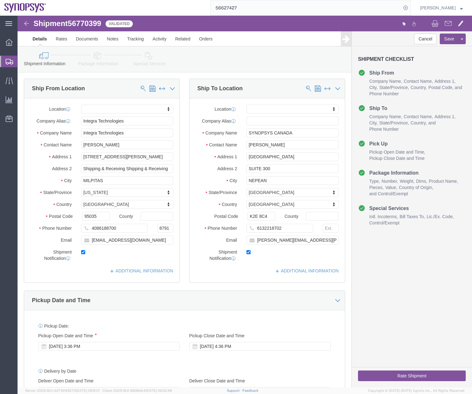
click icon
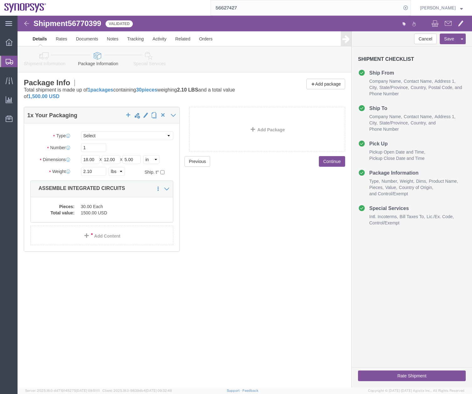
click button "Rate Shipment"
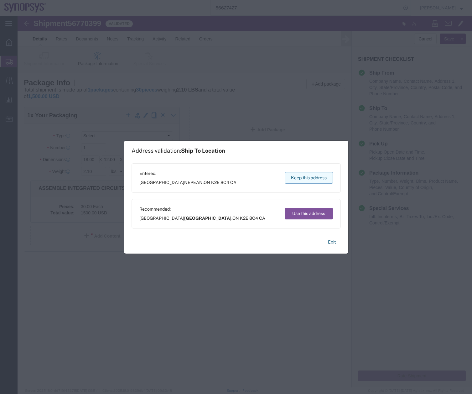
click at [312, 175] on button "Keep this address" at bounding box center [309, 178] width 48 height 12
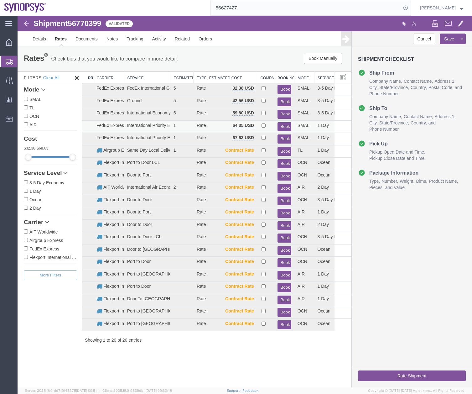
click at [281, 124] on button "Book" at bounding box center [285, 126] width 14 height 9
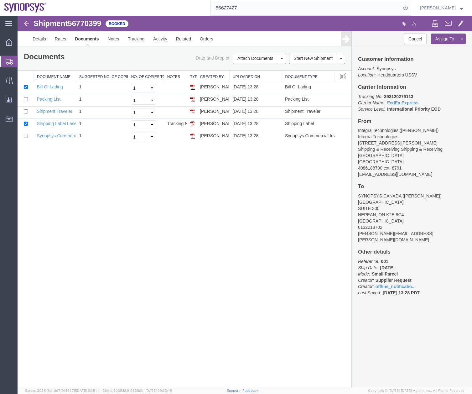
click at [121, 189] on div "Shipment 56770399 5 of 5 Booked Details Rates Documents Notes Tracking Activity…" at bounding box center [245, 202] width 455 height 372
click at [13, 58] on div at bounding box center [9, 61] width 18 height 11
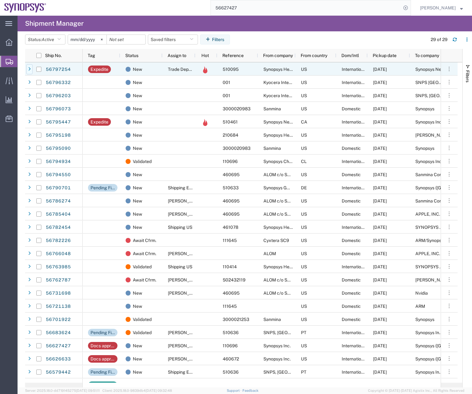
click at [28, 69] on div at bounding box center [29, 69] width 6 height 10
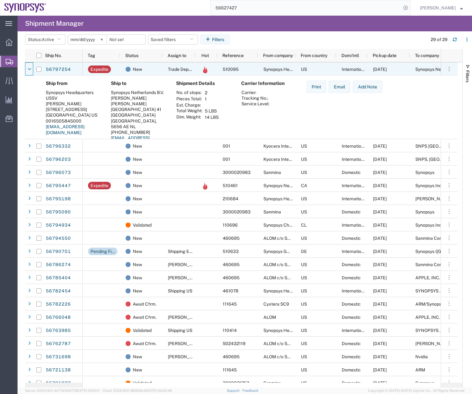
click at [28, 69] on icon at bounding box center [30, 69] width 4 height 4
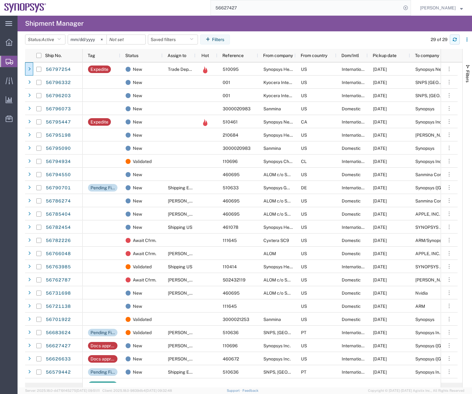
click at [458, 38] on button "button" at bounding box center [455, 39] width 10 height 10
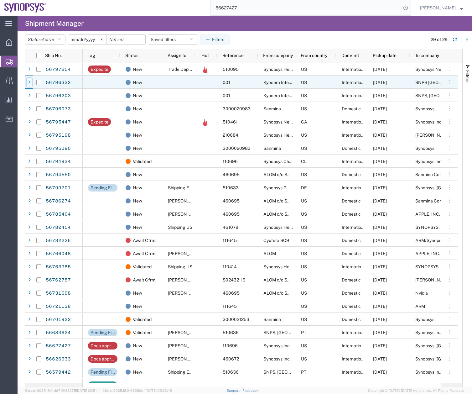
click at [32, 80] on div at bounding box center [29, 82] width 6 height 10
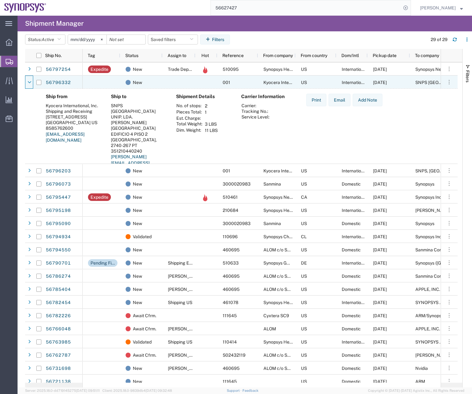
click at [32, 80] on div at bounding box center [29, 82] width 6 height 10
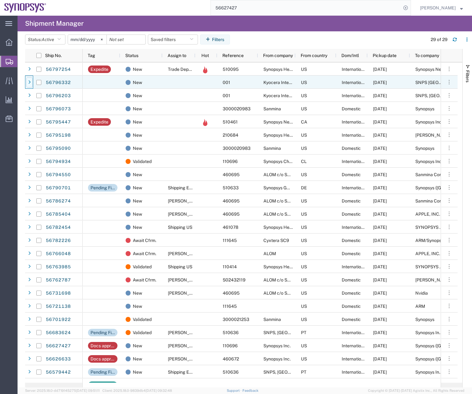
click at [29, 81] on icon at bounding box center [29, 82] width 3 height 4
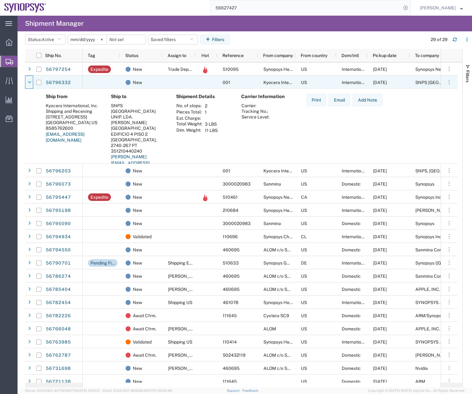
click at [29, 81] on icon at bounding box center [30, 82] width 4 height 4
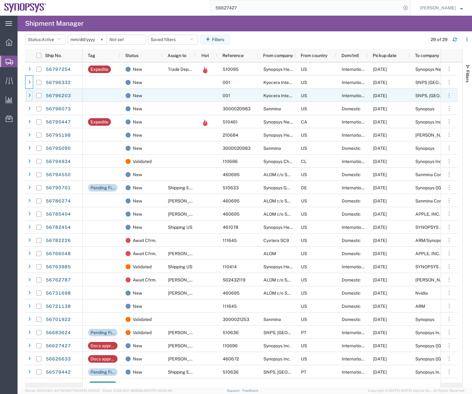
click at [29, 93] on icon at bounding box center [29, 95] width 3 height 4
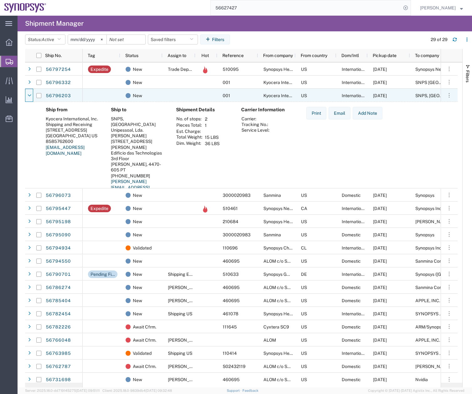
click at [29, 93] on icon at bounding box center [30, 95] width 4 height 4
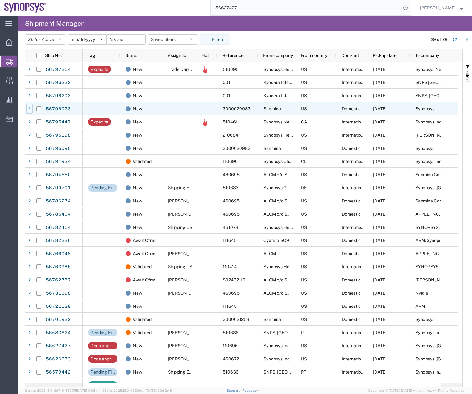
click at [29, 109] on icon at bounding box center [29, 109] width 3 height 4
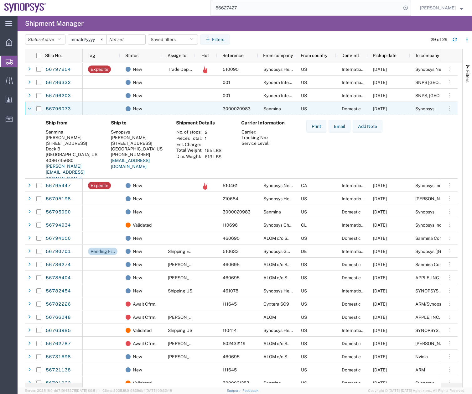
click at [29, 109] on icon at bounding box center [30, 109] width 4 height 4
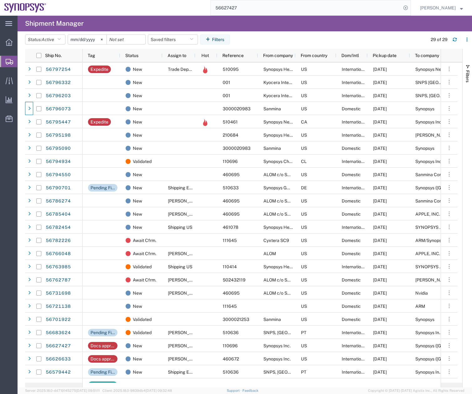
click at [30, 127] on span at bounding box center [29, 121] width 6 height 13
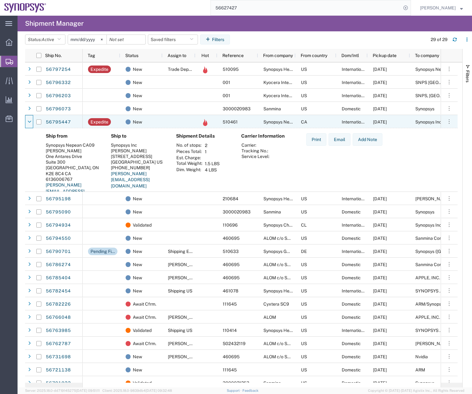
click at [30, 127] on span at bounding box center [29, 121] width 6 height 13
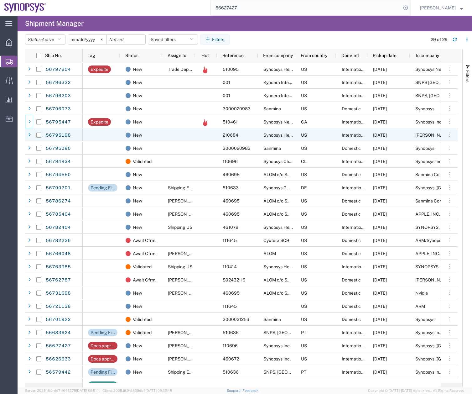
click at [31, 140] on span at bounding box center [29, 135] width 6 height 13
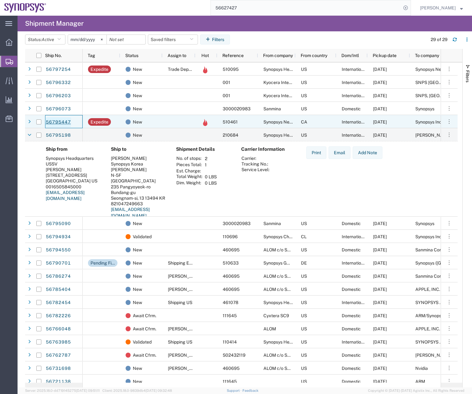
click at [50, 120] on link "56795447" at bounding box center [58, 122] width 26 height 10
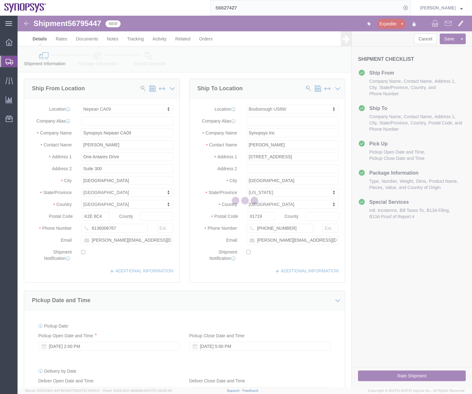
select select "63079"
select select "63185"
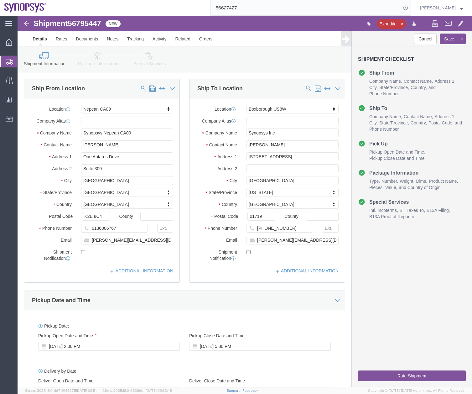
click icon
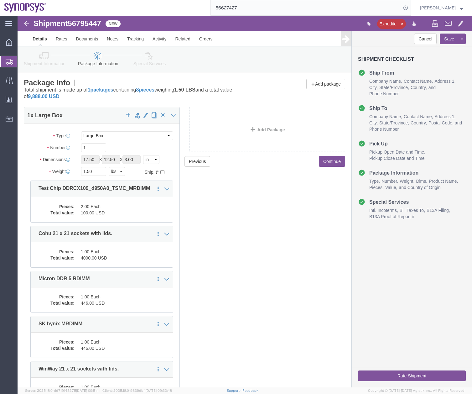
click icon
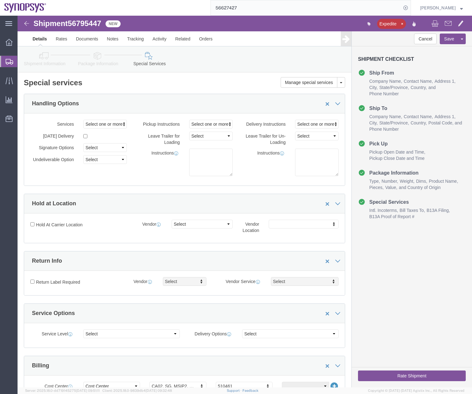
click link "Package Information"
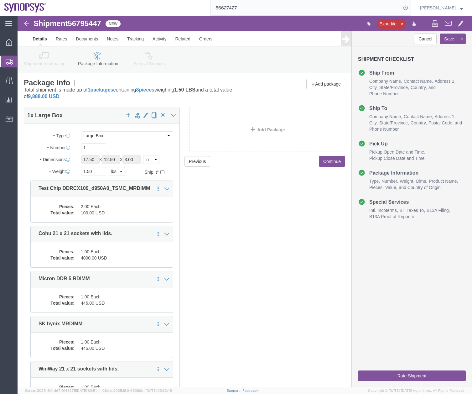
click icon
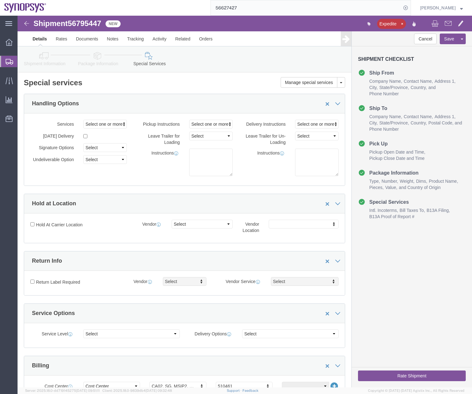
click icon
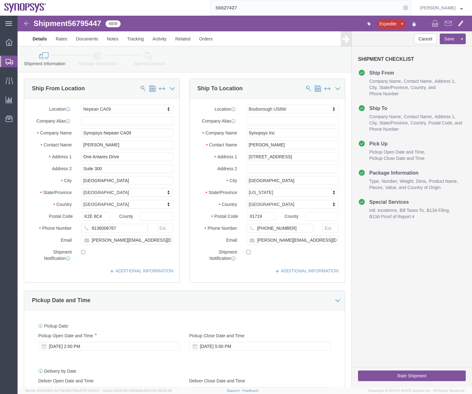
click at [5, 62] on div at bounding box center [9, 61] width 18 height 11
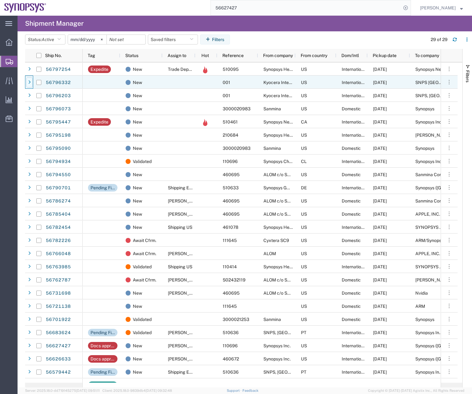
click at [28, 80] on div at bounding box center [29, 82] width 6 height 10
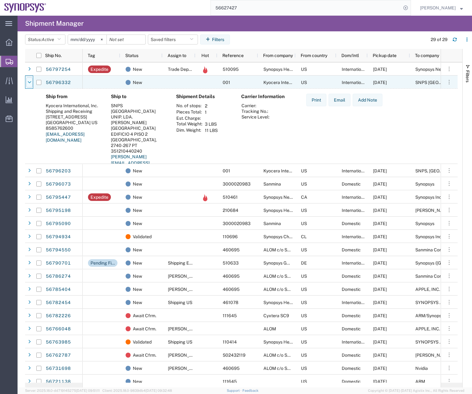
click at [28, 81] on icon at bounding box center [30, 82] width 4 height 4
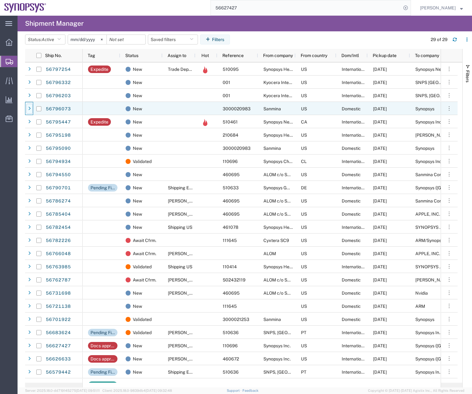
click at [29, 109] on icon at bounding box center [29, 109] width 3 height 4
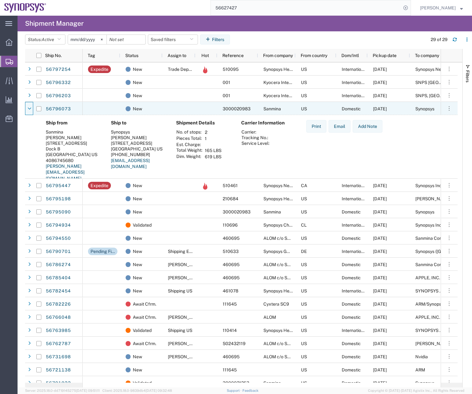
click at [29, 109] on icon at bounding box center [30, 109] width 4 height 4
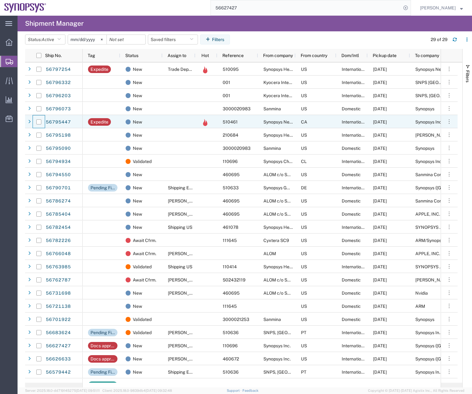
click at [33, 123] on div at bounding box center [39, 121] width 12 height 13
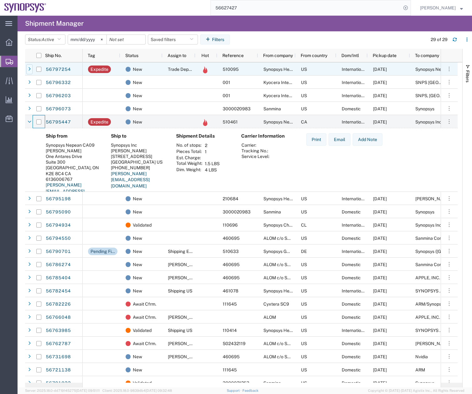
click at [30, 68] on icon at bounding box center [29, 69] width 3 height 4
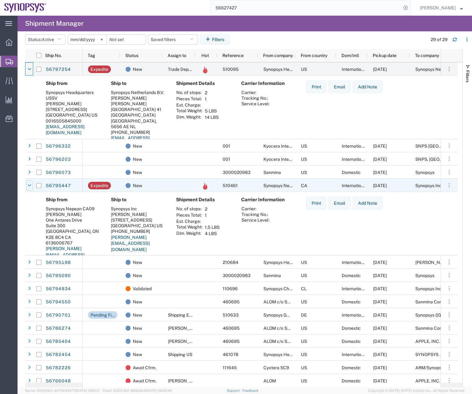
click at [31, 184] on icon at bounding box center [30, 185] width 4 height 4
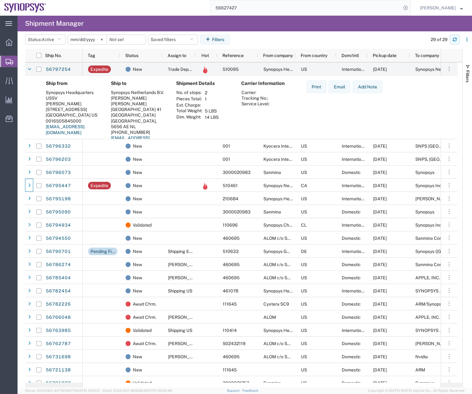
click at [457, 39] on icon "button" at bounding box center [455, 39] width 4 height 2
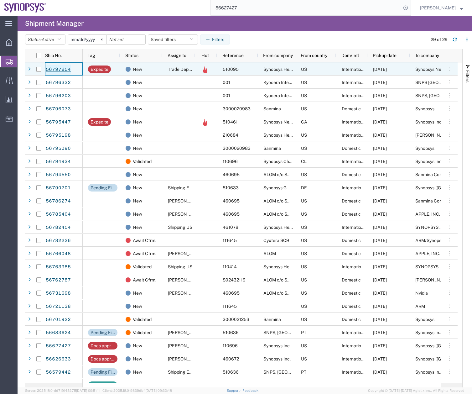
click at [55, 69] on link "56797254" at bounding box center [58, 70] width 26 height 10
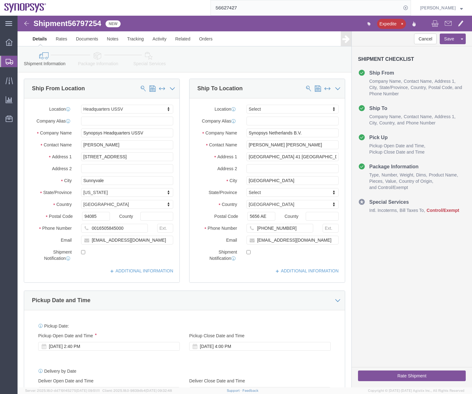
select select "63204"
select select
click icon
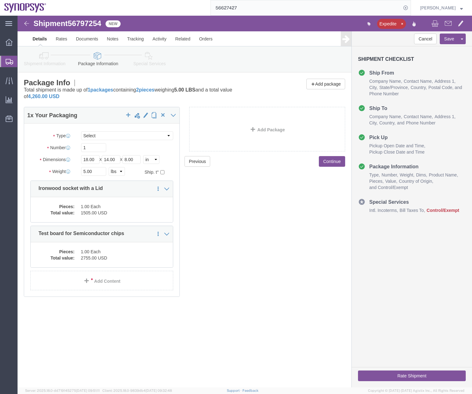
click link "Special Services"
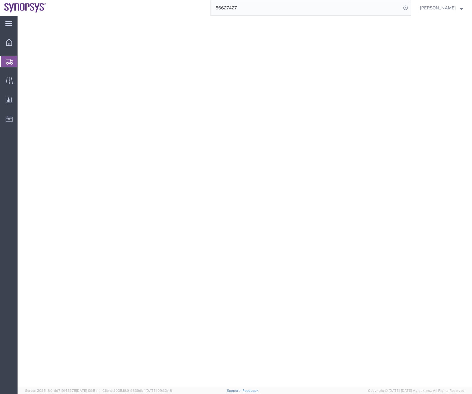
select select
select select "COSTCENTER"
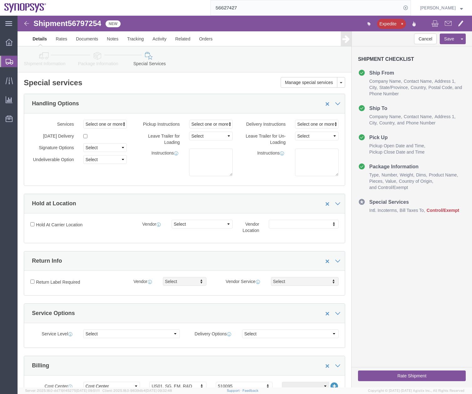
click at [8, 61] on icon at bounding box center [10, 62] width 8 height 6
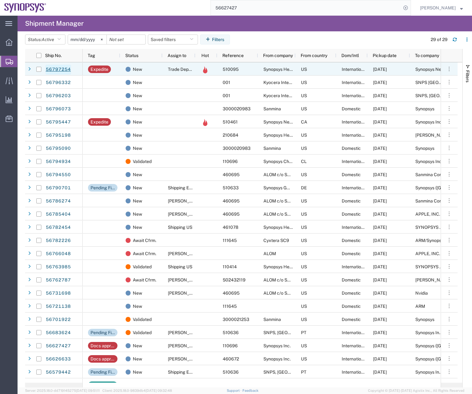
click at [55, 70] on link "56797254" at bounding box center [58, 70] width 26 height 10
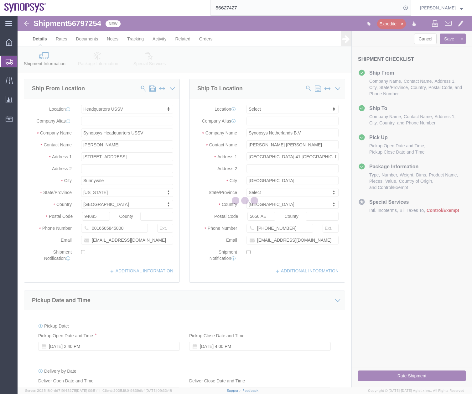
click at [99, 65] on div at bounding box center [245, 202] width 455 height 372
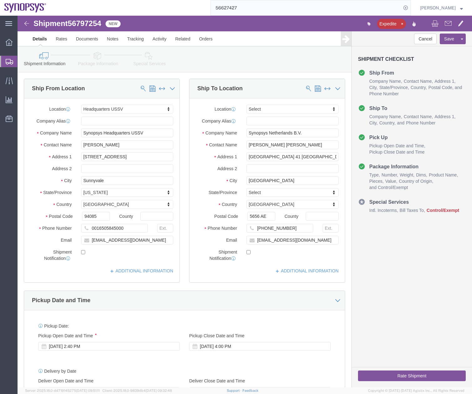
select select "63204"
select select
click link "Package Information"
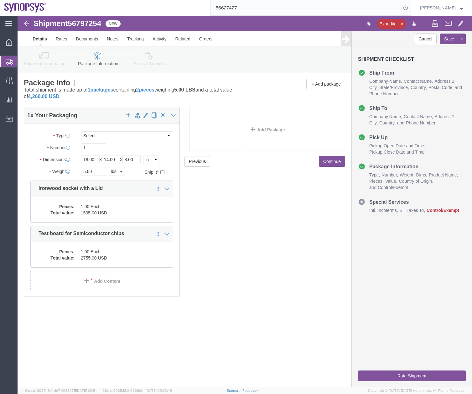
click at [10, 58] on div at bounding box center [9, 61] width 18 height 11
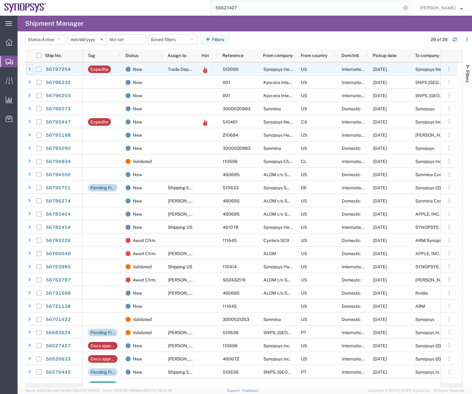
click at [31, 69] on div at bounding box center [29, 69] width 6 height 10
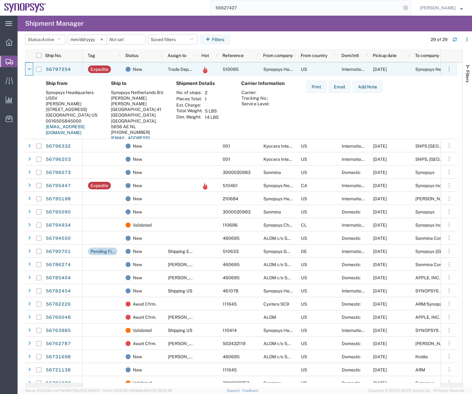
click at [31, 69] on icon at bounding box center [30, 69] width 4 height 4
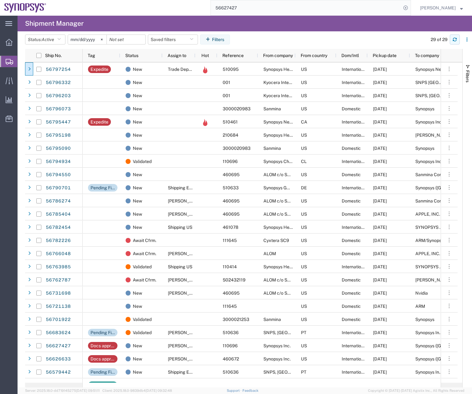
click at [458, 40] on button "button" at bounding box center [455, 39] width 10 height 10
click at [454, 39] on icon "button" at bounding box center [455, 39] width 4 height 4
click at [463, 38] on button "button" at bounding box center [467, 39] width 10 height 10
click at [454, 39] on icon "button" at bounding box center [455, 39] width 4 height 4
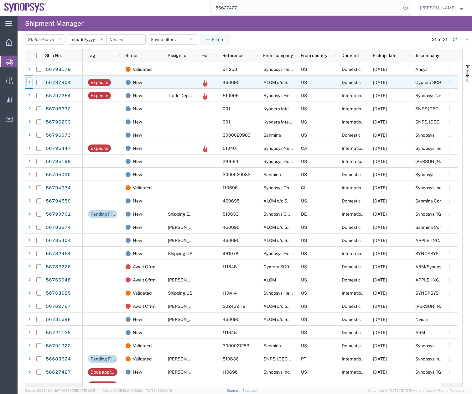
click at [29, 82] on icon at bounding box center [29, 82] width 3 height 4
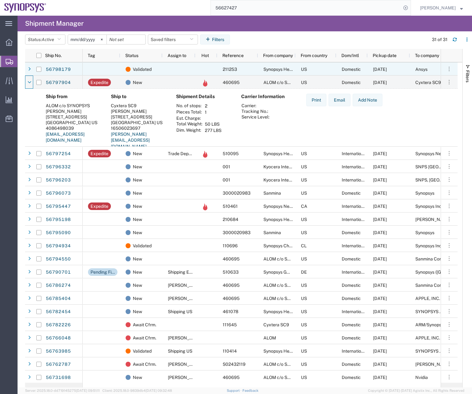
click at [33, 68] on div at bounding box center [39, 69] width 12 height 13
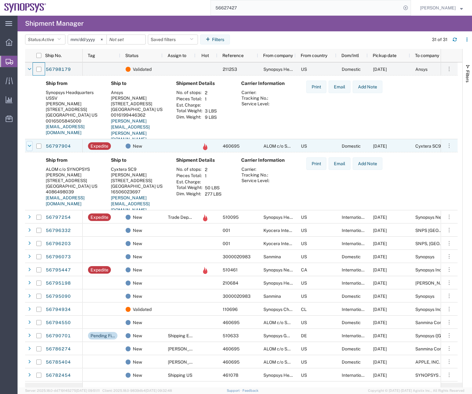
click at [31, 145] on icon at bounding box center [30, 146] width 4 height 4
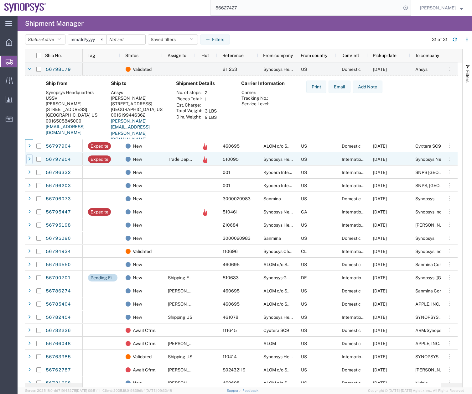
click at [29, 160] on icon at bounding box center [29, 159] width 3 height 4
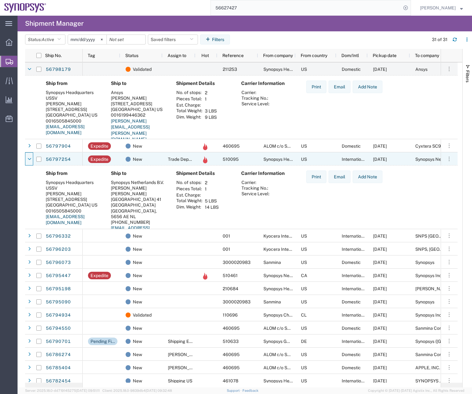
click at [29, 160] on icon at bounding box center [30, 159] width 4 height 4
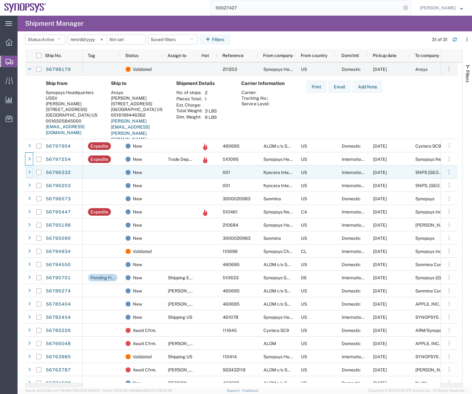
click at [29, 173] on icon at bounding box center [29, 172] width 3 height 4
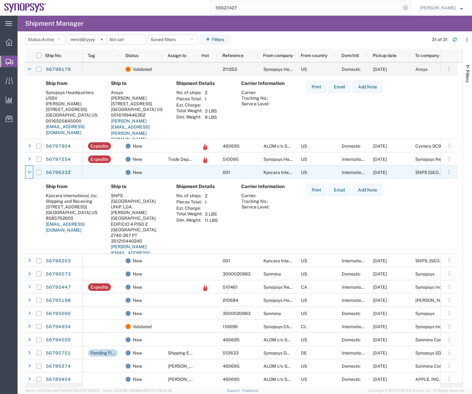
click at [29, 173] on icon at bounding box center [30, 172] width 4 height 4
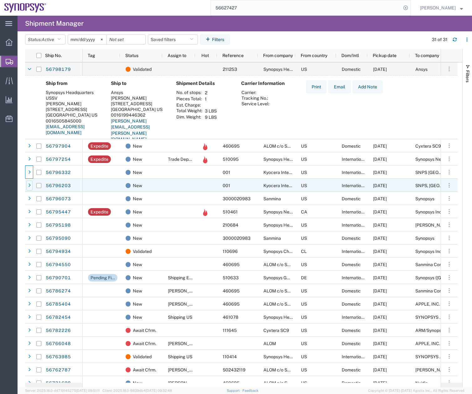
click at [31, 185] on div at bounding box center [29, 186] width 6 height 10
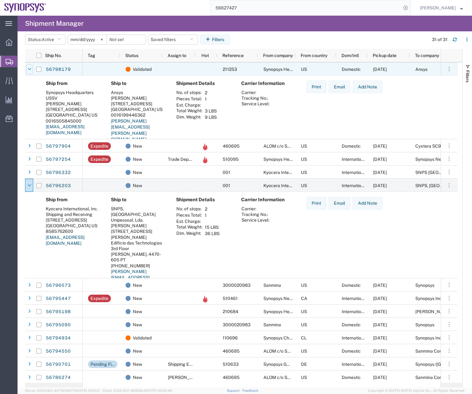
click at [29, 71] on icon at bounding box center [30, 69] width 4 height 4
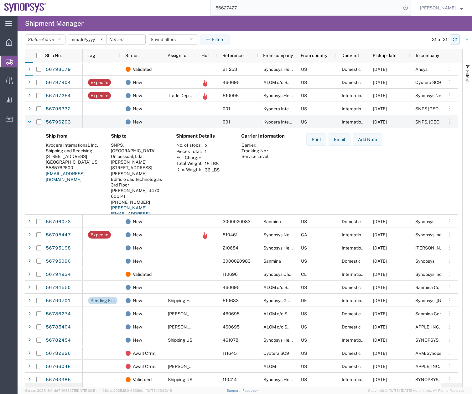
click at [456, 41] on icon "button" at bounding box center [455, 41] width 4 height 2
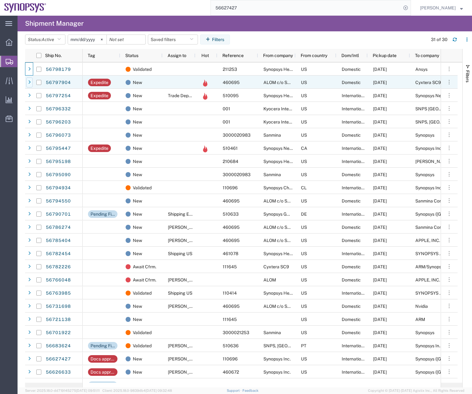
click at [29, 81] on icon at bounding box center [29, 82] width 3 height 4
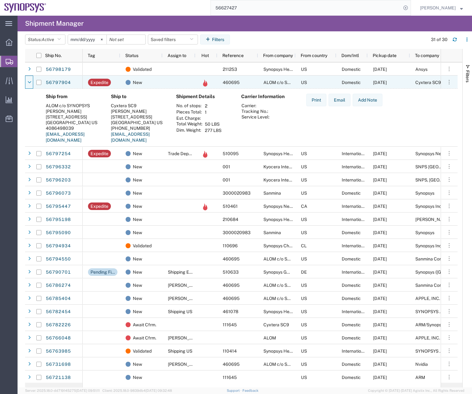
click at [29, 81] on icon at bounding box center [30, 82] width 4 height 4
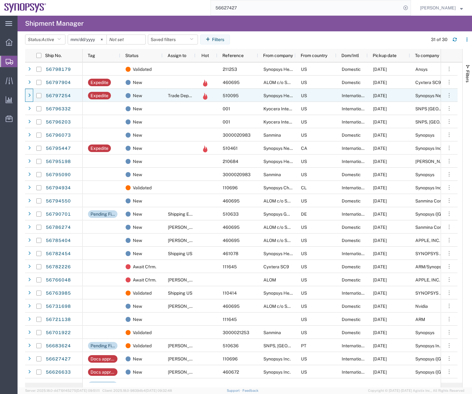
click at [29, 89] on span at bounding box center [29, 95] width 6 height 13
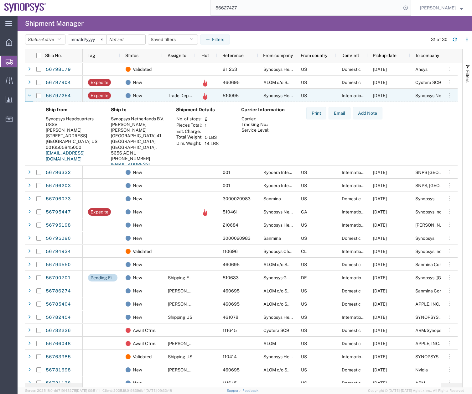
click at [29, 89] on span at bounding box center [29, 95] width 6 height 13
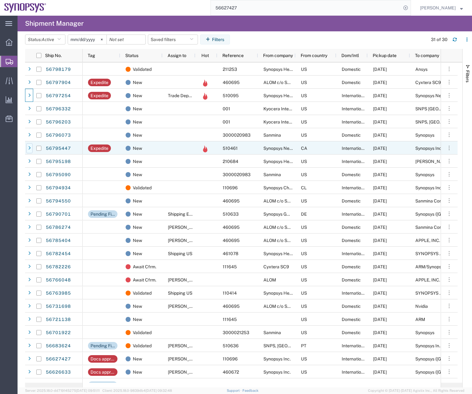
click at [31, 147] on div at bounding box center [29, 148] width 6 height 10
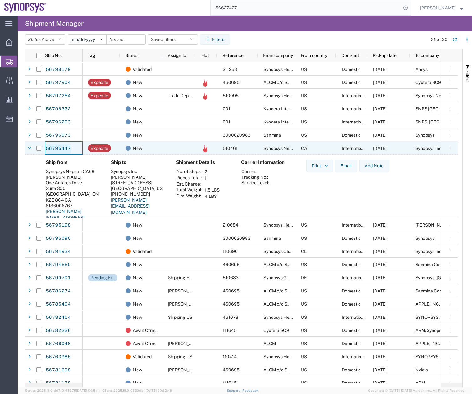
click at [63, 146] on link "56795447" at bounding box center [58, 149] width 26 height 10
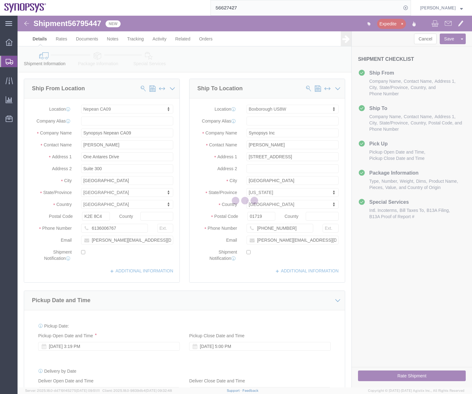
select select "63079"
select select "63185"
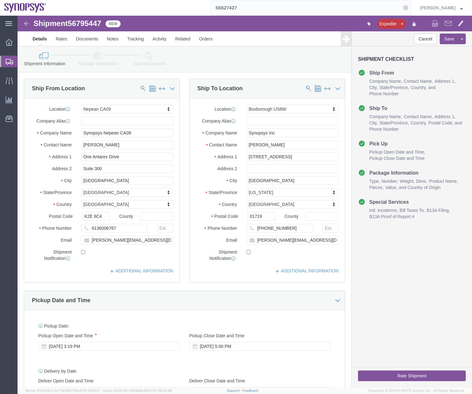
click icon
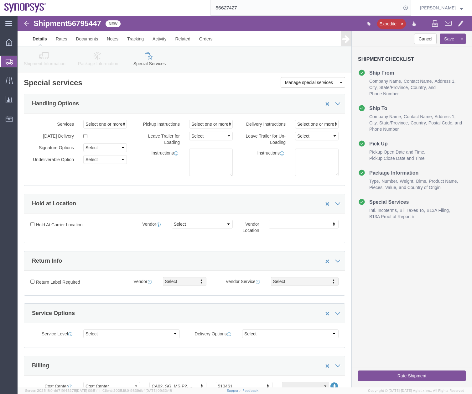
click button "Rate Shipment"
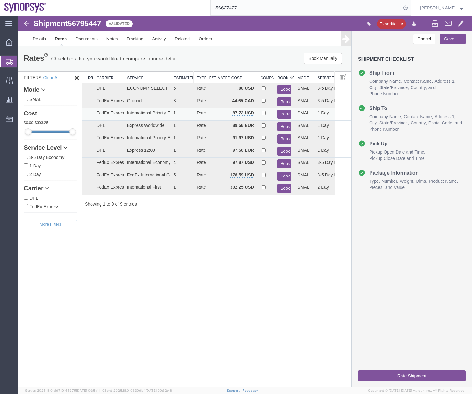
click at [282, 112] on button "Book" at bounding box center [285, 114] width 14 height 9
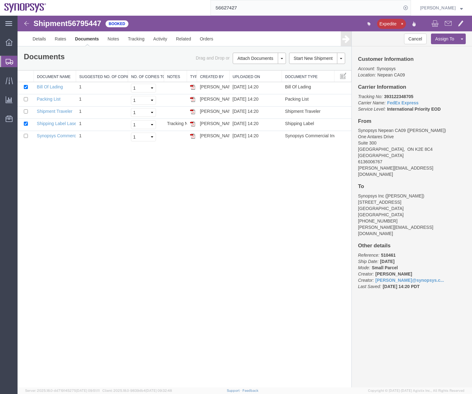
click at [6, 58] on svg-icon at bounding box center [10, 61] width 8 height 6
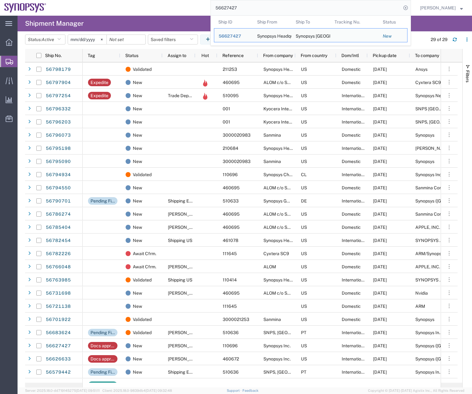
click at [250, 7] on input "56627427" at bounding box center [306, 7] width 191 height 15
drag, startPoint x: 234, startPoint y: 9, endPoint x: 203, endPoint y: 14, distance: 31.5
click at [204, 14] on div "56627427 Ship ID Ship From Ship To Tracking Nu. Status Ship ID 56627427 Ship Fr…" at bounding box center [231, 8] width 360 height 16
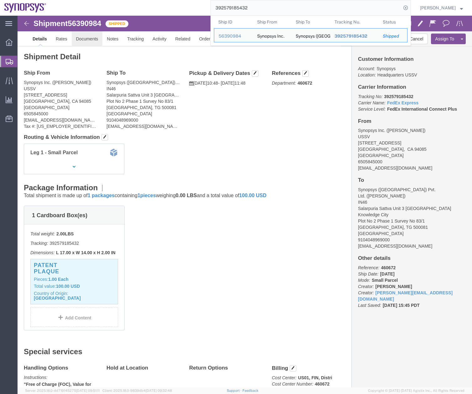
click link "Documents"
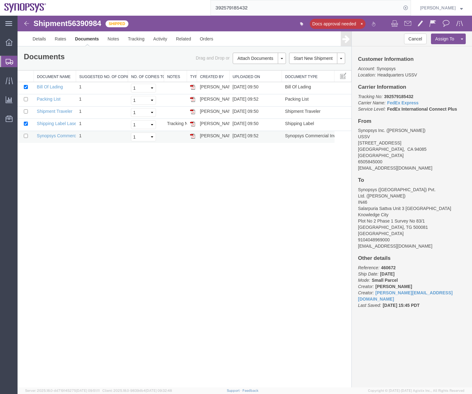
click at [192, 137] on img at bounding box center [192, 136] width 5 height 5
drag, startPoint x: 9, startPoint y: 63, endPoint x: 46, endPoint y: 56, distance: 37.6
click at [9, 63] on icon at bounding box center [10, 62] width 8 height 6
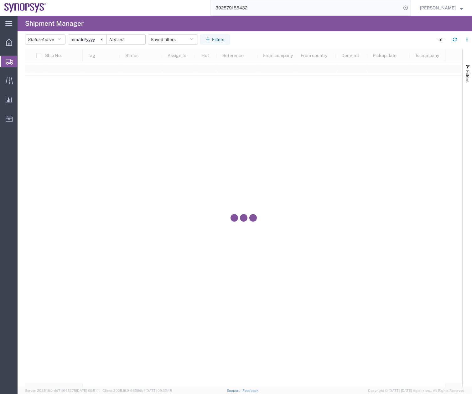
click at [261, 6] on input "392579185432" at bounding box center [306, 7] width 191 height 15
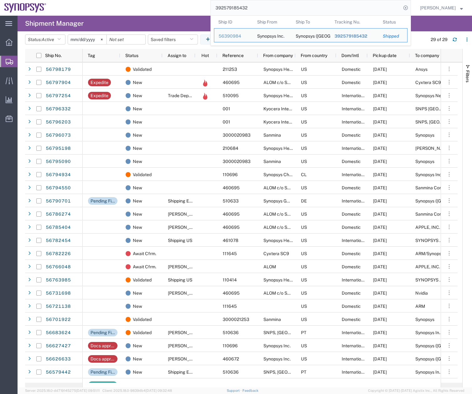
drag, startPoint x: 261, startPoint y: 6, endPoint x: 183, endPoint y: 19, distance: 79.1
click at [185, 20] on div "main_menu Created with Sketch. Collapse Menu Overview Shipments Shipment Manage…" at bounding box center [236, 205] width 472 height 378
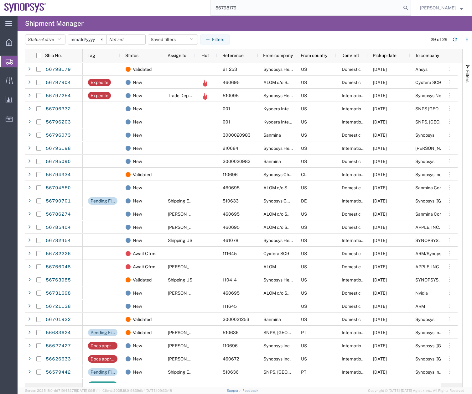
type input "56798179"
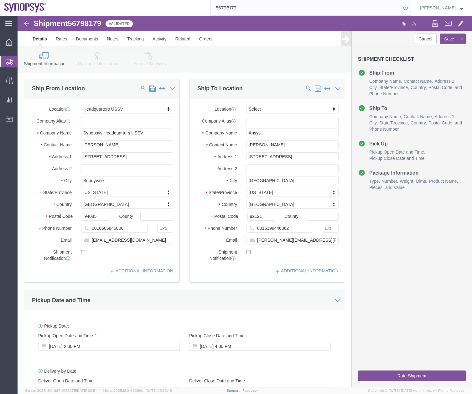
select select "63204"
select select
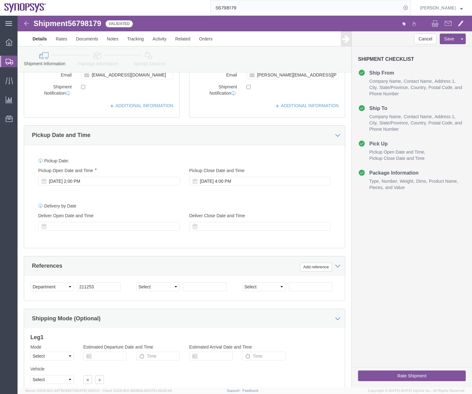
scroll to position [217, 0]
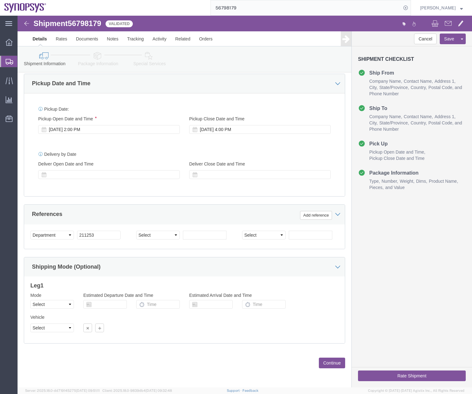
click icon
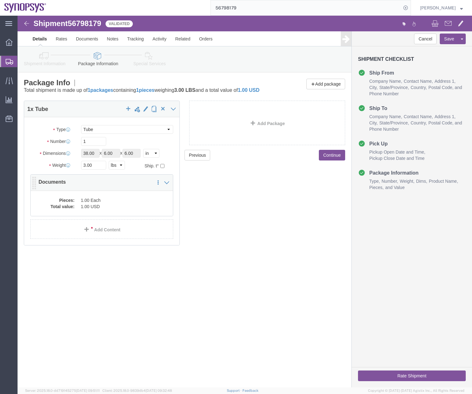
click dd "1.00 USD"
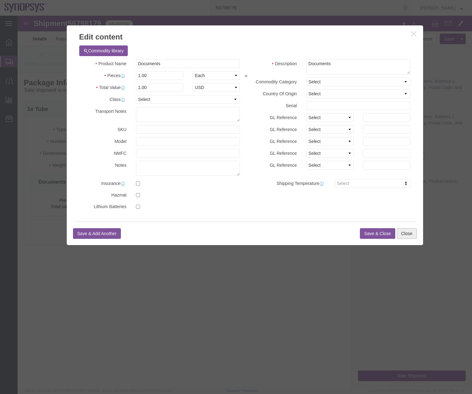
click button "Close"
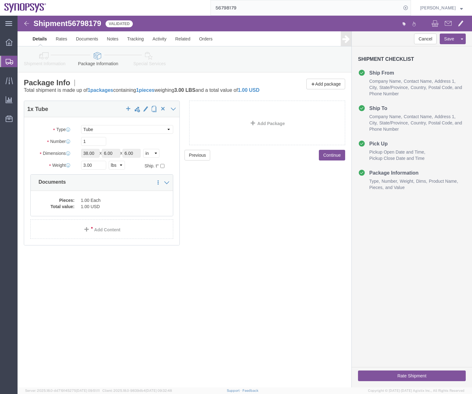
click div "Rate Shipment"
click button "Rate Shipment"
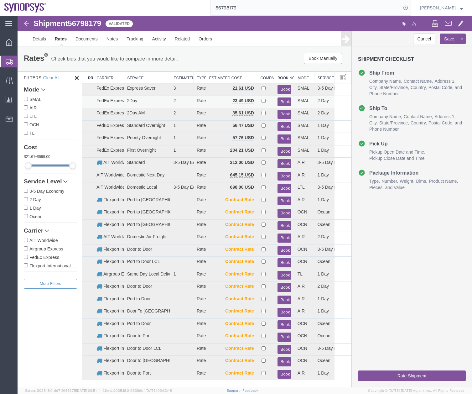
click at [283, 99] on button "Book" at bounding box center [285, 101] width 14 height 9
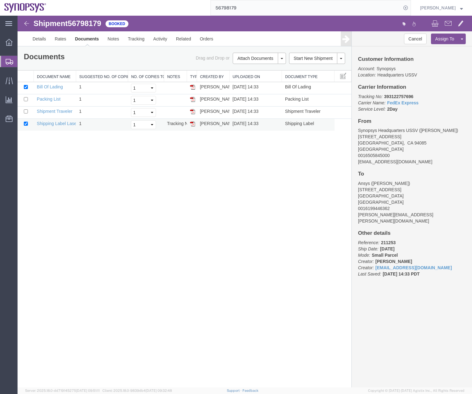
click at [192, 123] on img at bounding box center [192, 123] width 5 height 5
click at [8, 62] on icon at bounding box center [10, 62] width 8 height 6
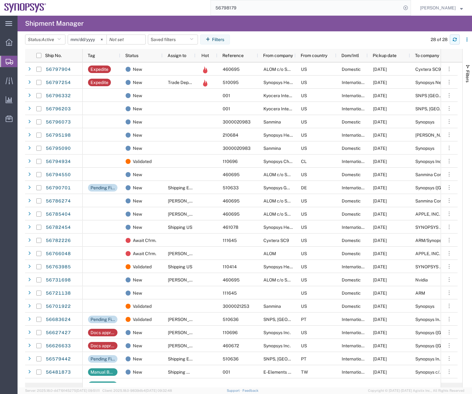
click at [457, 36] on button "button" at bounding box center [455, 39] width 10 height 10
click at [453, 39] on icon "button" at bounding box center [455, 39] width 4 height 4
click at [452, 37] on button "button" at bounding box center [455, 39] width 10 height 10
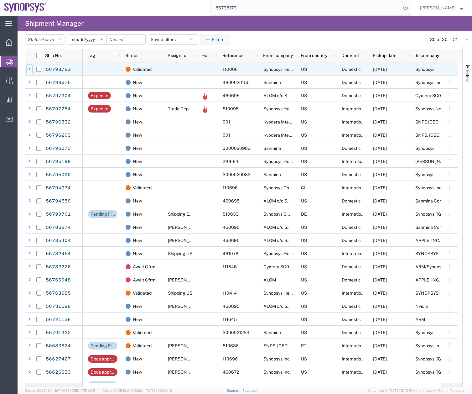
click at [28, 67] on icon at bounding box center [29, 69] width 3 height 4
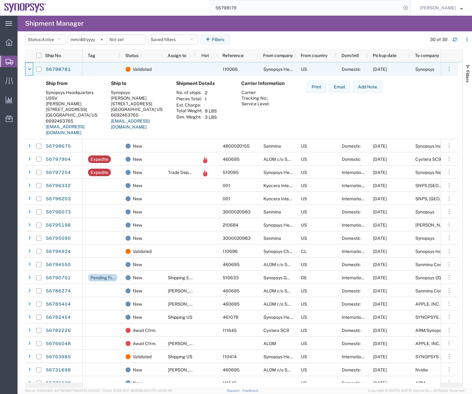
click at [28, 67] on icon at bounding box center [30, 69] width 4 height 4
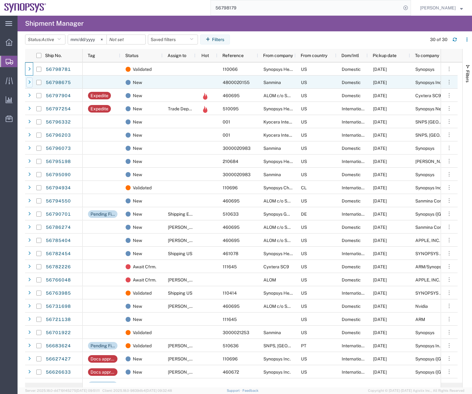
click at [28, 86] on div at bounding box center [29, 82] width 6 height 10
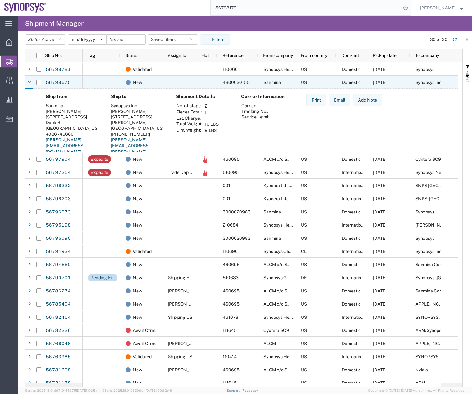
click at [28, 86] on div at bounding box center [29, 82] width 6 height 10
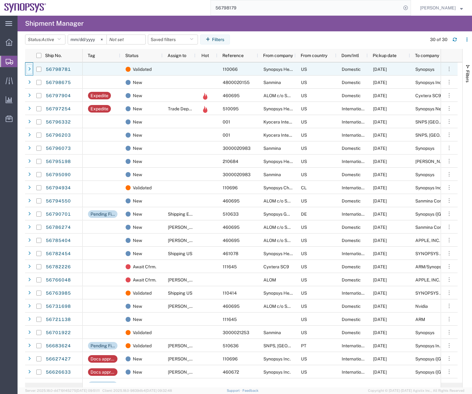
click at [31, 69] on div at bounding box center [29, 69] width 6 height 10
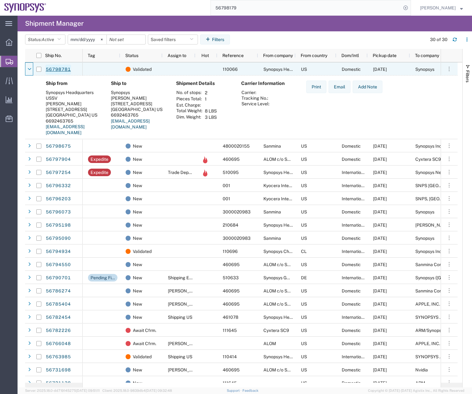
click at [61, 68] on link "56798781" at bounding box center [58, 70] width 26 height 10
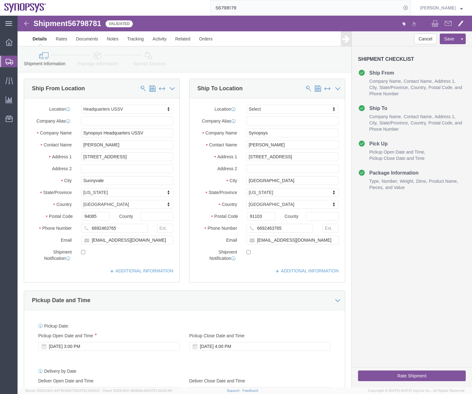
select select "63204"
select select
click link "Activity"
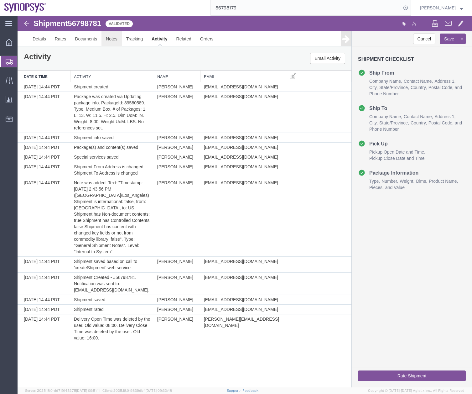
click at [114, 38] on link "Notes" at bounding box center [112, 38] width 20 height 15
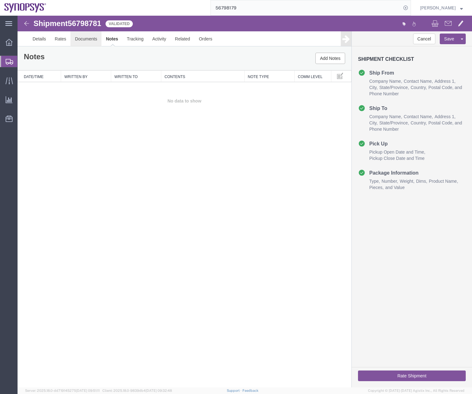
click at [81, 40] on link "Documents" at bounding box center [86, 38] width 31 height 15
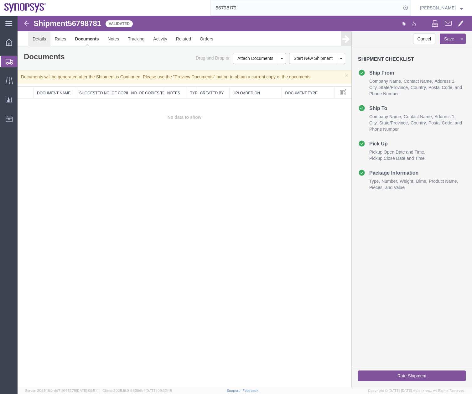
click at [34, 41] on link "Details" at bounding box center [39, 38] width 22 height 15
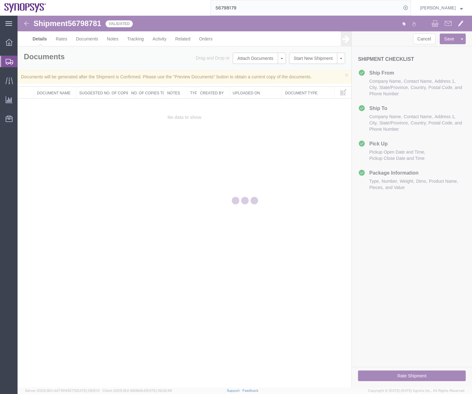
select select "63204"
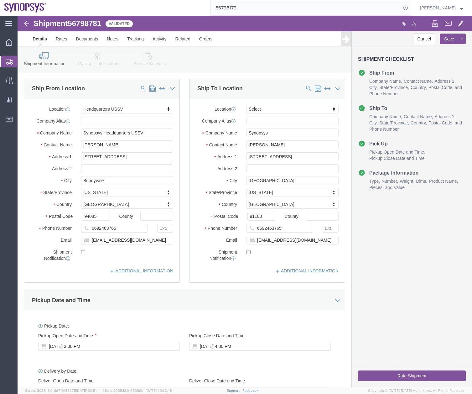
click icon
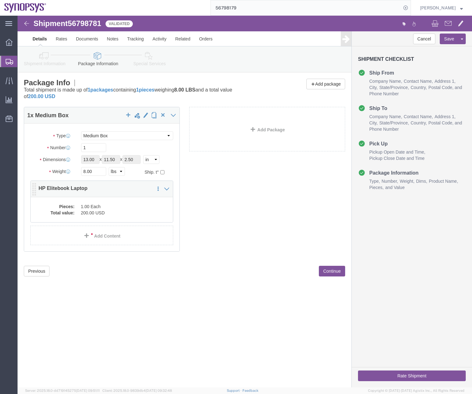
click dd "1.00 Each"
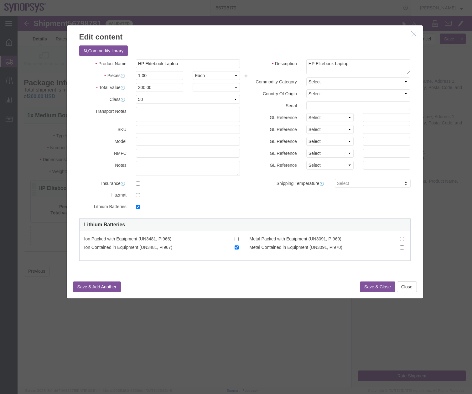
checkbox input "true"
click button "Close"
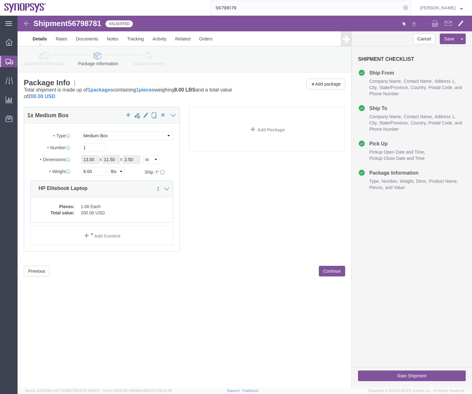
click icon
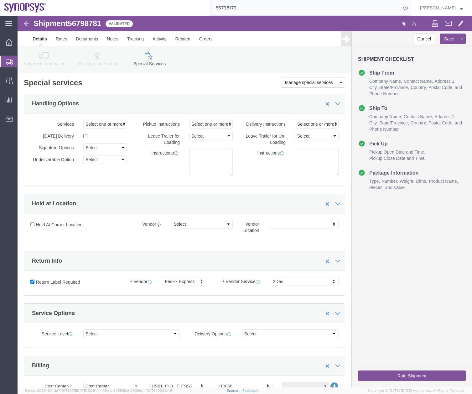
click icon
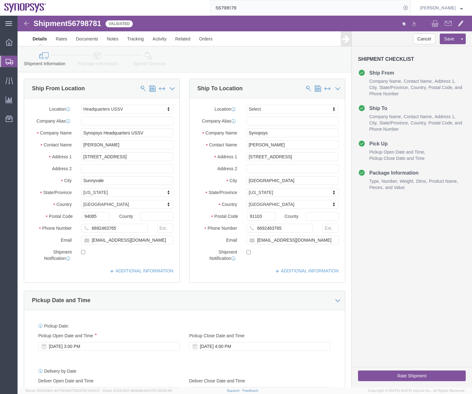
click button "Rate Shipment"
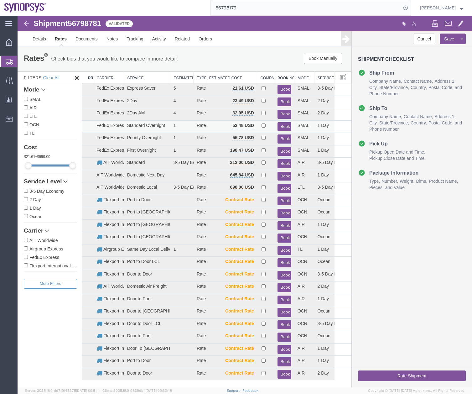
click at [278, 129] on button "Book" at bounding box center [285, 126] width 14 height 9
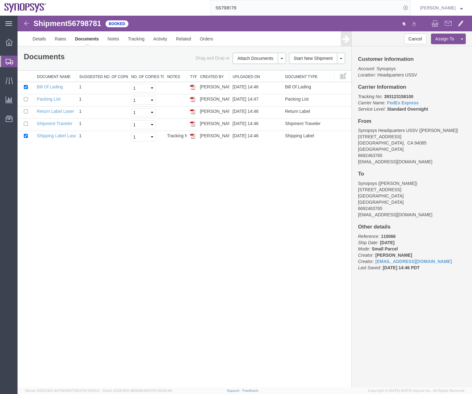
click at [7, 60] on icon at bounding box center [10, 62] width 8 height 6
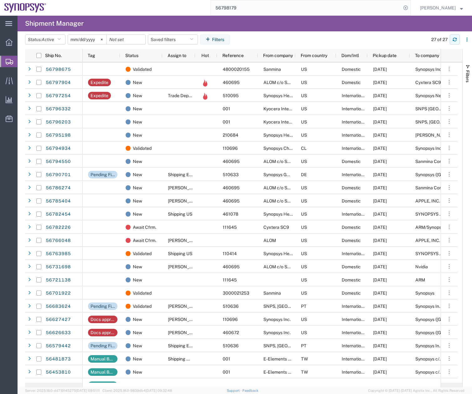
click at [454, 40] on icon "button" at bounding box center [455, 41] width 4 height 2
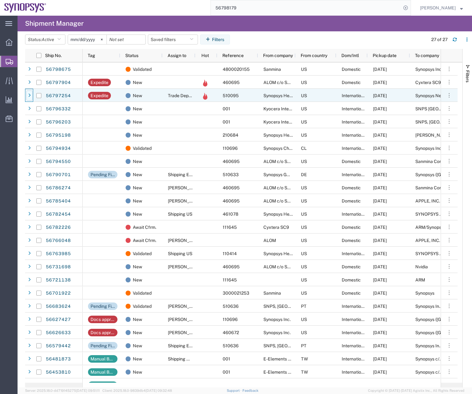
click at [29, 93] on icon at bounding box center [29, 95] width 3 height 4
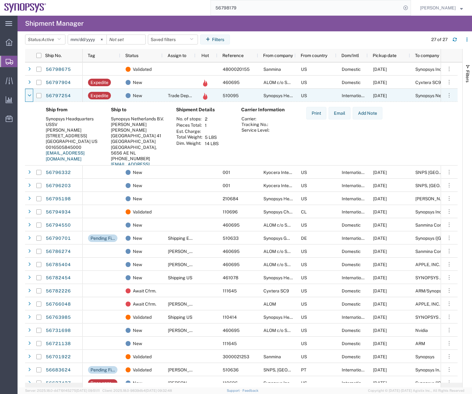
click at [29, 93] on icon at bounding box center [30, 95] width 4 height 4
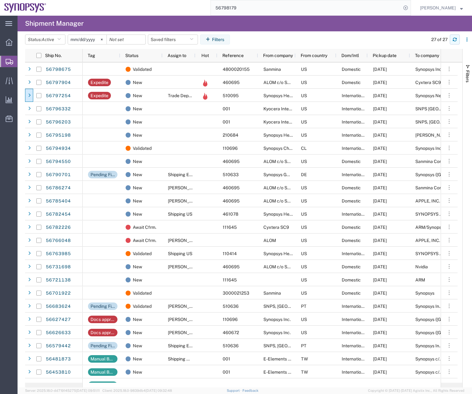
click at [455, 38] on icon "button" at bounding box center [455, 39] width 4 height 4
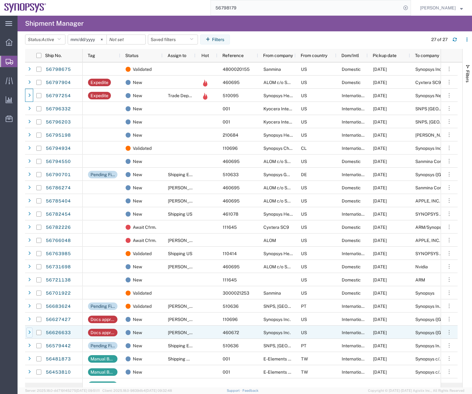
click at [30, 331] on icon at bounding box center [29, 332] width 3 height 4
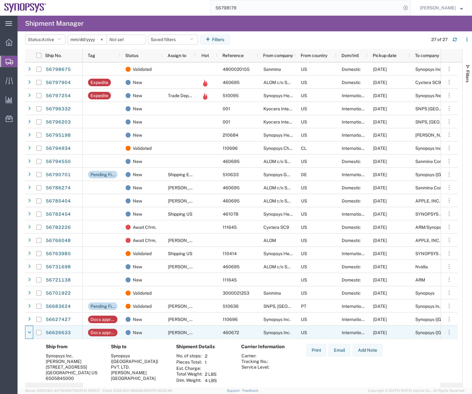
click at [30, 331] on icon at bounding box center [30, 332] width 4 height 4
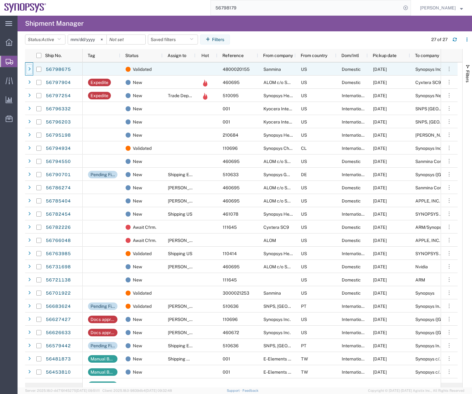
click at [29, 68] on icon at bounding box center [29, 69] width 3 height 4
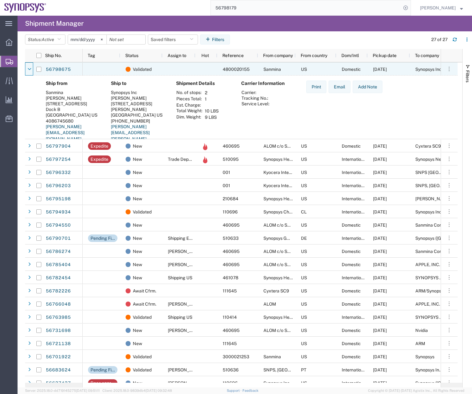
click at [29, 68] on icon at bounding box center [30, 69] width 4 height 4
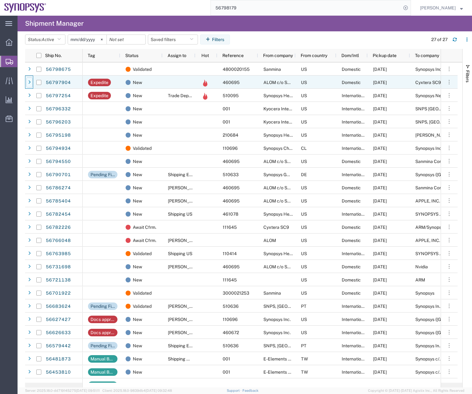
click at [29, 81] on icon at bounding box center [29, 82] width 3 height 4
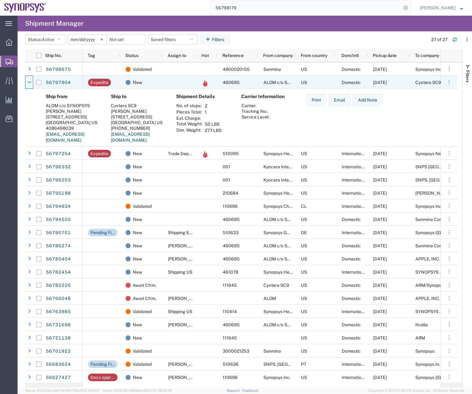
click at [29, 81] on icon at bounding box center [30, 82] width 4 height 4
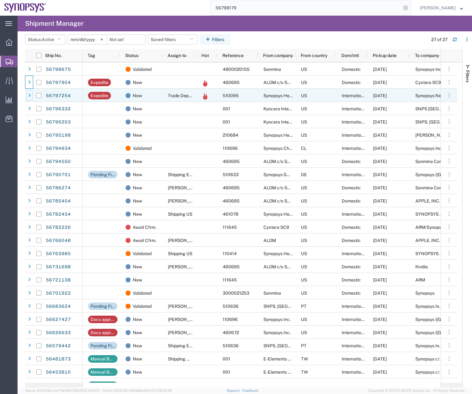
click at [30, 95] on icon at bounding box center [29, 95] width 3 height 4
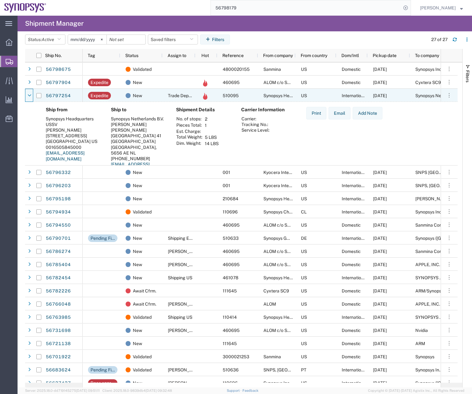
click at [30, 95] on icon at bounding box center [30, 95] width 4 height 4
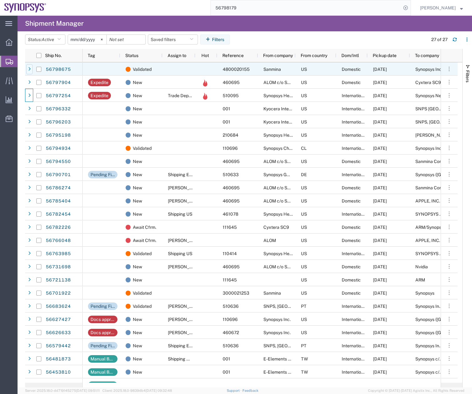
click at [32, 72] on div at bounding box center [29, 69] width 6 height 10
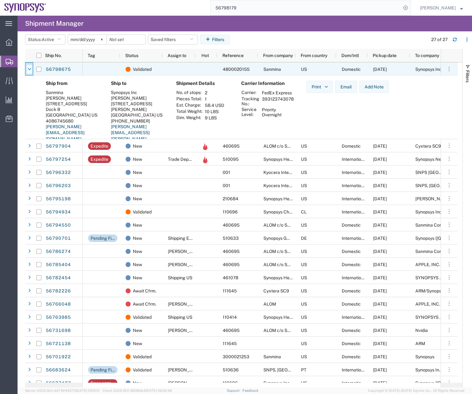
click at [27, 66] on div at bounding box center [29, 69] width 6 height 10
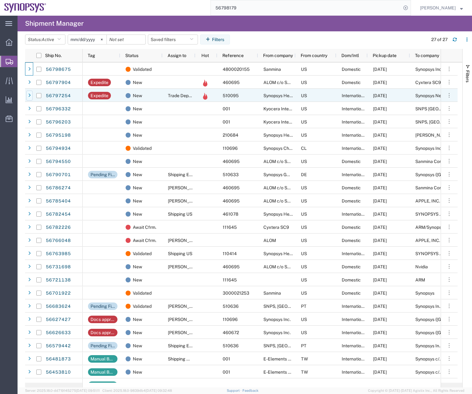
click at [29, 95] on icon at bounding box center [29, 95] width 3 height 4
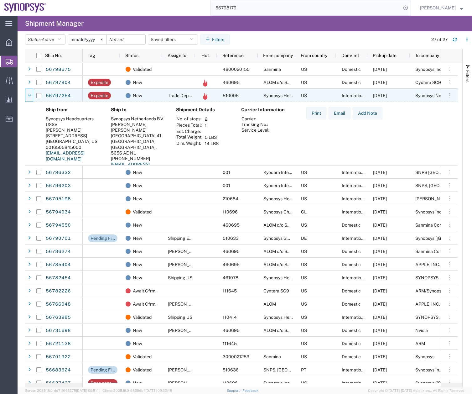
click at [29, 95] on icon at bounding box center [30, 95] width 4 height 4
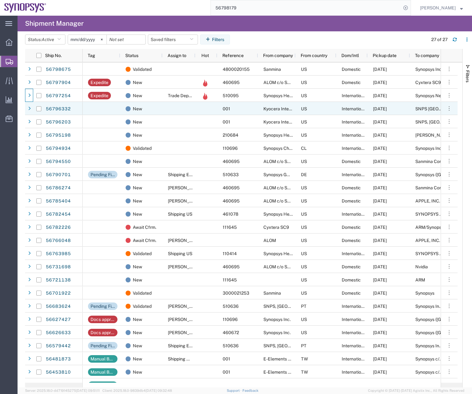
click at [33, 109] on div at bounding box center [39, 108] width 13 height 13
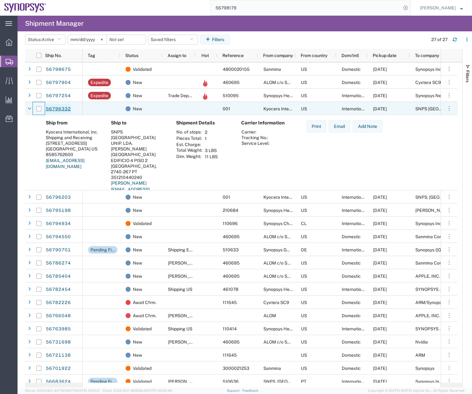
click at [60, 108] on link "56796332" at bounding box center [58, 109] width 26 height 10
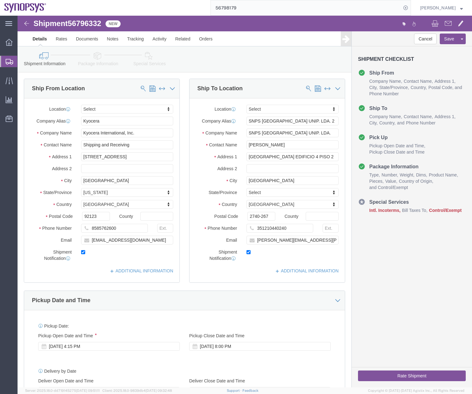
select select
click icon
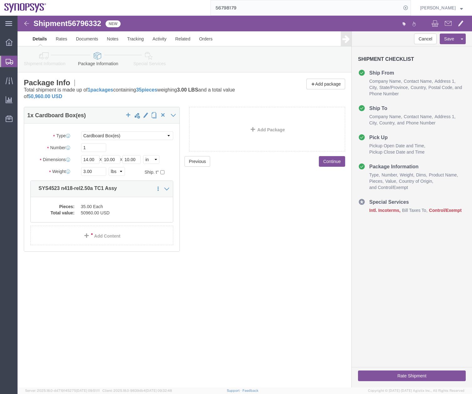
click link "Shipment Information"
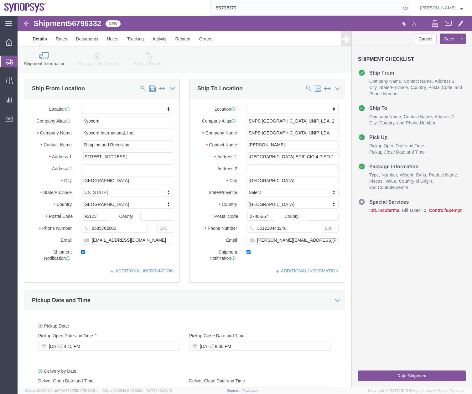
click link "Package Information"
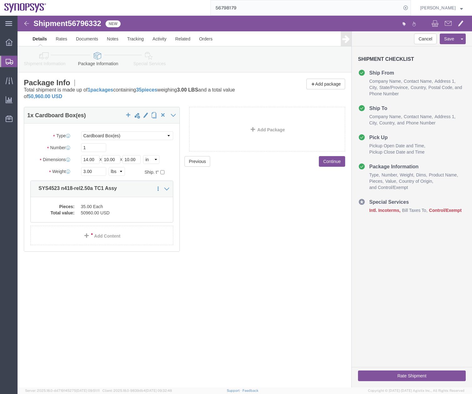
click icon
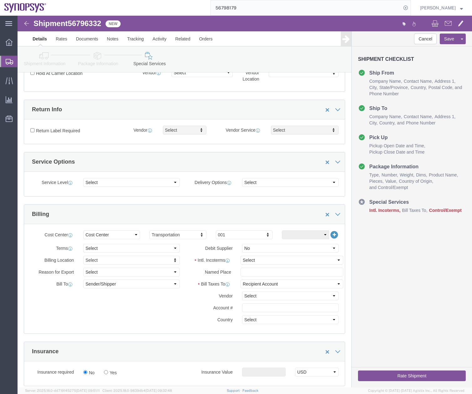
scroll to position [133, 0]
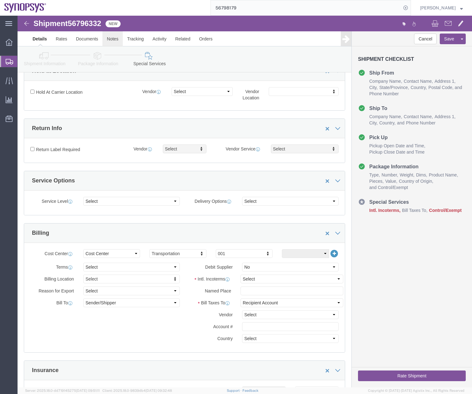
click link "Notes"
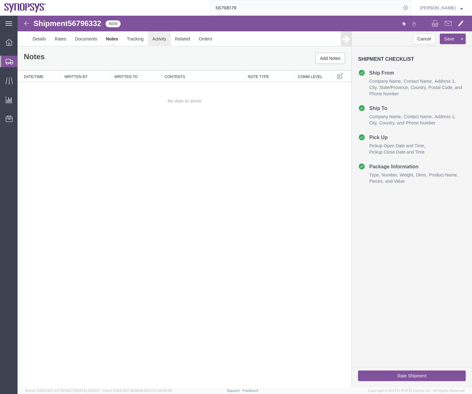
click at [154, 39] on link "Activity" at bounding box center [159, 38] width 23 height 15
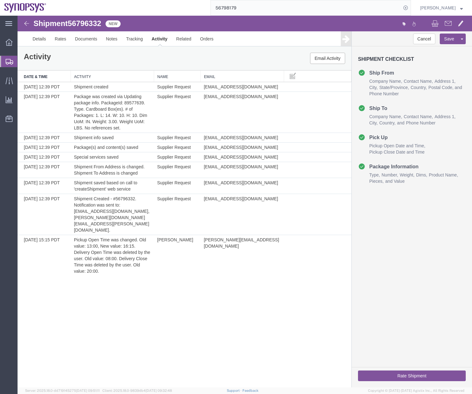
click at [6, 60] on icon at bounding box center [10, 62] width 8 height 6
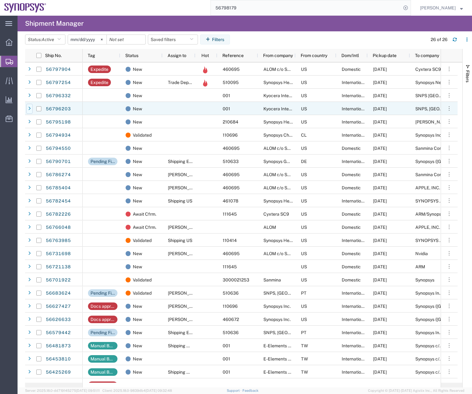
click at [27, 106] on div at bounding box center [29, 109] width 6 height 10
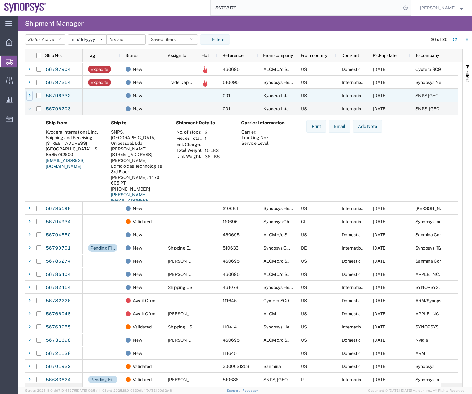
click at [28, 92] on div at bounding box center [29, 96] width 6 height 10
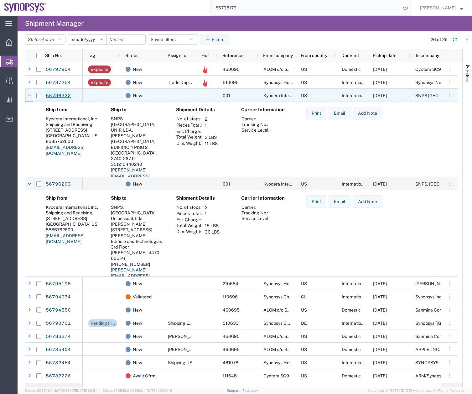
click at [60, 94] on link "56796332" at bounding box center [58, 96] width 26 height 10
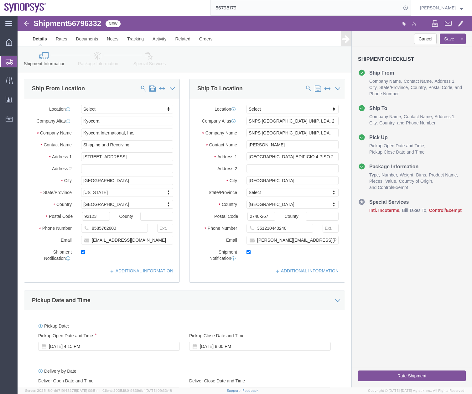
select select
click link "Documents"
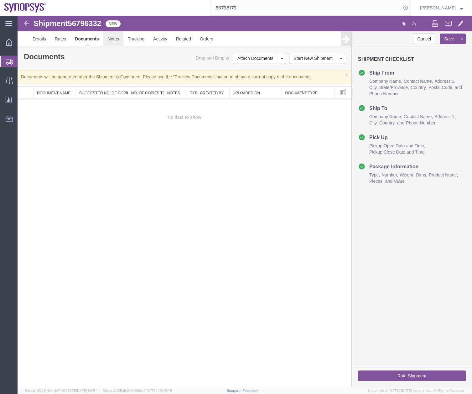
click at [113, 43] on link "Notes" at bounding box center [113, 38] width 20 height 15
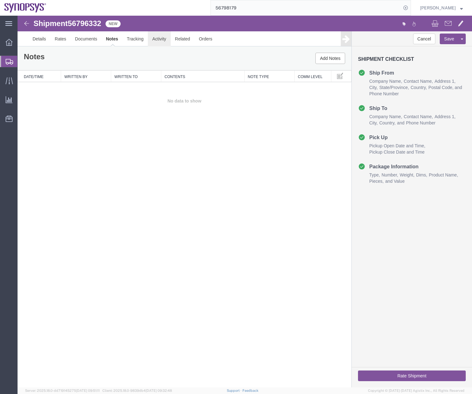
click at [160, 40] on link "Activity" at bounding box center [159, 38] width 23 height 15
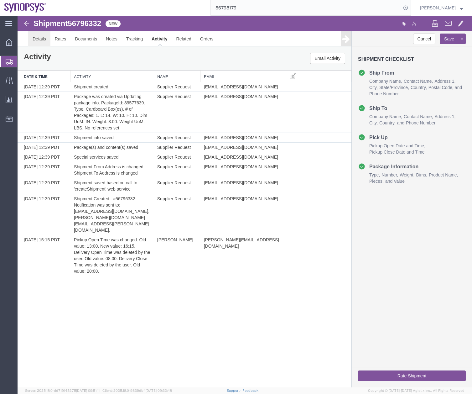
click at [40, 40] on link "Details" at bounding box center [39, 38] width 22 height 15
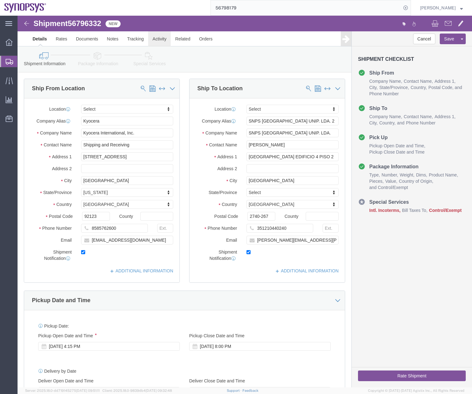
click link "Activity"
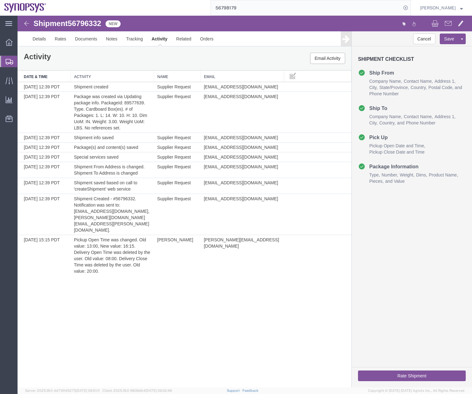
click at [6, 56] on div at bounding box center [9, 61] width 18 height 11
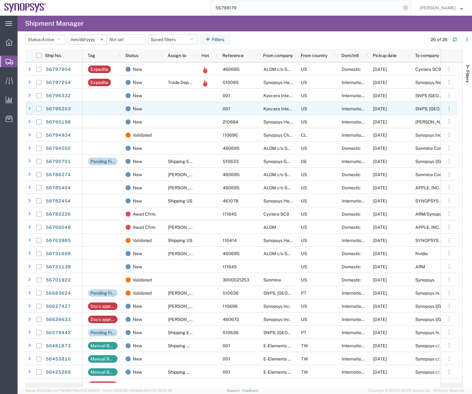
click at [29, 110] on icon at bounding box center [29, 109] width 3 height 4
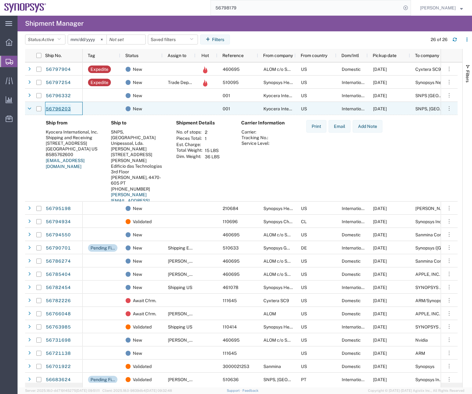
click at [60, 112] on link "56796203" at bounding box center [58, 109] width 26 height 10
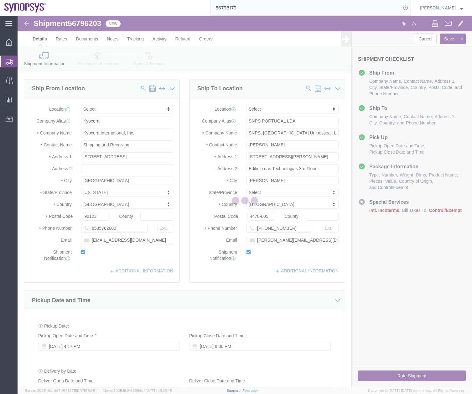
select select
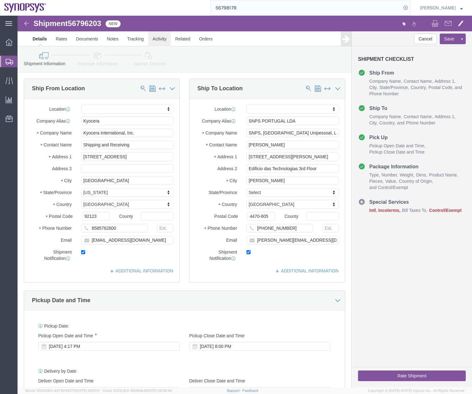
click link "Activity"
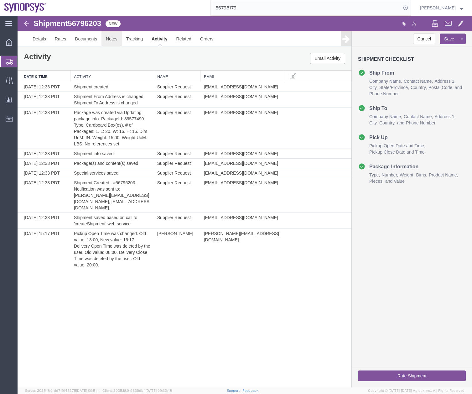
click at [113, 39] on link "Notes" at bounding box center [112, 38] width 20 height 15
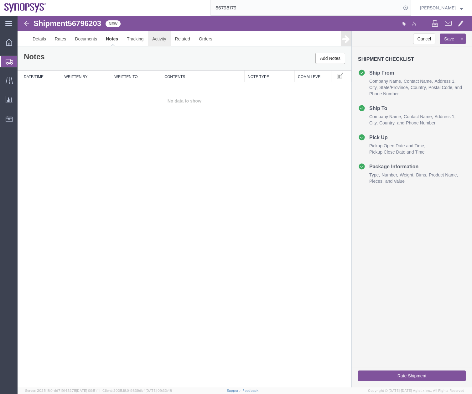
click at [159, 39] on link "Activity" at bounding box center [159, 38] width 23 height 15
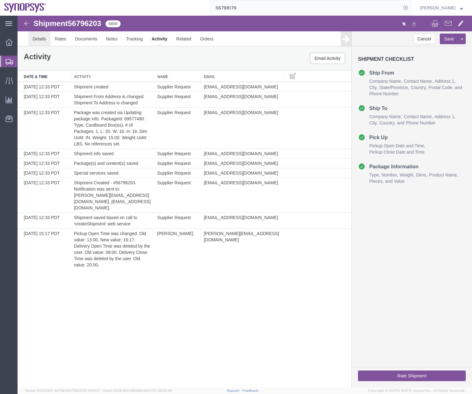
click at [39, 38] on link "Details" at bounding box center [39, 38] width 22 height 15
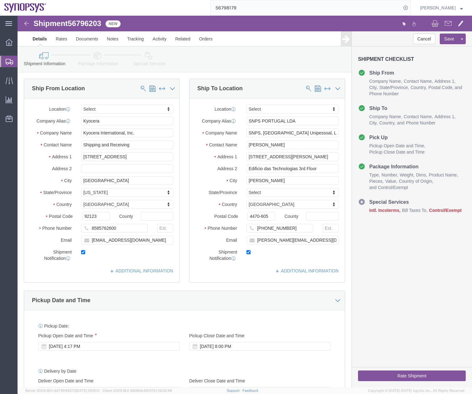
drag, startPoint x: 8, startPoint y: 59, endPoint x: 3, endPoint y: 58, distance: 4.5
click at [8, 59] on icon at bounding box center [10, 62] width 8 height 6
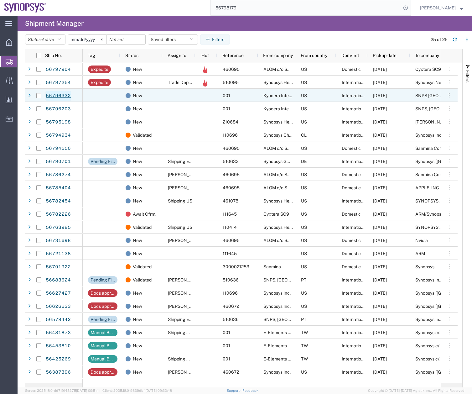
click at [54, 94] on link "56796332" at bounding box center [58, 96] width 26 height 10
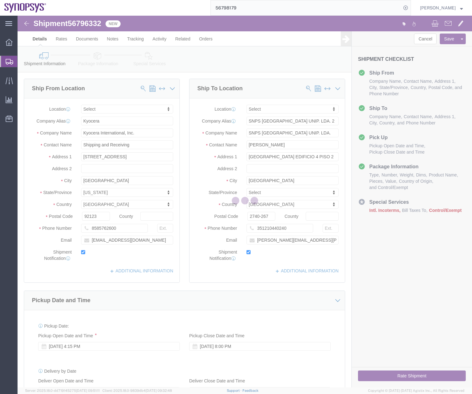
select select
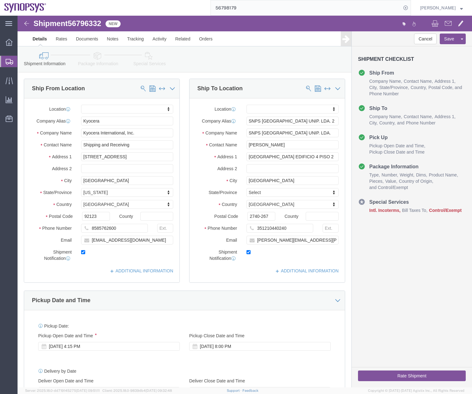
click icon
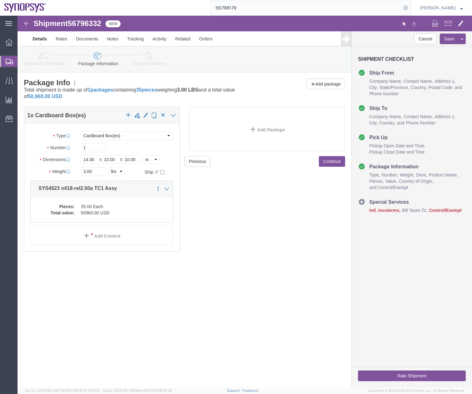
click at [5, 61] on div at bounding box center [9, 61] width 18 height 11
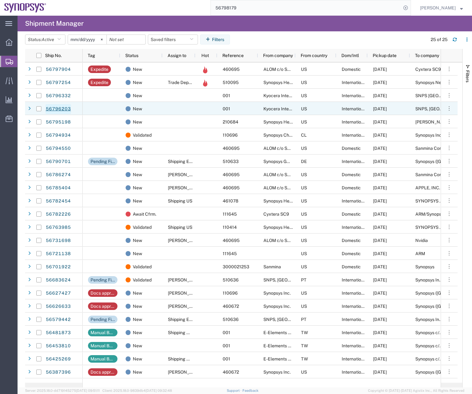
click at [57, 108] on link "56796203" at bounding box center [58, 109] width 26 height 10
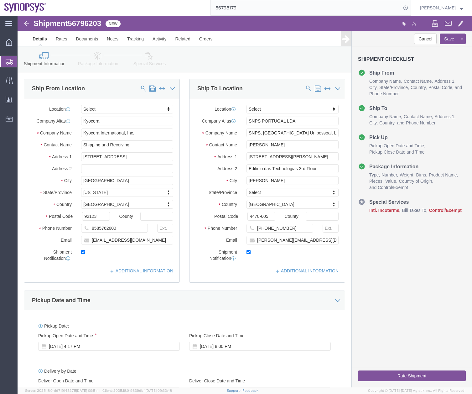
select select
click icon
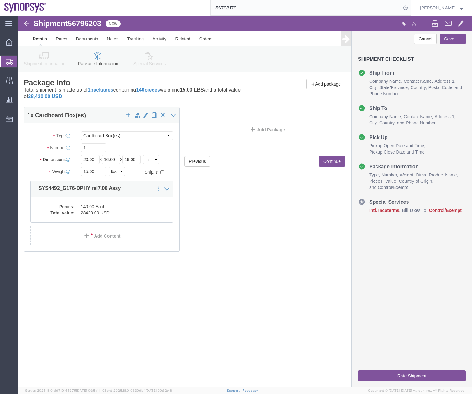
click link "Special Services"
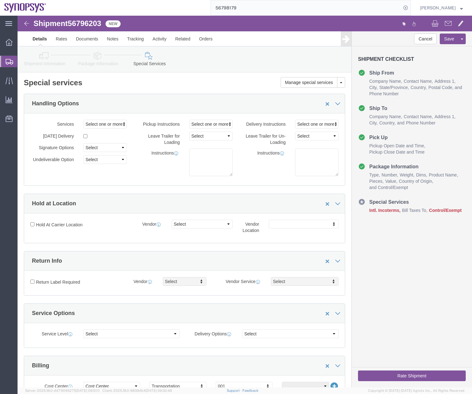
click link "Shipment Information"
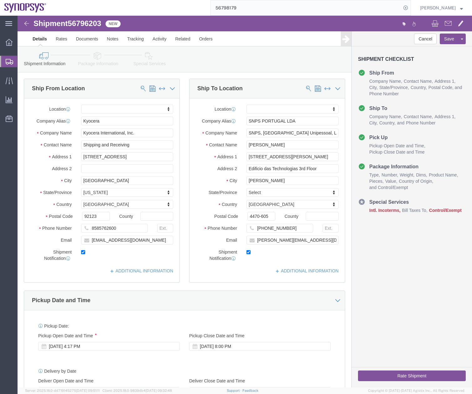
click at [7, 55] on link "Shipments" at bounding box center [8, 61] width 17 height 13
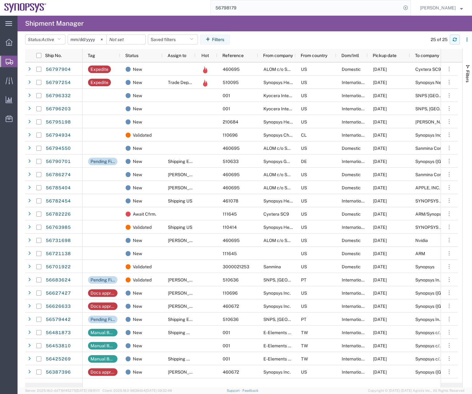
click at [454, 39] on icon "button" at bounding box center [455, 39] width 4 height 4
click at [193, 13] on div "56798179" at bounding box center [231, 8] width 360 height 16
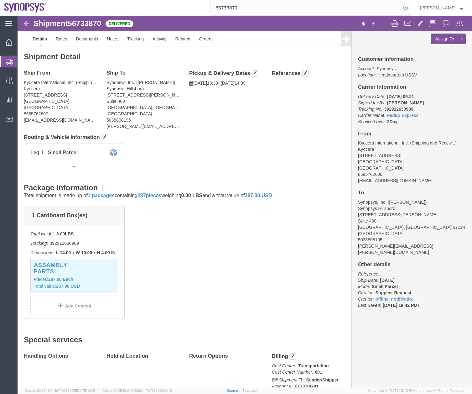
click at [151, 13] on div "56733870" at bounding box center [231, 8] width 360 height 16
type input "56702331"
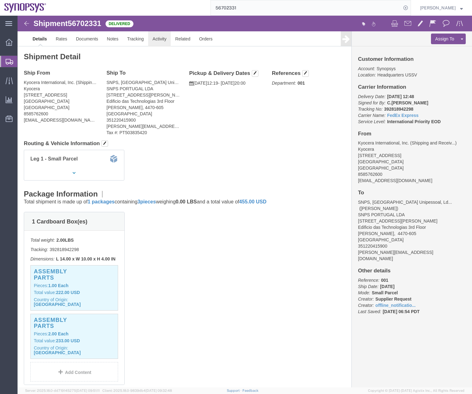
click link "Activity"
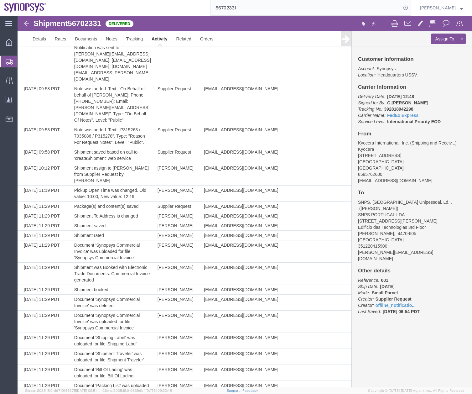
scroll to position [96, 0]
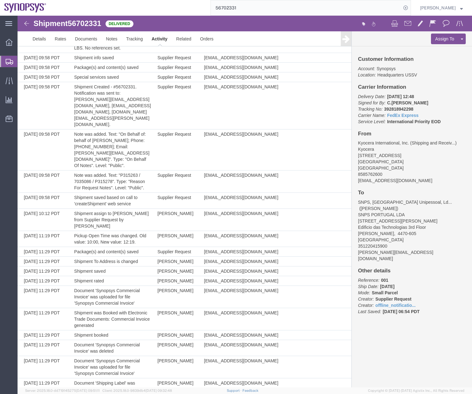
click at [8, 62] on icon at bounding box center [10, 62] width 8 height 6
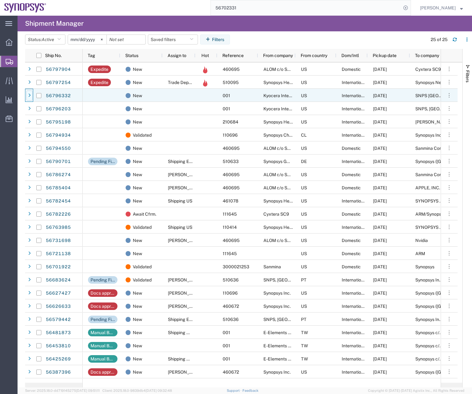
click at [27, 95] on div at bounding box center [29, 96] width 6 height 10
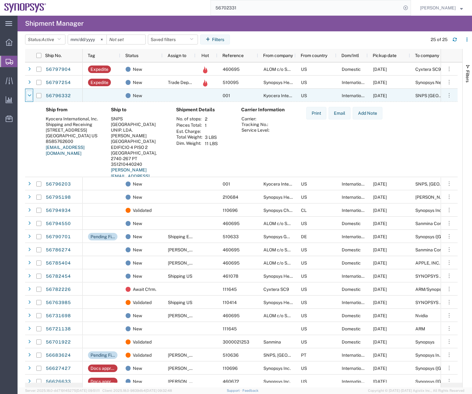
click at [27, 94] on div at bounding box center [29, 96] width 6 height 10
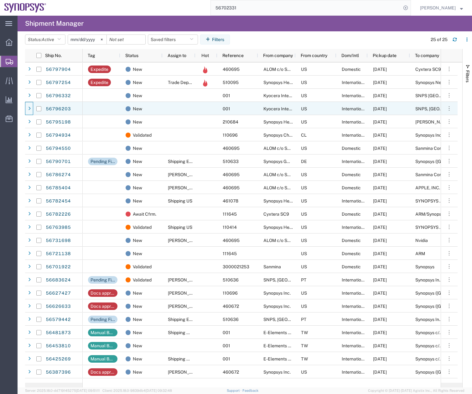
click at [31, 109] on div at bounding box center [29, 109] width 6 height 10
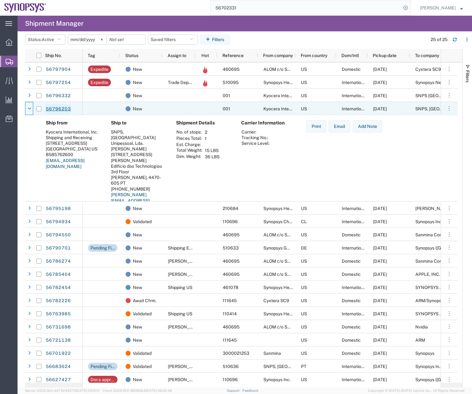
click at [57, 111] on link "56796203" at bounding box center [58, 109] width 26 height 10
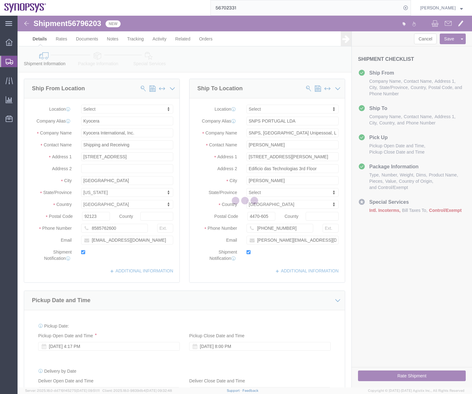
select select
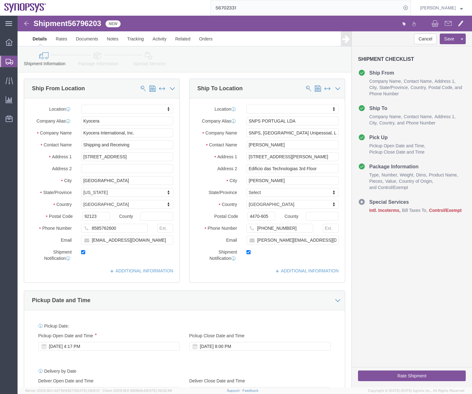
click link "Package Information"
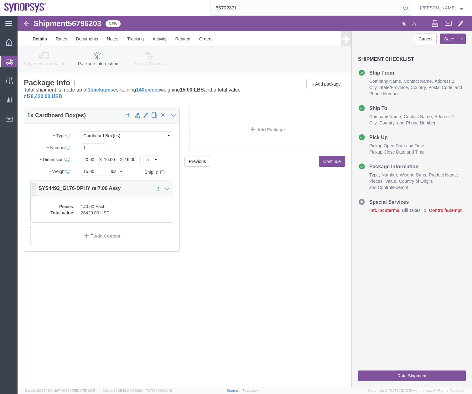
click dd "28420.00 USD"
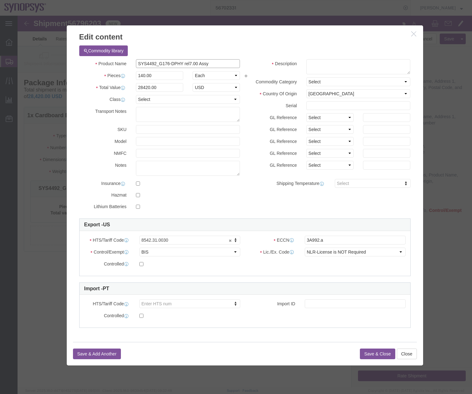
drag, startPoint x: 201, startPoint y: 45, endPoint x: 95, endPoint y: 60, distance: 107.0
click div "Product Name SYS4492_G176-DPHY rel7.00 Assy Pieces 140.00 Select Bag Barrels 10…"
drag, startPoint x: 155, startPoint y: 53, endPoint x: 198, endPoint y: 48, distance: 43.6
click div "Commodity library"
click input "SYS4492_G176-DPHY rel7.00 Assy"
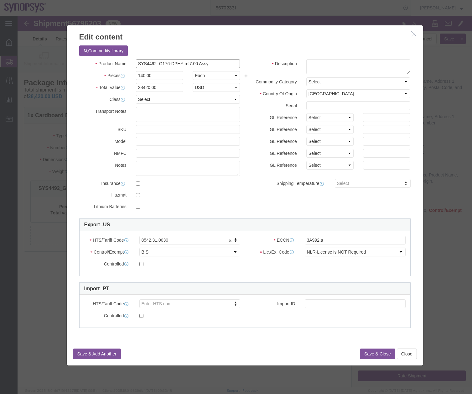
click input "SYS4492_G176-DPHY rel7.00 Assy"
drag, startPoint x: 198, startPoint y: 48, endPoint x: 124, endPoint y: 45, distance: 73.4
click div "Product Name SYS4492_G176-DPHY rel7.00 Assy"
click textarea
paste textarea "SYS4492_G176-DPHY rel7.00 Assy"
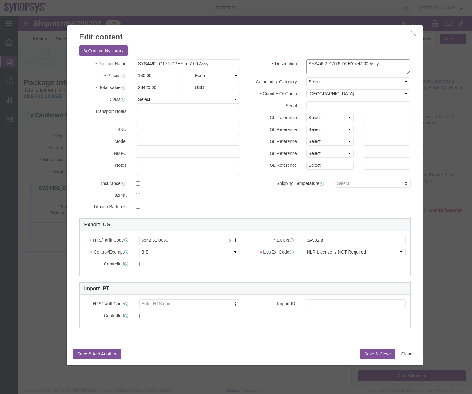
type textarea "SYS4492_G176-DPHY rel7.00 Assy"
click button "Save & Close"
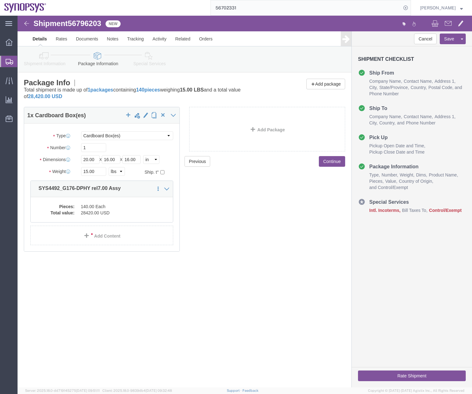
click icon
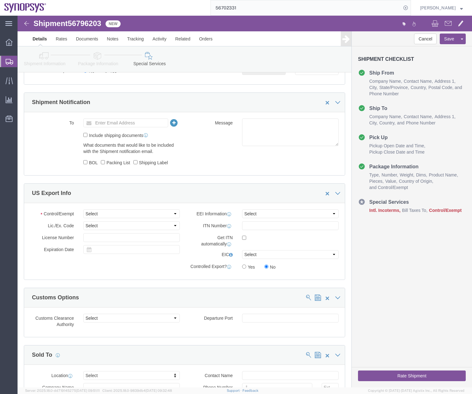
scroll to position [487, 0]
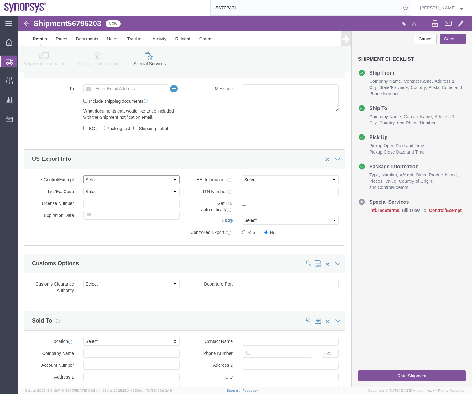
click select "Select ATF BIS DEA EPA FDA FTR ITAR OFAC Other (OPA)"
select select "BIS"
click select "Select ATF BIS DEA EPA FDA FTR ITAR OFAC Other (OPA)"
click icon
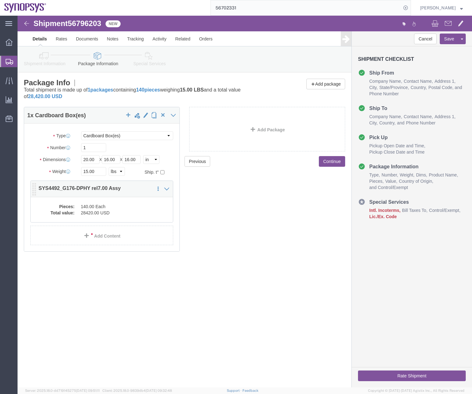
click dd "140.00 Each"
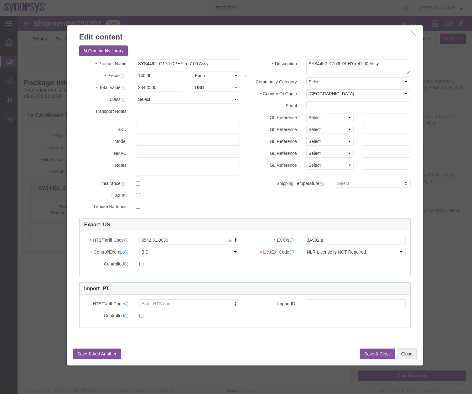
click button "Close"
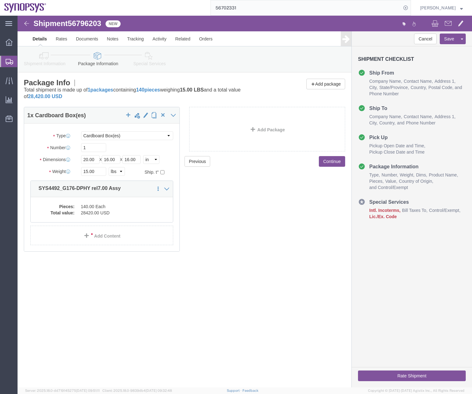
click icon
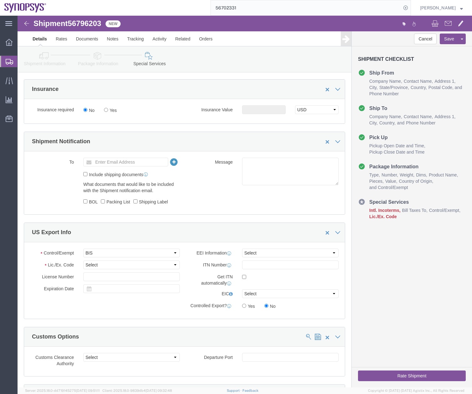
scroll to position [415, 0]
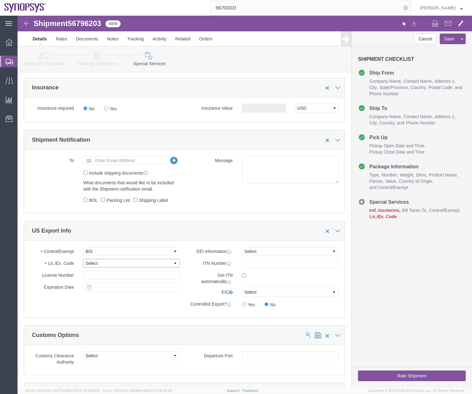
click select "Select AGR-Agricultural APP-Computers APR-Additional Permissive Exports AVS-Air…"
select select "NLR"
click select "Select AGR-Agricultural APP-Computers APR-Additional Permissive Exports AVS-Air…"
click select "Select AES-Direct EEI Carrier File EEI EEI Exempt"
select select "AESD"
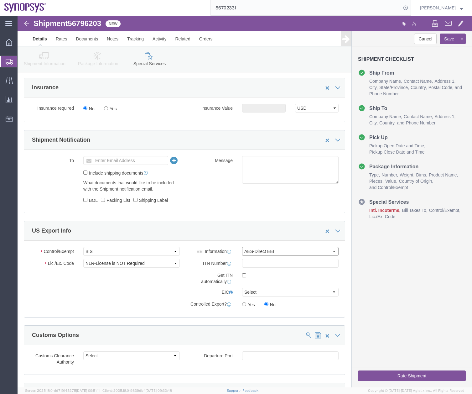
click select "Select AES-Direct EEI Carrier File EEI EEI Exempt"
click div
click label
click input "checkbox"
checkbox input "true"
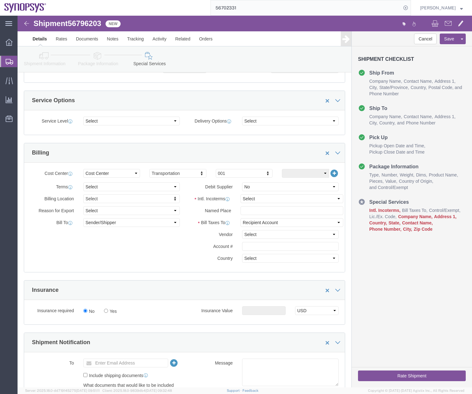
scroll to position [209, 0]
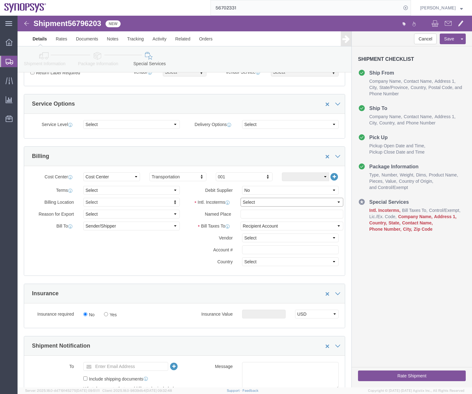
click select "Select Carriage Insurance Paid Carriage Paid To Cost and Freight Cost Insurance…"
select select "DAP"
click select "Select Carriage Insurance Paid Carriage Paid To Cost and Freight Cost Insurance…"
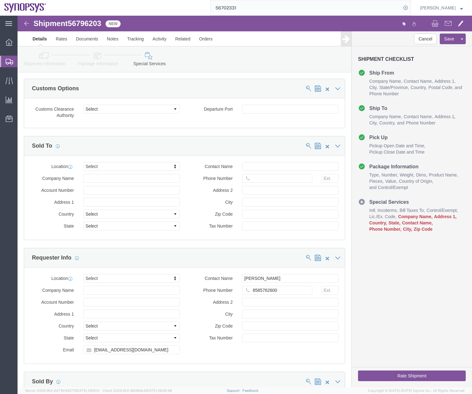
scroll to position [668, 0]
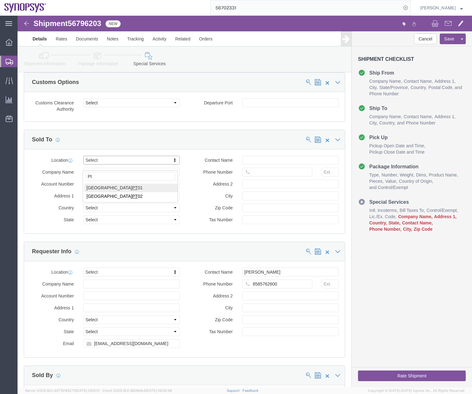
type input "Pt"
click input "text"
type input "[PERSON_NAME]"
click input "text"
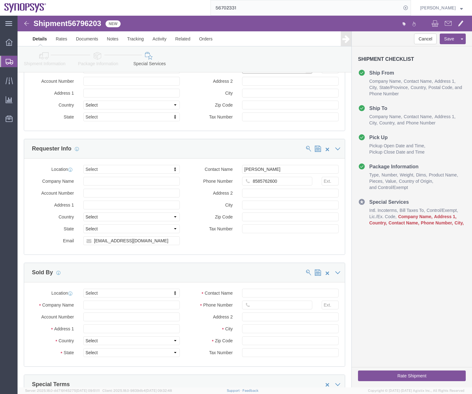
scroll to position [840, 0]
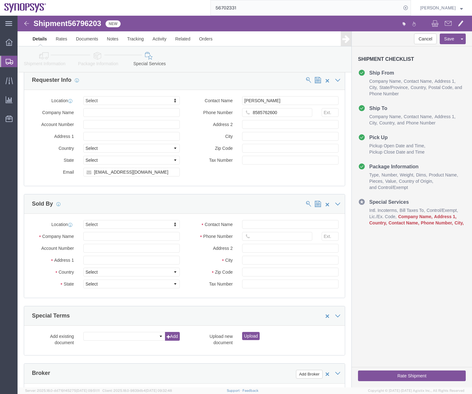
type input "351915185726"
type input "ussv"
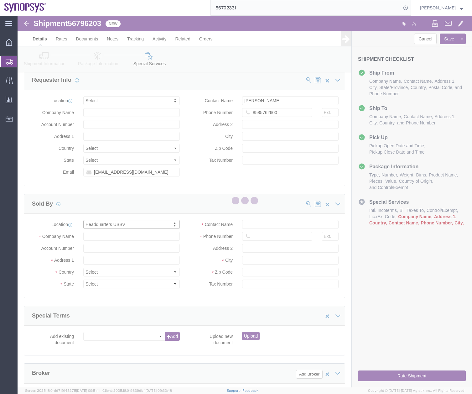
select select "CA"
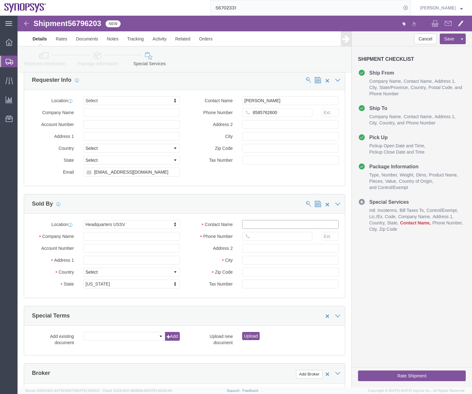
click input "Contact Name"
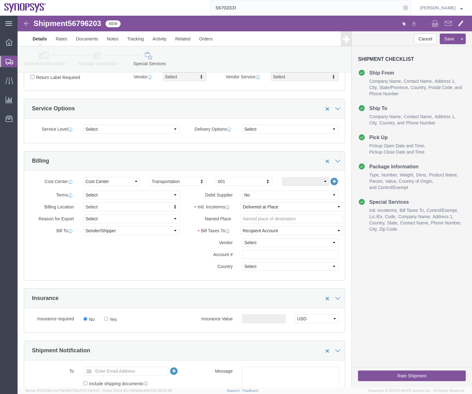
scroll to position [0, 0]
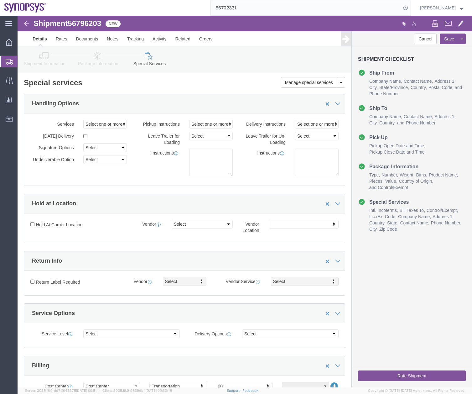
type input "[PERSON_NAME]"
click icon
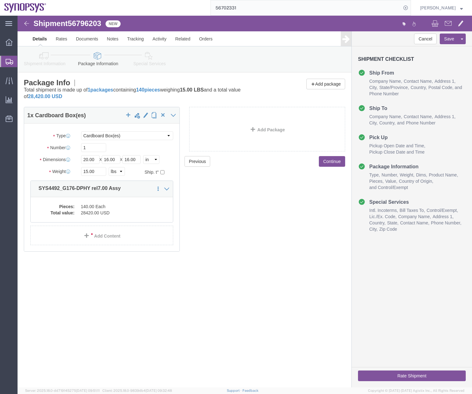
click button "Rate Shipment"
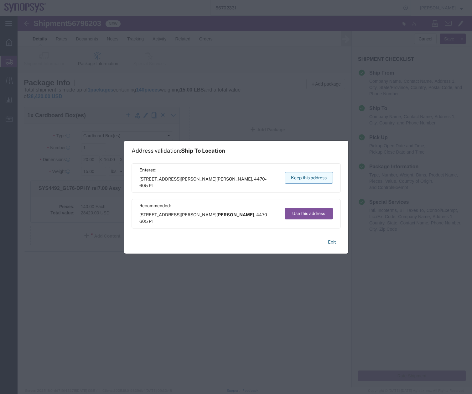
click at [315, 178] on button "Keep this address" at bounding box center [309, 178] width 48 height 12
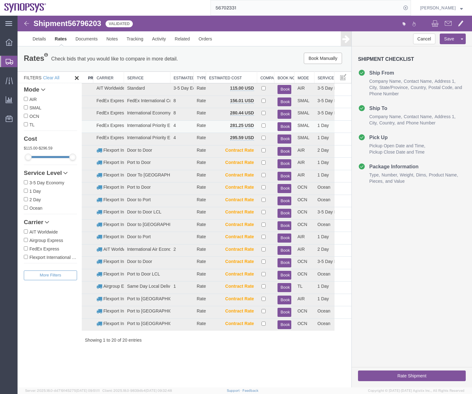
click at [283, 126] on button "Book" at bounding box center [285, 126] width 14 height 9
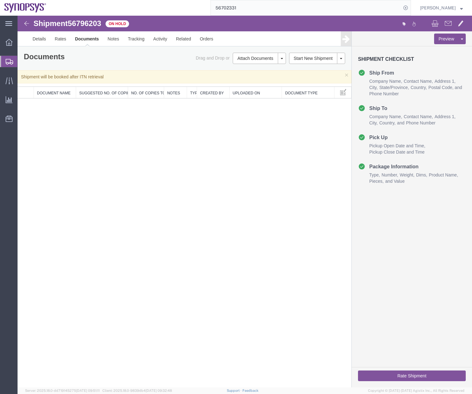
click at [7, 60] on icon at bounding box center [10, 62] width 8 height 6
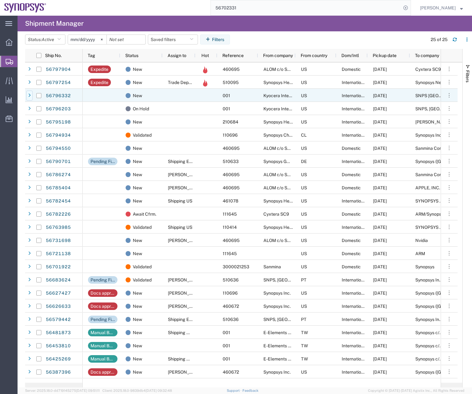
click at [28, 97] on div at bounding box center [29, 96] width 6 height 10
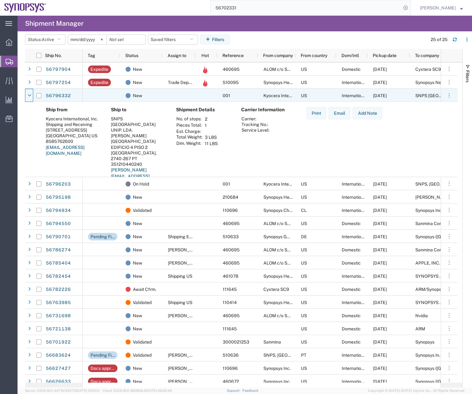
click at [28, 97] on icon at bounding box center [30, 95] width 4 height 4
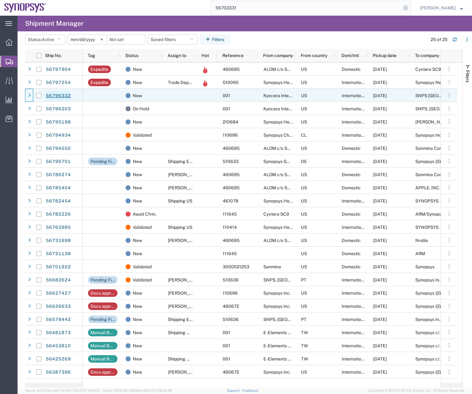
click at [56, 94] on link "56796332" at bounding box center [58, 96] width 26 height 10
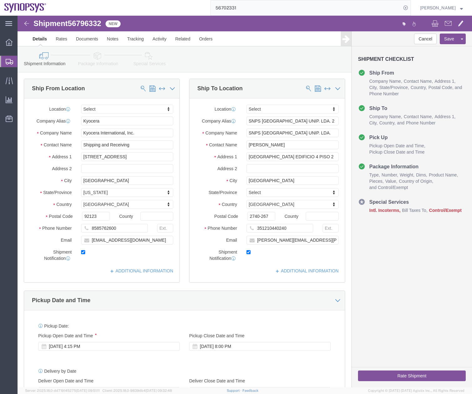
select select
click icon
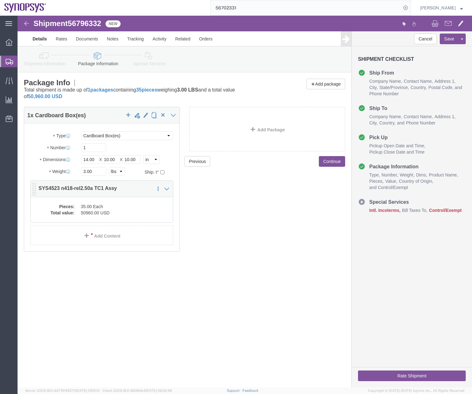
click dd "50960.00 USD"
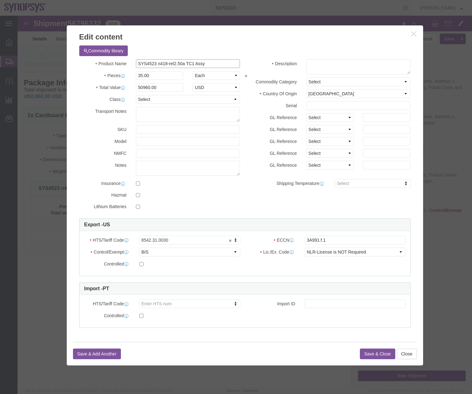
drag, startPoint x: 186, startPoint y: 50, endPoint x: 95, endPoint y: 57, distance: 90.9
click div "Product Name SYS4523 n418-rel2.50a TC1 Assy Pieces 35.00 Select Bag Barrels 100…"
click textarea
paste textarea "SYS4523 n418-rel2.50a TC1 Assy"
type textarea "SYS4523 n418-rel2.50a TC1 Assy"
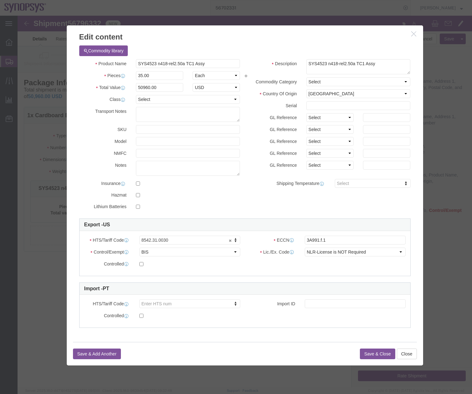
click button "Save & Close"
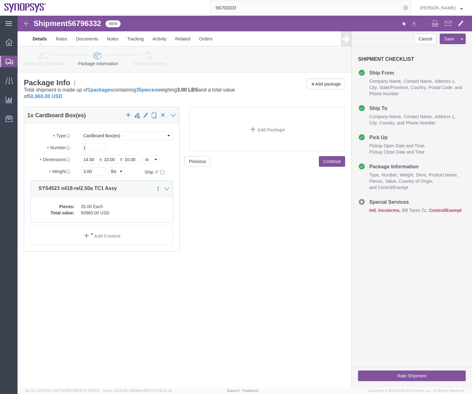
click link "Special Services"
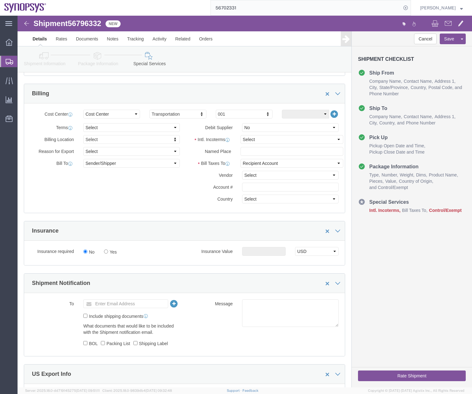
scroll to position [273, 0]
click select "Select Carriage Insurance Paid Carriage Paid To Cost and Freight Cost Insurance…"
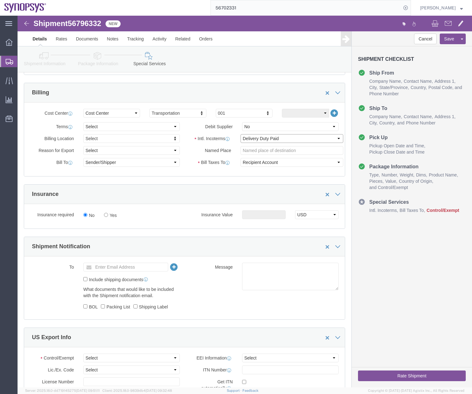
click select "Select Carriage Insurance Paid Carriage Paid To Cost and Freight Cost Insurance…"
select select "DAP"
click select "Select Carriage Insurance Paid Carriage Paid To Cost and Freight Cost Insurance…"
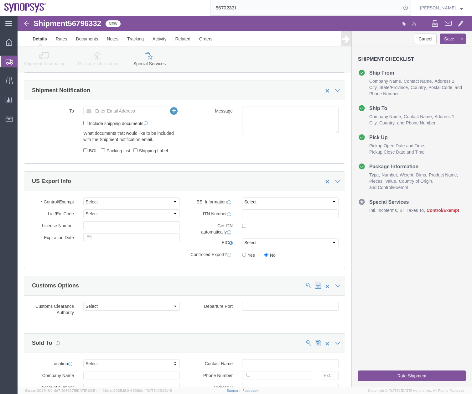
scroll to position [494, 0]
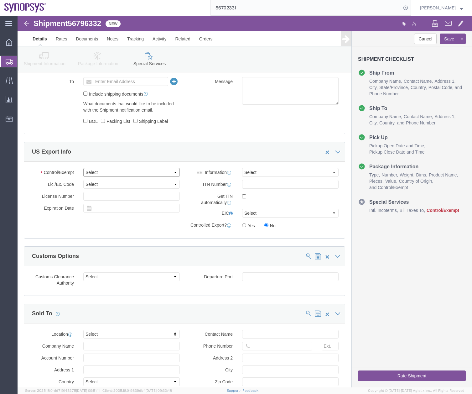
click select "Select ATF BIS DEA EPA FDA FTR ITAR OFAC Other (OPA)"
select select "BIS"
click select "Select ATF BIS DEA EPA FDA FTR ITAR OFAC Other (OPA)"
click select "Select AGR-Agricultural APP-Computers APR-Additional Permissive Exports AVS-Air…"
select select "NLR"
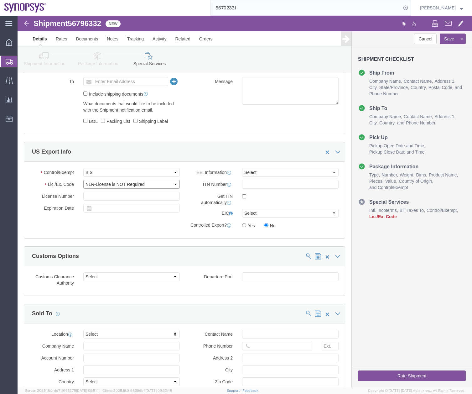
click select "Select AGR-Agricultural APP-Computers APR-Additional Permissive Exports AVS-Air…"
click select "Select AES-Direct EEI Carrier File EEI EEI Exempt"
select select "AESD"
click select "Select AES-Direct EEI Carrier File EEI EEI Exempt"
click label
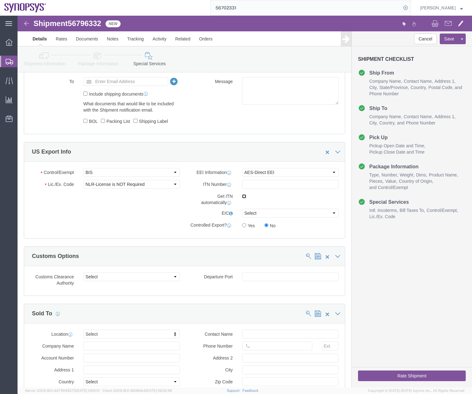
click input "checkbox"
checkbox input "true"
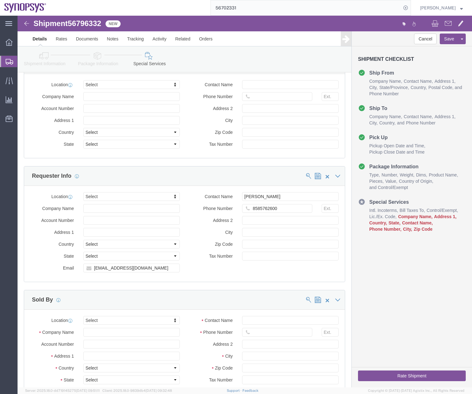
scroll to position [691, 0]
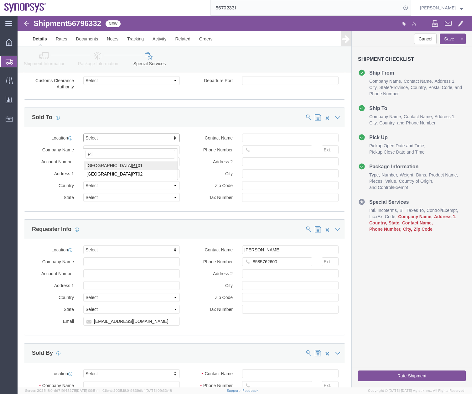
type input "PT"
click input "text"
click input "Tiago Inoce"
type input "[PERSON_NAME]"
click input "text"
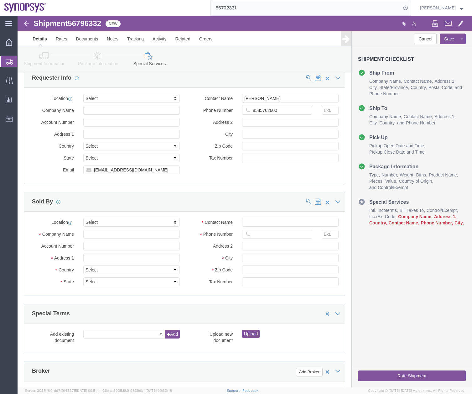
scroll to position [843, 0]
type input "35191518572"
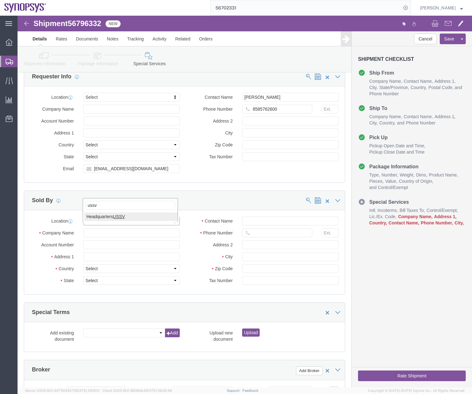
type input "ussv"
select select "CA"
drag, startPoint x: 249, startPoint y: 209, endPoint x: 252, endPoint y: 213, distance: 5.1
click input "Contact Name"
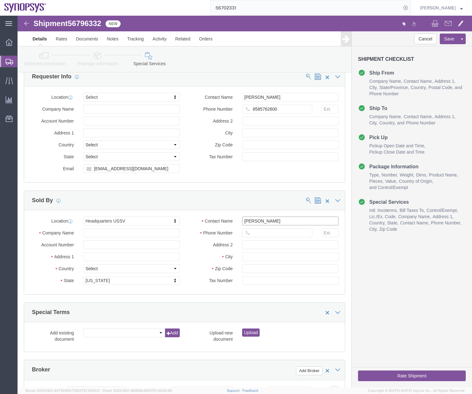
type input "[PERSON_NAME]"
drag, startPoint x: 449, startPoint y: 225, endPoint x: 447, endPoint y: 222, distance: 3.2
click div "Cancel Save Assign To Clone Shipment Save As Template Shipment Checklist Ship F…"
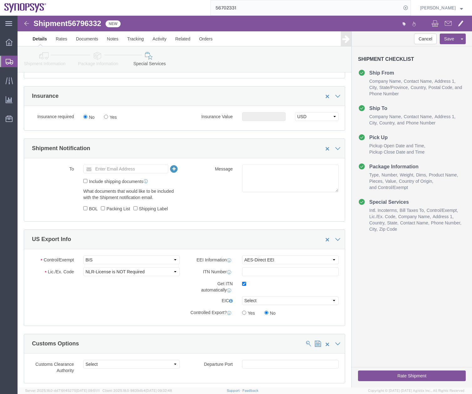
scroll to position [425, 0]
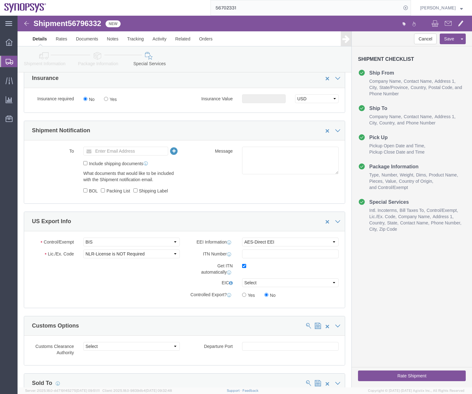
click button "Rate Shipment"
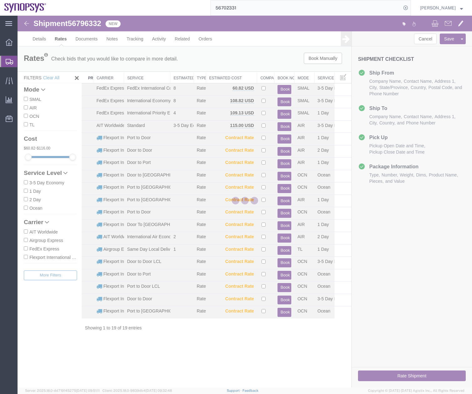
scroll to position [0, 0]
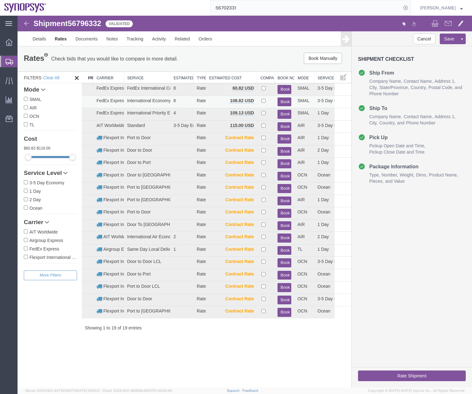
click at [285, 99] on button "Book" at bounding box center [285, 101] width 14 height 9
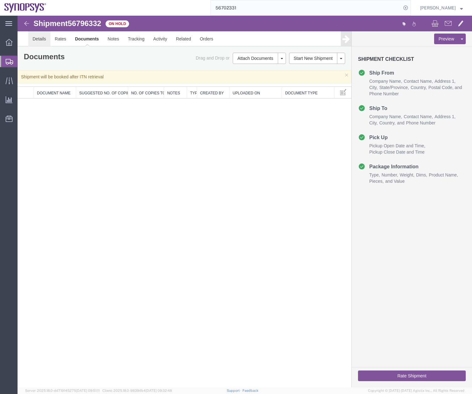
click at [39, 38] on link "Details" at bounding box center [39, 38] width 22 height 15
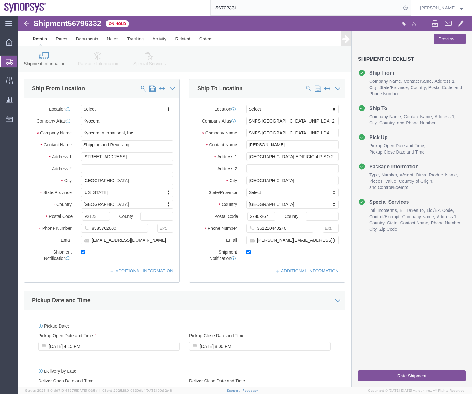
click at [11, 64] on icon at bounding box center [10, 62] width 8 height 6
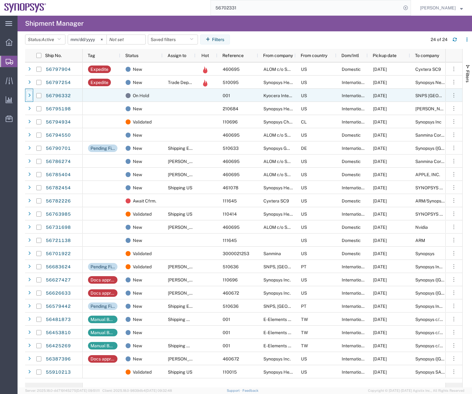
click at [27, 96] on div at bounding box center [29, 96] width 6 height 10
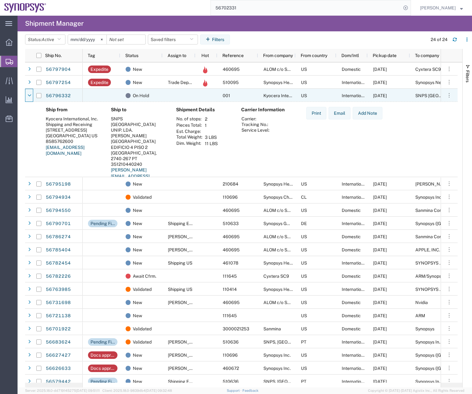
click at [27, 96] on div at bounding box center [29, 96] width 6 height 10
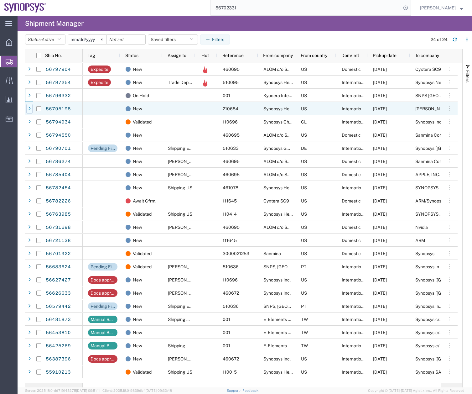
click at [29, 113] on div at bounding box center [29, 109] width 6 height 10
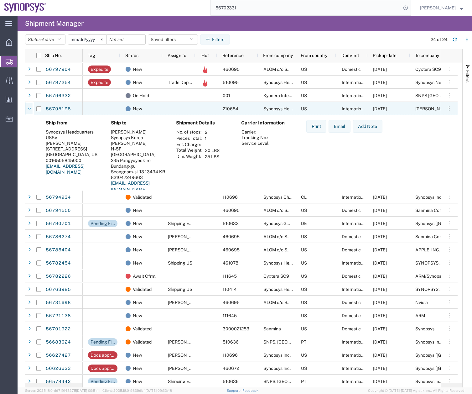
click at [29, 113] on div at bounding box center [29, 109] width 6 height 10
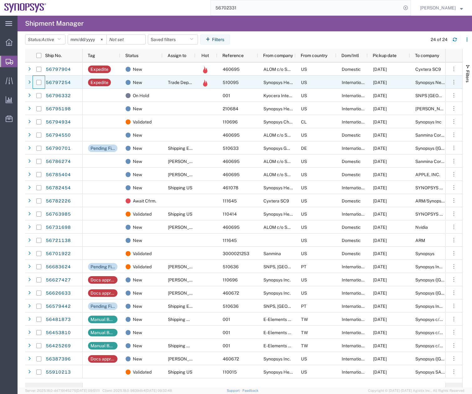
click at [33, 81] on div at bounding box center [39, 82] width 13 height 13
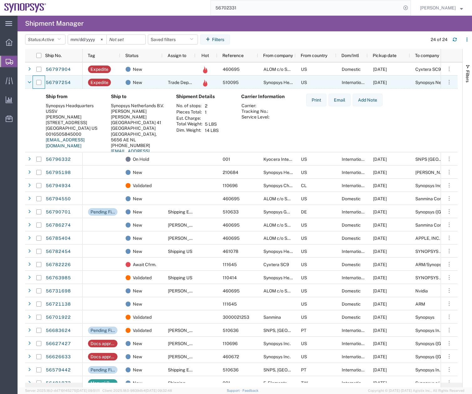
click at [33, 81] on div at bounding box center [39, 82] width 13 height 13
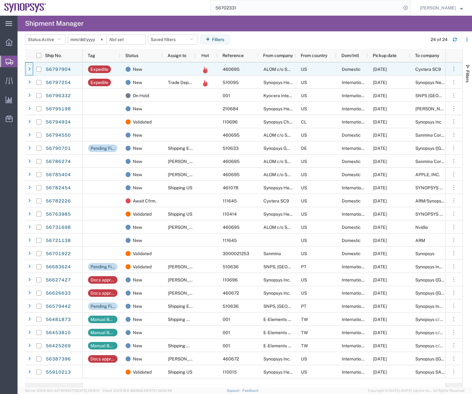
click at [27, 67] on div at bounding box center [29, 69] width 6 height 10
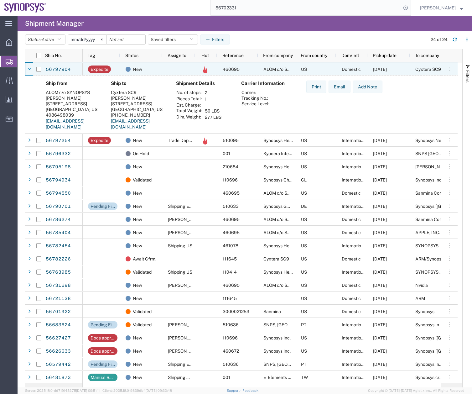
click at [27, 67] on div at bounding box center [29, 69] width 6 height 10
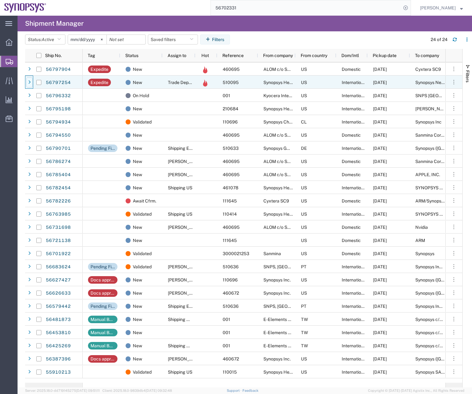
click at [29, 82] on icon at bounding box center [29, 82] width 3 height 4
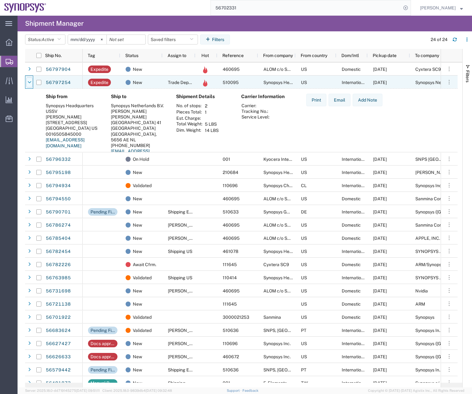
click at [30, 84] on icon at bounding box center [30, 82] width 4 height 4
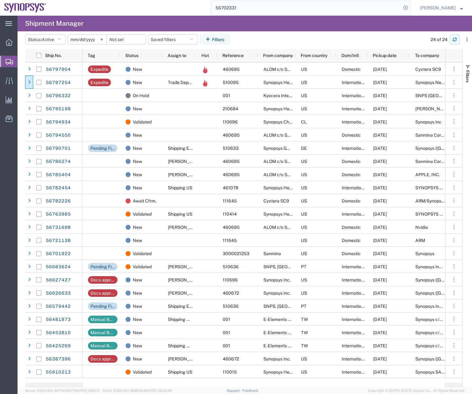
click at [455, 40] on icon "button" at bounding box center [455, 39] width 4 height 4
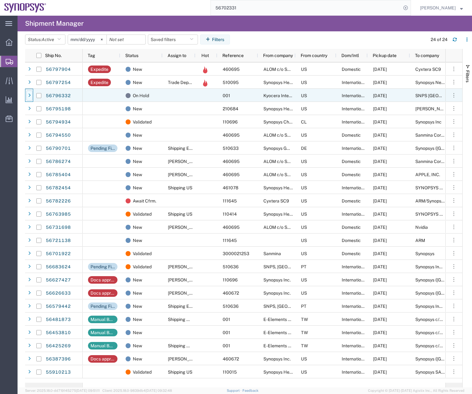
click at [31, 96] on div at bounding box center [29, 96] width 6 height 10
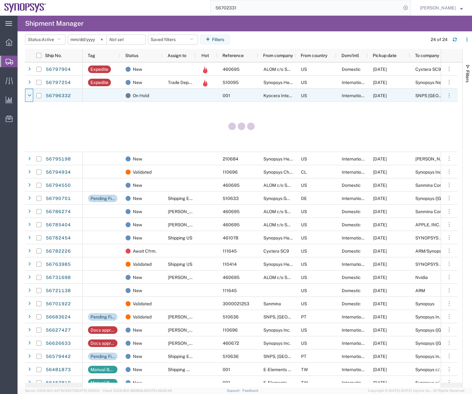
click at [31, 96] on div at bounding box center [29, 96] width 6 height 10
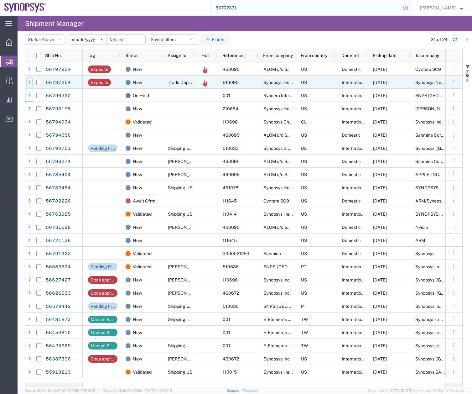
click at [30, 79] on div at bounding box center [29, 82] width 6 height 10
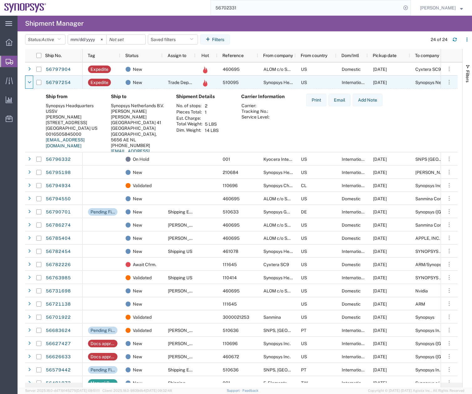
click at [30, 79] on div at bounding box center [29, 82] width 6 height 10
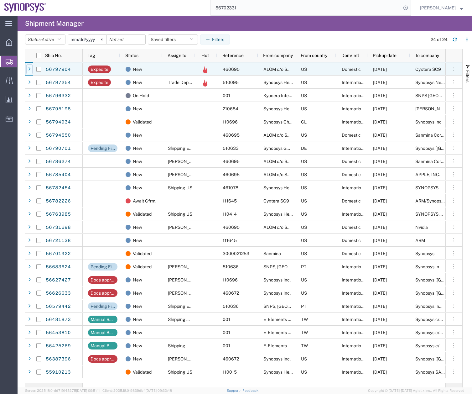
click at [29, 69] on icon at bounding box center [29, 69] width 3 height 4
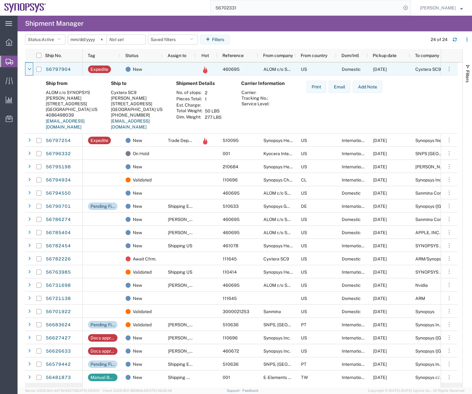
click at [29, 69] on icon at bounding box center [30, 69] width 4 height 4
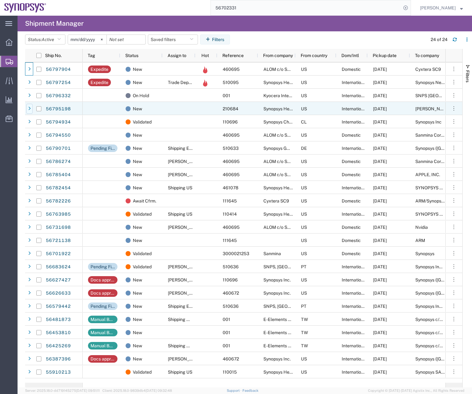
click at [28, 109] on div at bounding box center [29, 109] width 6 height 10
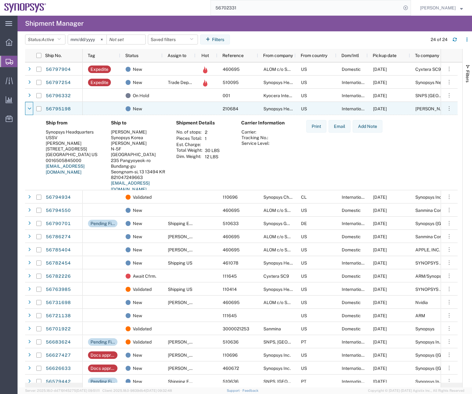
click at [28, 109] on icon at bounding box center [30, 109] width 4 height 4
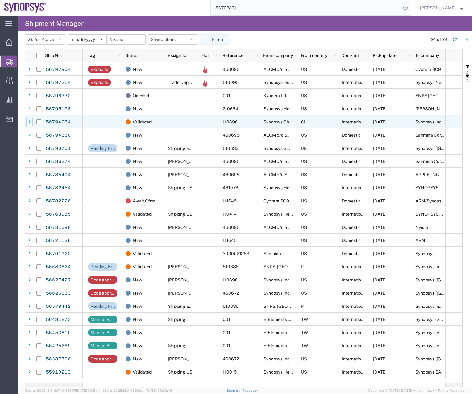
click at [30, 121] on icon at bounding box center [29, 122] width 3 height 4
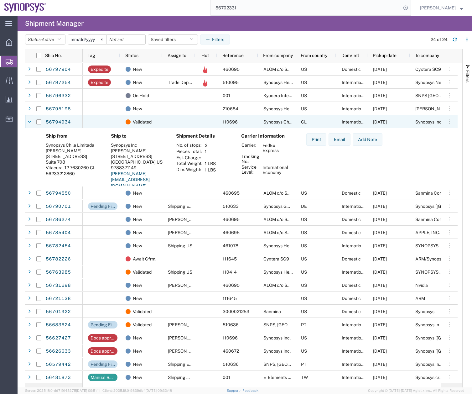
click at [30, 121] on icon at bounding box center [30, 122] width 4 height 4
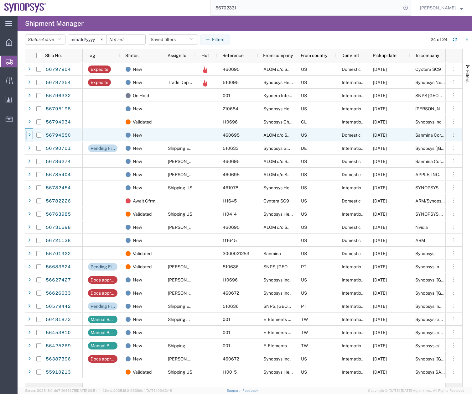
click at [28, 138] on div at bounding box center [29, 135] width 6 height 10
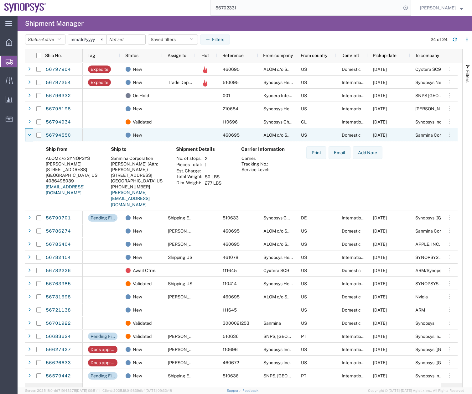
click at [28, 138] on div at bounding box center [29, 135] width 6 height 10
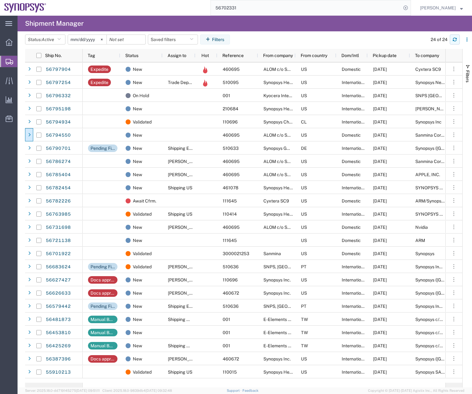
click at [456, 41] on icon "button" at bounding box center [455, 41] width 4 height 2
click at [10, 78] on icon at bounding box center [9, 80] width 7 height 7
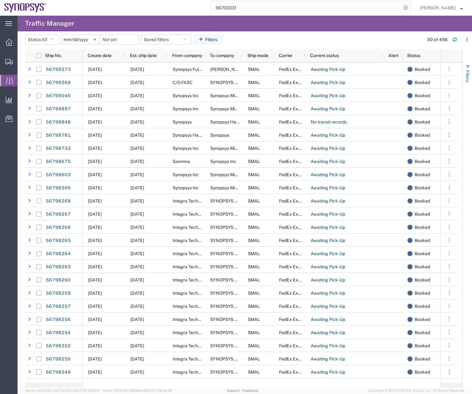
click at [468, 68] on span "button" at bounding box center [467, 66] width 5 height 5
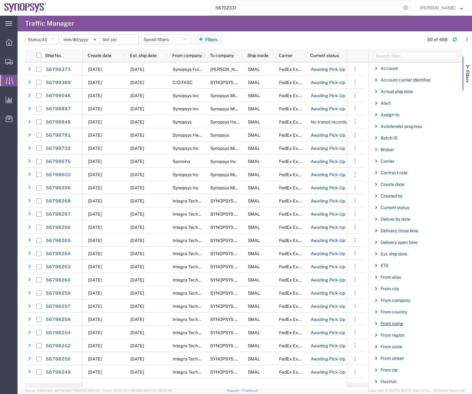
click at [387, 325] on span "From name" at bounding box center [392, 323] width 23 height 5
type input "[PERSON_NAME]"
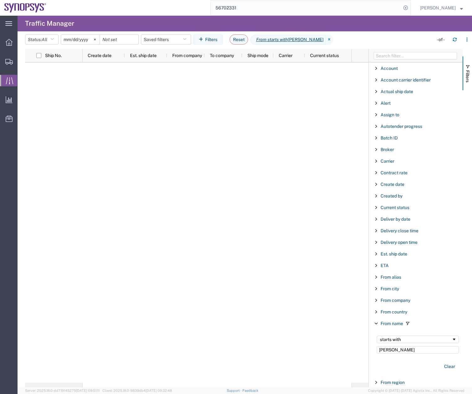
click at [315, 372] on div "Ship No. Create date Est. ship date From company To company Ship mode Carrier C…" at bounding box center [248, 218] width 447 height 339
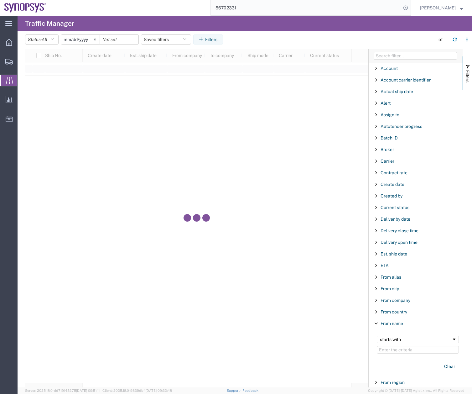
click at [378, 324] on span "Filter List 67 Filters" at bounding box center [376, 323] width 5 height 5
click at [8, 62] on icon at bounding box center [9, 62] width 8 height 6
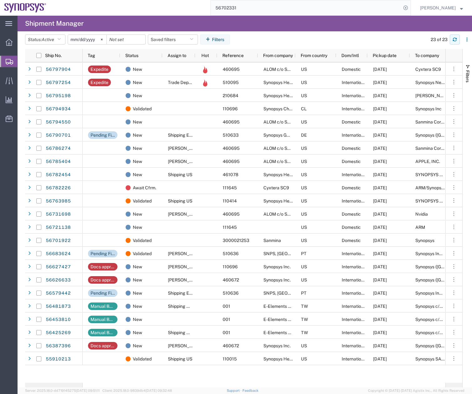
click at [453, 41] on icon "button" at bounding box center [455, 41] width 4 height 2
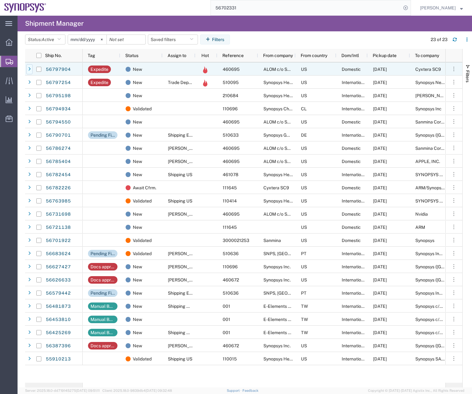
click at [31, 68] on div at bounding box center [29, 69] width 6 height 10
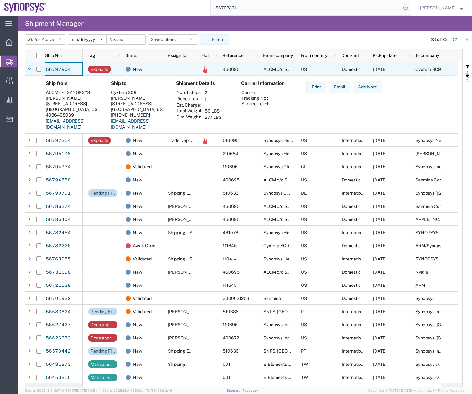
click at [58, 72] on link "56797904" at bounding box center [58, 70] width 26 height 10
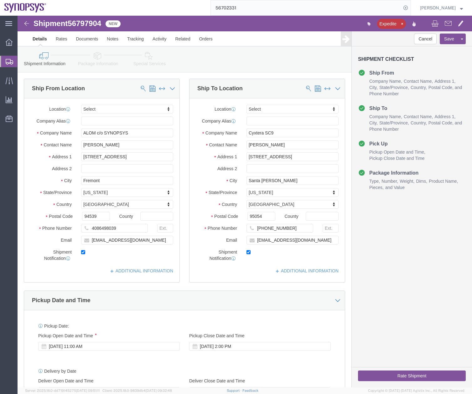
select select
click icon
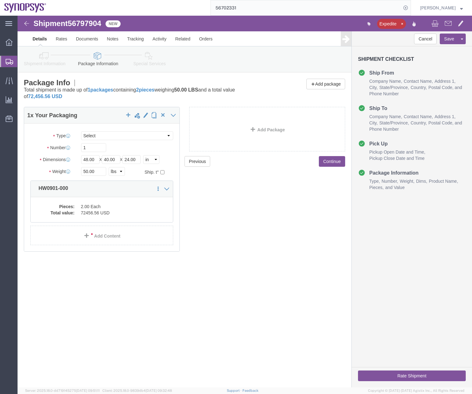
click icon
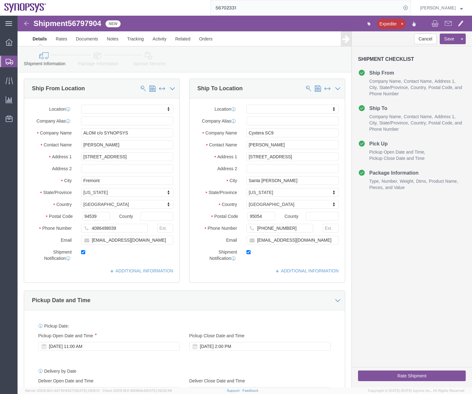
click link "Package Information"
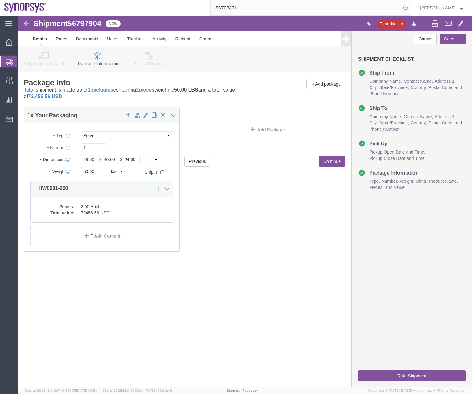
click icon
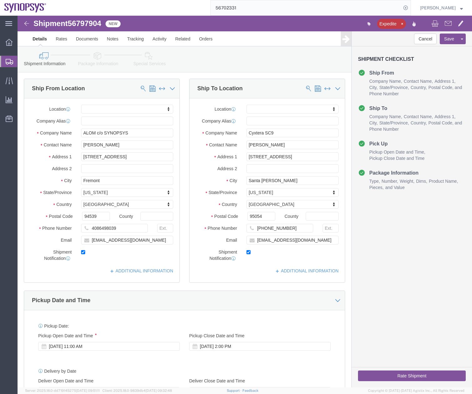
click at [9, 64] on icon at bounding box center [10, 62] width 8 height 6
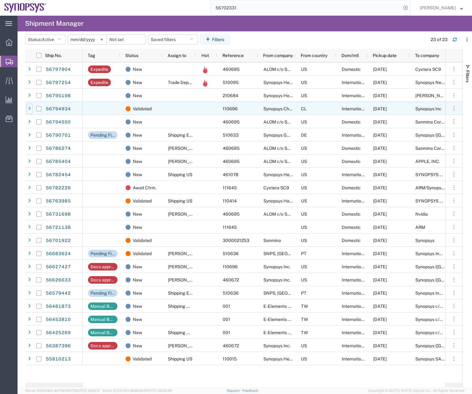
click at [29, 111] on div at bounding box center [29, 109] width 6 height 10
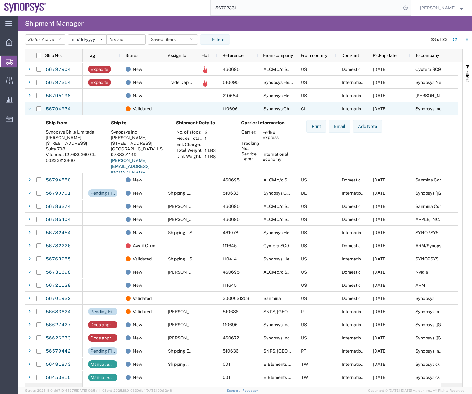
click at [29, 111] on div at bounding box center [29, 109] width 6 height 10
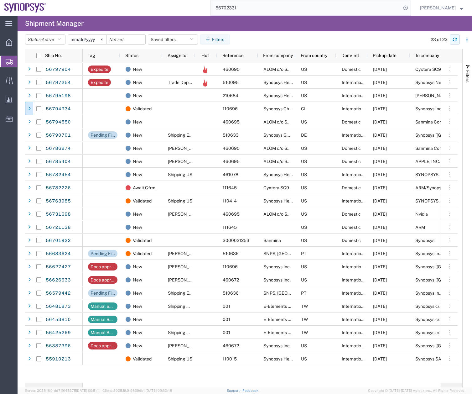
click at [452, 40] on button "button" at bounding box center [455, 39] width 10 height 10
click at [455, 40] on icon "button" at bounding box center [455, 39] width 4 height 4
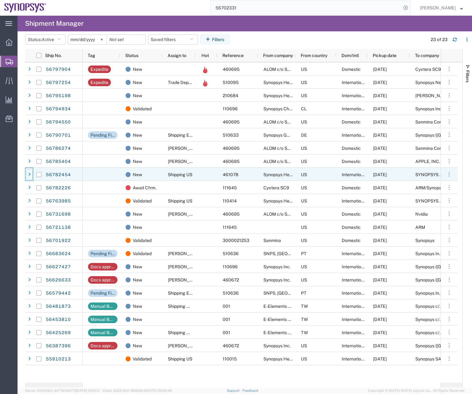
click at [28, 173] on div at bounding box center [29, 175] width 6 height 10
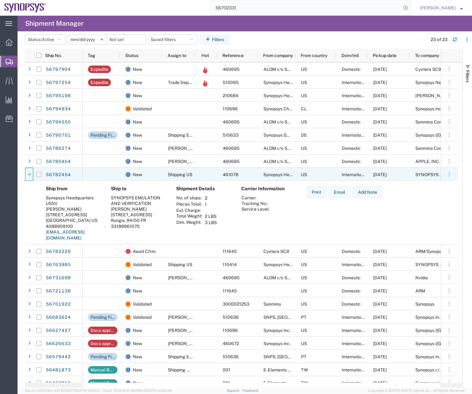
click at [28, 173] on icon at bounding box center [30, 174] width 4 height 4
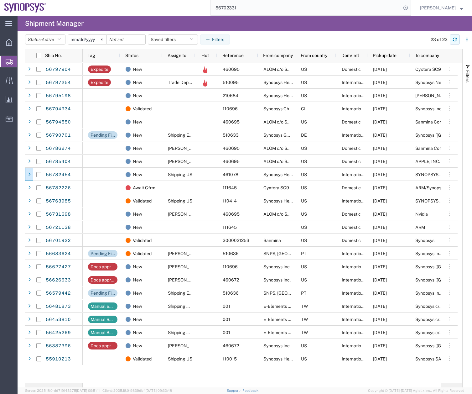
click at [455, 36] on button "button" at bounding box center [455, 39] width 10 height 10
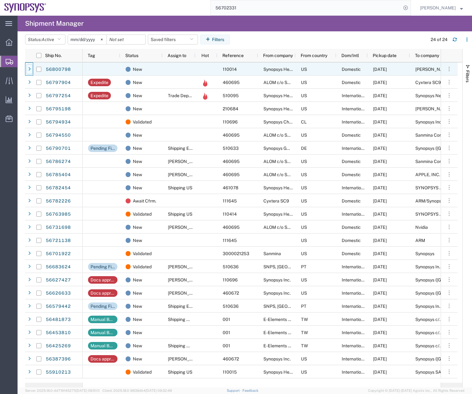
click at [32, 68] on div at bounding box center [29, 69] width 6 height 10
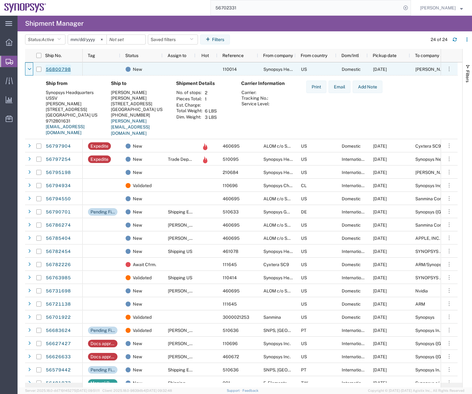
click at [59, 67] on link "56800798" at bounding box center [58, 70] width 26 height 10
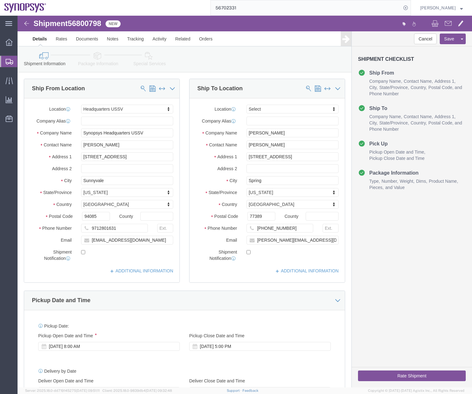
select select "63204"
select select
drag, startPoint x: 452, startPoint y: 122, endPoint x: 446, endPoint y: 13, distance: 109.6
click icon
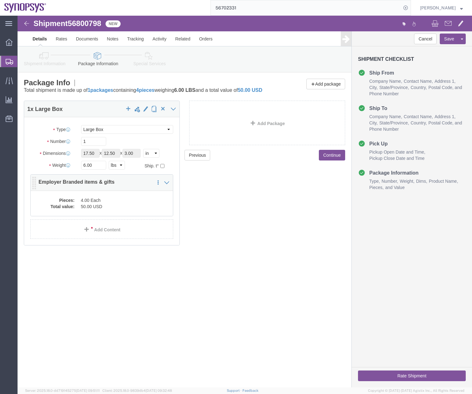
click dd "4.00 Each"
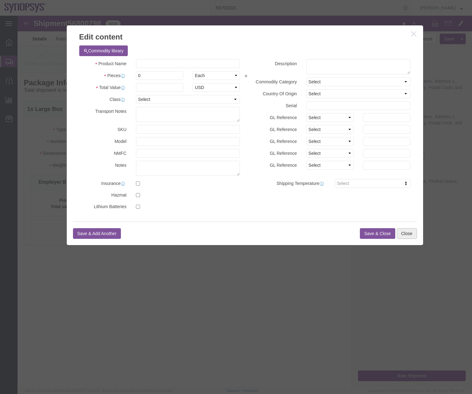
click button "Close"
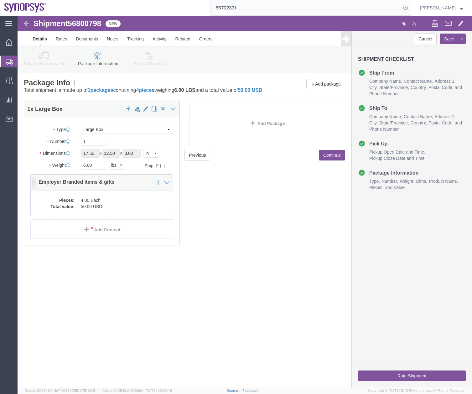
click dd "50.00 USD"
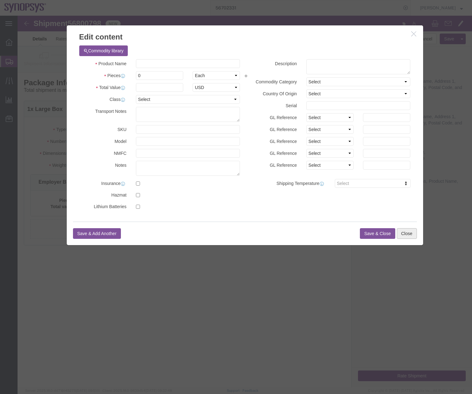
click button "Close"
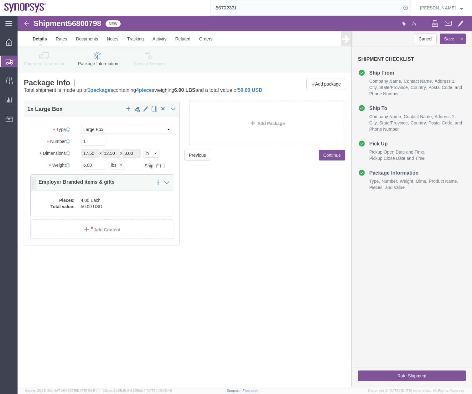
click dd "4.00 Each"
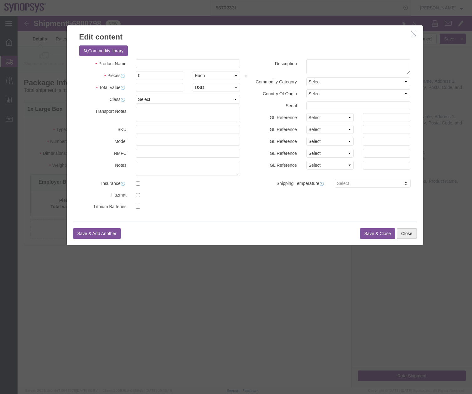
click button "Close"
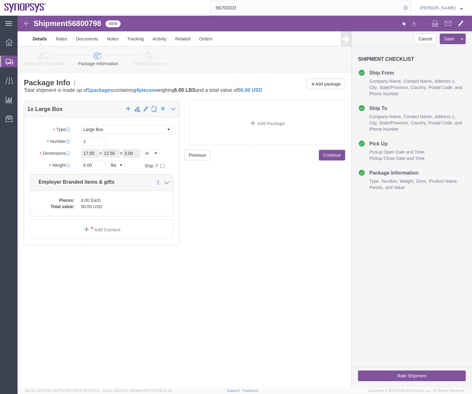
click icon
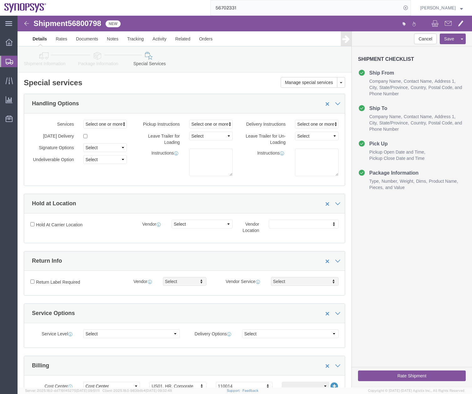
click at [8, 63] on icon at bounding box center [10, 62] width 8 height 6
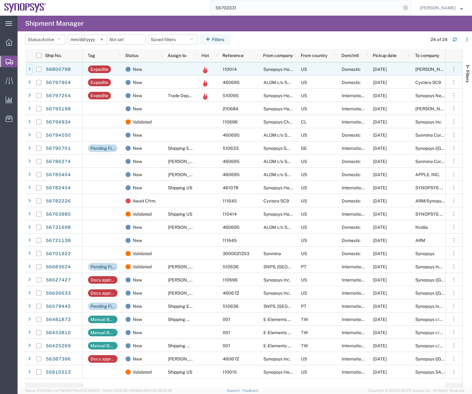
click at [27, 70] on div at bounding box center [29, 69] width 6 height 10
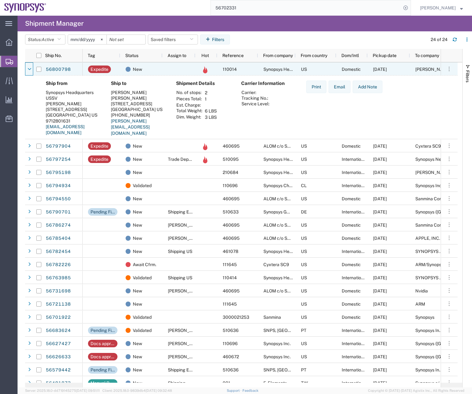
click at [27, 70] on div at bounding box center [29, 69] width 6 height 10
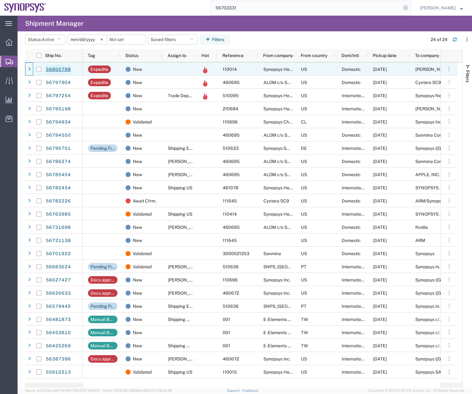
click at [63, 67] on link "56800798" at bounding box center [58, 70] width 26 height 10
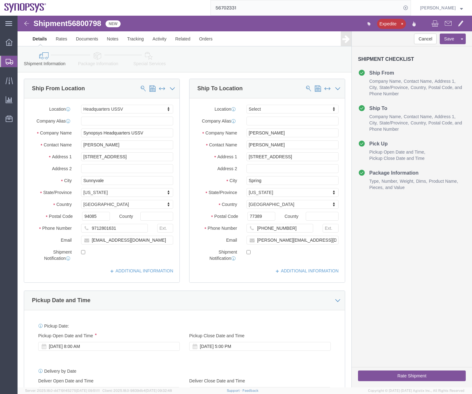
select select "63204"
select select
click icon
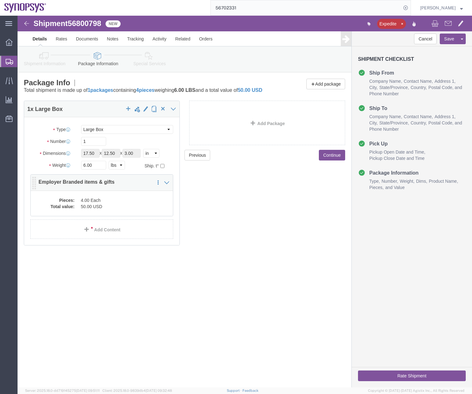
click dd "50.00 USD"
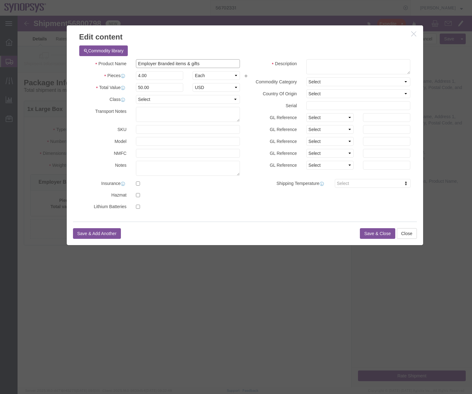
drag, startPoint x: 187, startPoint y: 47, endPoint x: 95, endPoint y: 50, distance: 91.9
click div "Product Name Employer Branded items & gifts"
click textarea
paste textarea "Employer Branded items & gifts"
type textarea "Employer Branded items & gifts"
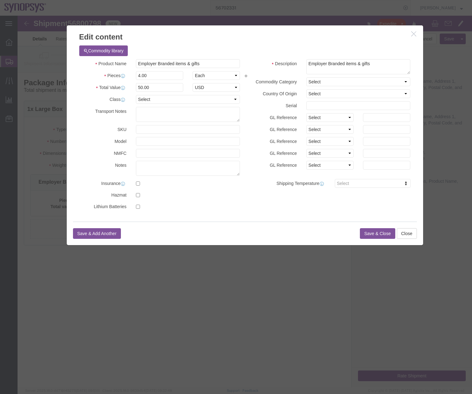
click button "Save & Close"
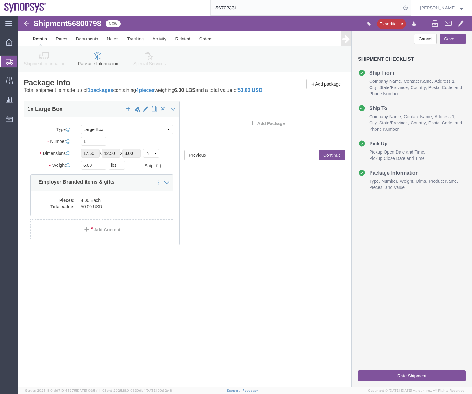
click icon
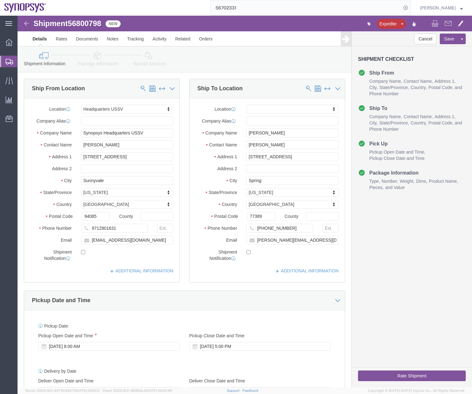
click link "Special Services"
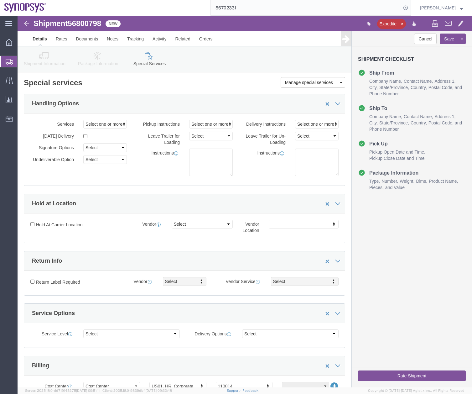
click icon
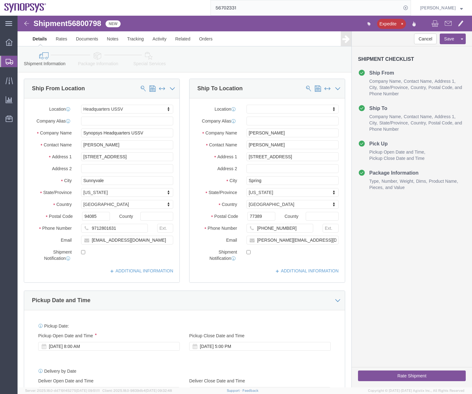
click at [7, 64] on icon at bounding box center [10, 62] width 8 height 6
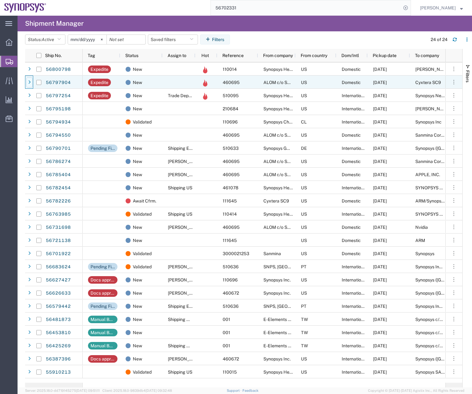
click at [29, 83] on icon at bounding box center [29, 82] width 3 height 4
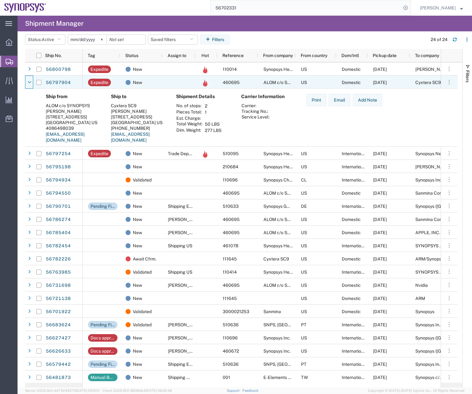
click at [29, 83] on icon at bounding box center [30, 82] width 4 height 4
